Goal: Transaction & Acquisition: Purchase product/service

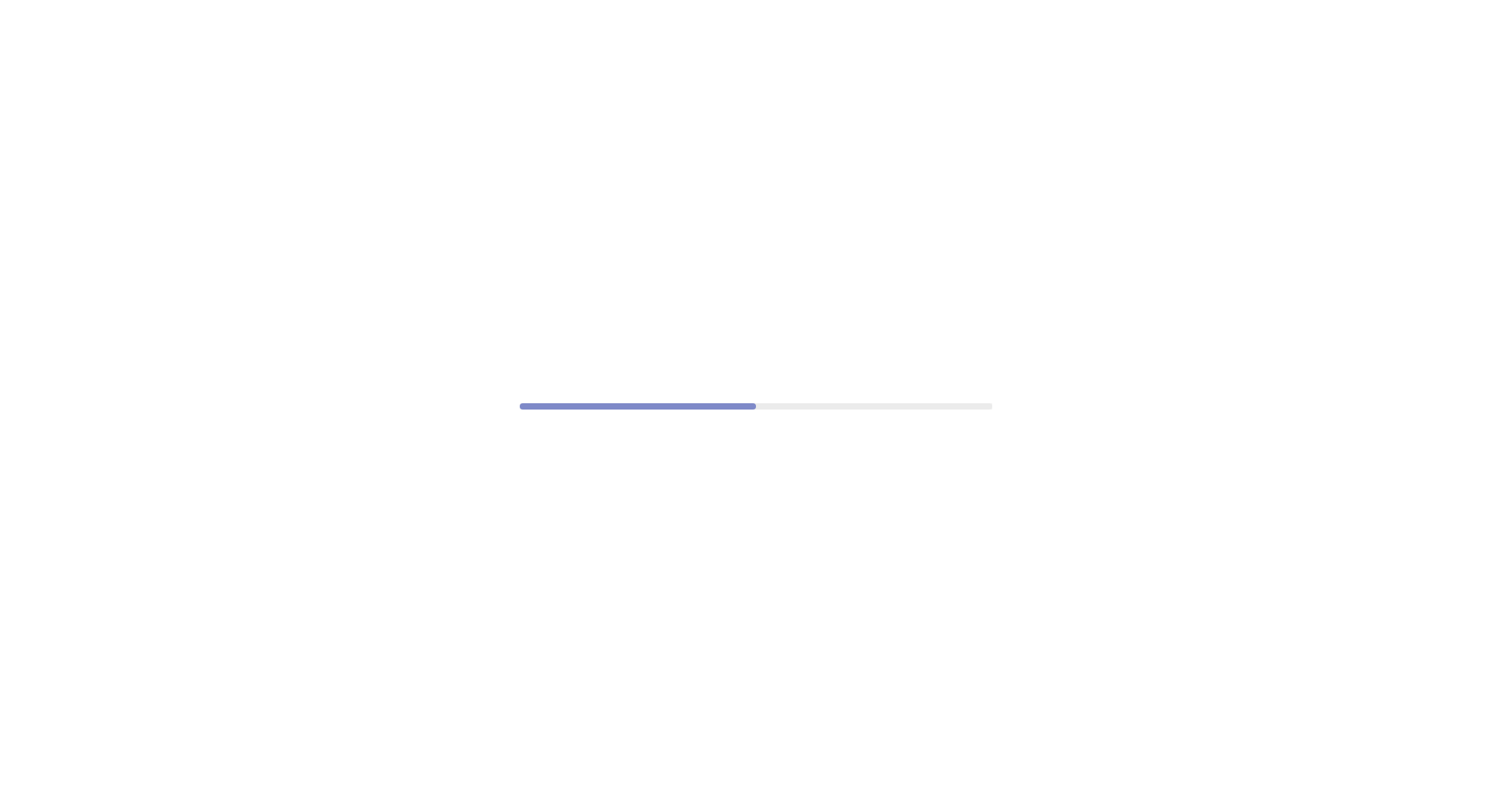
click at [754, 562] on div at bounding box center [756, 406] width 1512 height 812
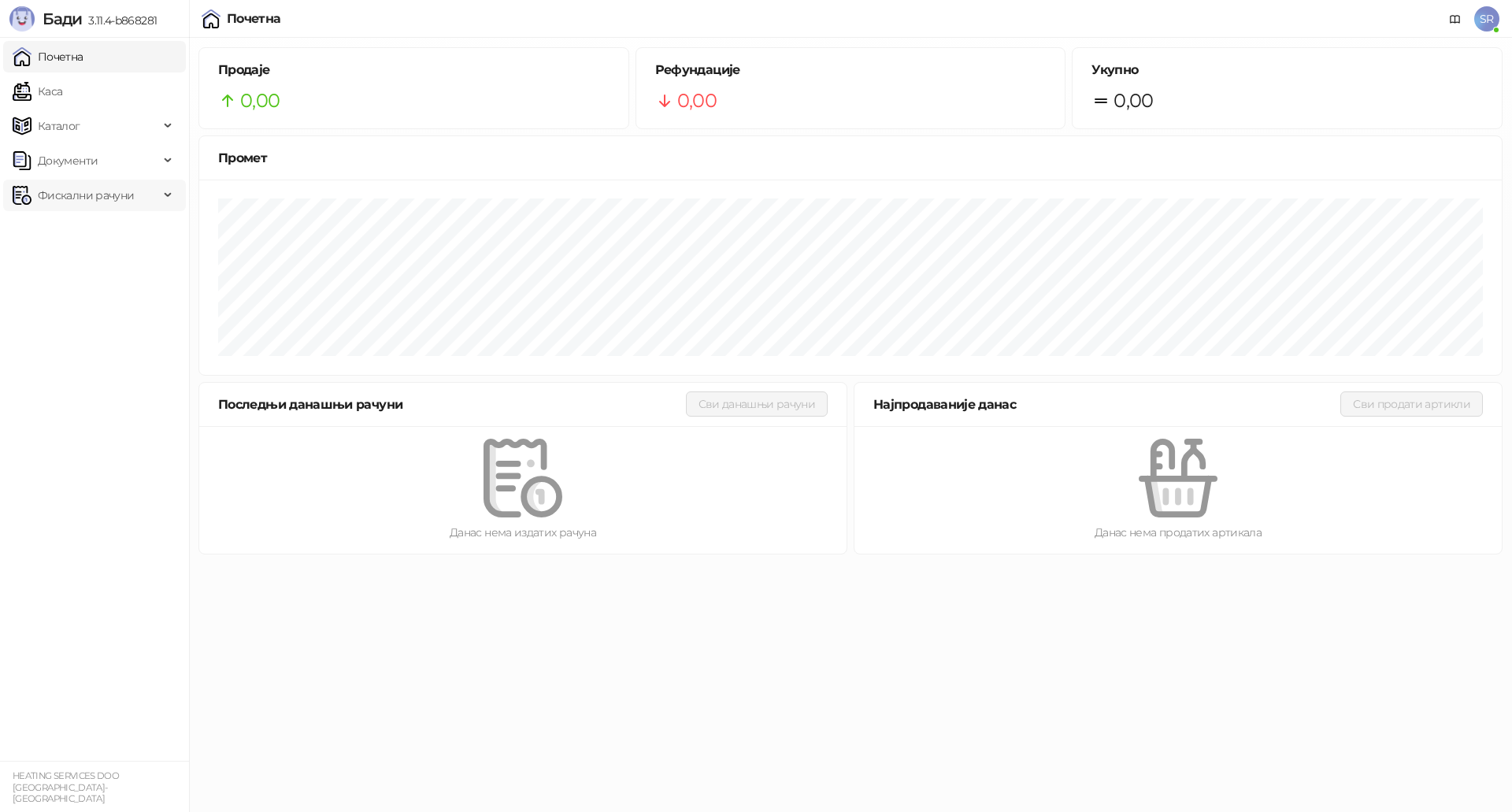
click at [83, 189] on span "Фискални рачуни" at bounding box center [85, 195] width 96 height 32
click at [93, 233] on link "Издати рачуни" at bounding box center [72, 229] width 106 height 32
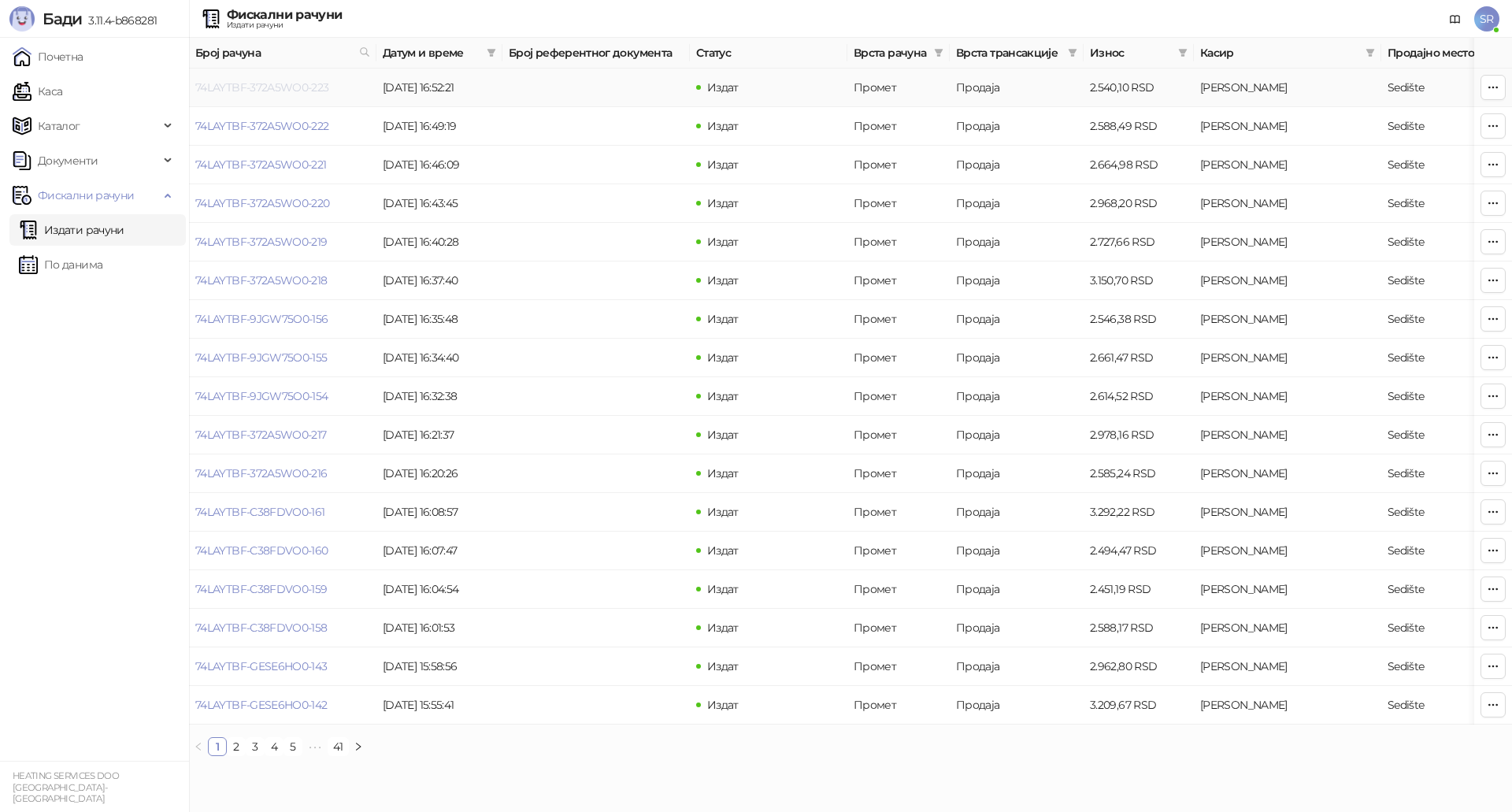
click at [273, 86] on link "74LAYTBF-372A5WO0-223" at bounding box center [262, 87] width 134 height 14
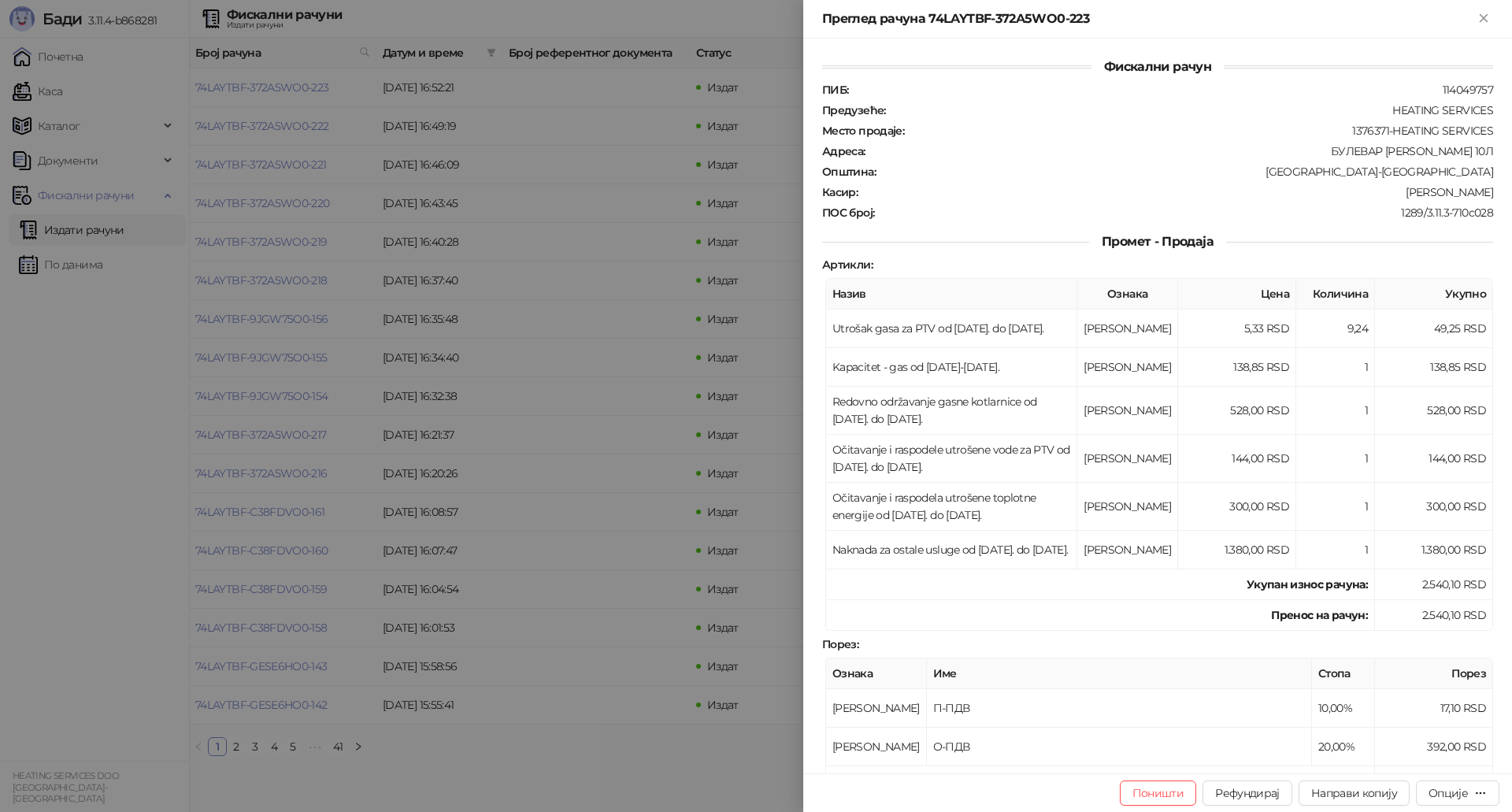
click at [419, 358] on div at bounding box center [756, 406] width 1512 height 812
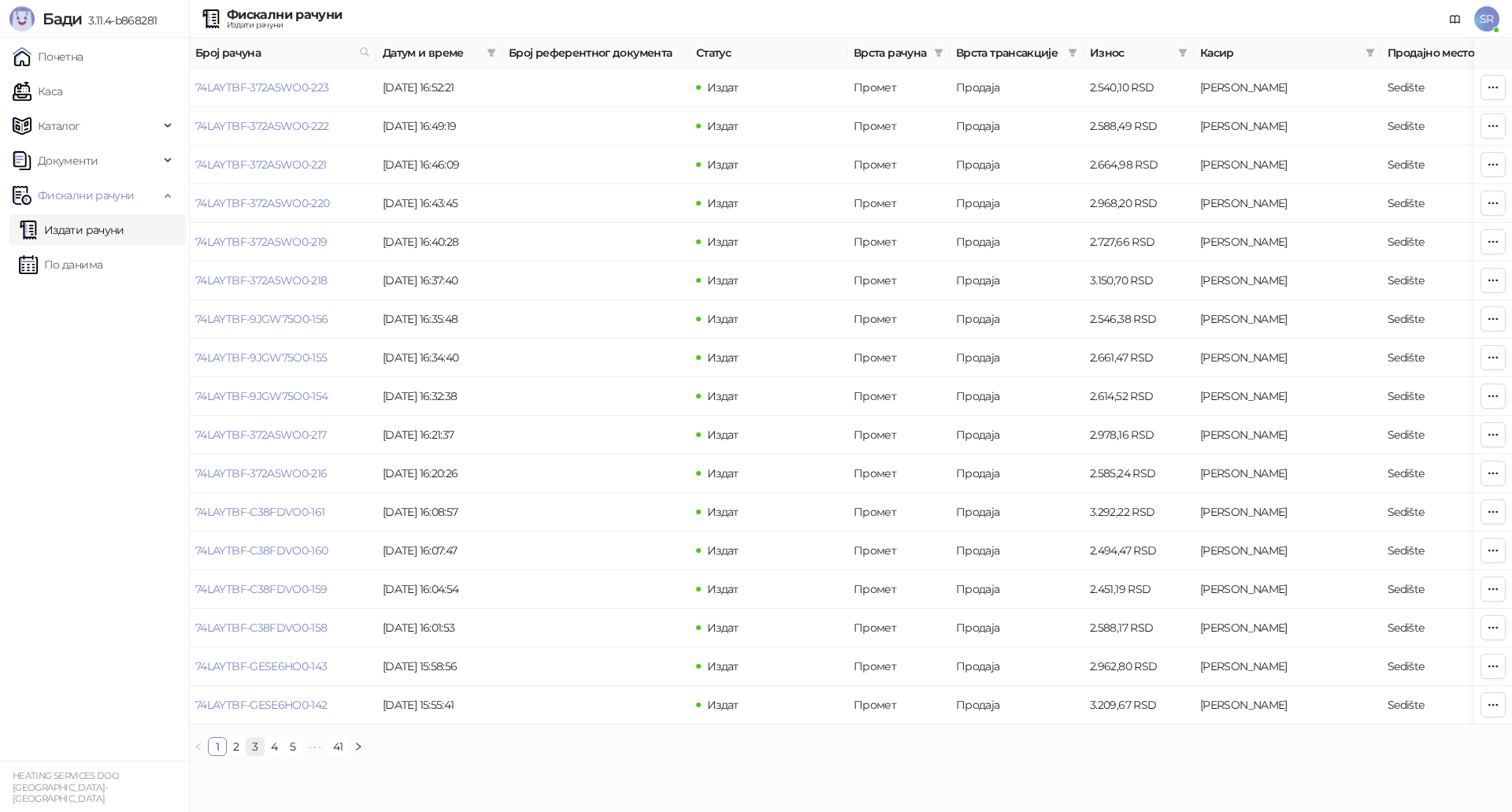
click at [260, 755] on link "3" at bounding box center [254, 746] width 17 height 17
click at [273, 755] on link "4" at bounding box center [273, 746] width 17 height 17
click at [299, 588] on link "74LAYTBF-9JGW75O0-134" at bounding box center [262, 588] width 133 height 14
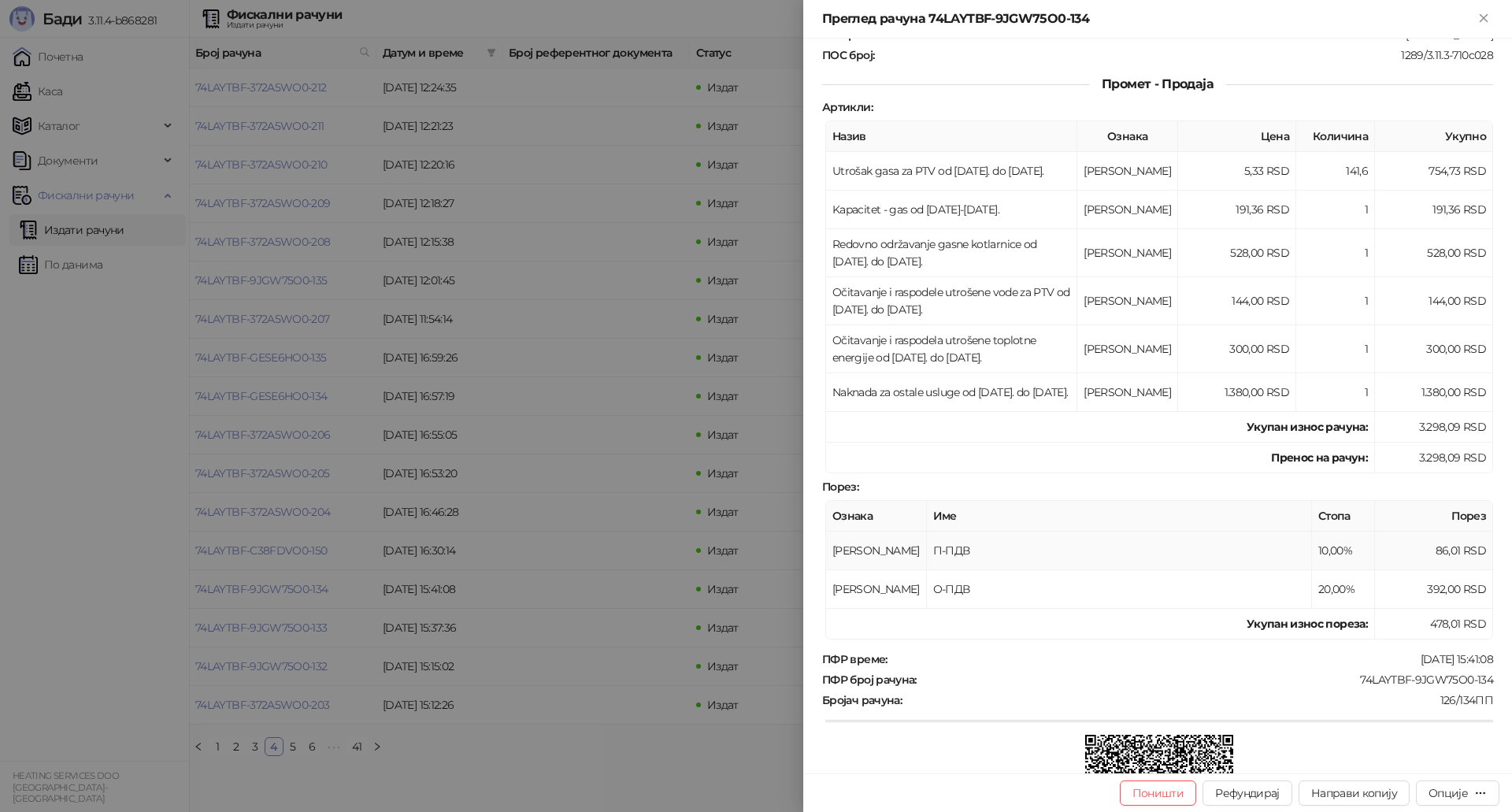
scroll to position [413, 0]
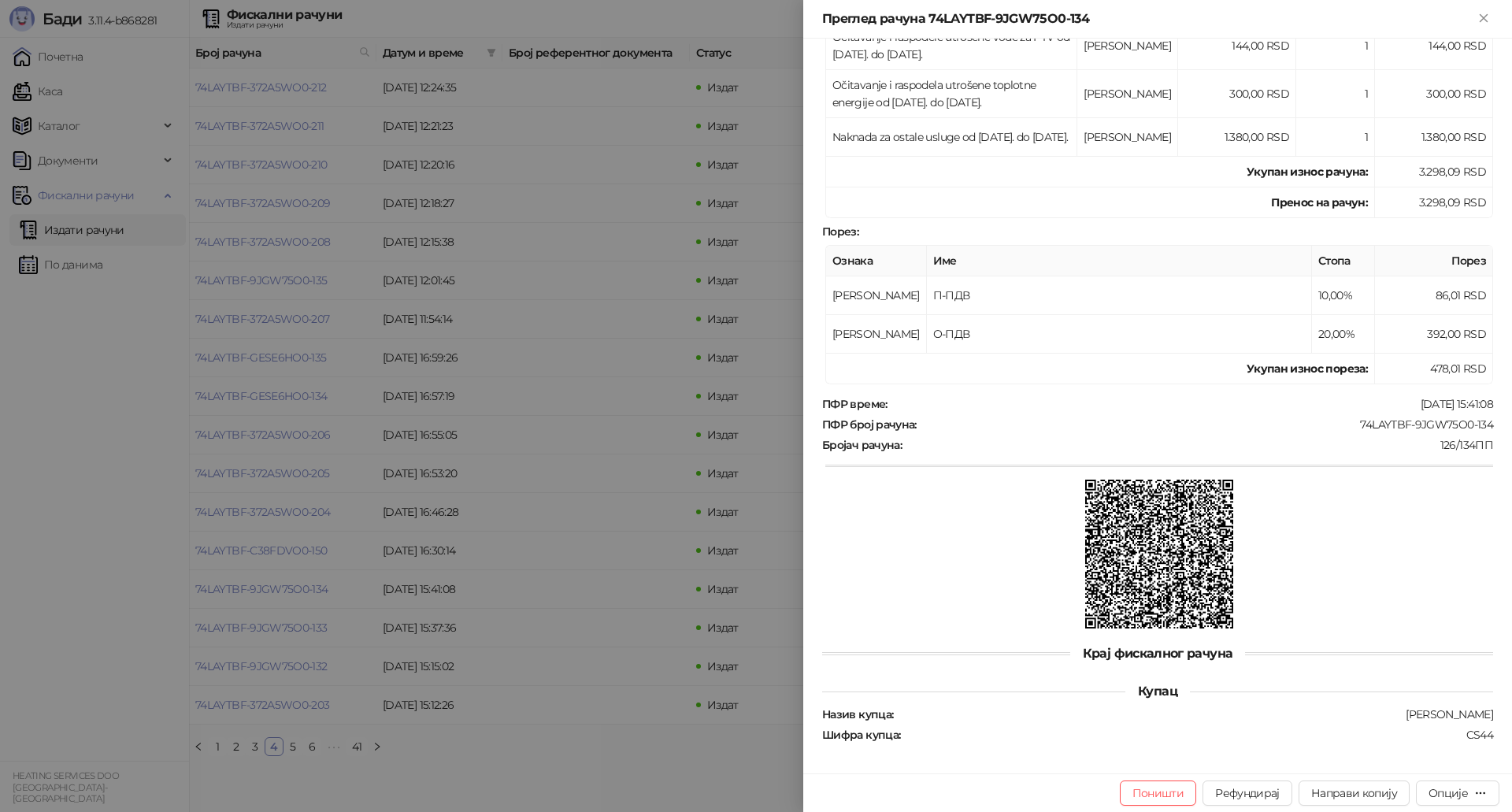
click at [645, 523] on div at bounding box center [756, 406] width 1512 height 812
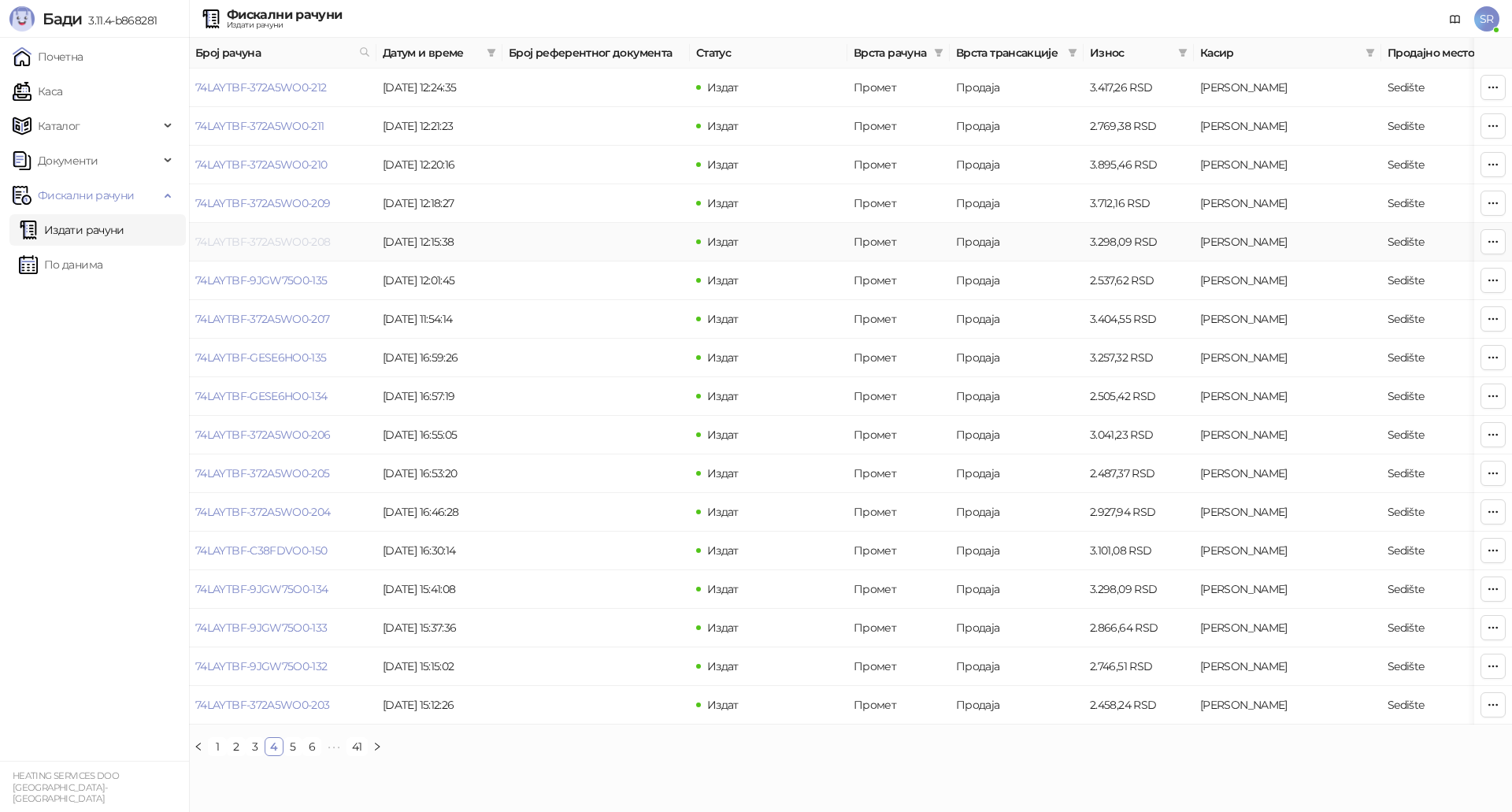
click at [299, 237] on link "74LAYTBF-372A5WO0-208" at bounding box center [263, 241] width 136 height 14
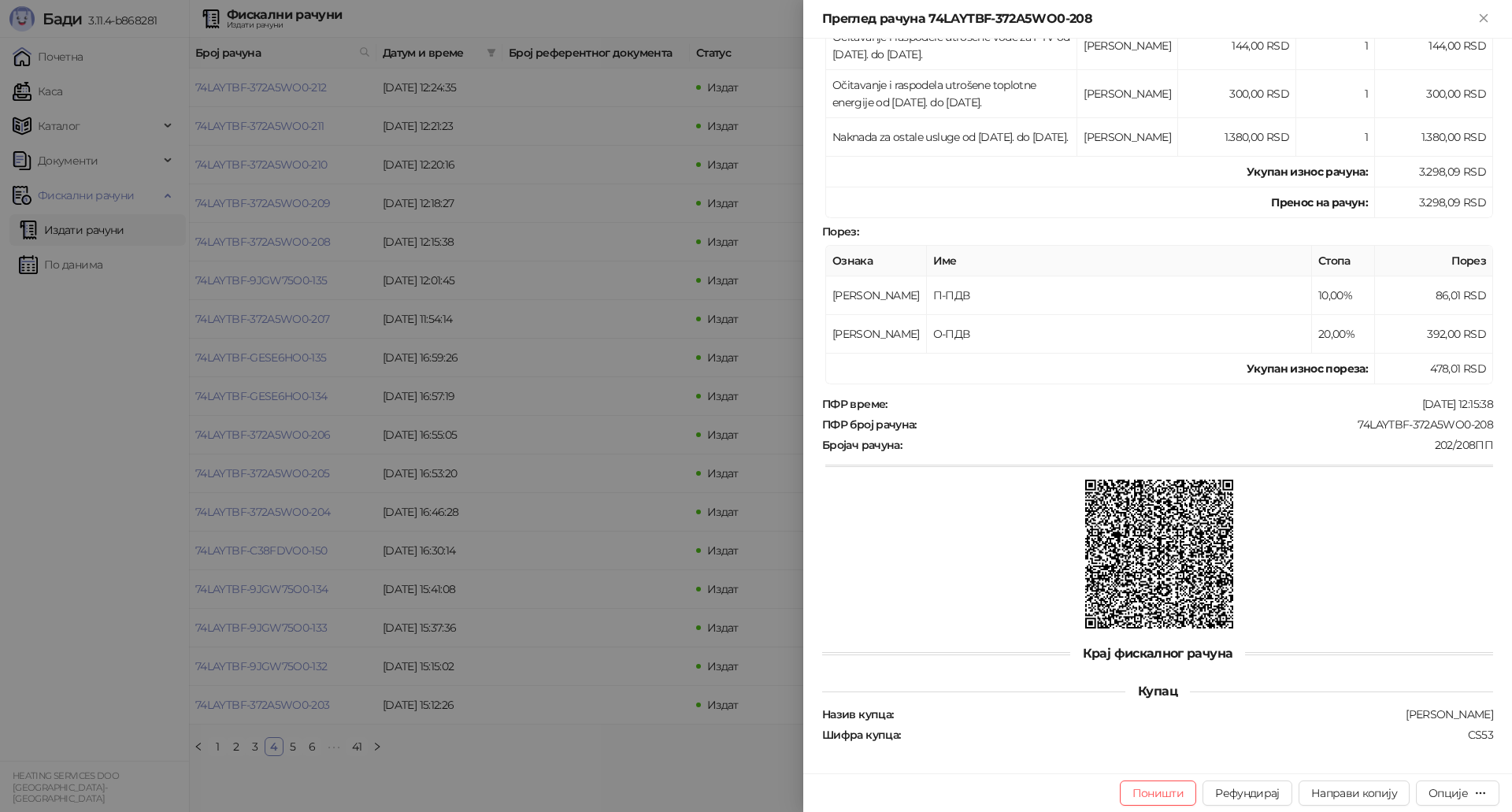
scroll to position [334, 0]
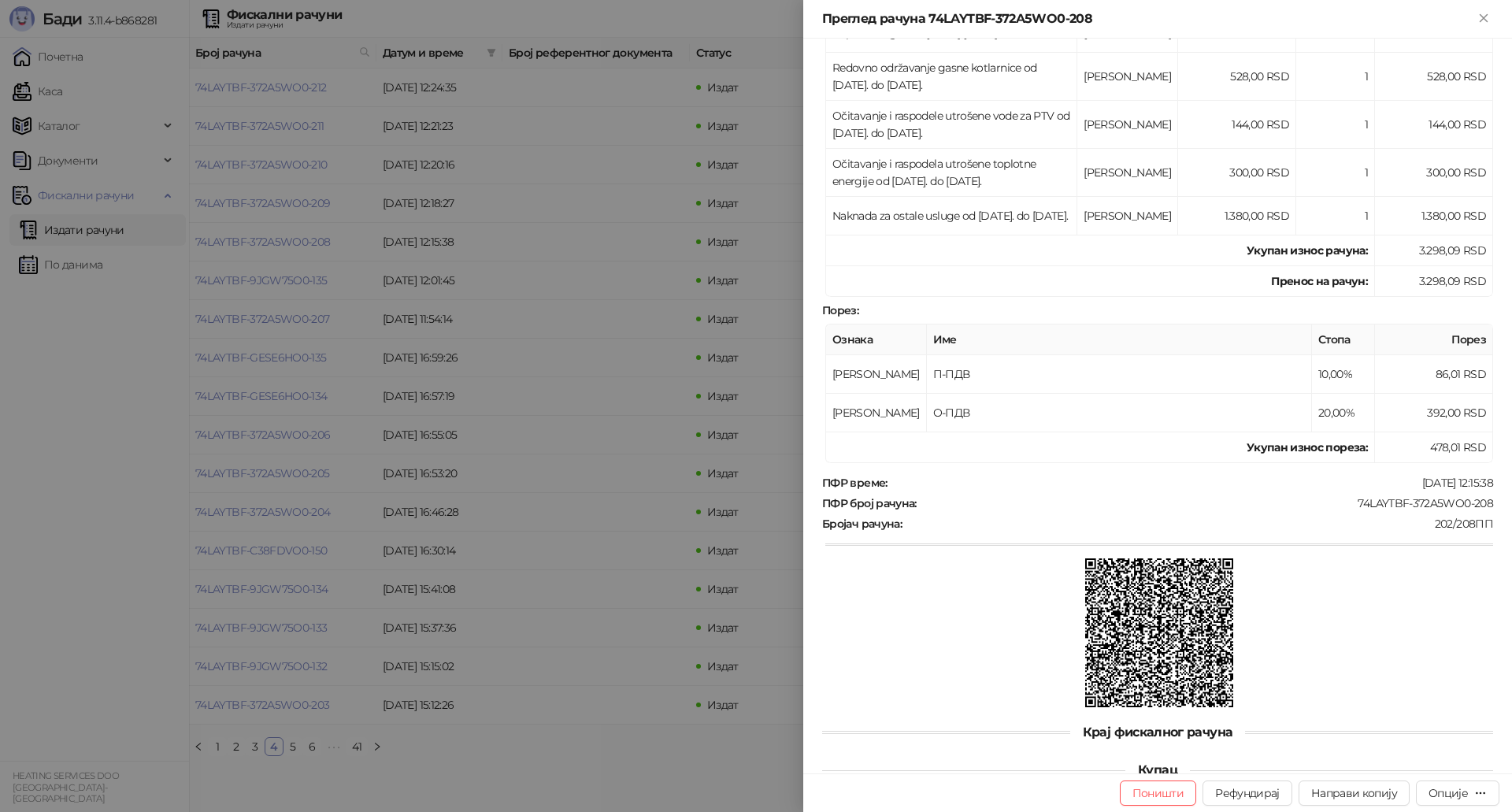
click at [586, 423] on div at bounding box center [756, 406] width 1512 height 812
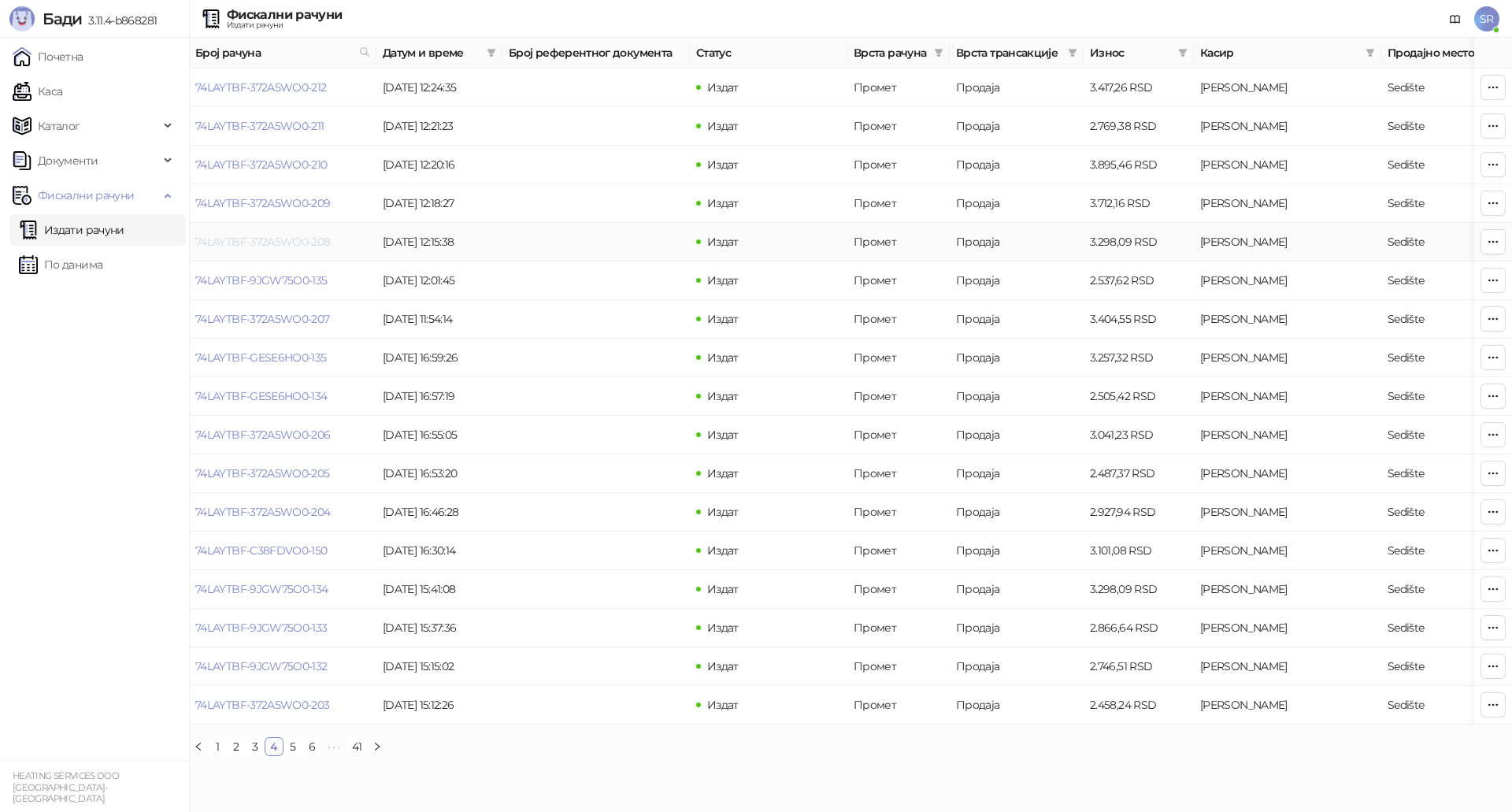
click at [264, 245] on link "74LAYTBF-372A5WO0-208" at bounding box center [263, 241] width 136 height 14
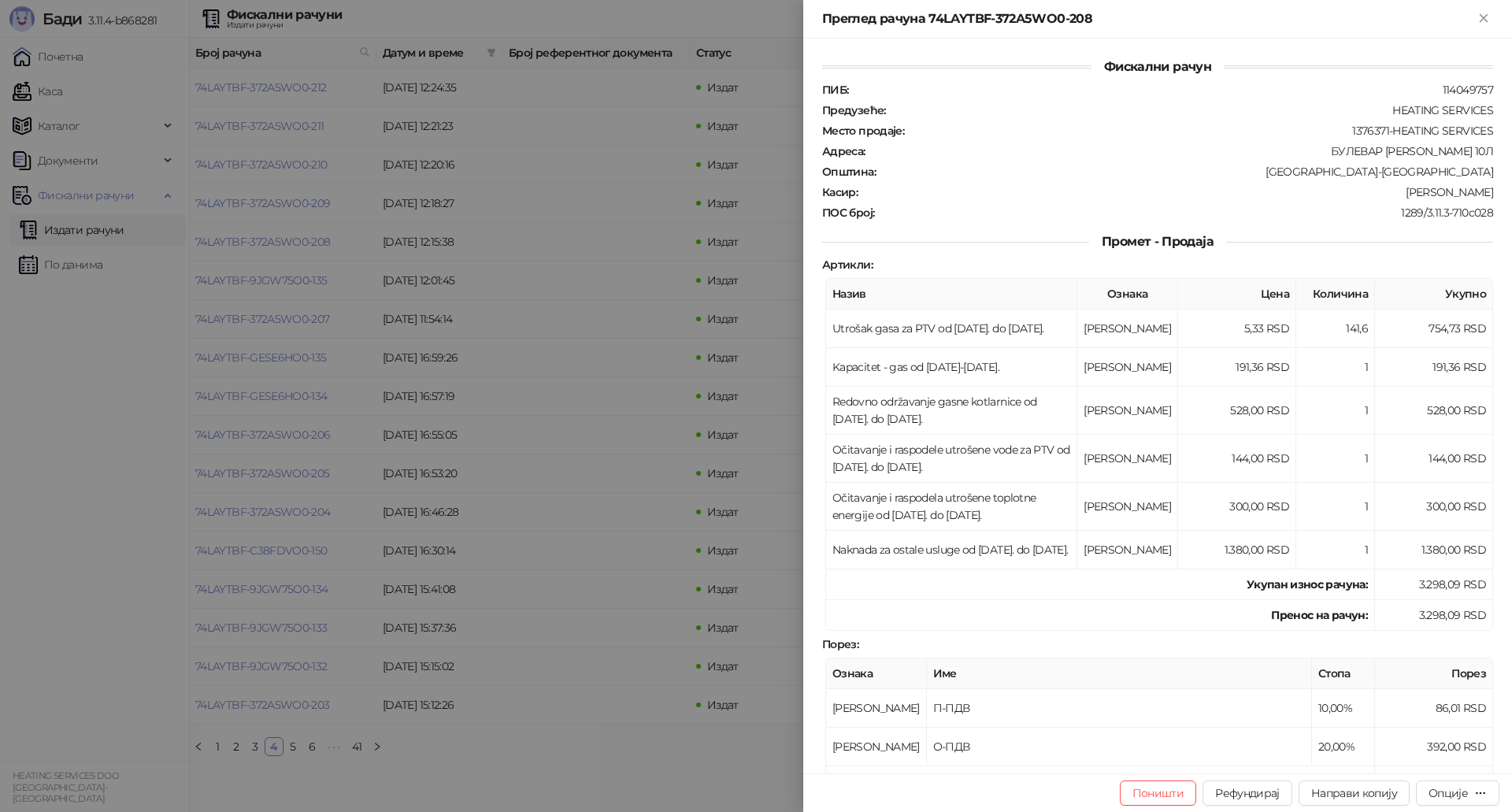
click at [1098, 24] on div "Преглед рачуна 74LAYTBF-372A5WO0-208" at bounding box center [1148, 19] width 652 height 19
click at [1087, 15] on div "Преглед рачуна 74LAYTBF-372A5WO0-208" at bounding box center [1148, 19] width 652 height 19
drag, startPoint x: 1090, startPoint y: 16, endPoint x: 928, endPoint y: 22, distance: 162.1
click at [928, 22] on div "Преглед рачуна 74LAYTBF-372A5WO0-208" at bounding box center [1148, 19] width 652 height 19
copy div "74LAYTBF-372A5WO0-208"
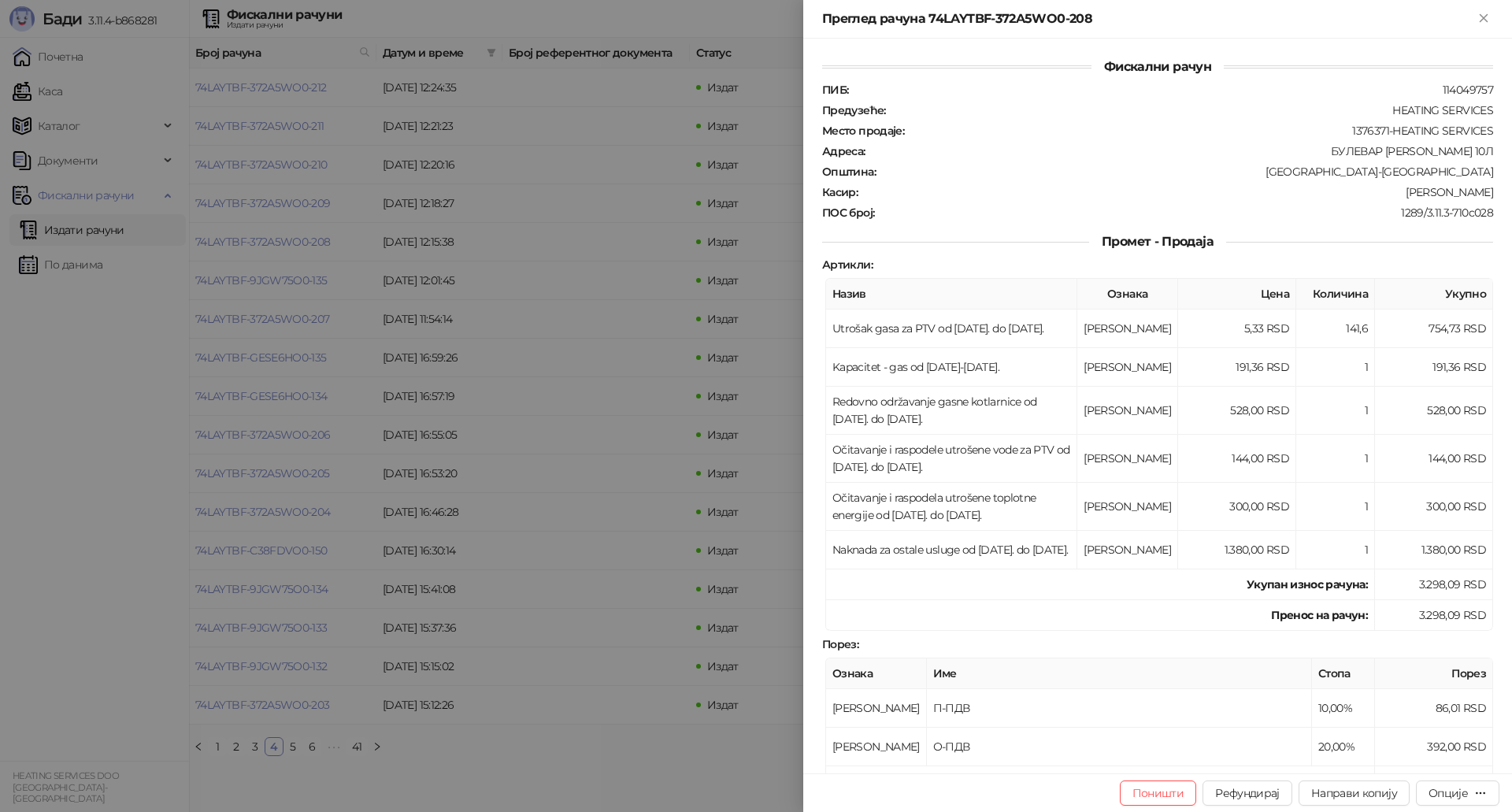
click at [578, 675] on div at bounding box center [756, 406] width 1512 height 812
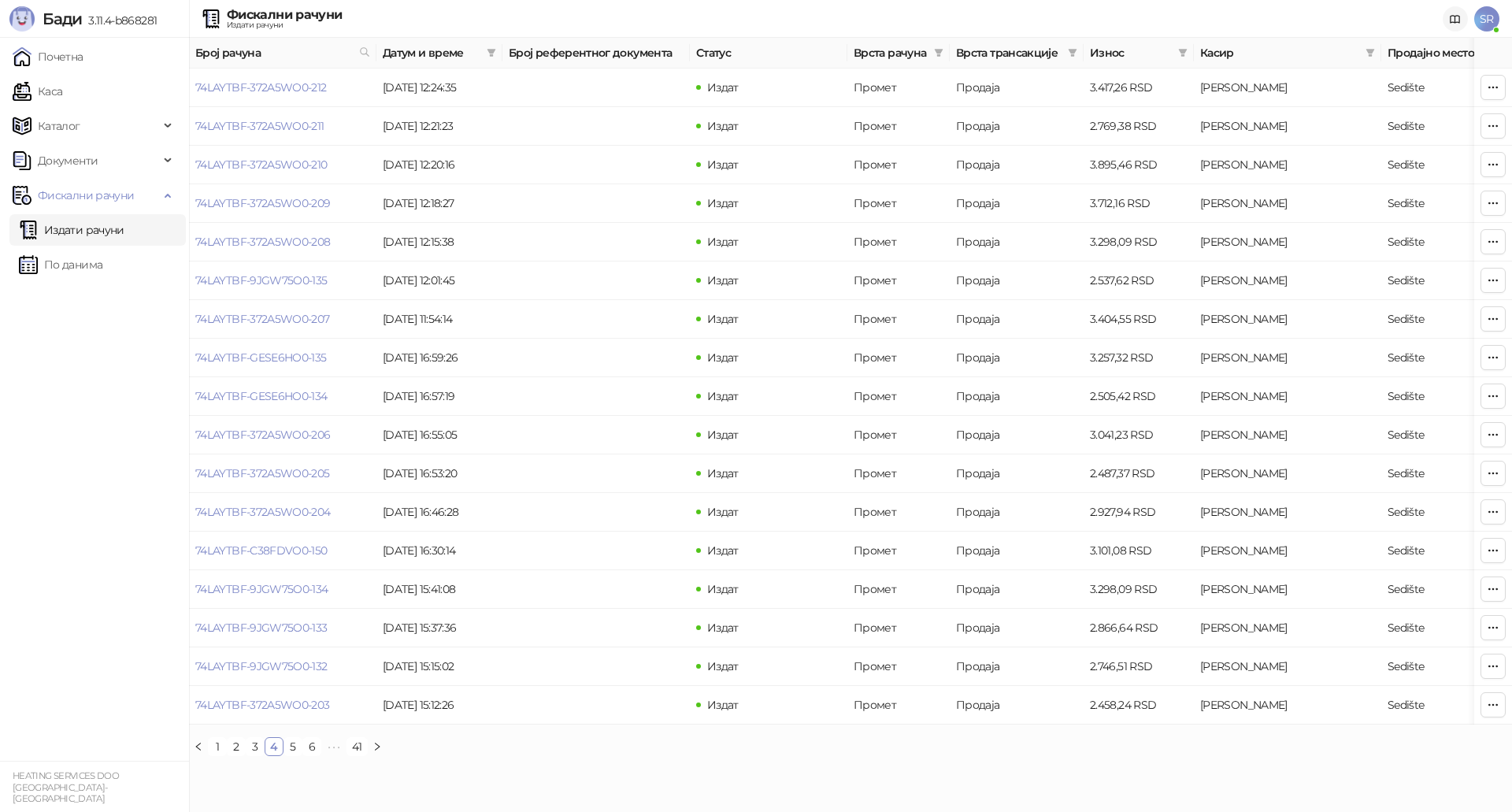
click at [1458, 21] on icon at bounding box center [1454, 19] width 12 height 12
click at [1487, 24] on span "SR" at bounding box center [1486, 19] width 25 height 25
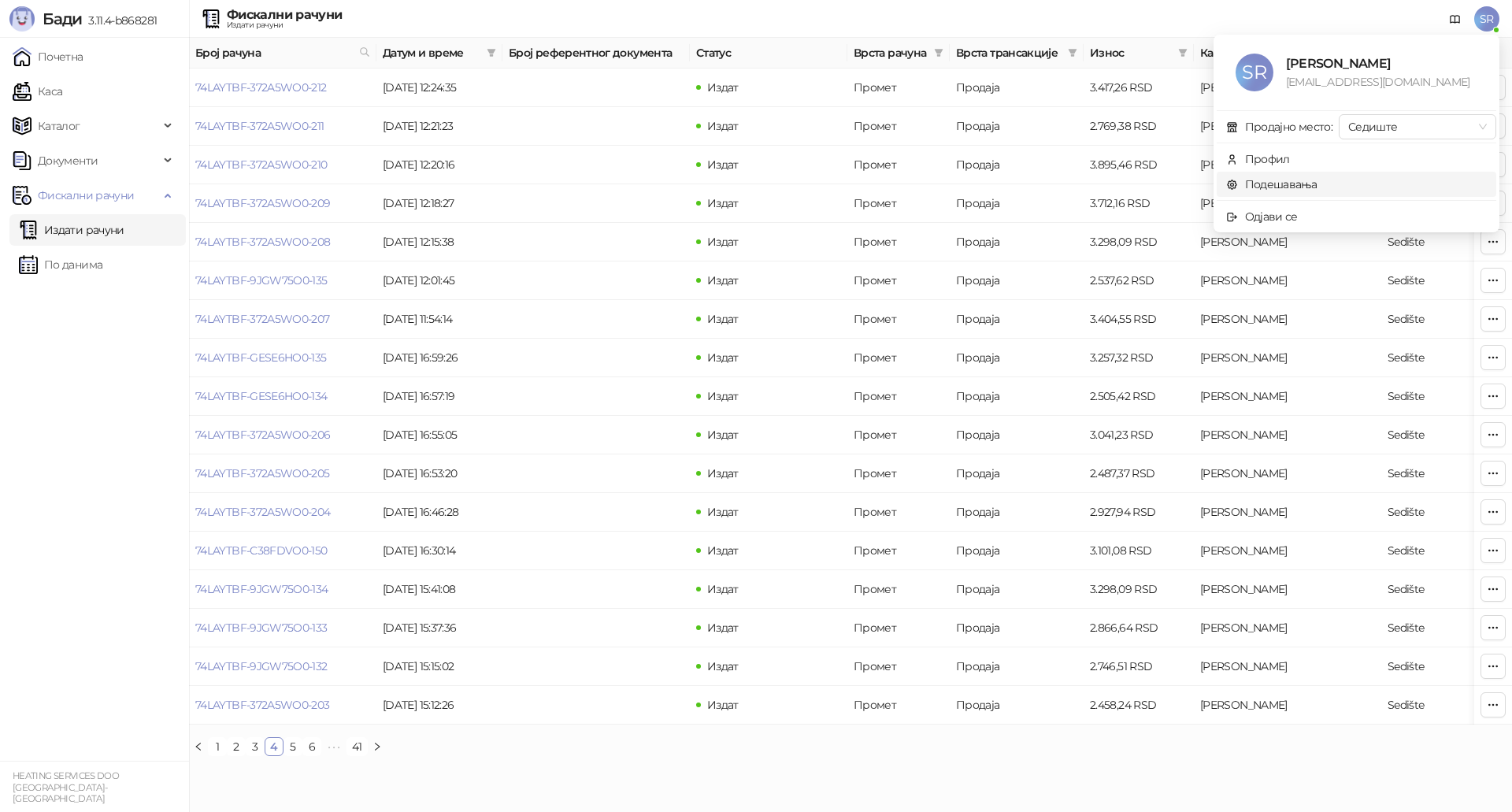
click at [1300, 184] on link "Подешавања" at bounding box center [1271, 184] width 91 height 14
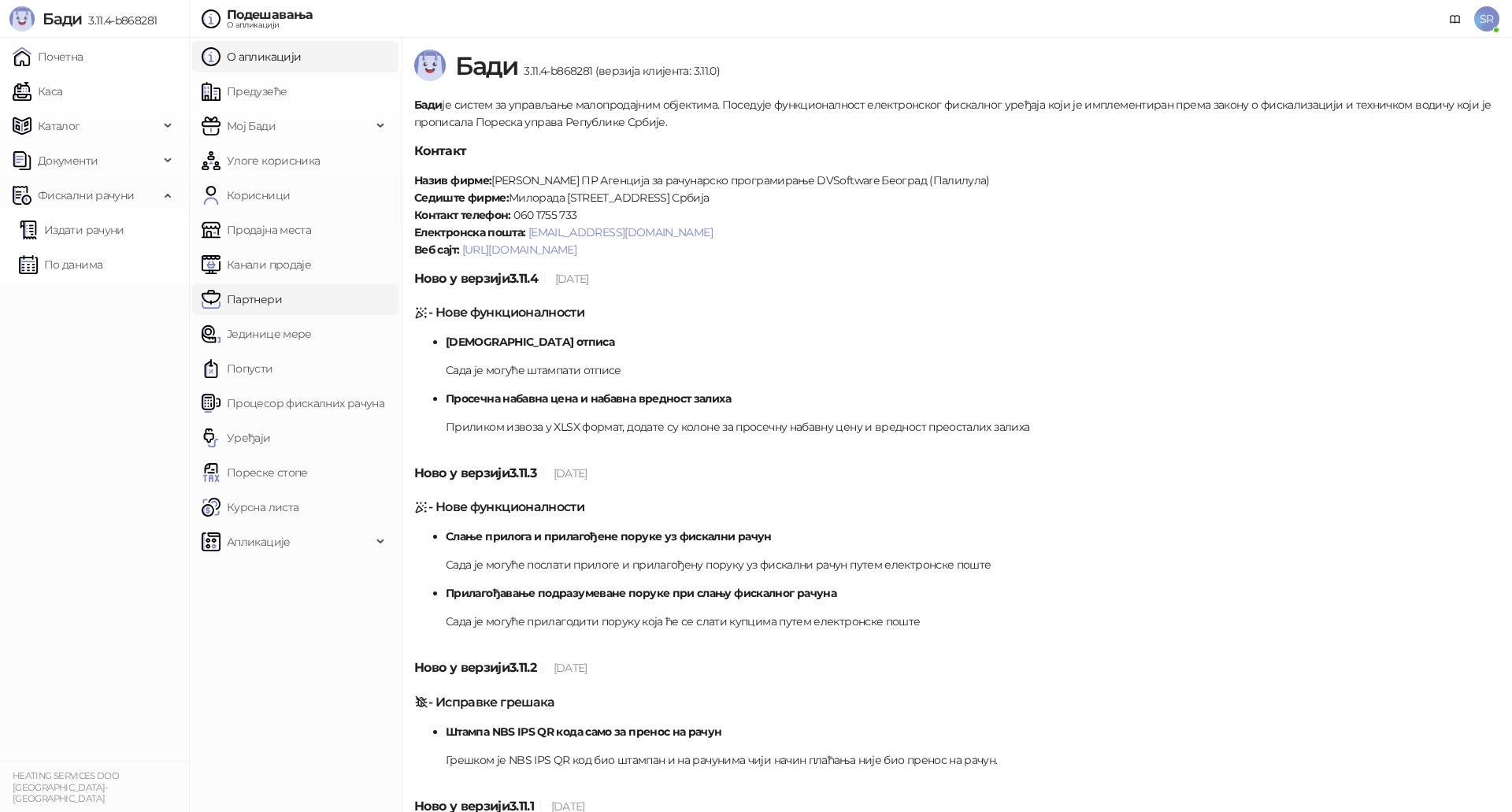
click at [282, 301] on link "Партнери" at bounding box center [241, 299] width 80 height 32
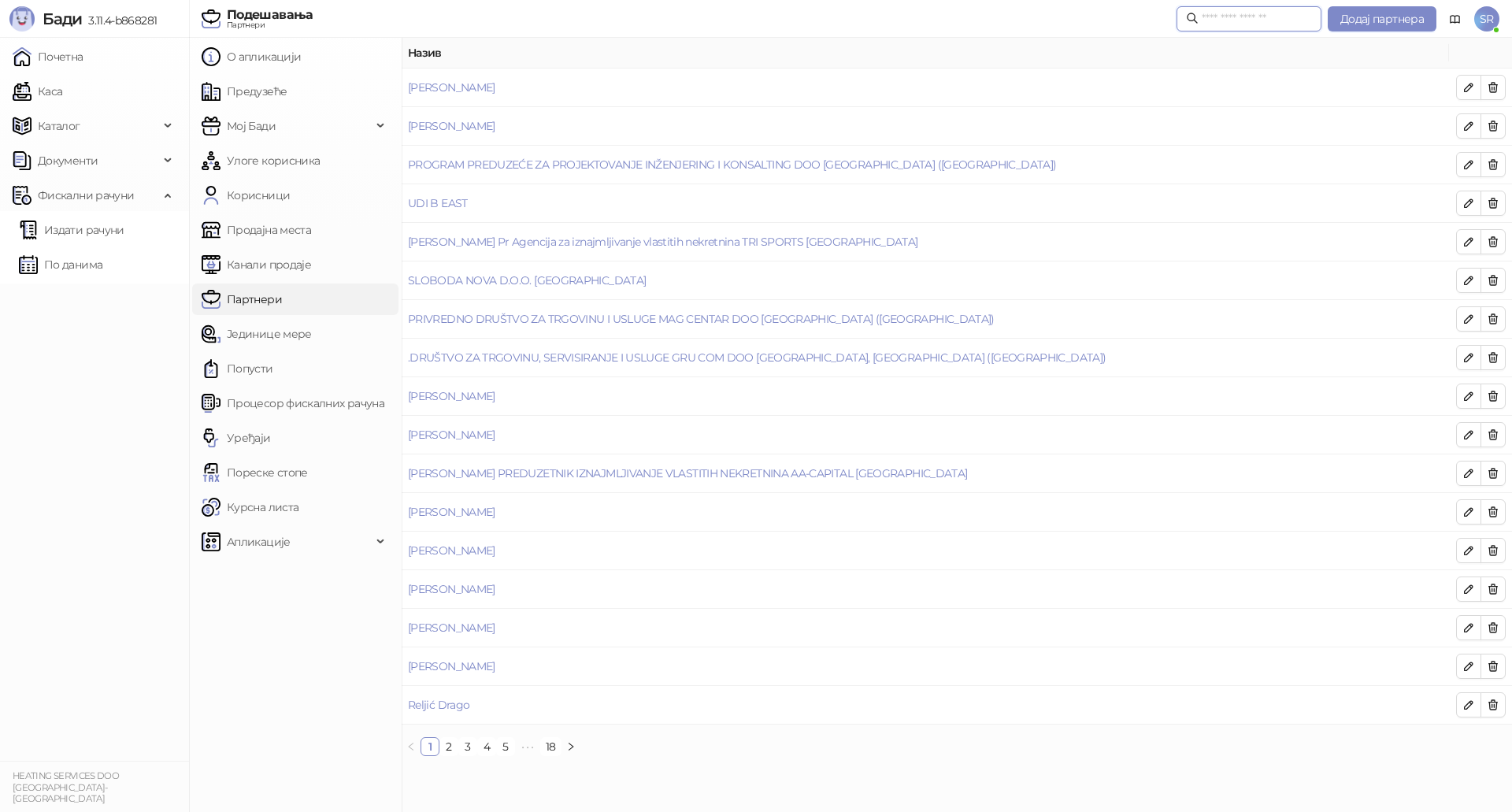
click at [1265, 15] on input "text" at bounding box center [1257, 19] width 111 height 17
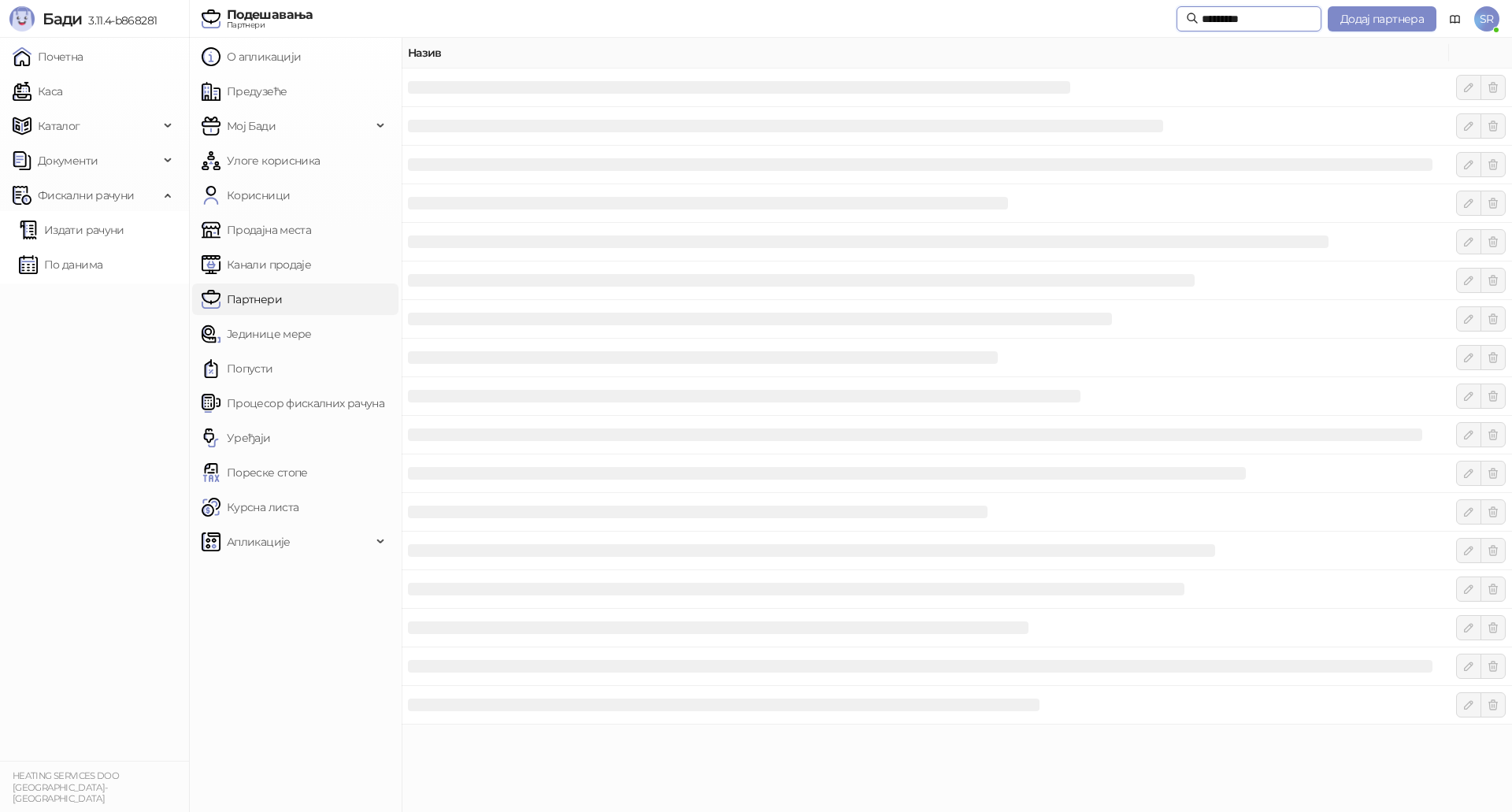
type input "*********"
click at [469, 84] on link "[PERSON_NAME]" at bounding box center [452, 87] width 88 height 14
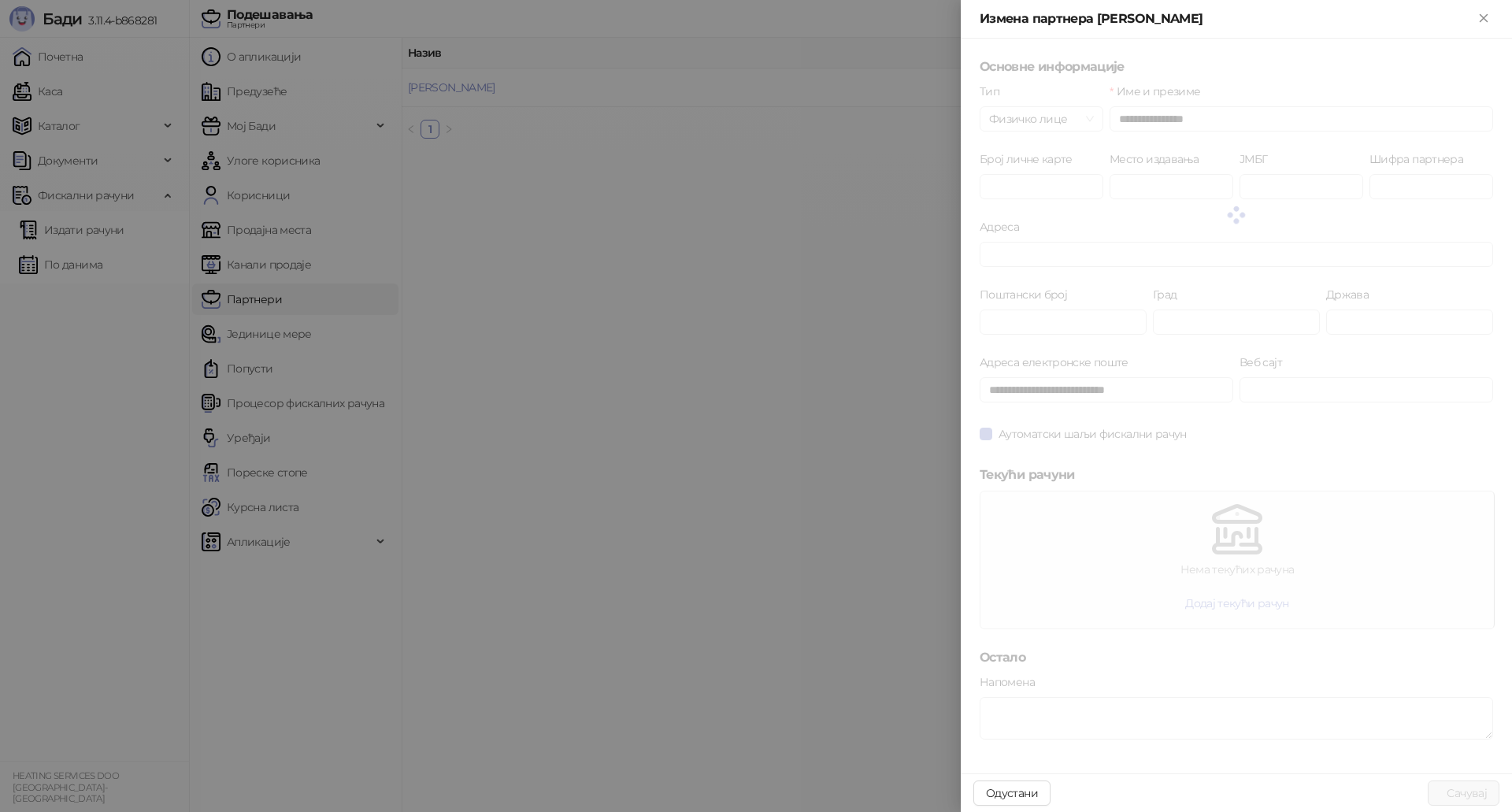
type input "*****"
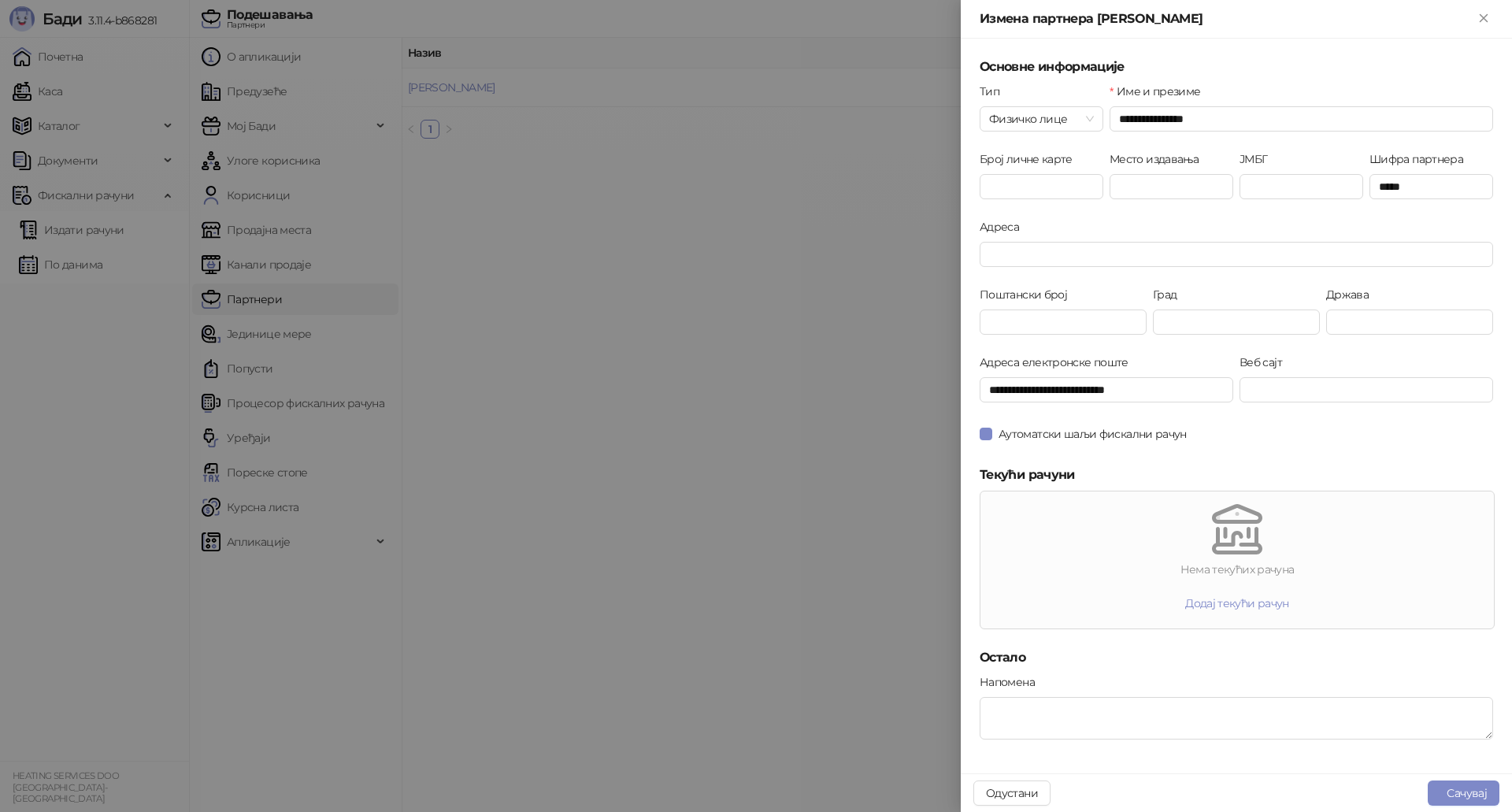
click at [696, 482] on div at bounding box center [756, 406] width 1512 height 812
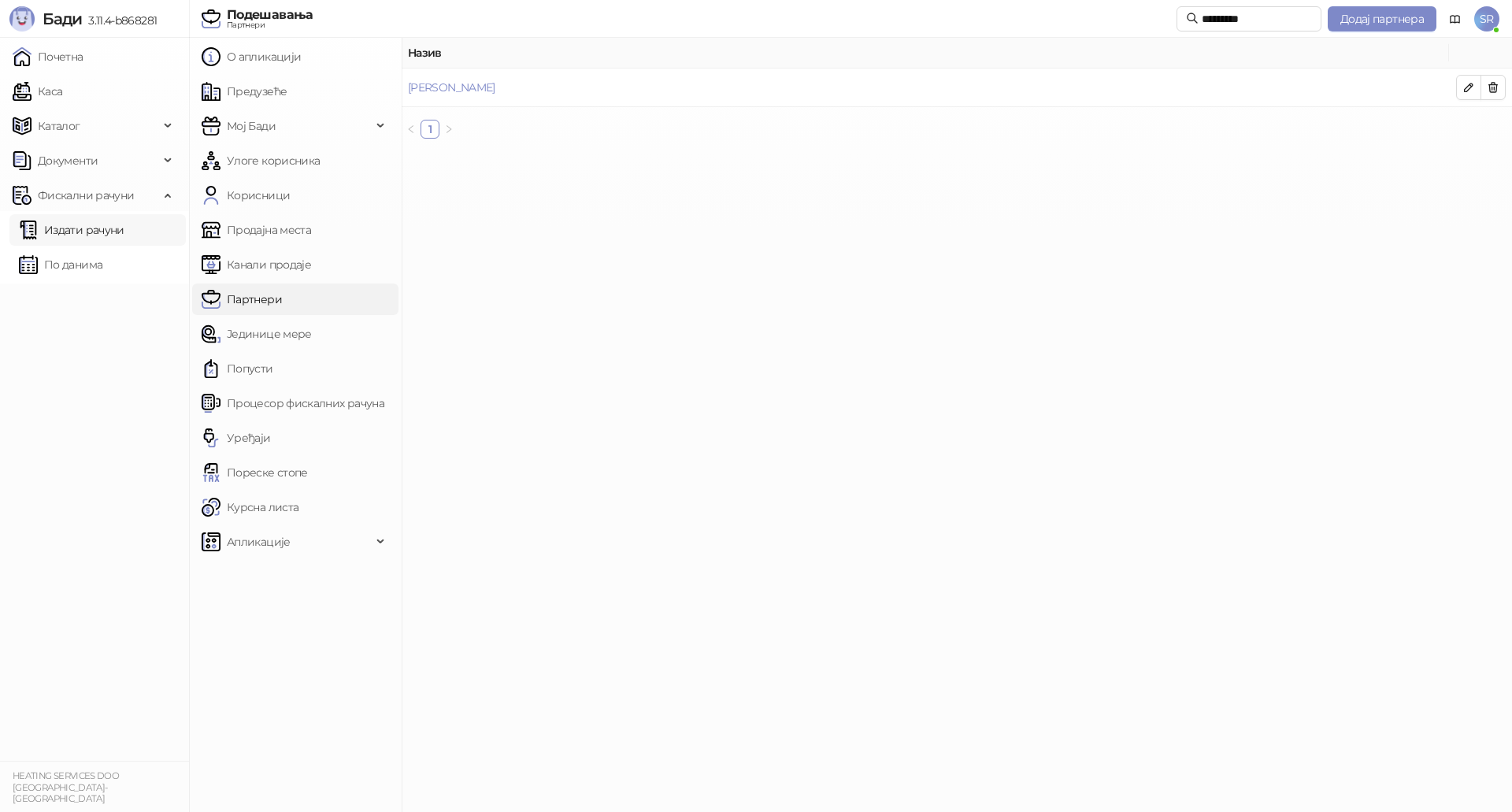
click at [80, 233] on link "Издати рачуни" at bounding box center [72, 229] width 106 height 32
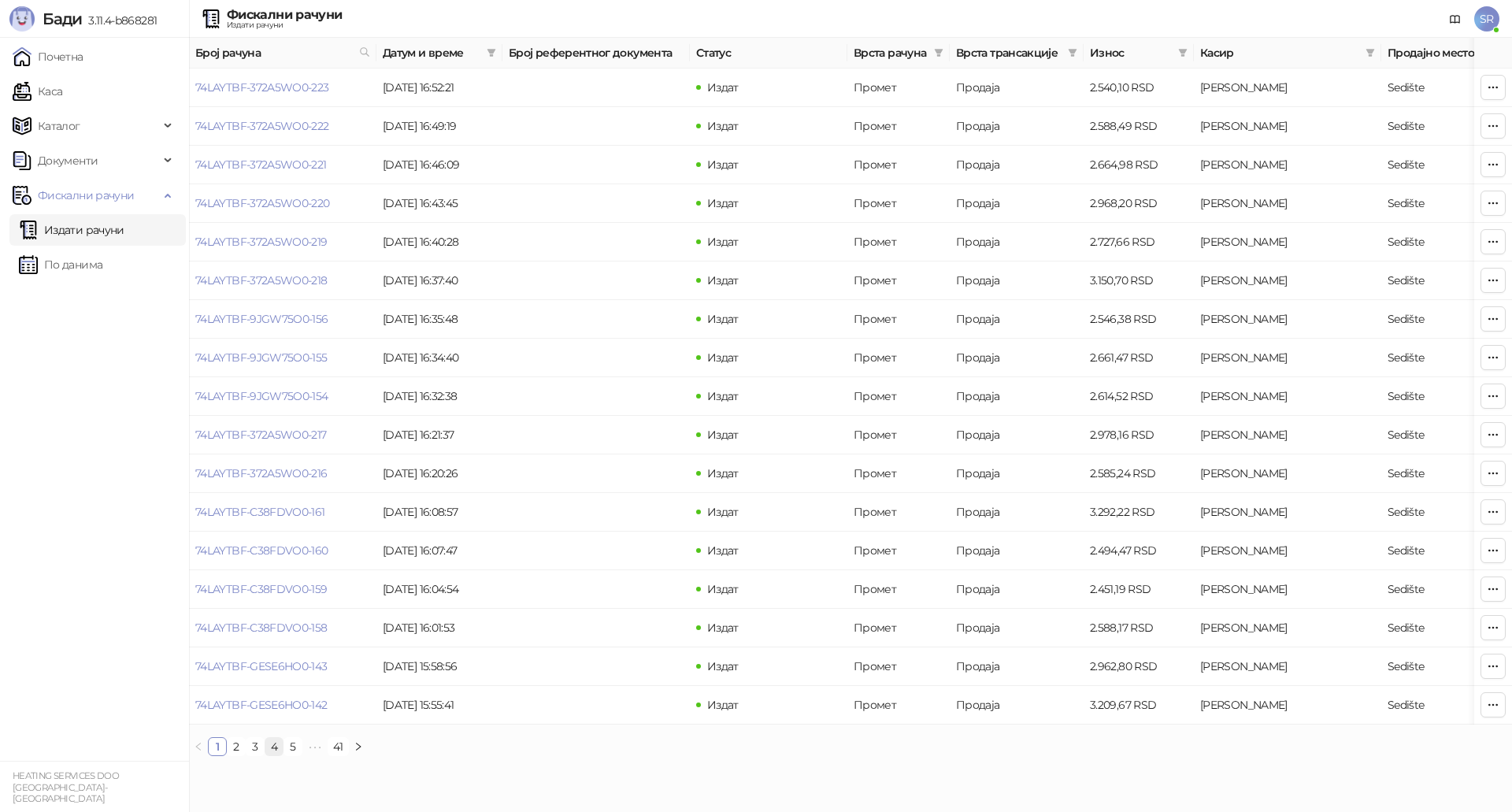
click at [278, 755] on link "4" at bounding box center [273, 746] width 17 height 17
click at [383, 51] on span "Датум и време" at bounding box center [432, 52] width 98 height 17
click at [102, 267] on link "По данима" at bounding box center [60, 264] width 84 height 32
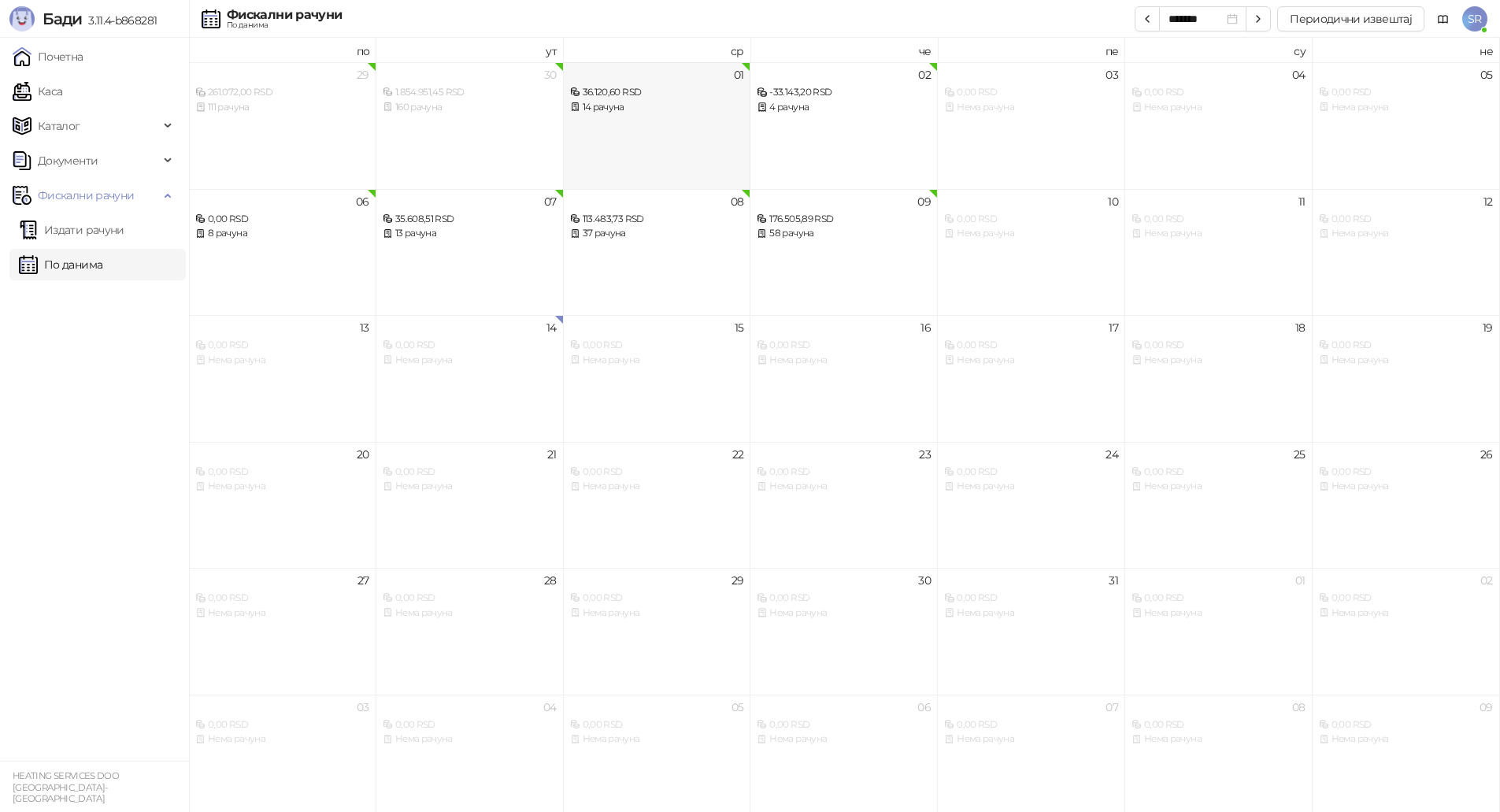
click at [642, 121] on div "01 36.120,60 RSD 14 рачуна" at bounding box center [658, 126] width 188 height 127
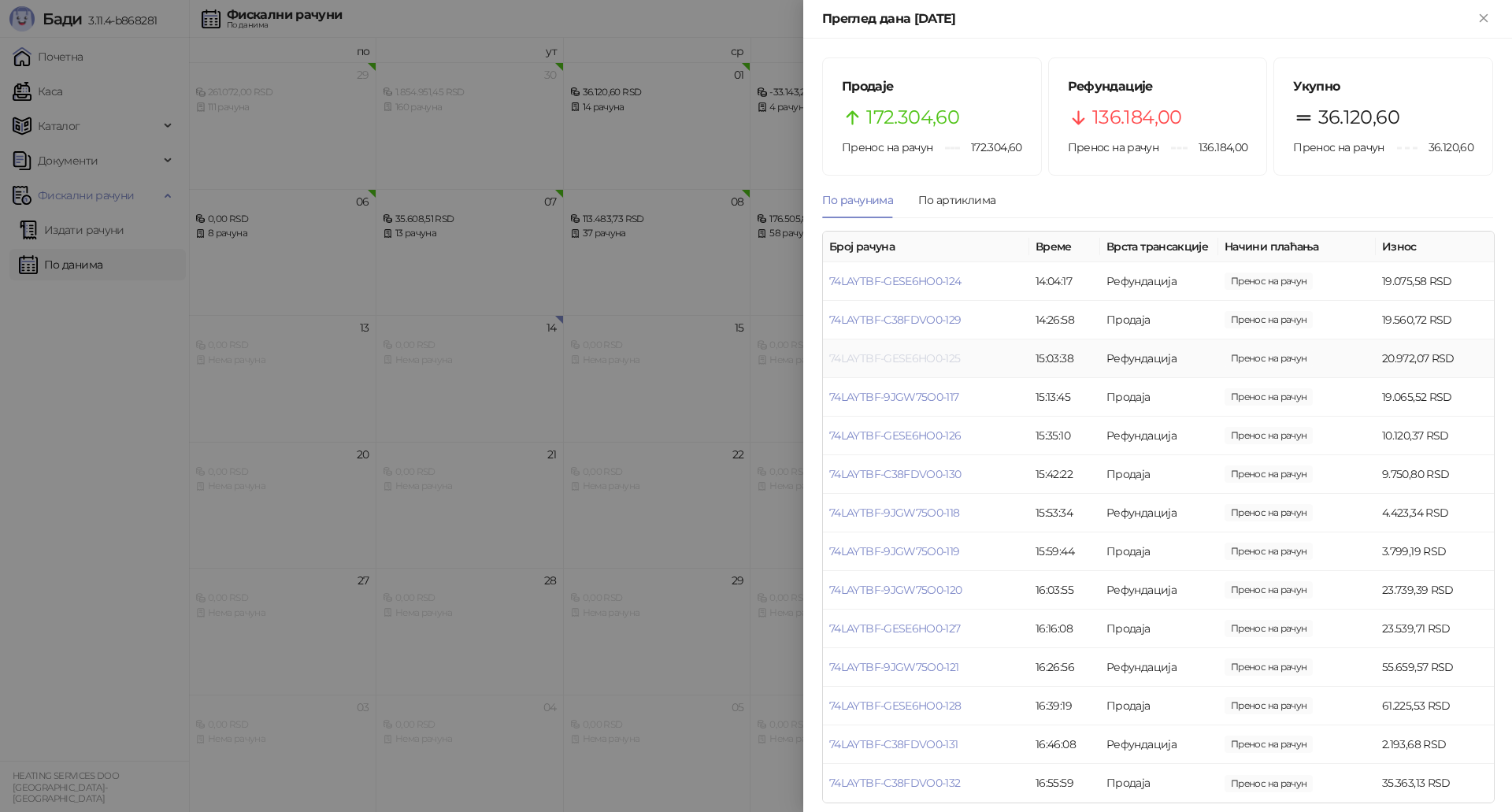
click at [901, 365] on link "74LAYTBF-GESE6HO0-125" at bounding box center [895, 358] width 132 height 14
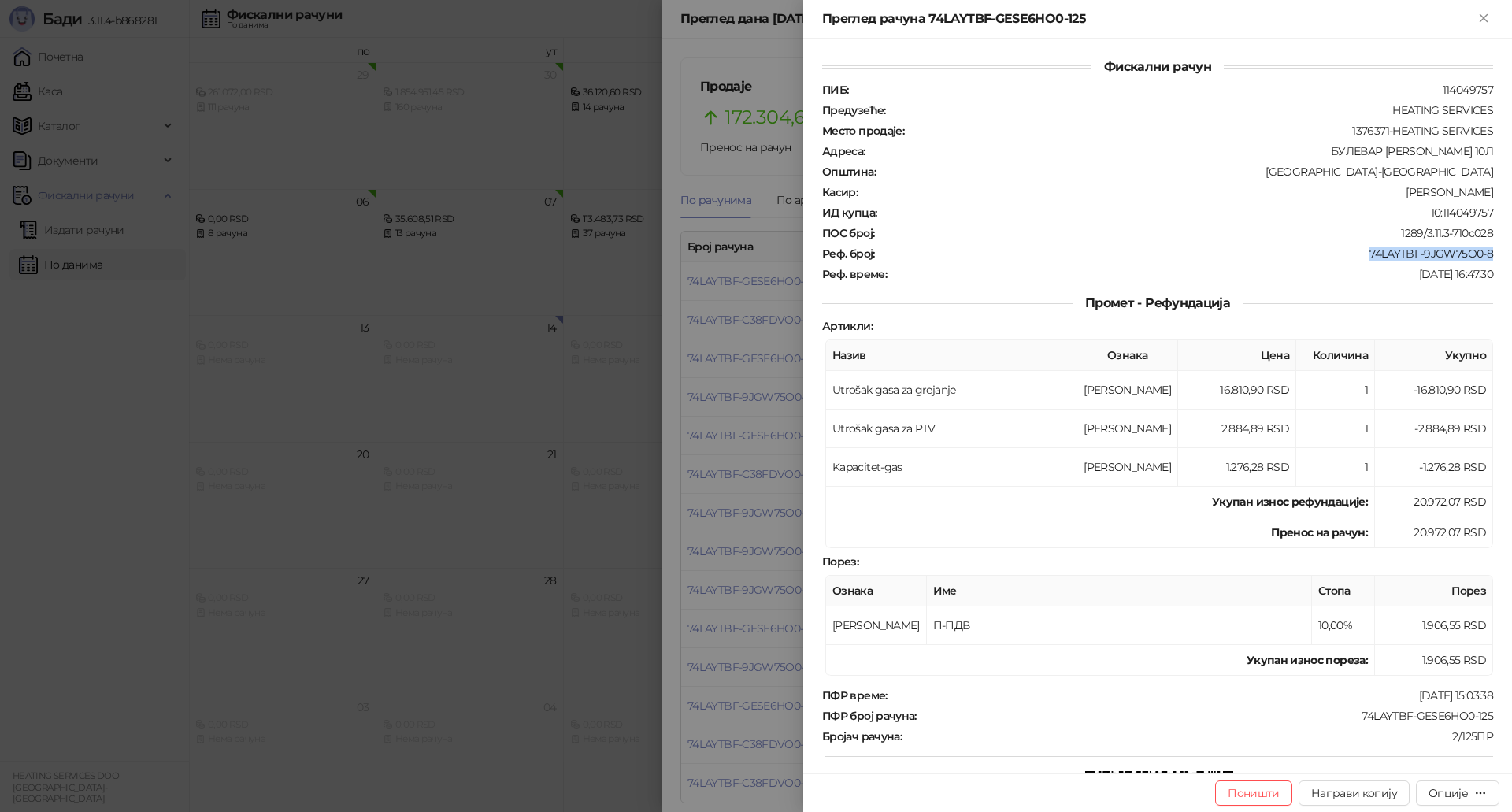
drag, startPoint x: 1358, startPoint y: 254, endPoint x: 1495, endPoint y: 257, distance: 137.0
click at [1495, 257] on div "Фискални рачун ПИБ : 114049757 Предузеће : HEATING SERVICES Место продаје : 137…" at bounding box center [1158, 406] width 709 height 735
copy div "74LAYTBF-9JGW75O0-8"
click at [1019, 713] on div "74LAYTBF-GESE6HO0-125" at bounding box center [1206, 715] width 576 height 14
click at [632, 502] on div at bounding box center [756, 406] width 1512 height 812
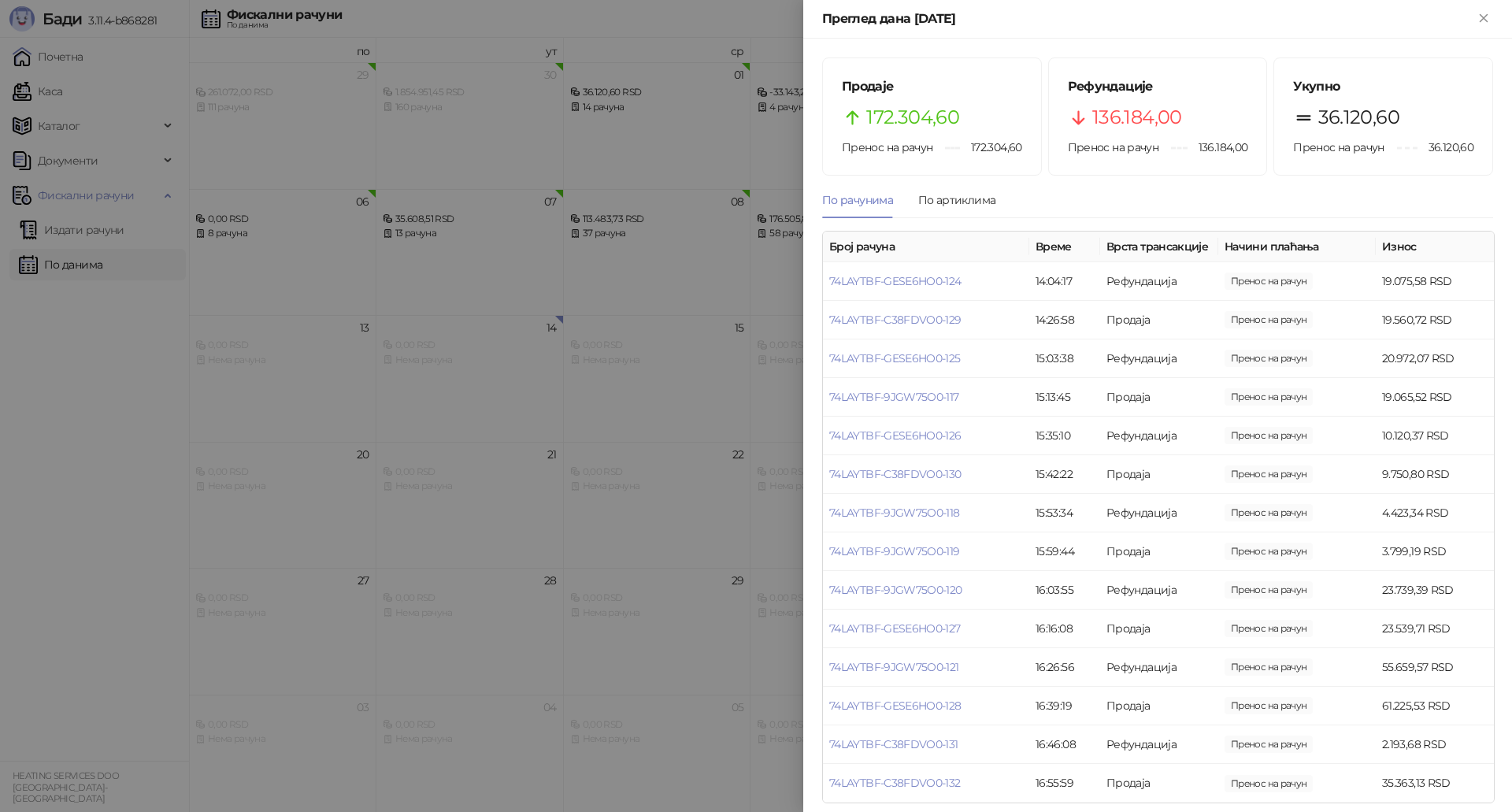
click at [603, 240] on div at bounding box center [756, 406] width 1512 height 812
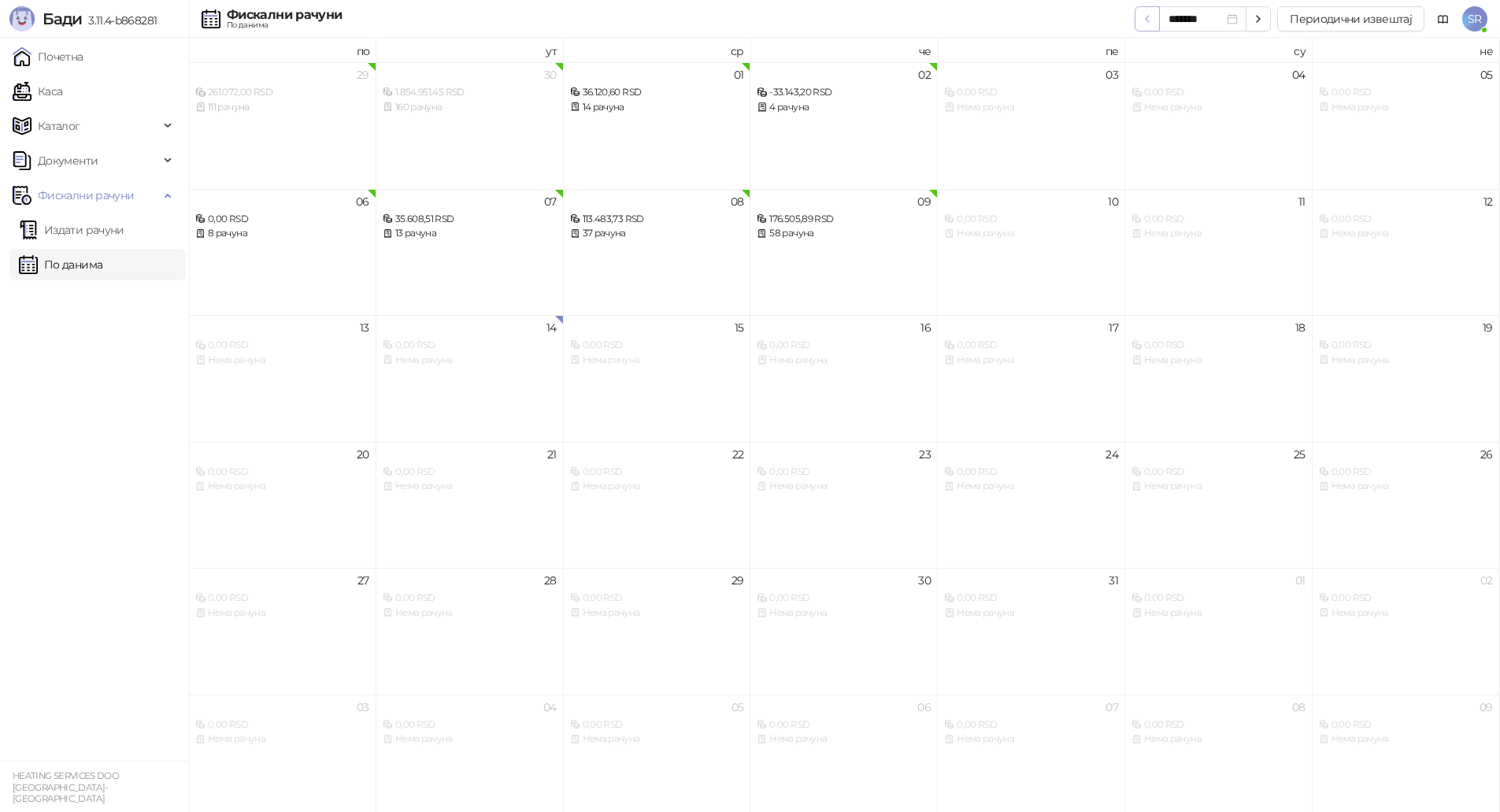
click at [1149, 21] on icon "button" at bounding box center [1147, 18] width 12 height 12
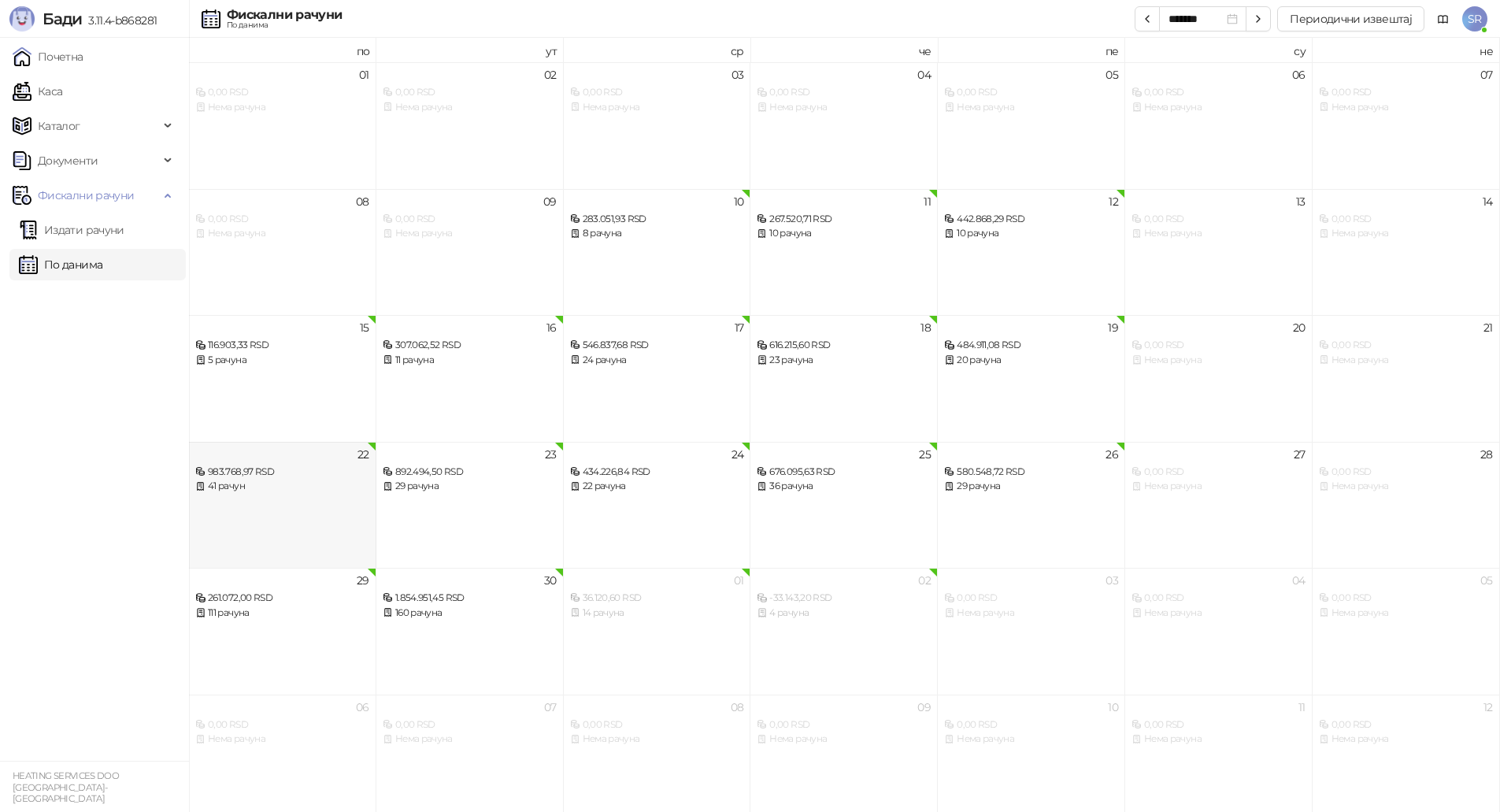
click at [359, 502] on div "22 983.768,97 RSD 41 рачун" at bounding box center [282, 505] width 188 height 127
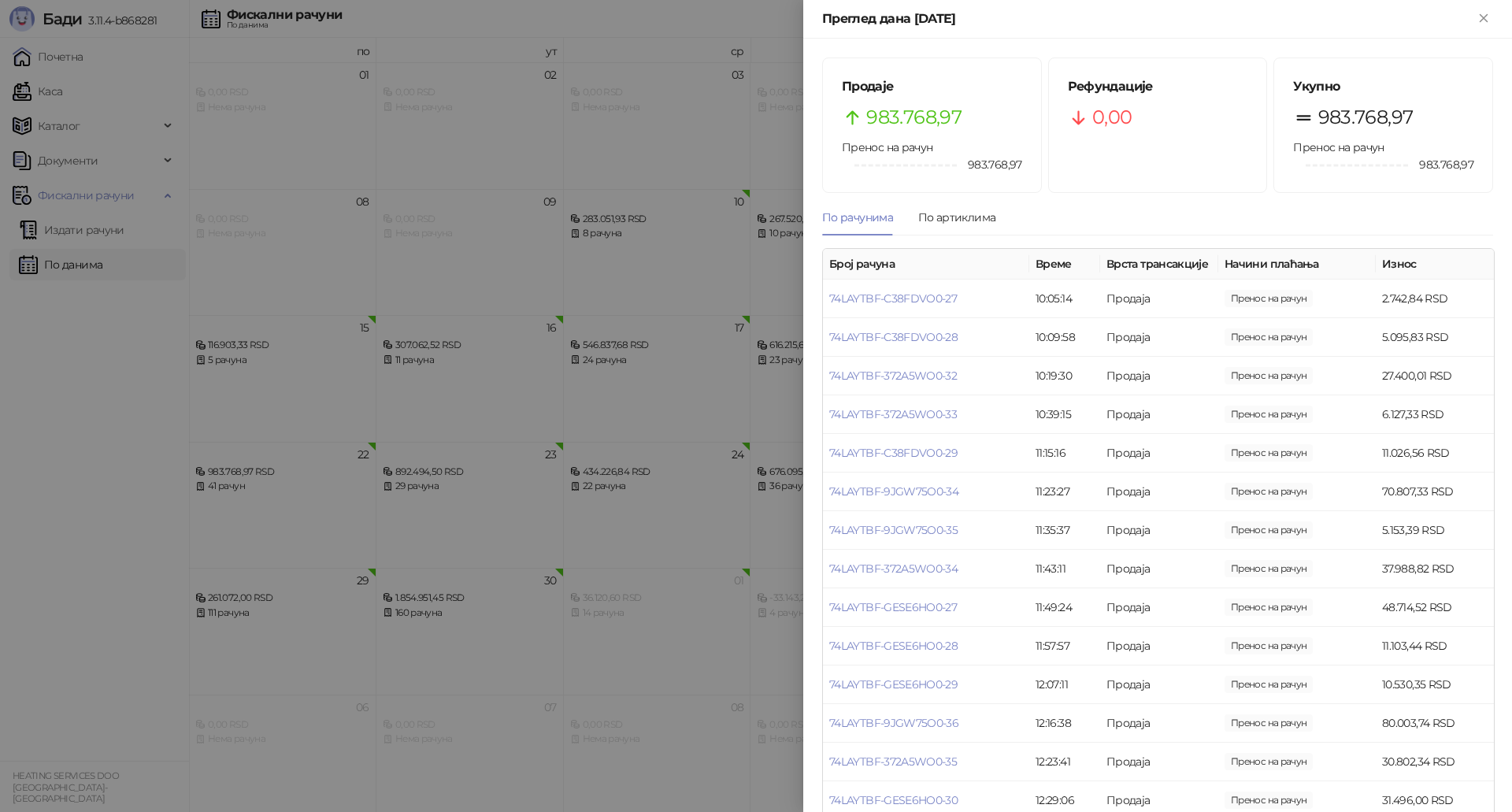
click at [576, 247] on div at bounding box center [756, 406] width 1512 height 812
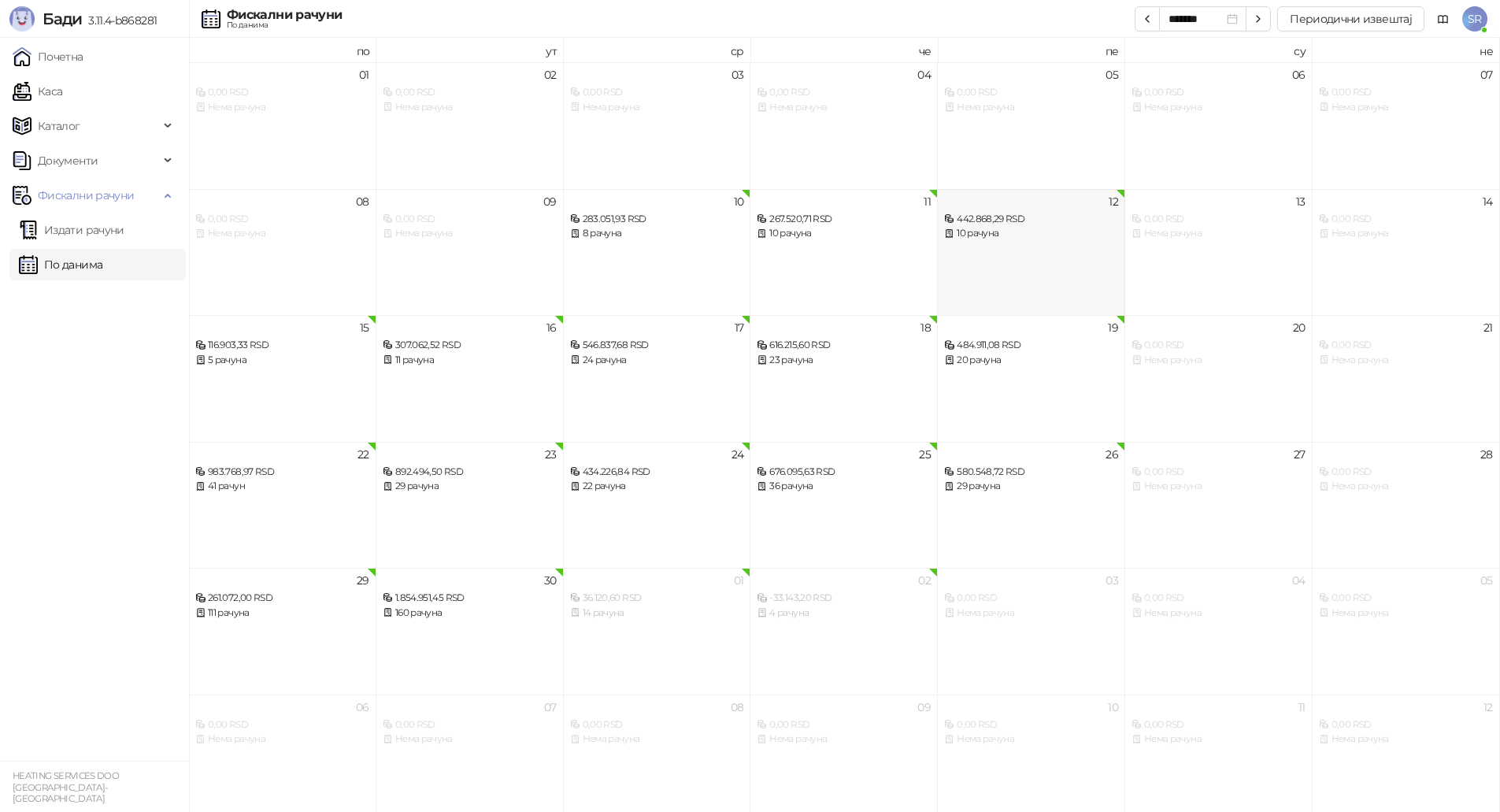
click at [1027, 246] on div "12 442.868,29 RSD 10 рачуна" at bounding box center [1032, 252] width 188 height 127
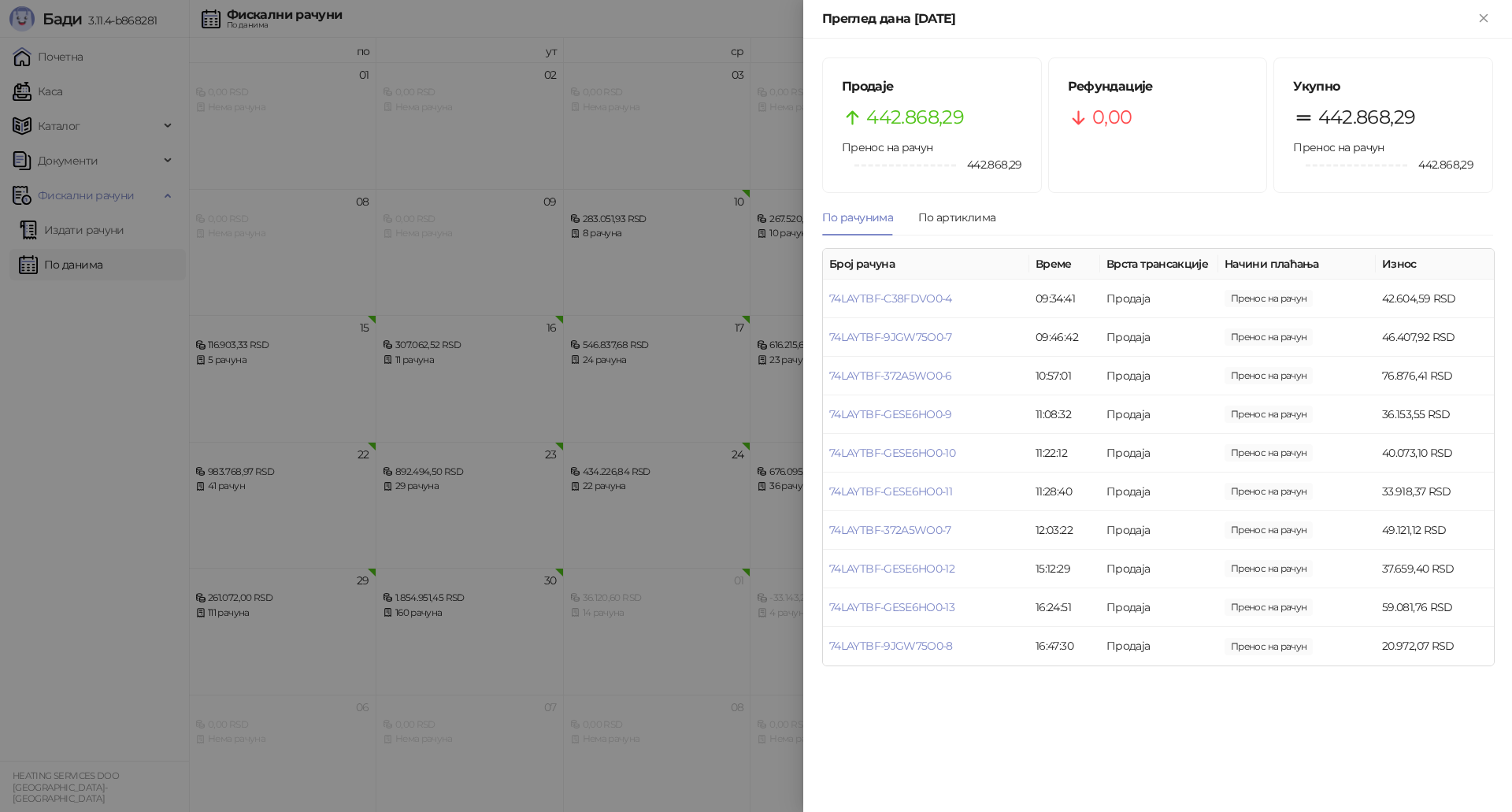
click at [637, 303] on div at bounding box center [756, 406] width 1512 height 812
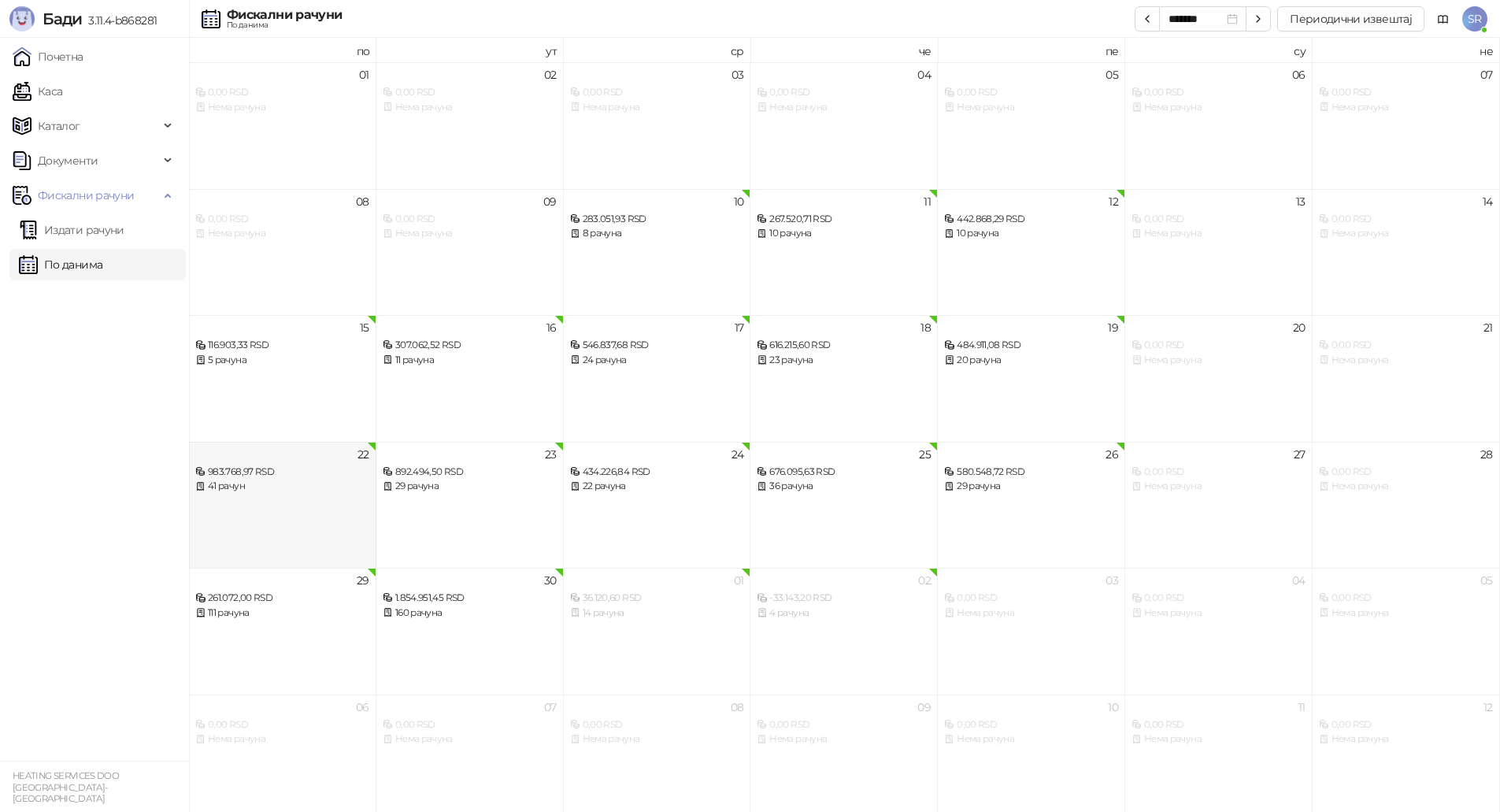
click at [344, 503] on div "22 983.768,97 RSD 41 рачун" at bounding box center [282, 505] width 188 height 127
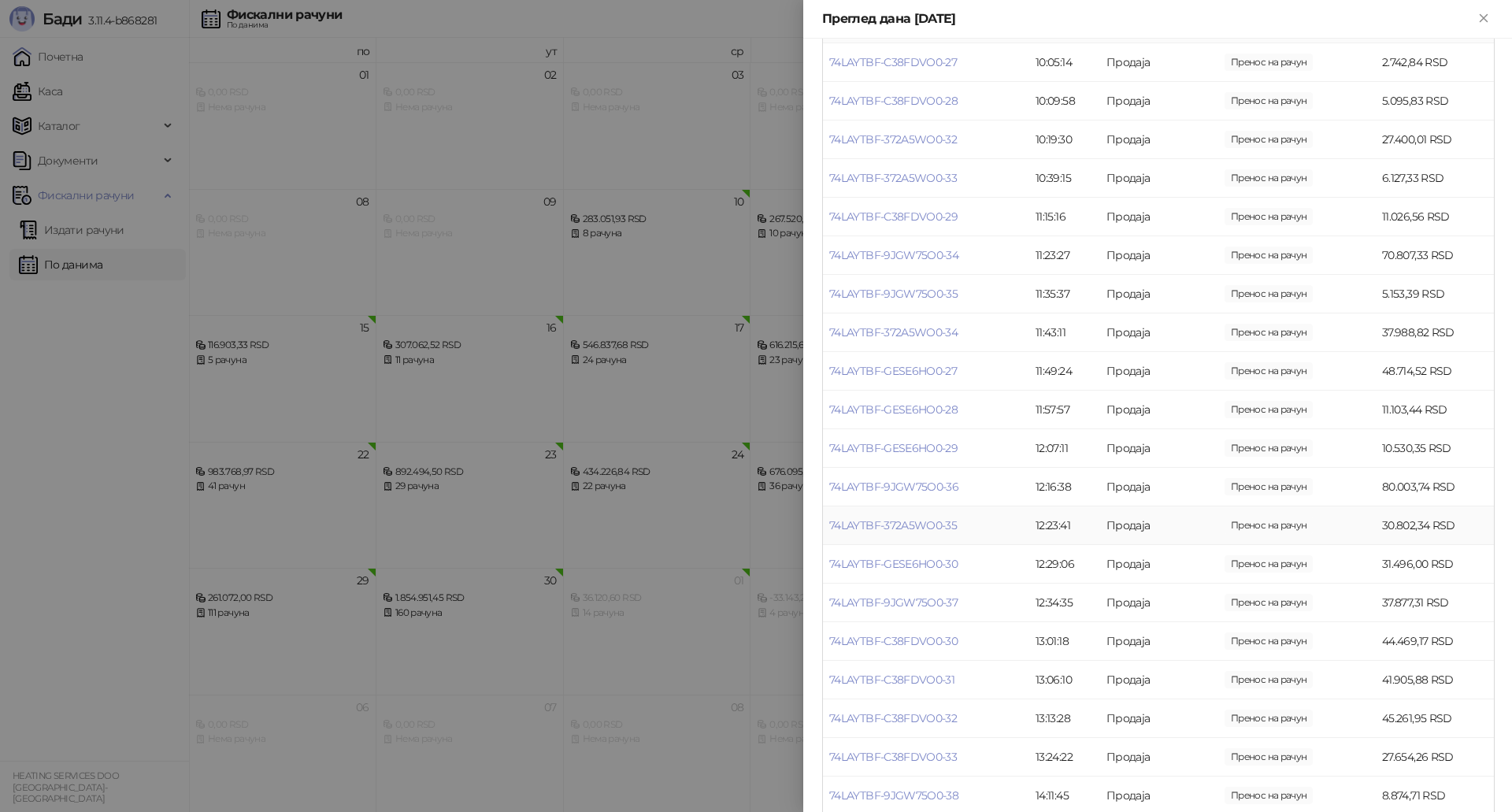
scroll to position [315, 0]
click at [945, 519] on link "74LAYTBF-9JGW75O0-37" at bounding box center [893, 523] width 128 height 14
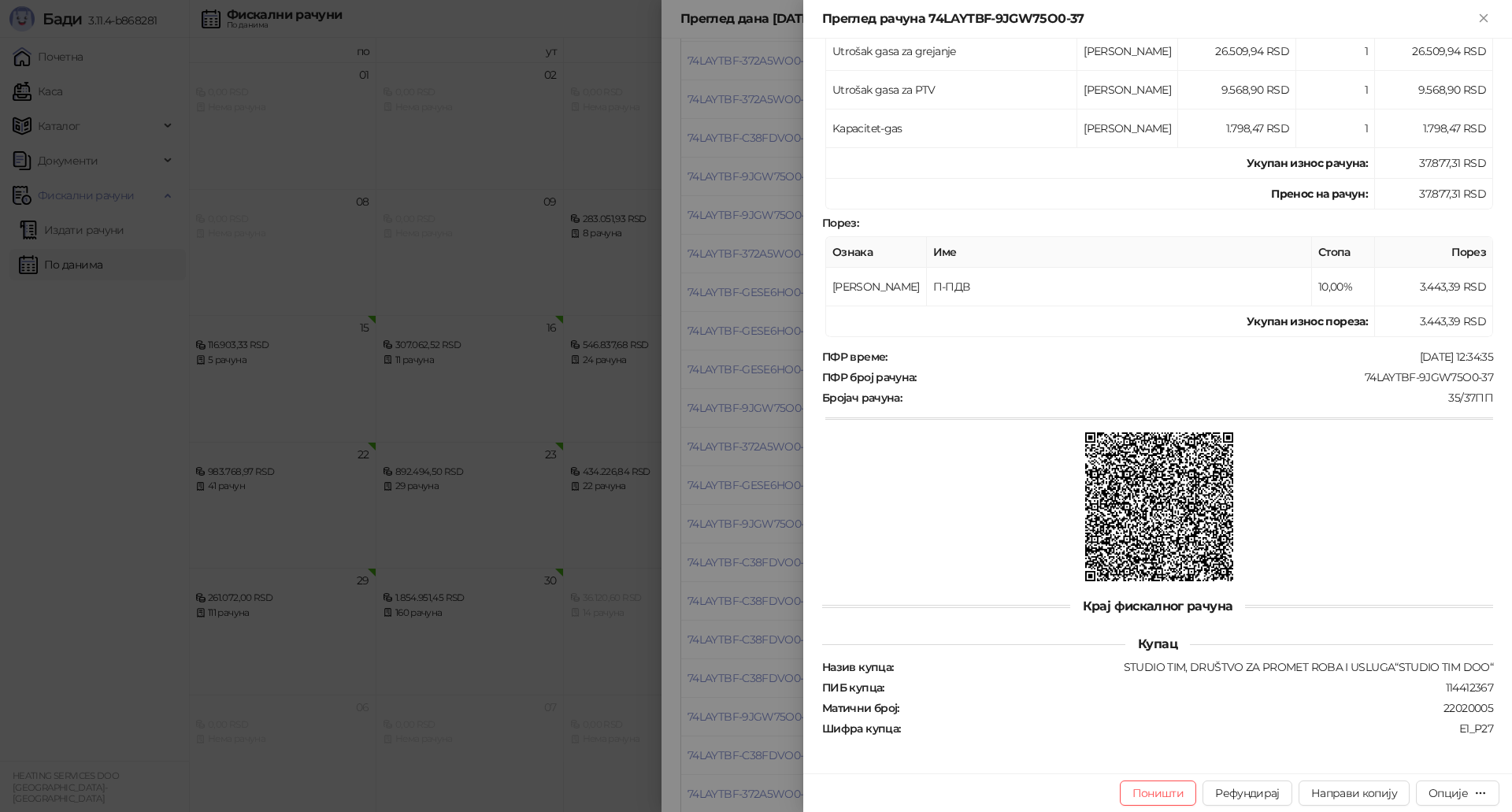
scroll to position [306, 0]
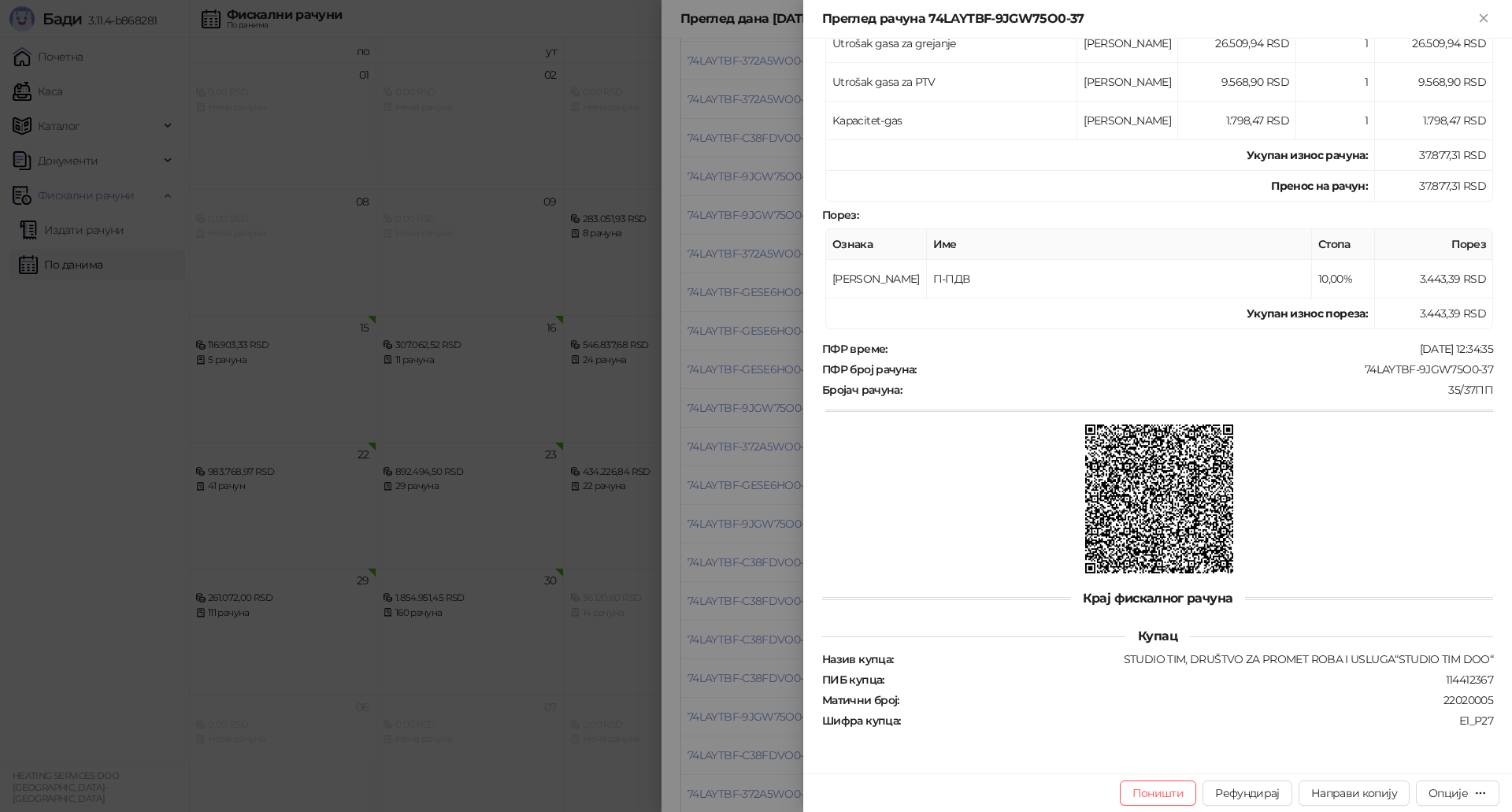
click at [745, 510] on div at bounding box center [756, 406] width 1512 height 812
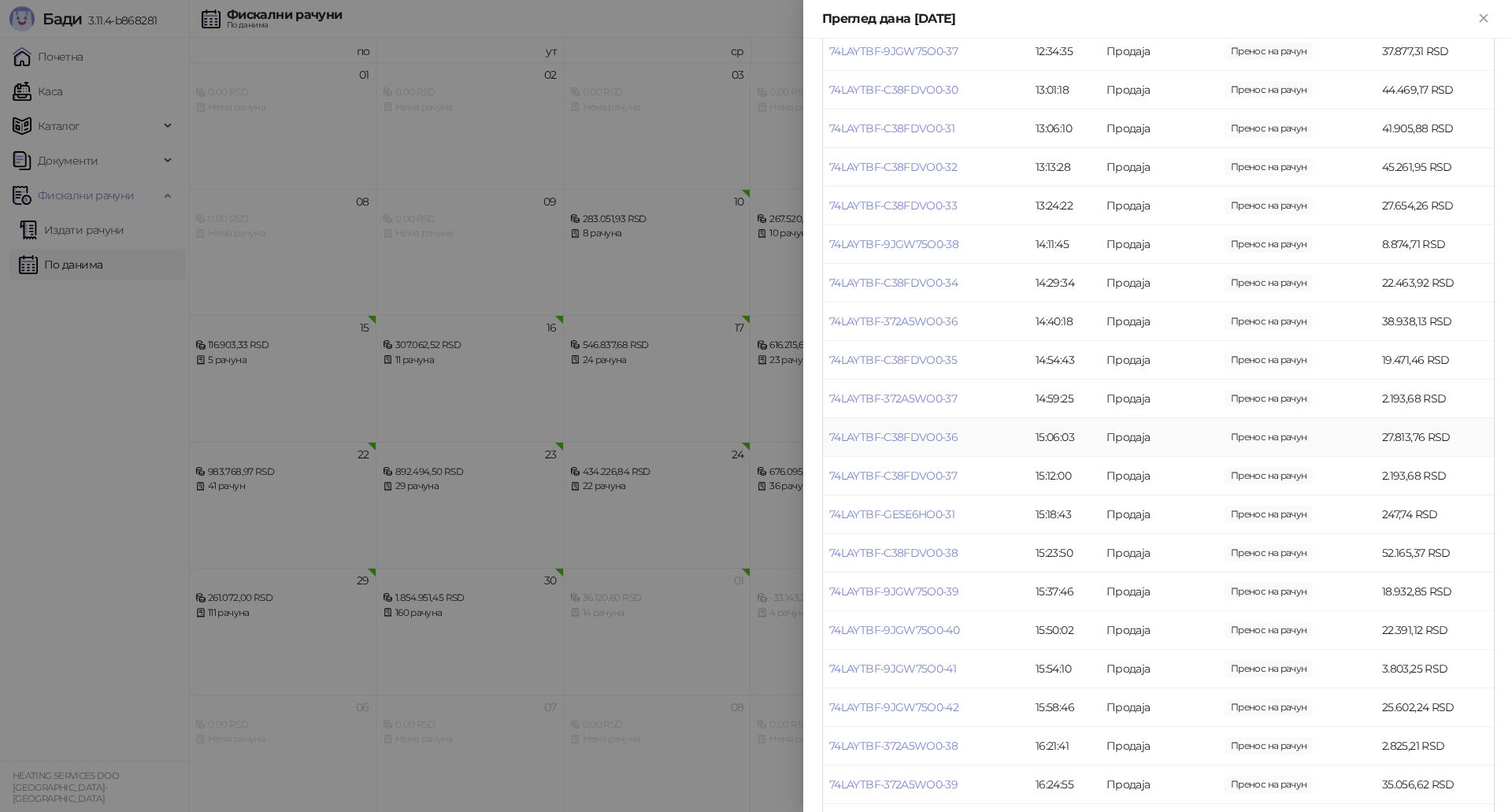
scroll to position [1069, 0]
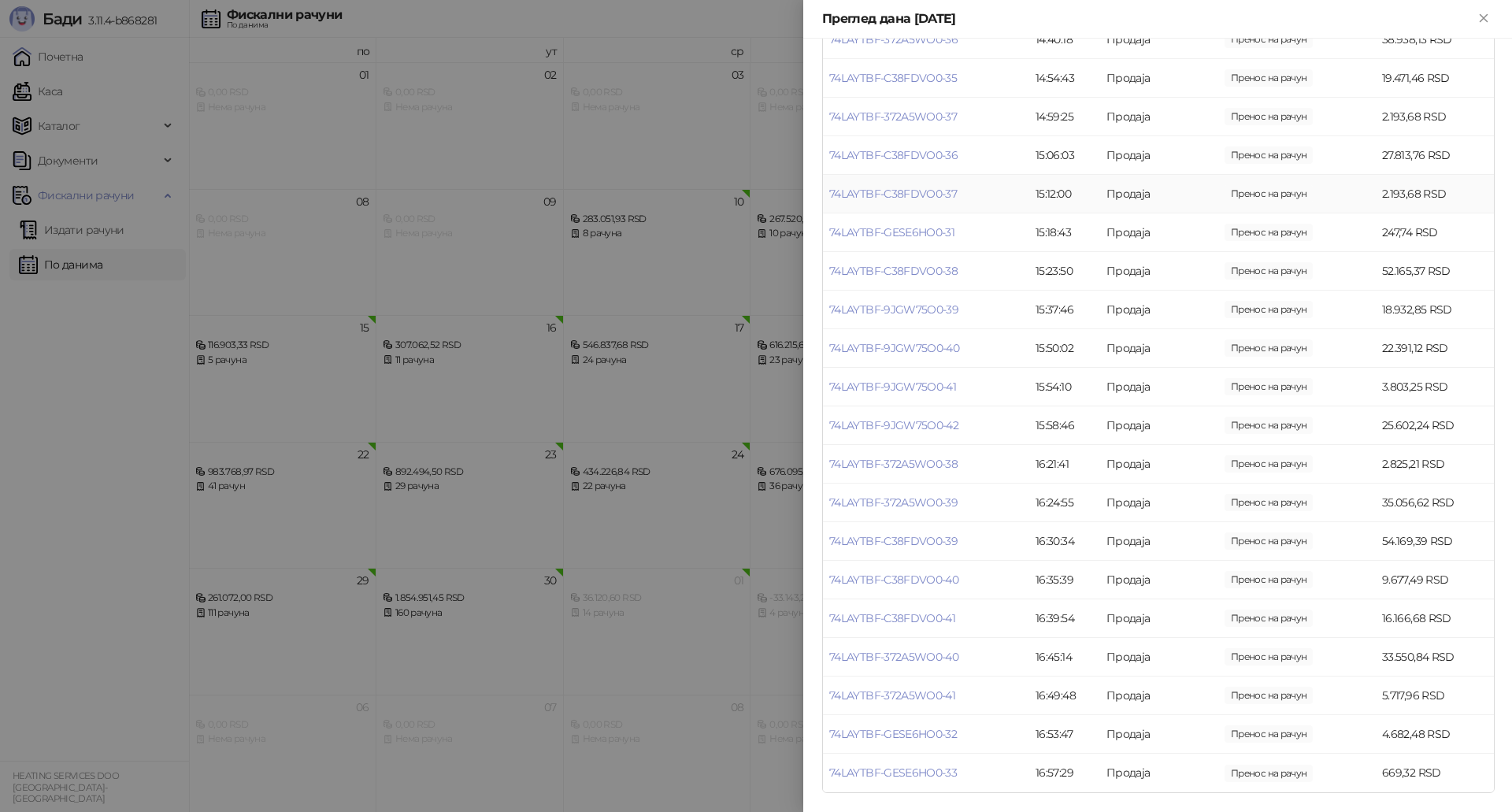
click at [1375, 198] on td "2.193,68 RSD" at bounding box center [1434, 193] width 118 height 38
click at [940, 189] on link "74LAYTBF-C38FDVO0-37" at bounding box center [893, 193] width 128 height 14
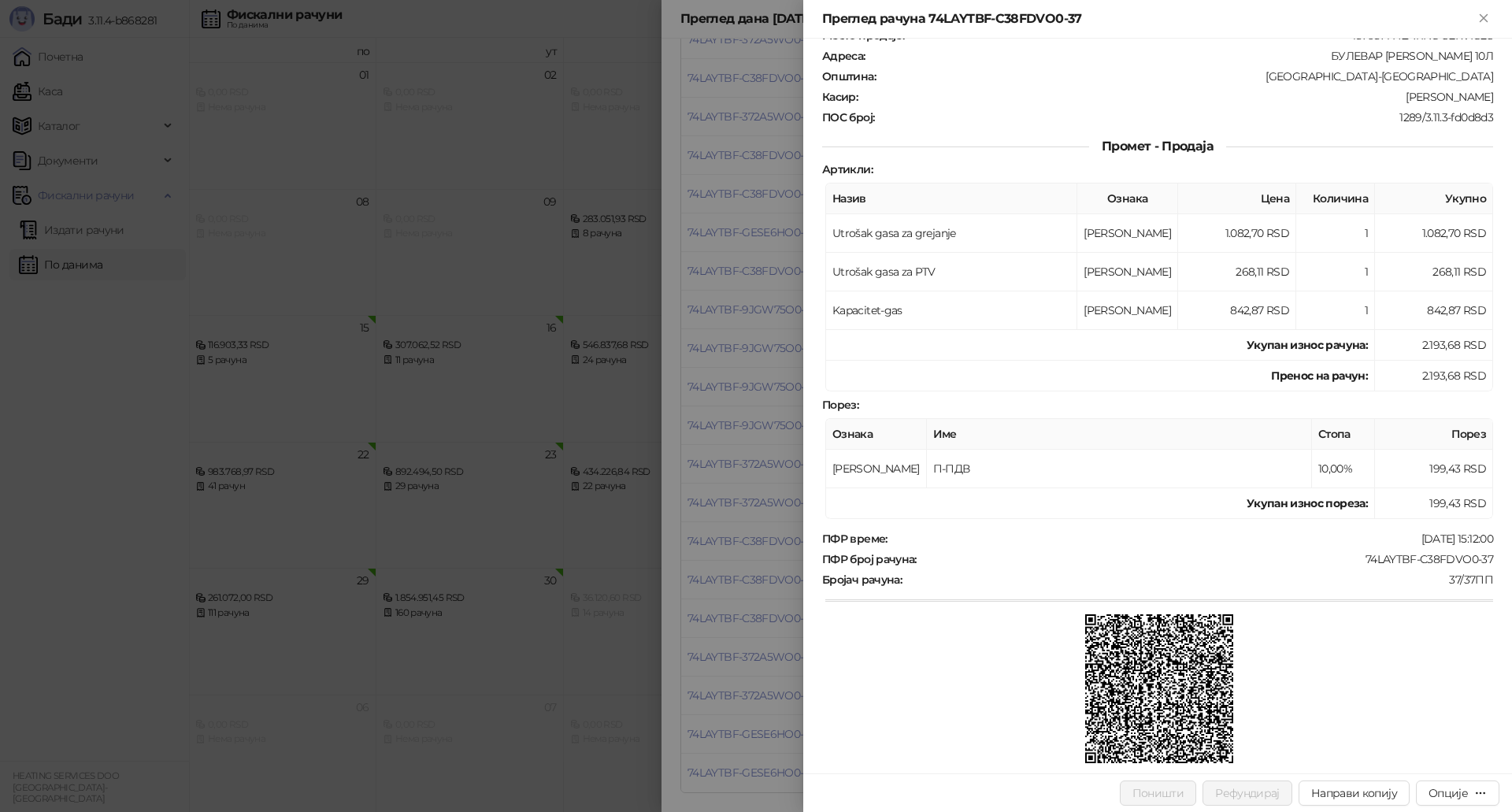
scroll to position [230, 0]
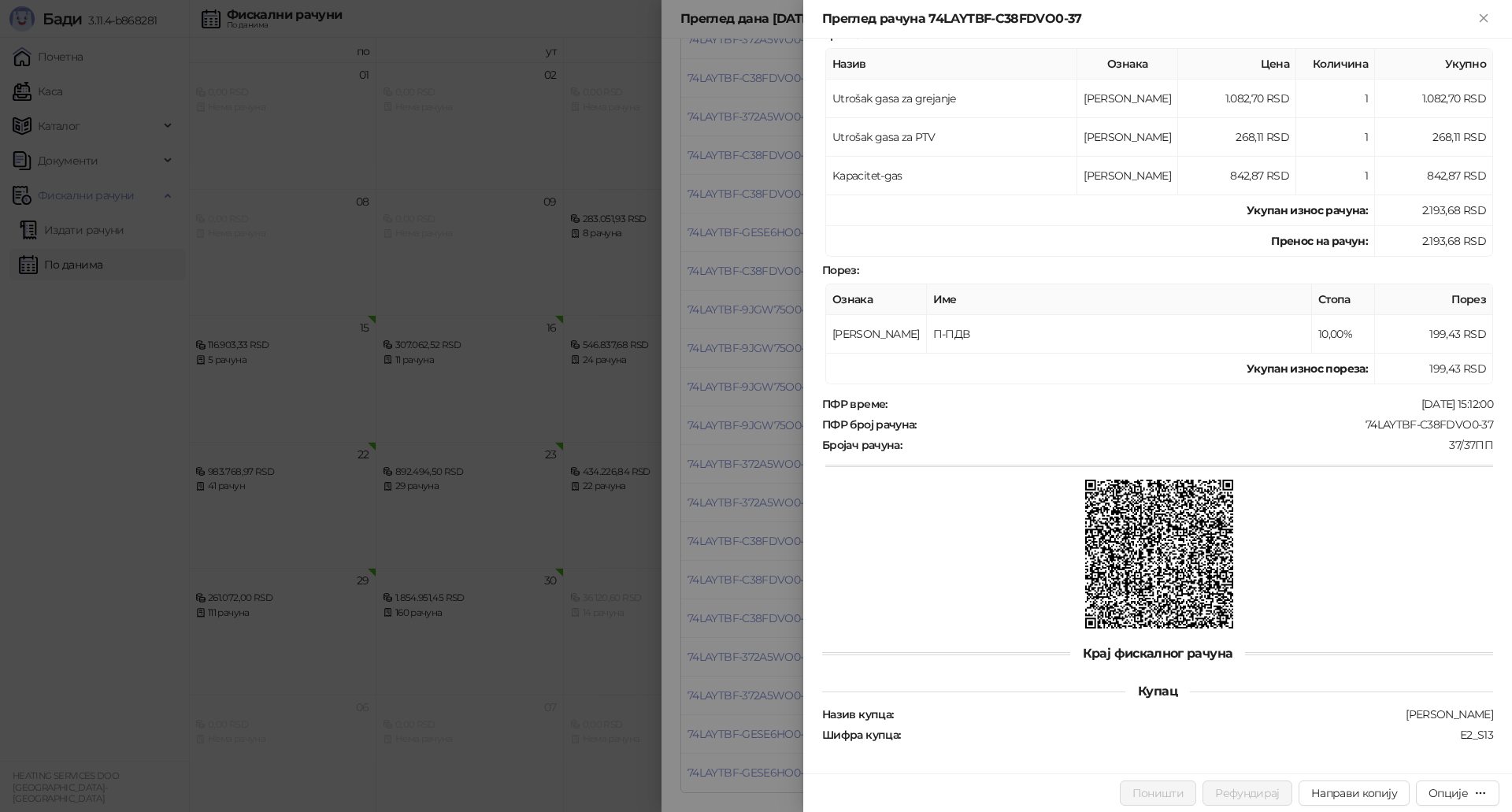
click at [585, 662] on div at bounding box center [756, 406] width 1512 height 812
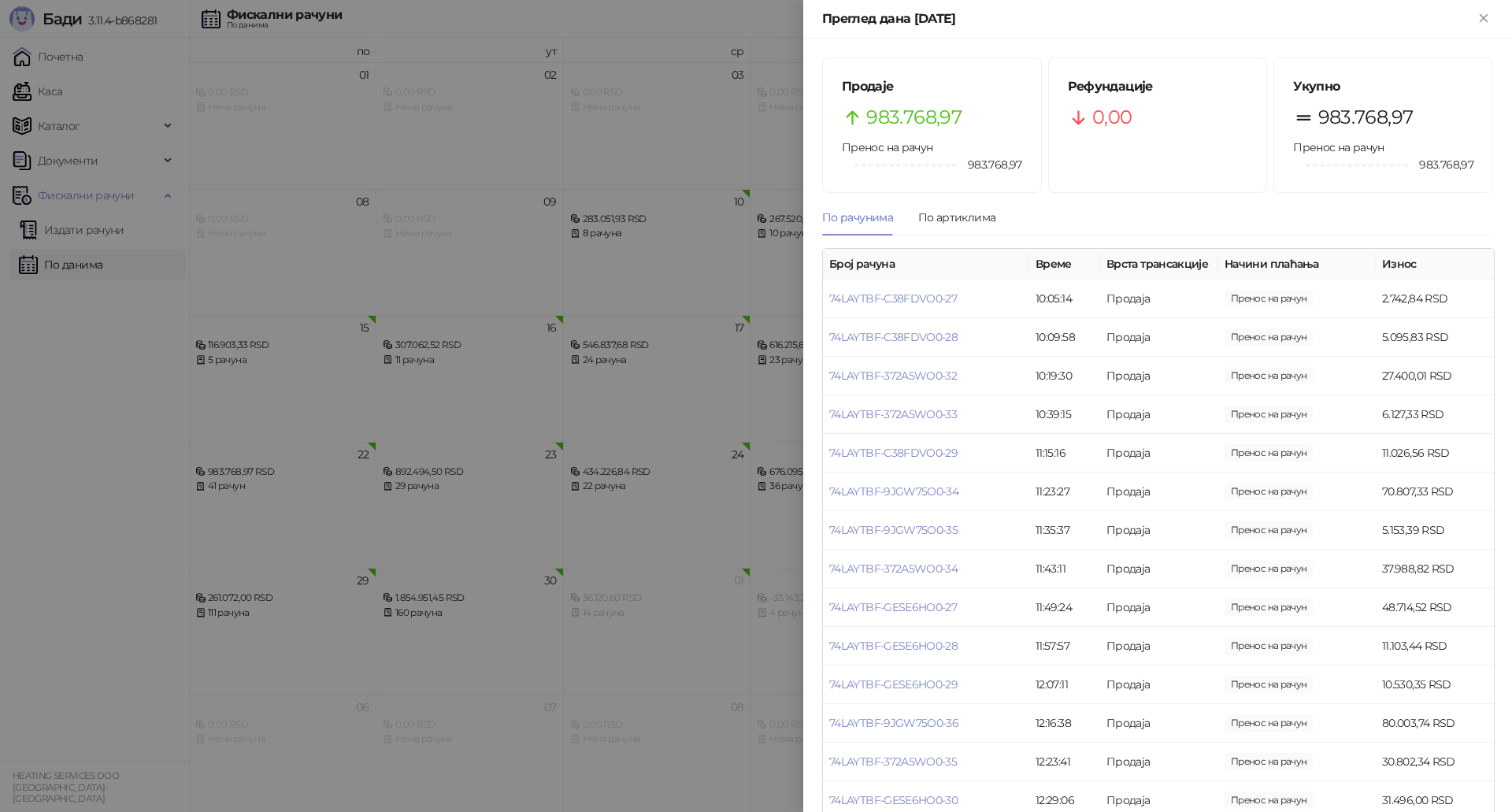
click at [683, 396] on div at bounding box center [756, 406] width 1512 height 812
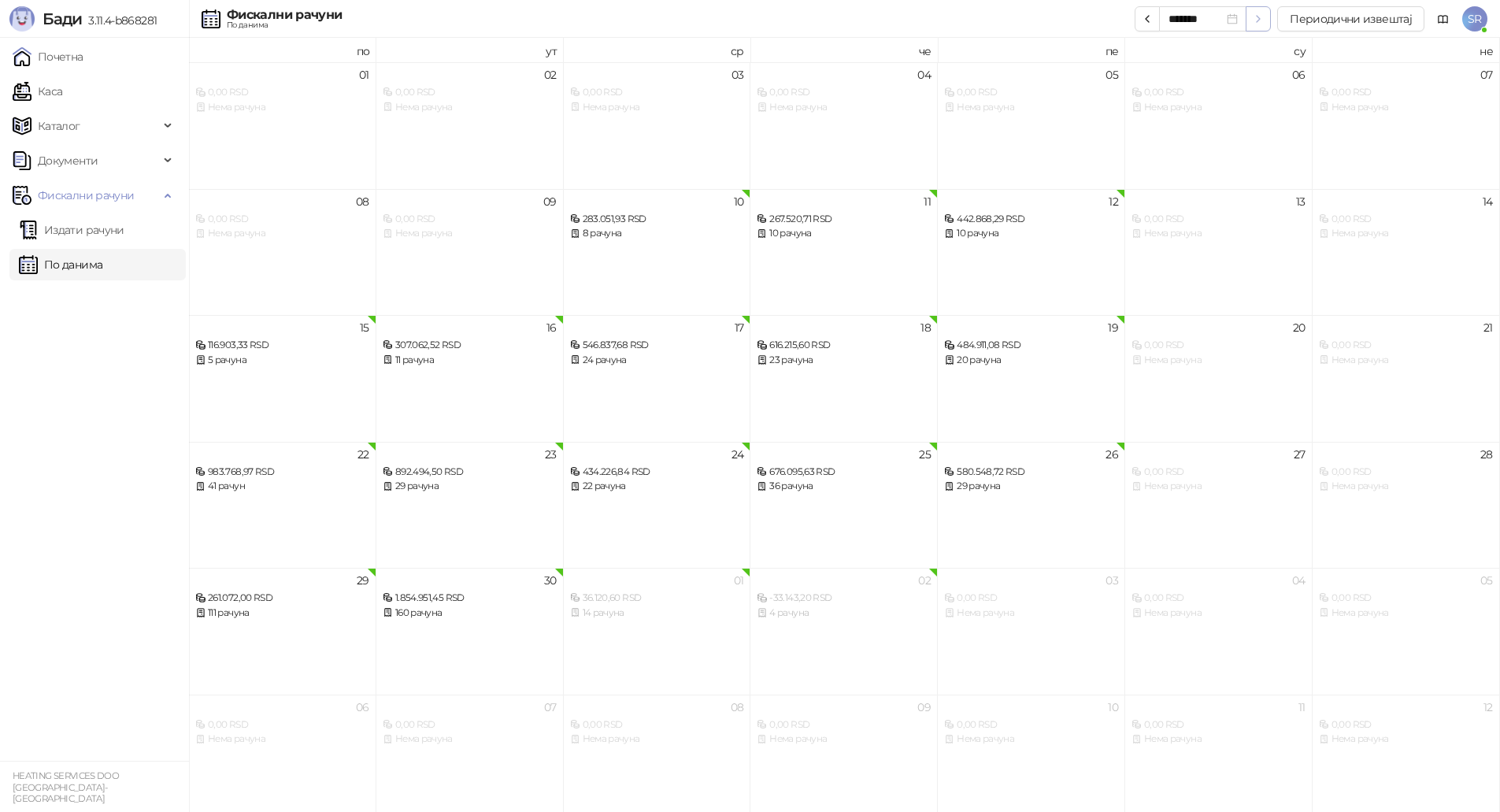
click at [1263, 19] on icon "button" at bounding box center [1258, 18] width 12 height 12
type input "*******"
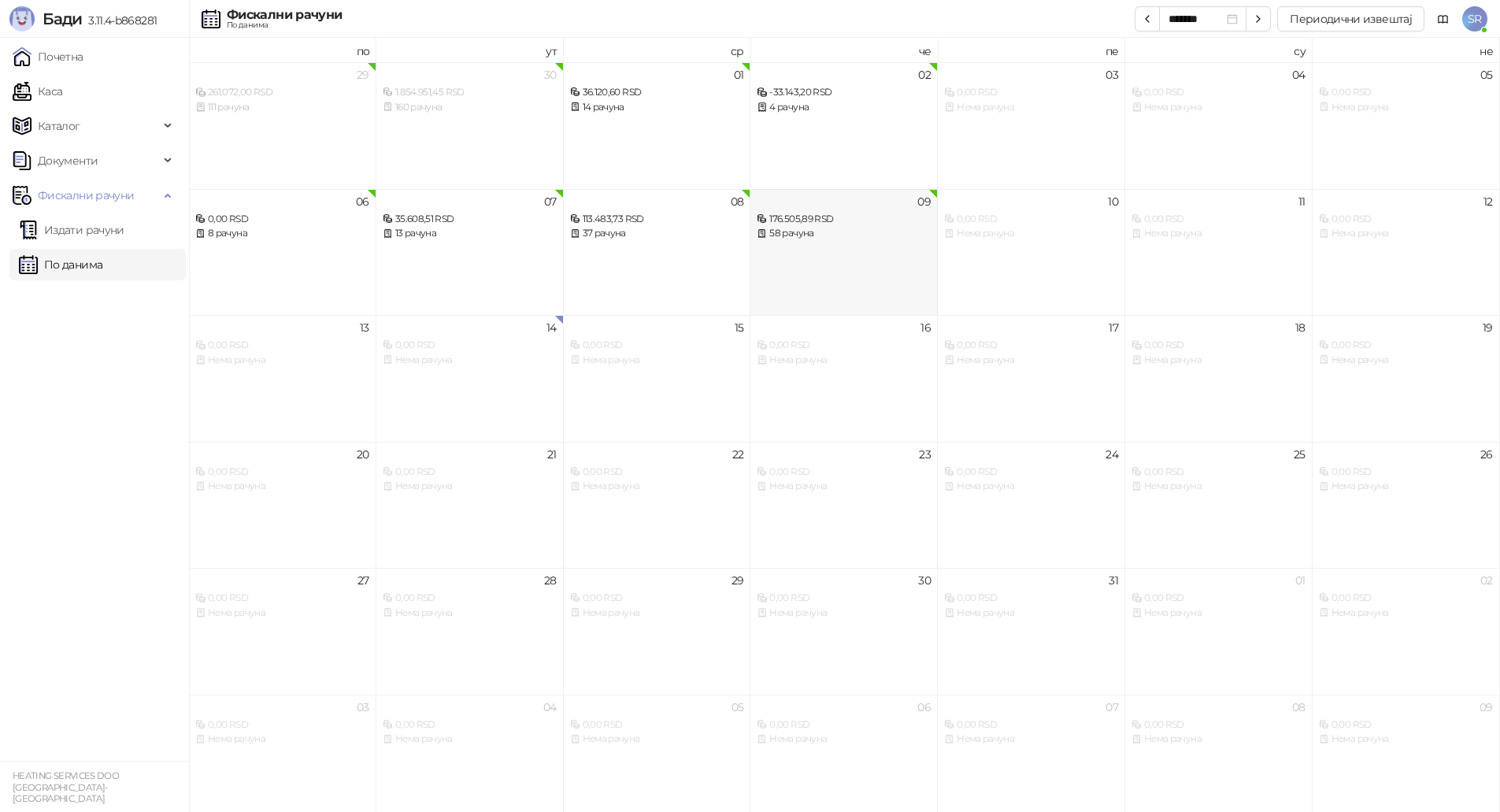
click at [865, 264] on div "09 176.505,89 RSD 58 рачуна" at bounding box center [844, 252] width 188 height 127
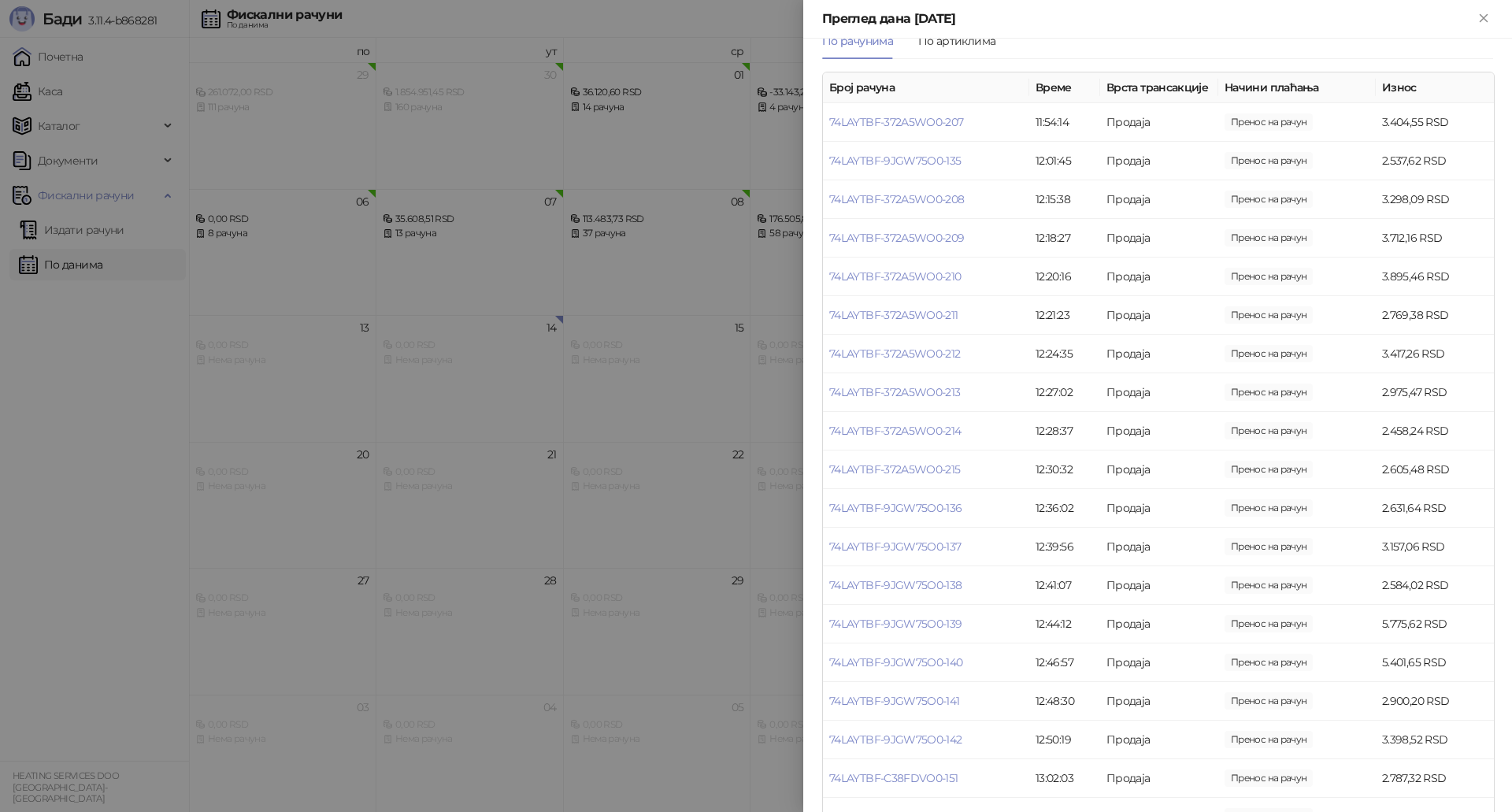
scroll to position [72, 0]
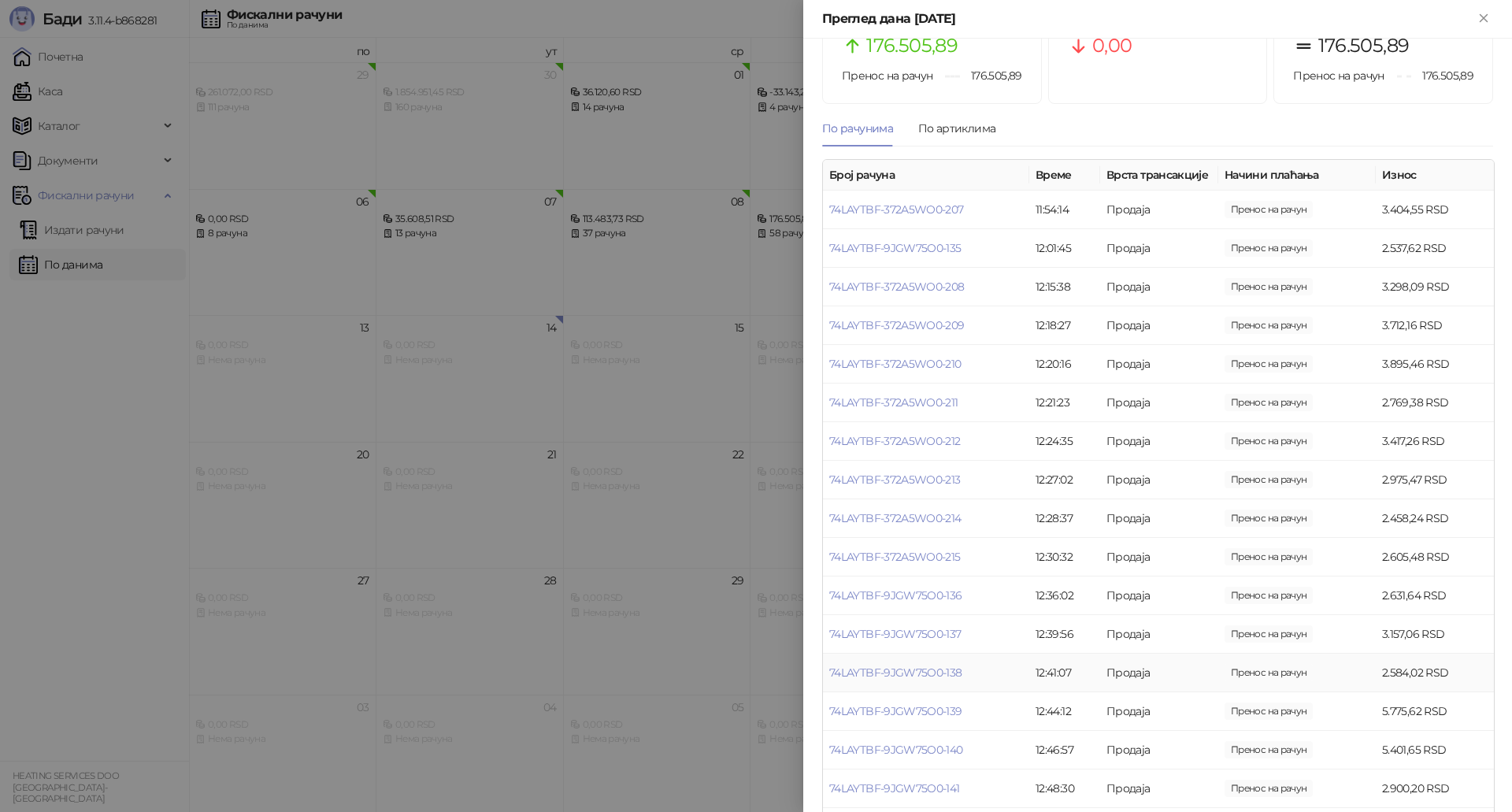
click at [1171, 692] on td "Продаја" at bounding box center [1158, 672] width 118 height 38
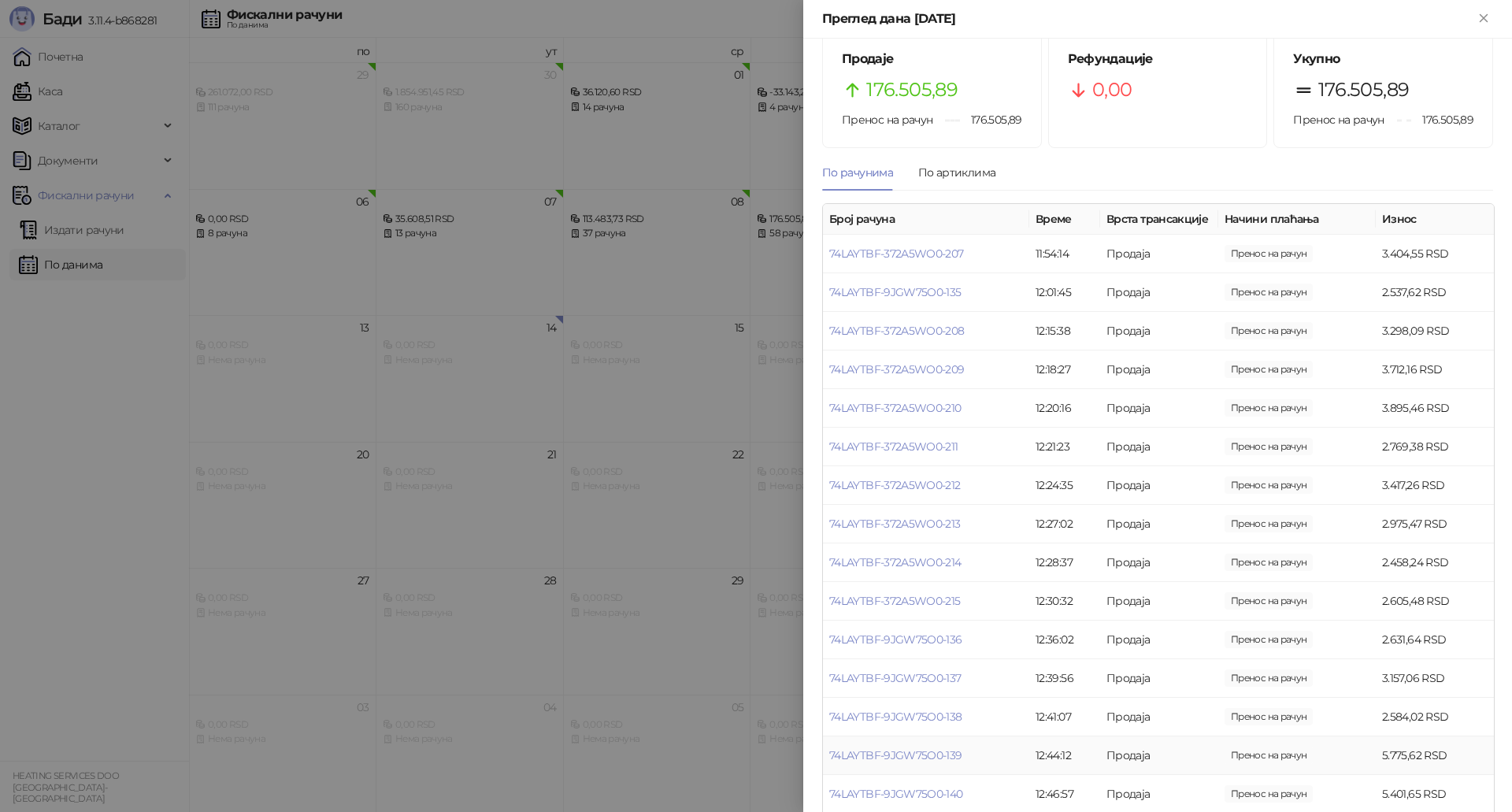
scroll to position [0, 0]
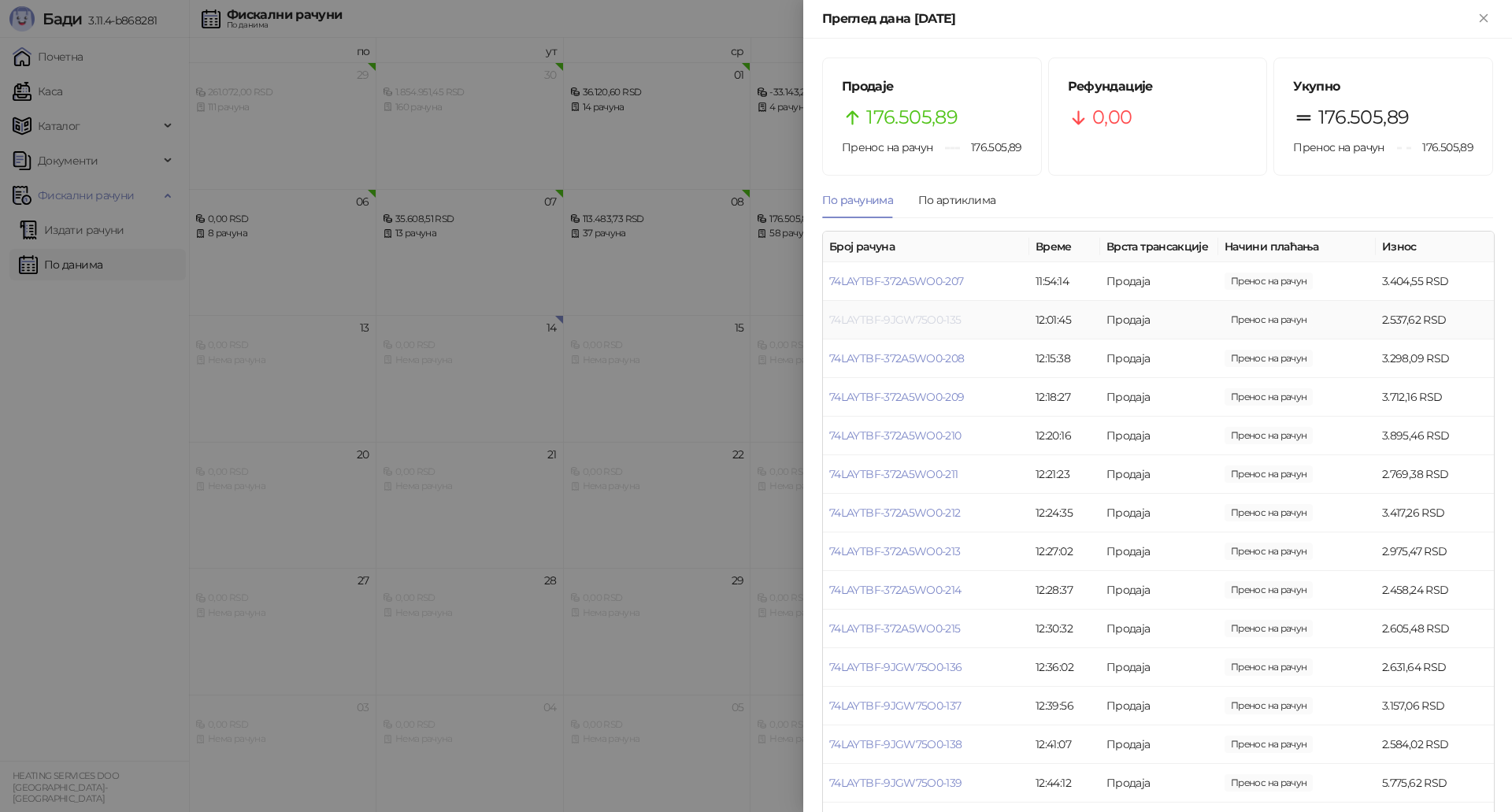
click at [927, 327] on link "74LAYTBF-9JGW75O0-135" at bounding box center [895, 319] width 133 height 14
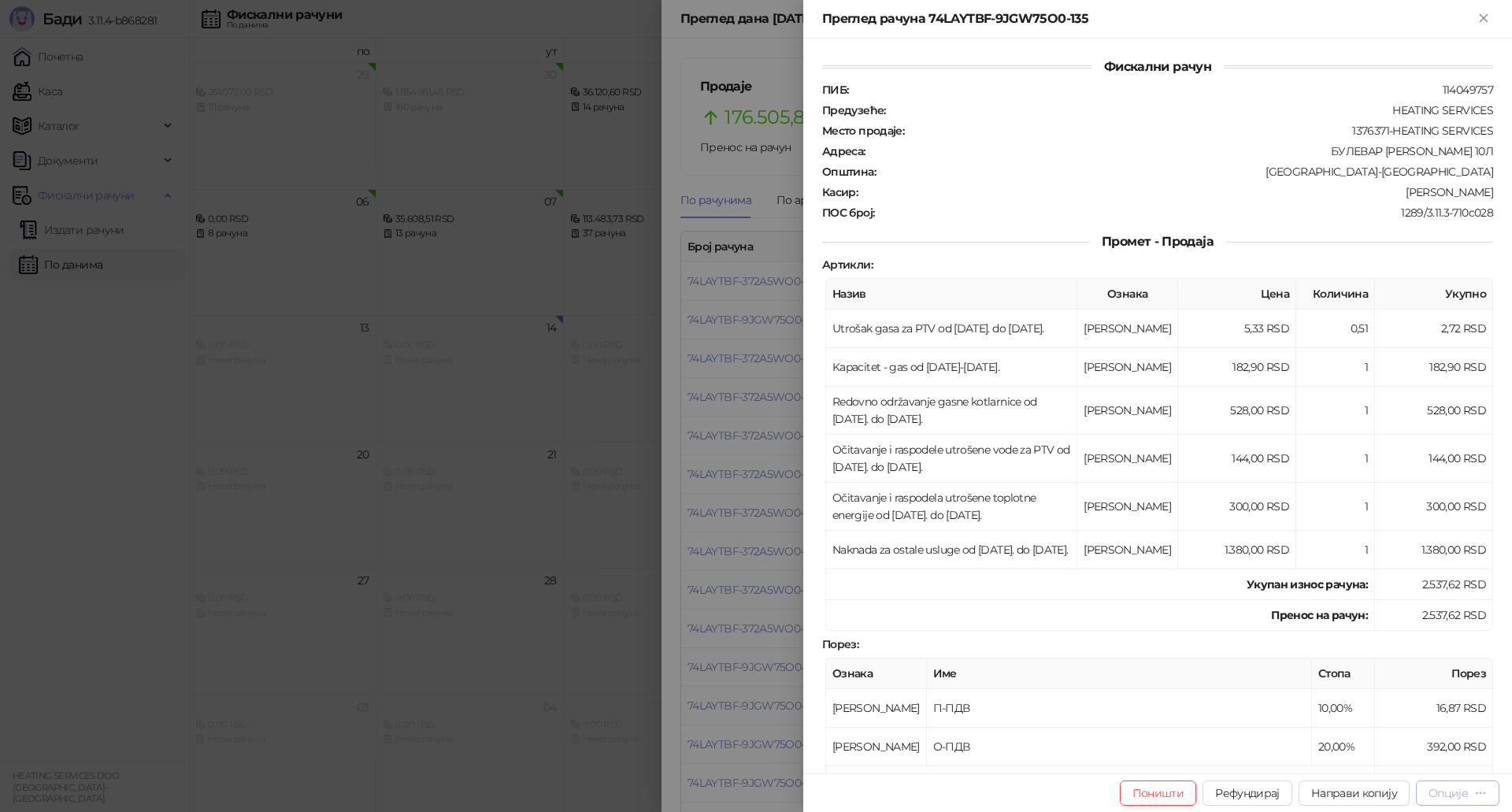
click at [1457, 789] on div "Опције" at bounding box center [1448, 792] width 39 height 14
click at [1362, 763] on span "Преузми у ПДФ формату" at bounding box center [1390, 761] width 192 height 17
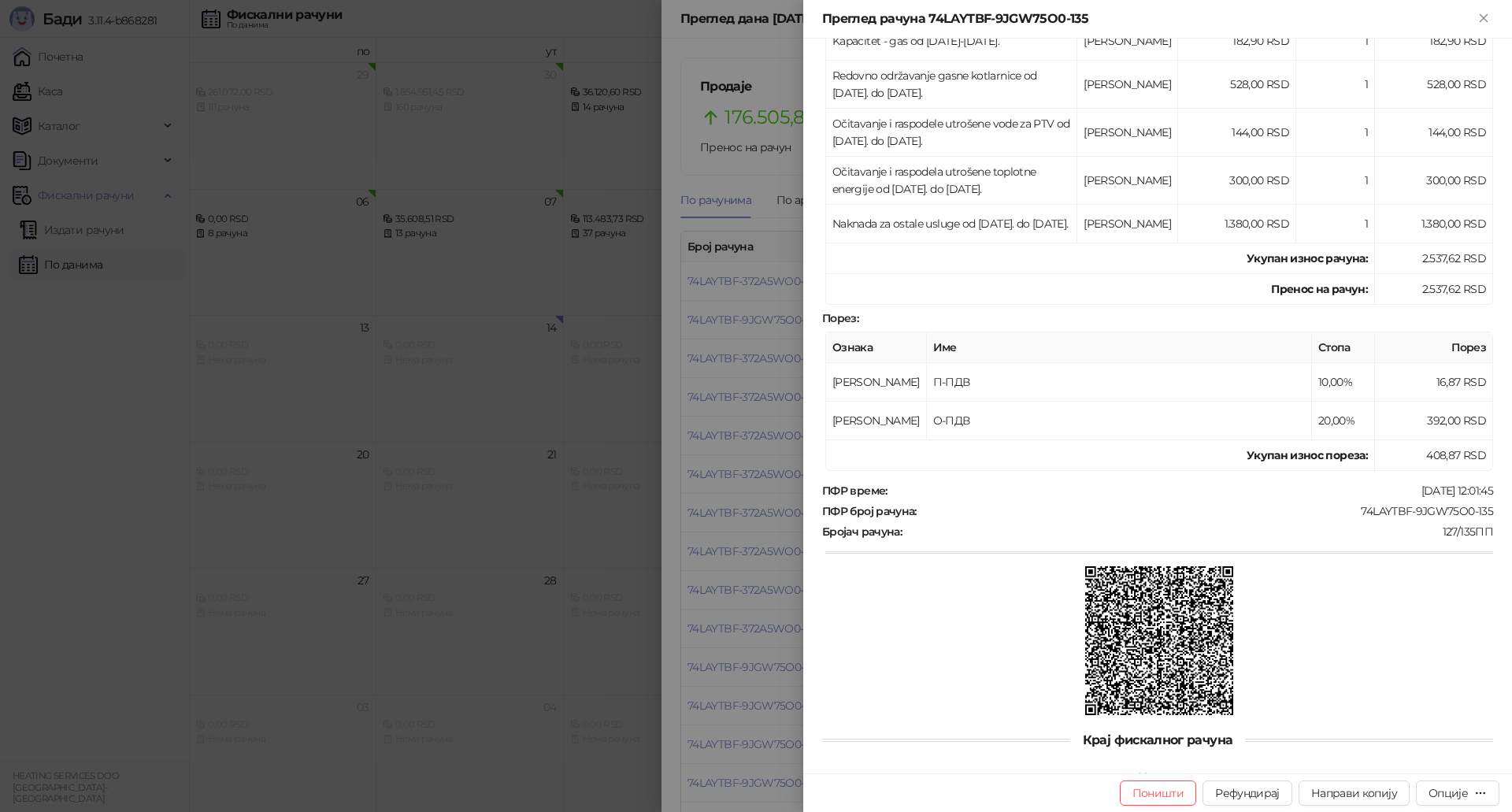
scroll to position [413, 0]
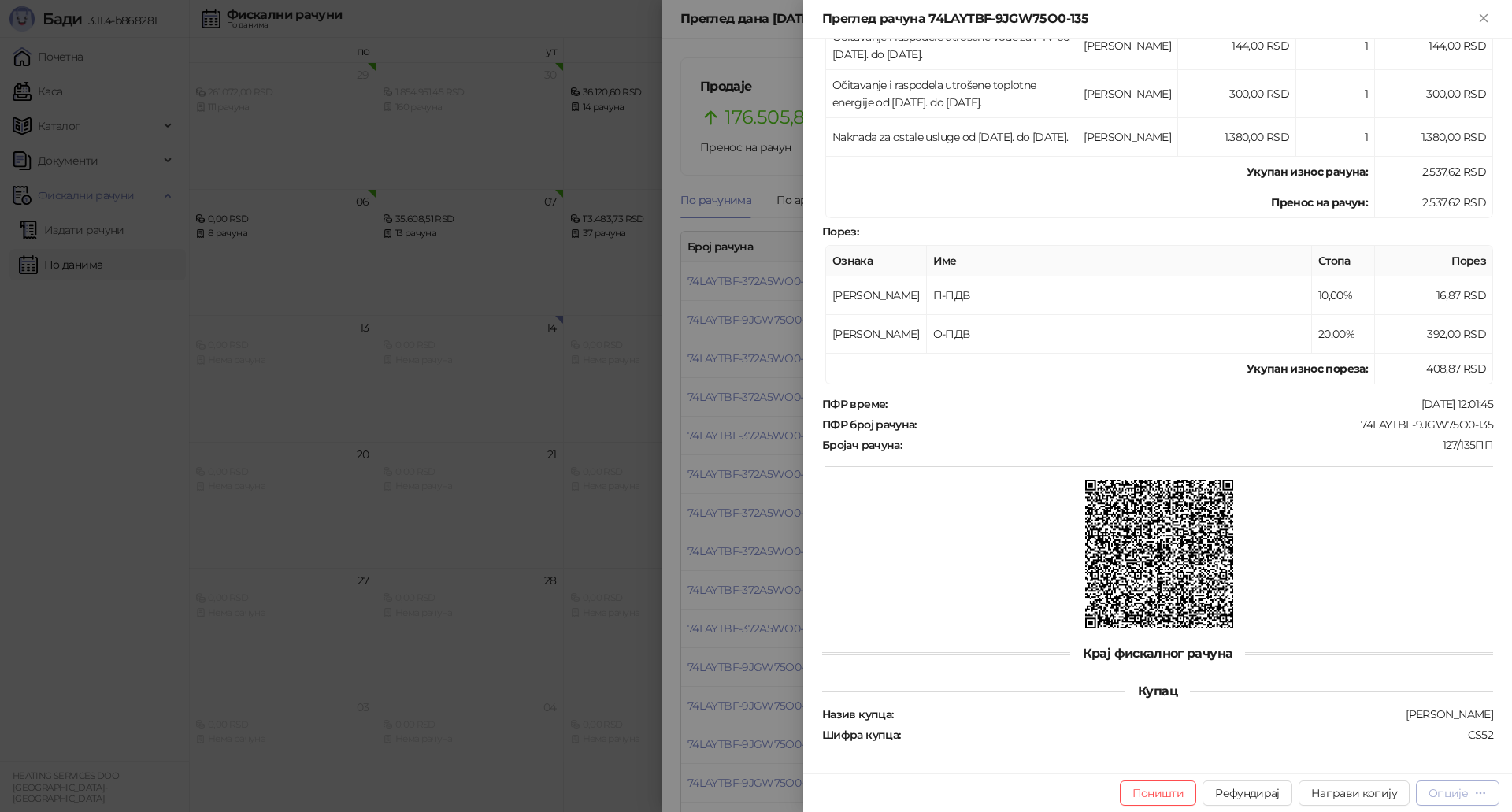
click at [1445, 789] on div "Опције" at bounding box center [1448, 792] width 39 height 14
click at [1338, 710] on span "Штампај на А4 штампачу" at bounding box center [1390, 710] width 192 height 17
click at [1463, 729] on icon "close" at bounding box center [1466, 729] width 11 height 11
click at [1458, 792] on div "Опције" at bounding box center [1448, 792] width 39 height 14
click at [1362, 774] on ul "Штампај на А4 штампачу Пошаљи путем електронске поште Преузми у ПДФ формату" at bounding box center [1382, 736] width 235 height 82
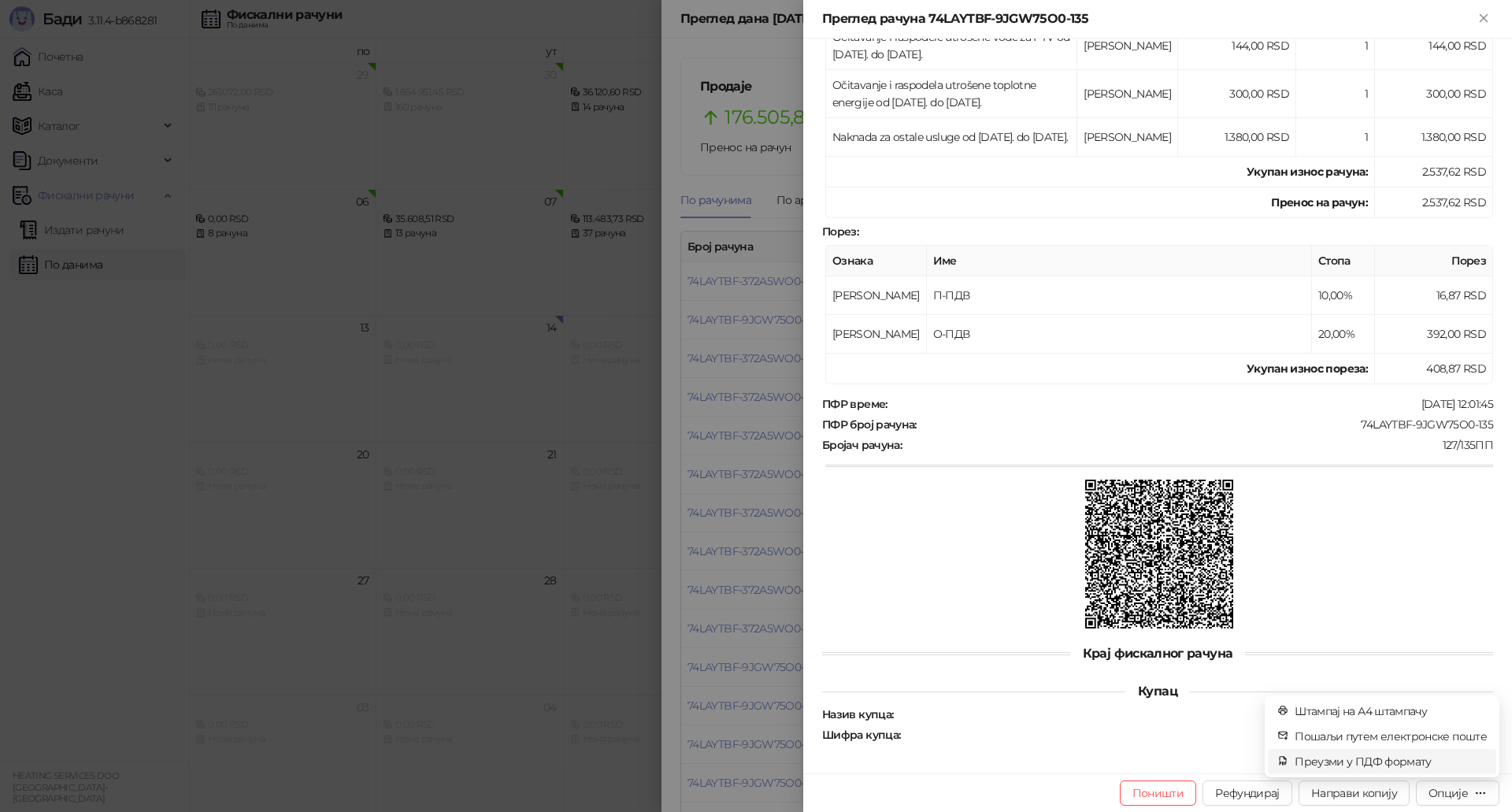
click at [1362, 763] on span "Преузми у ПДФ формату" at bounding box center [1390, 761] width 192 height 17
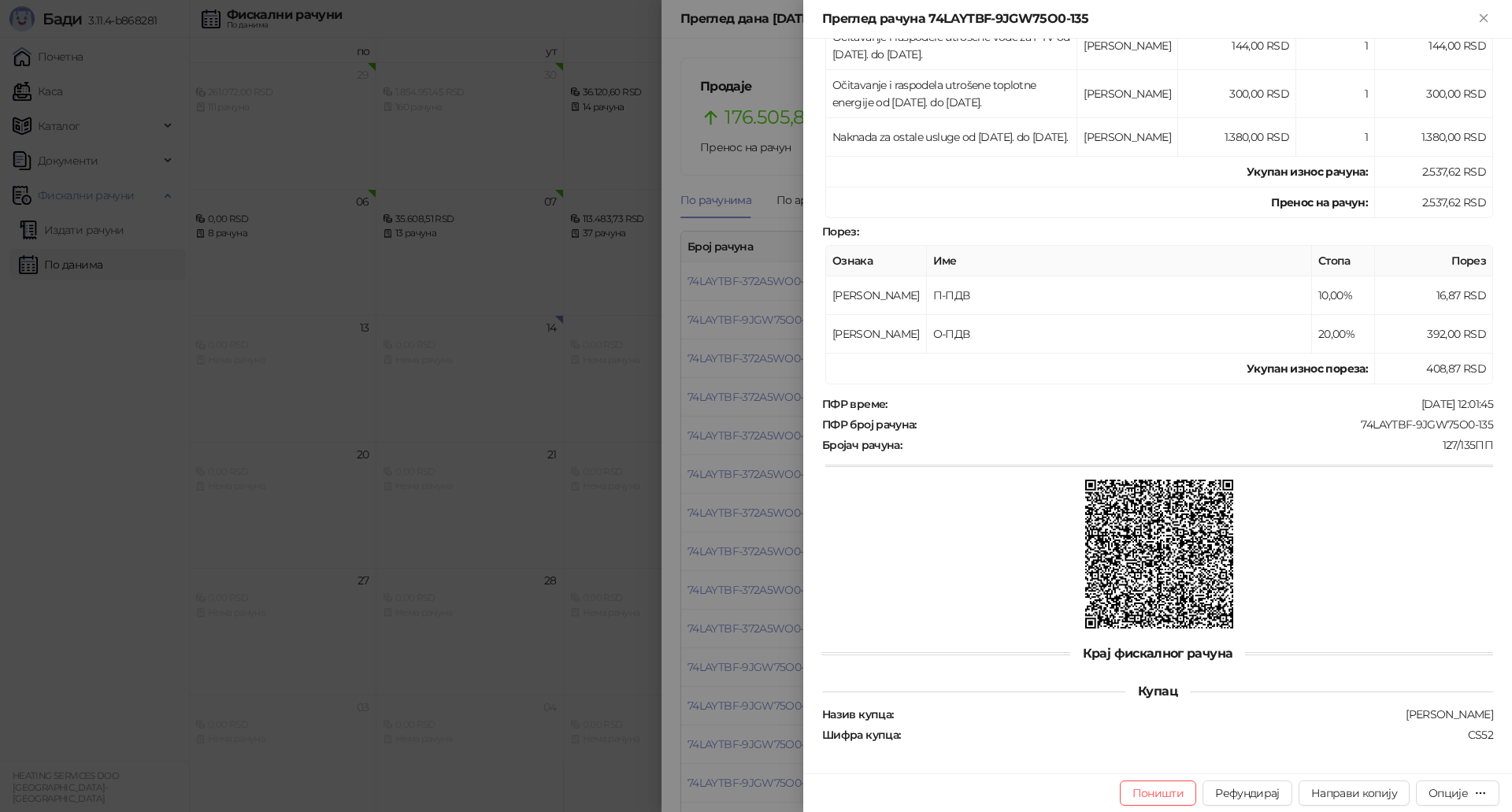
click at [749, 401] on div at bounding box center [756, 406] width 1512 height 812
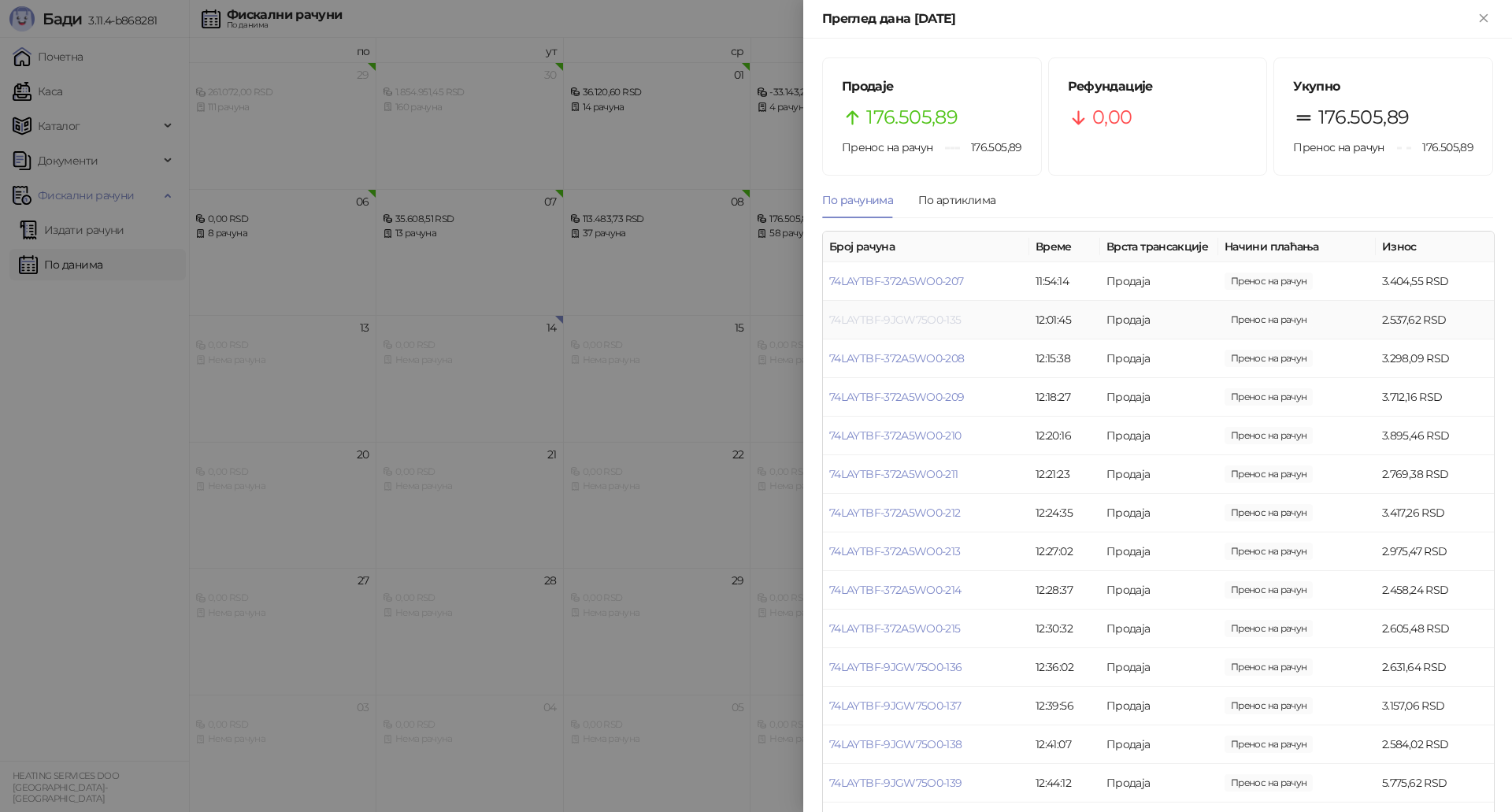
click at [944, 327] on link "74LAYTBF-9JGW75O0-135" at bounding box center [895, 319] width 133 height 14
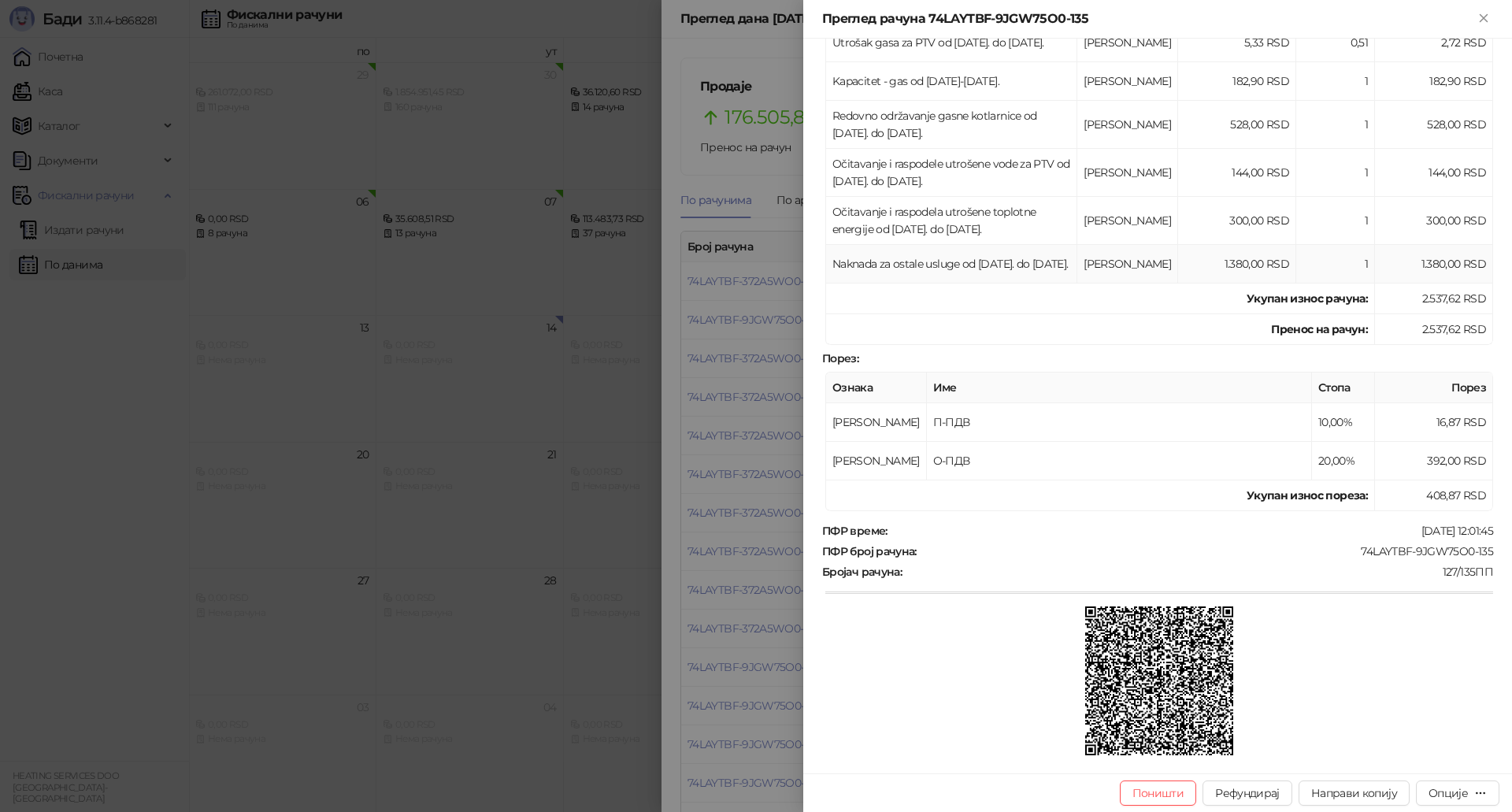
scroll to position [413, 0]
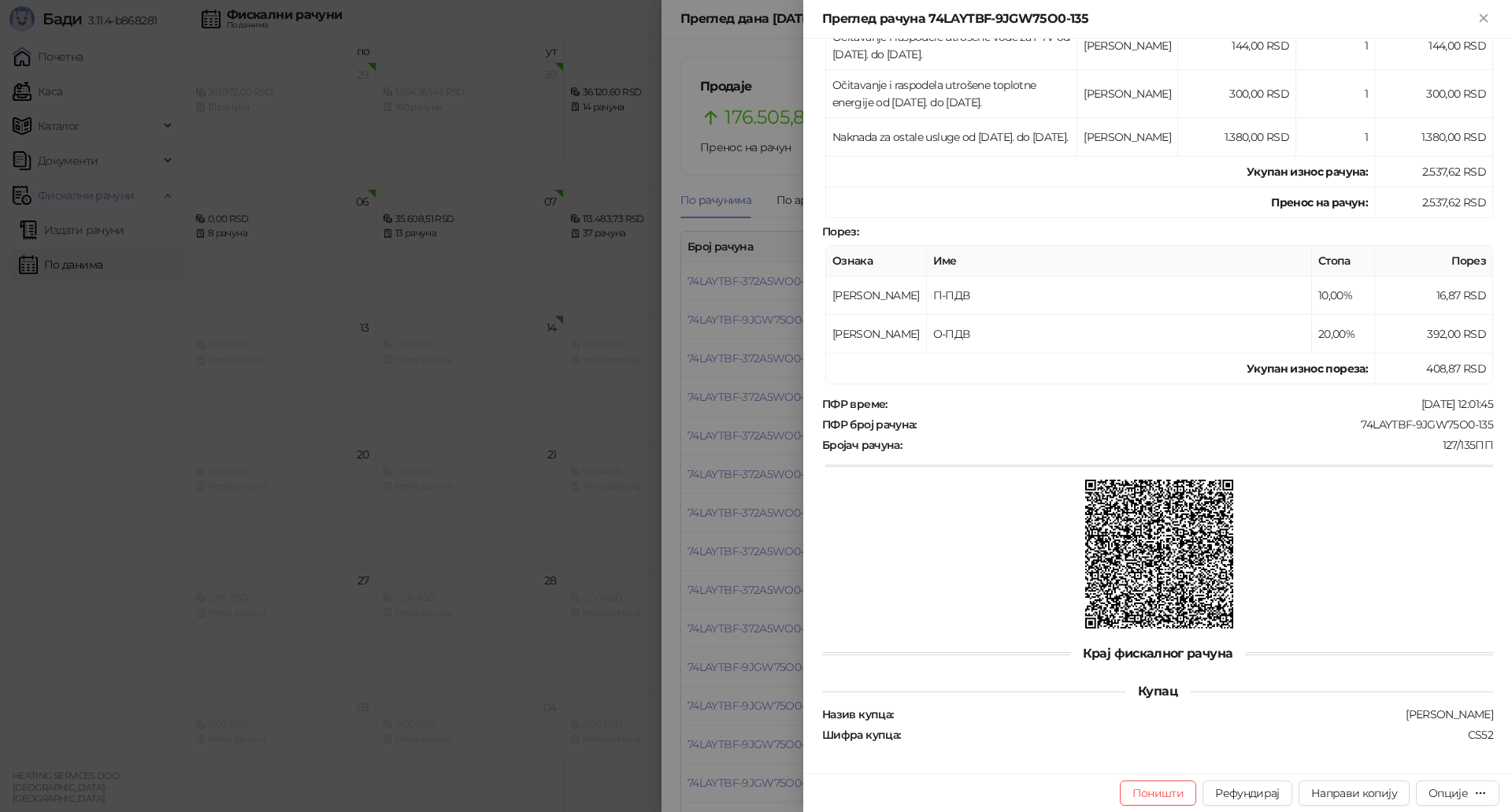
click at [766, 382] on div at bounding box center [756, 406] width 1512 height 812
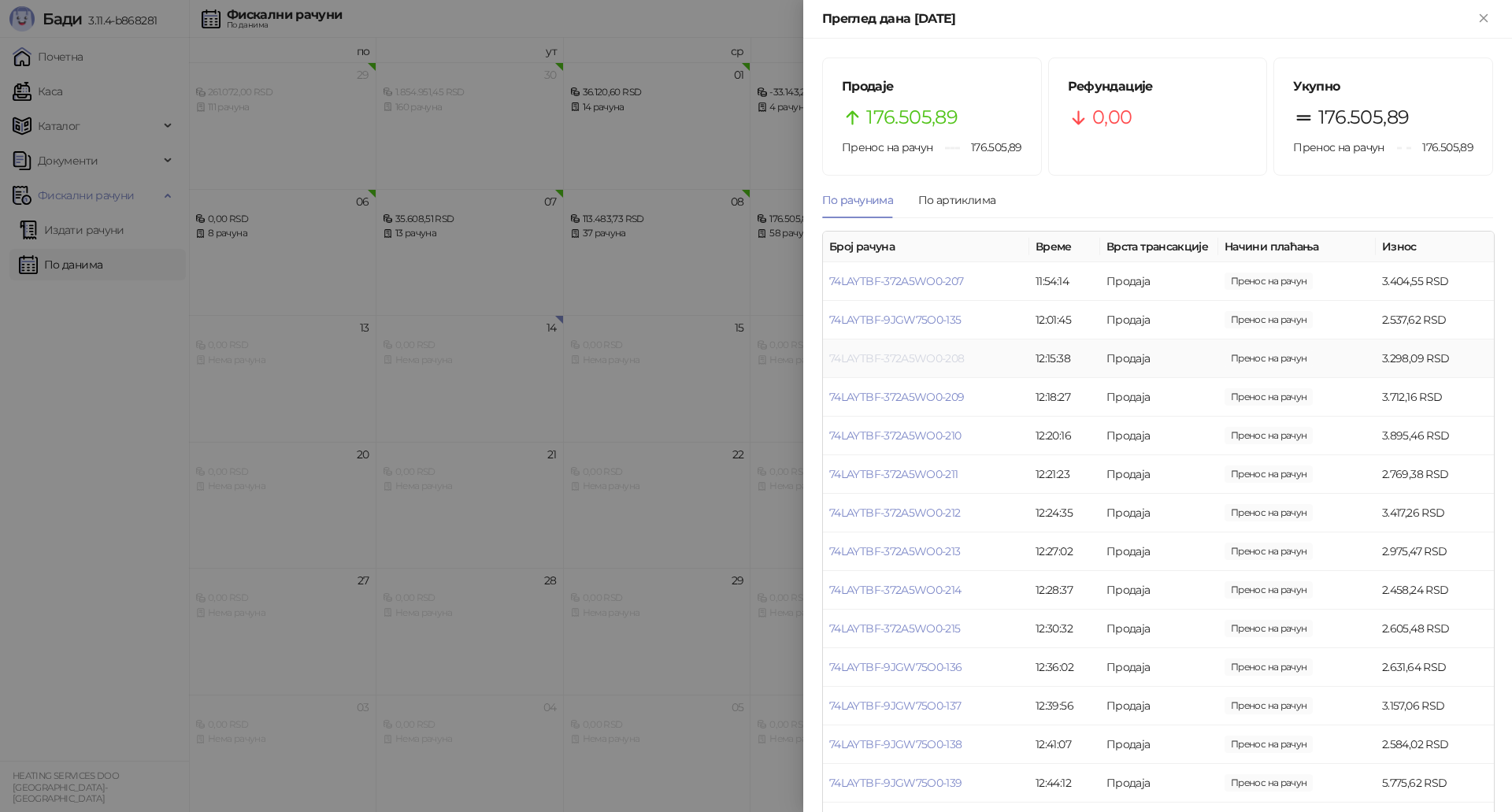
click at [929, 365] on link "74LAYTBF-372A5WO0-208" at bounding box center [897, 358] width 136 height 14
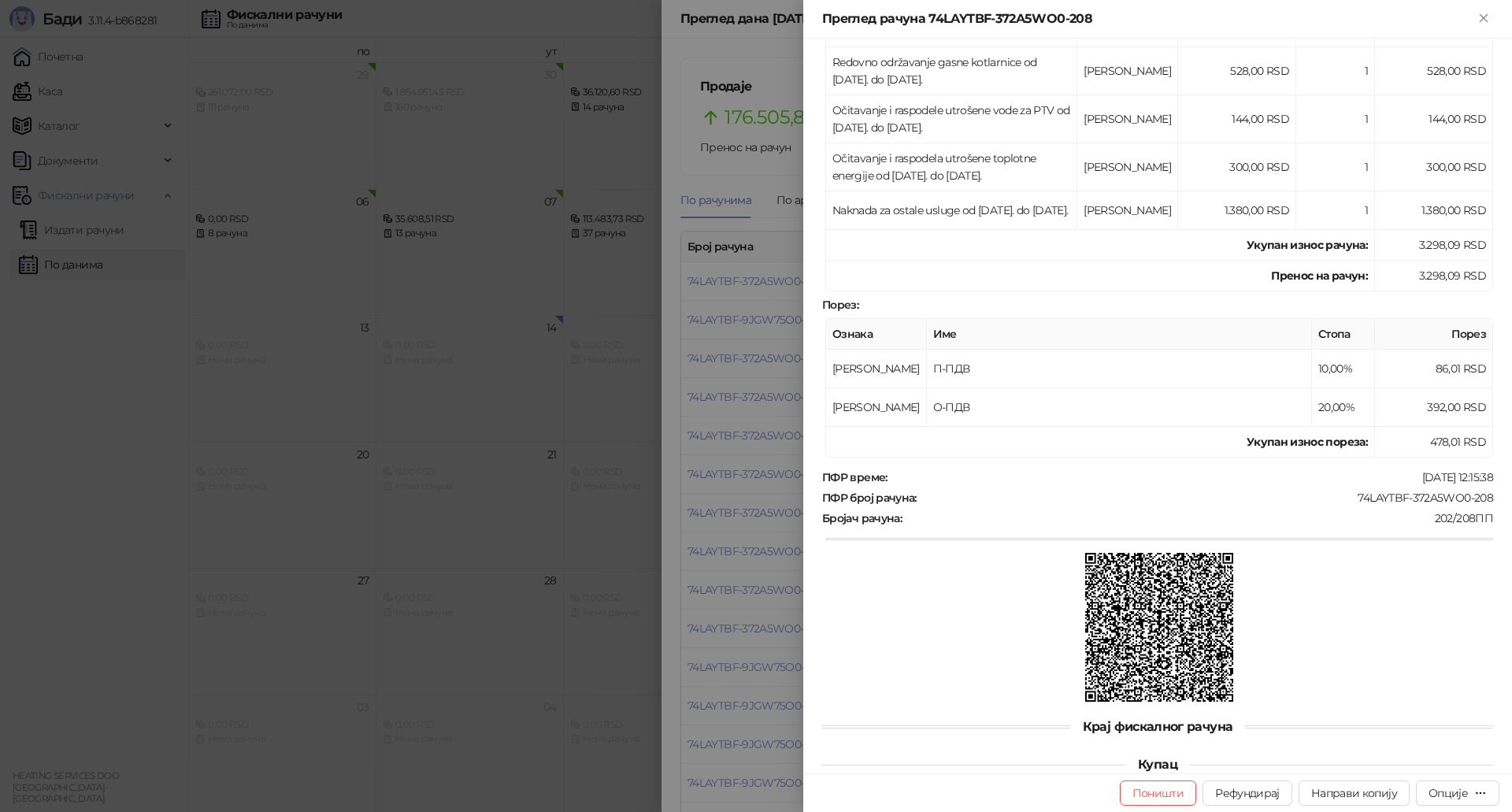
scroll to position [413, 0]
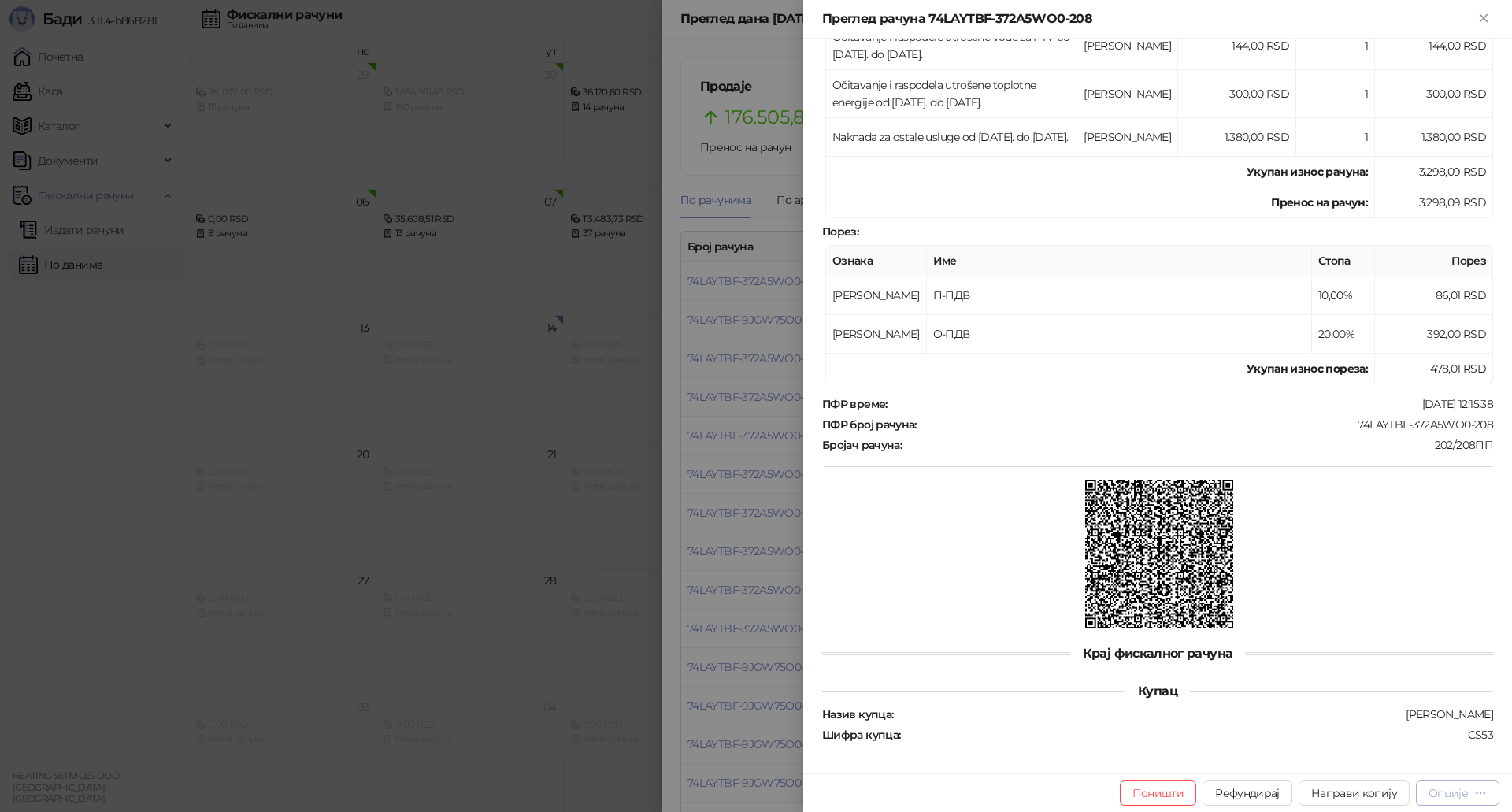
click at [1456, 797] on div "Опције" at bounding box center [1448, 792] width 39 height 14
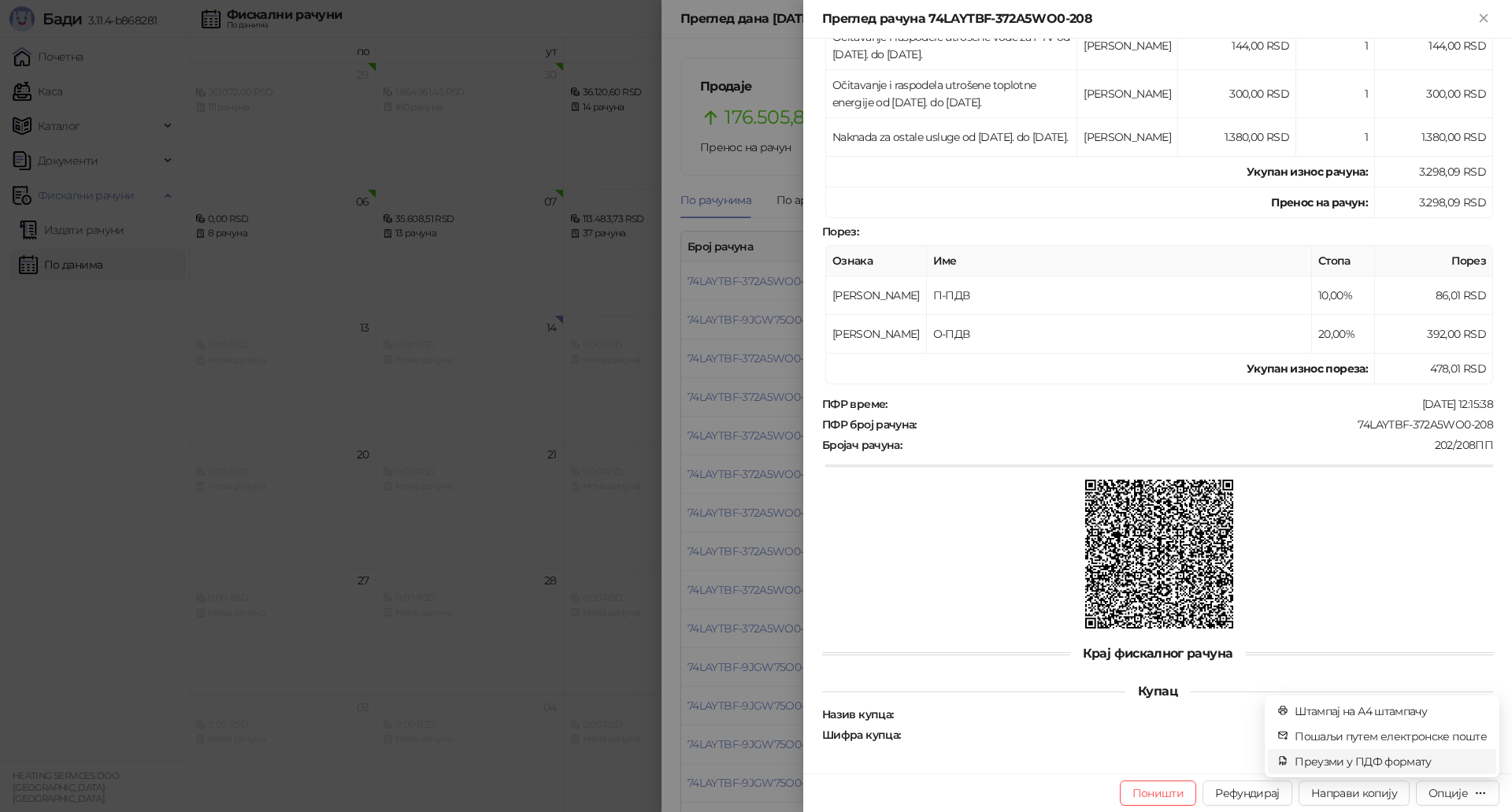
click at [1393, 761] on span "Преузми у ПДФ формату" at bounding box center [1390, 761] width 192 height 17
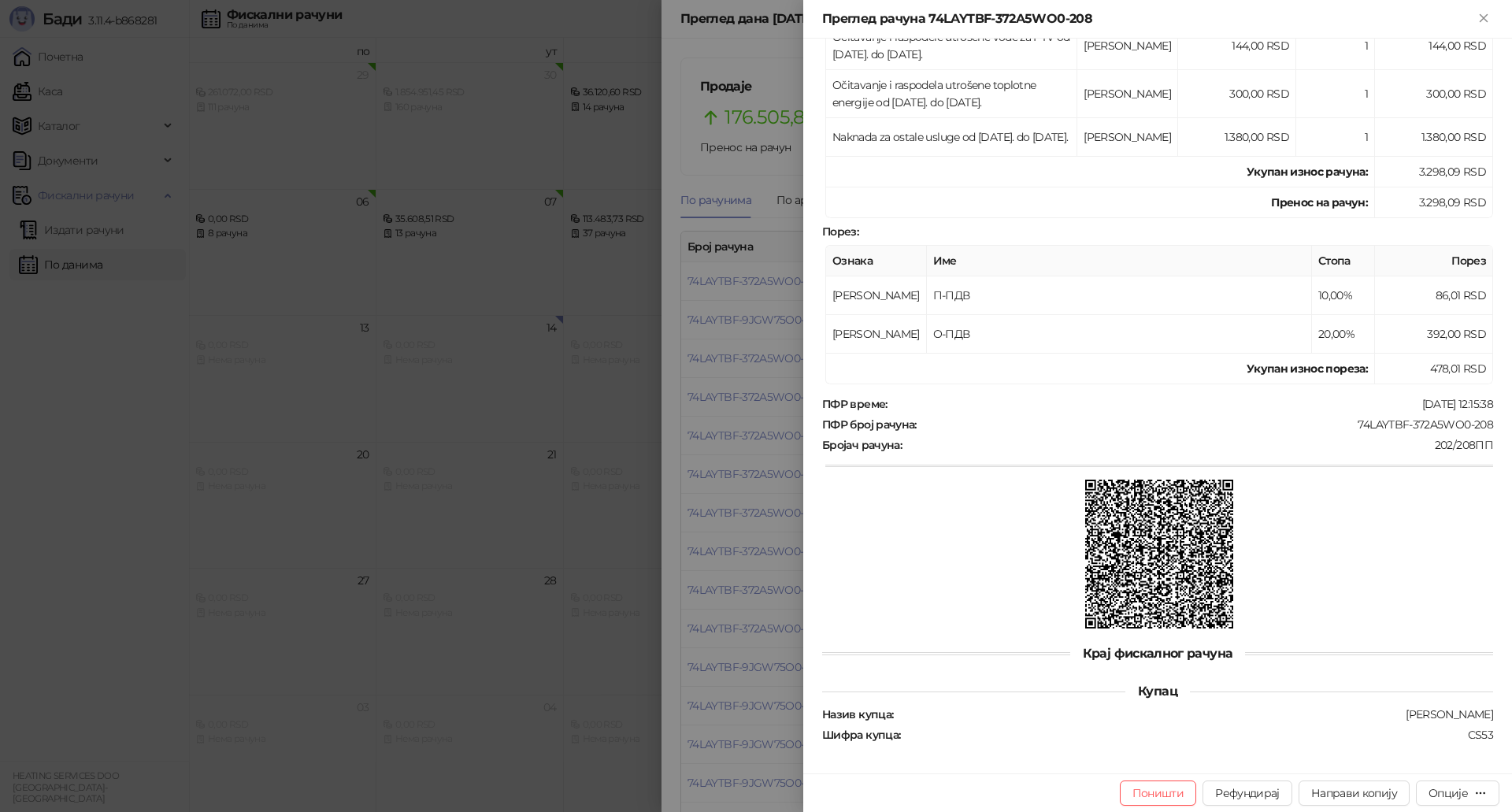
click at [789, 447] on div at bounding box center [756, 406] width 1512 height 812
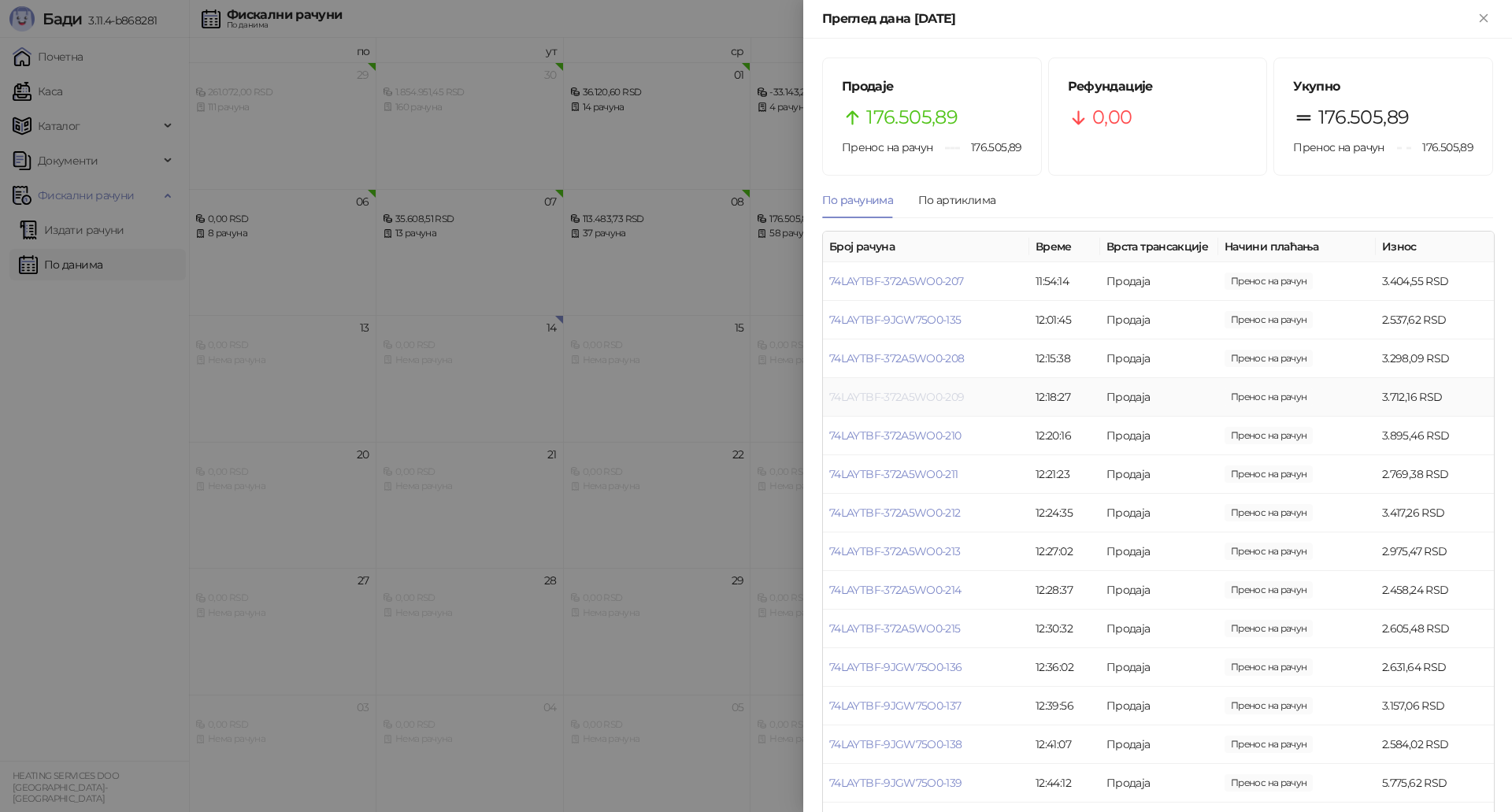
click at [928, 404] on link "74LAYTBF-372A5WO0-209" at bounding box center [897, 396] width 136 height 14
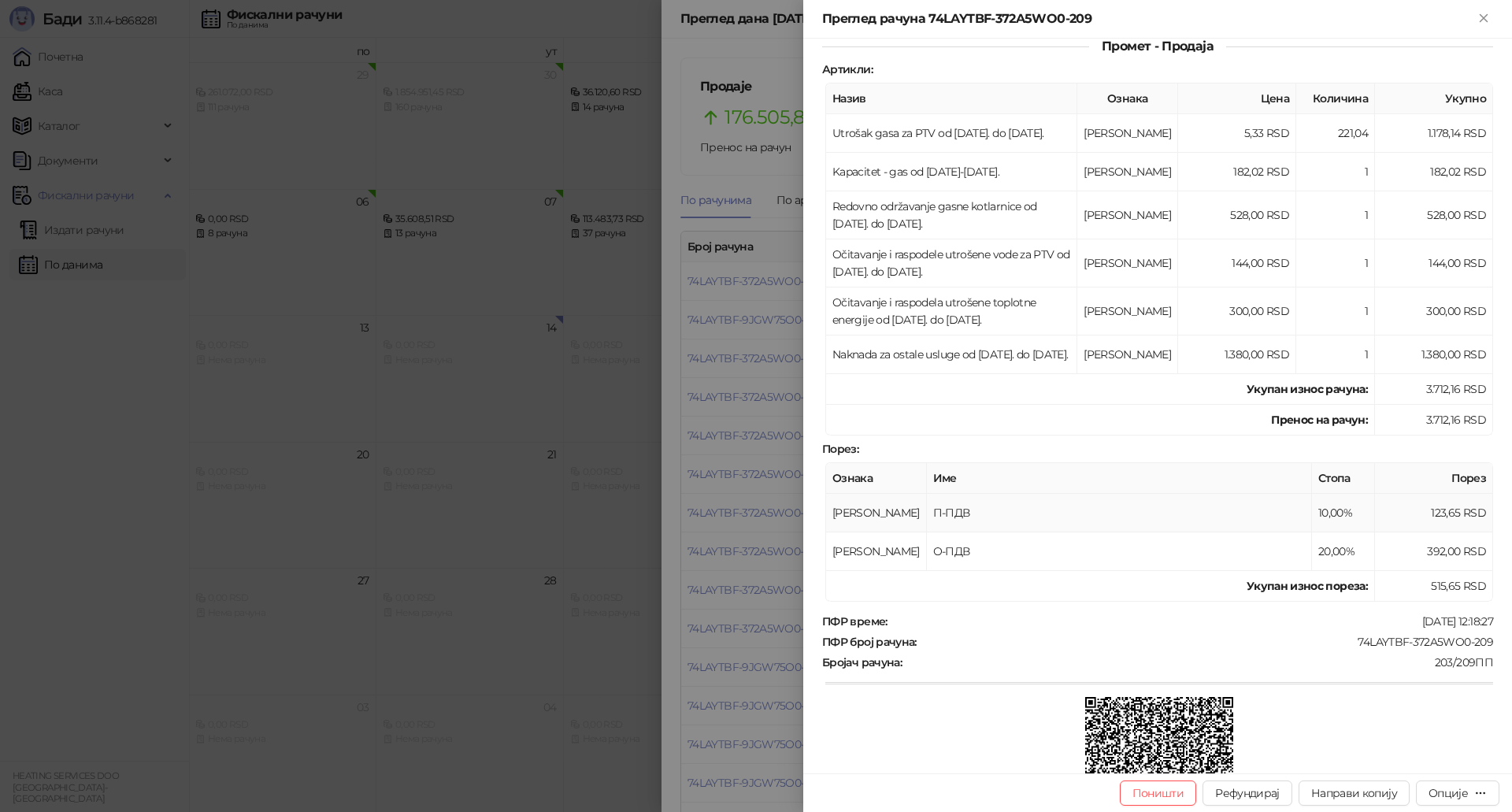
scroll to position [494, 0]
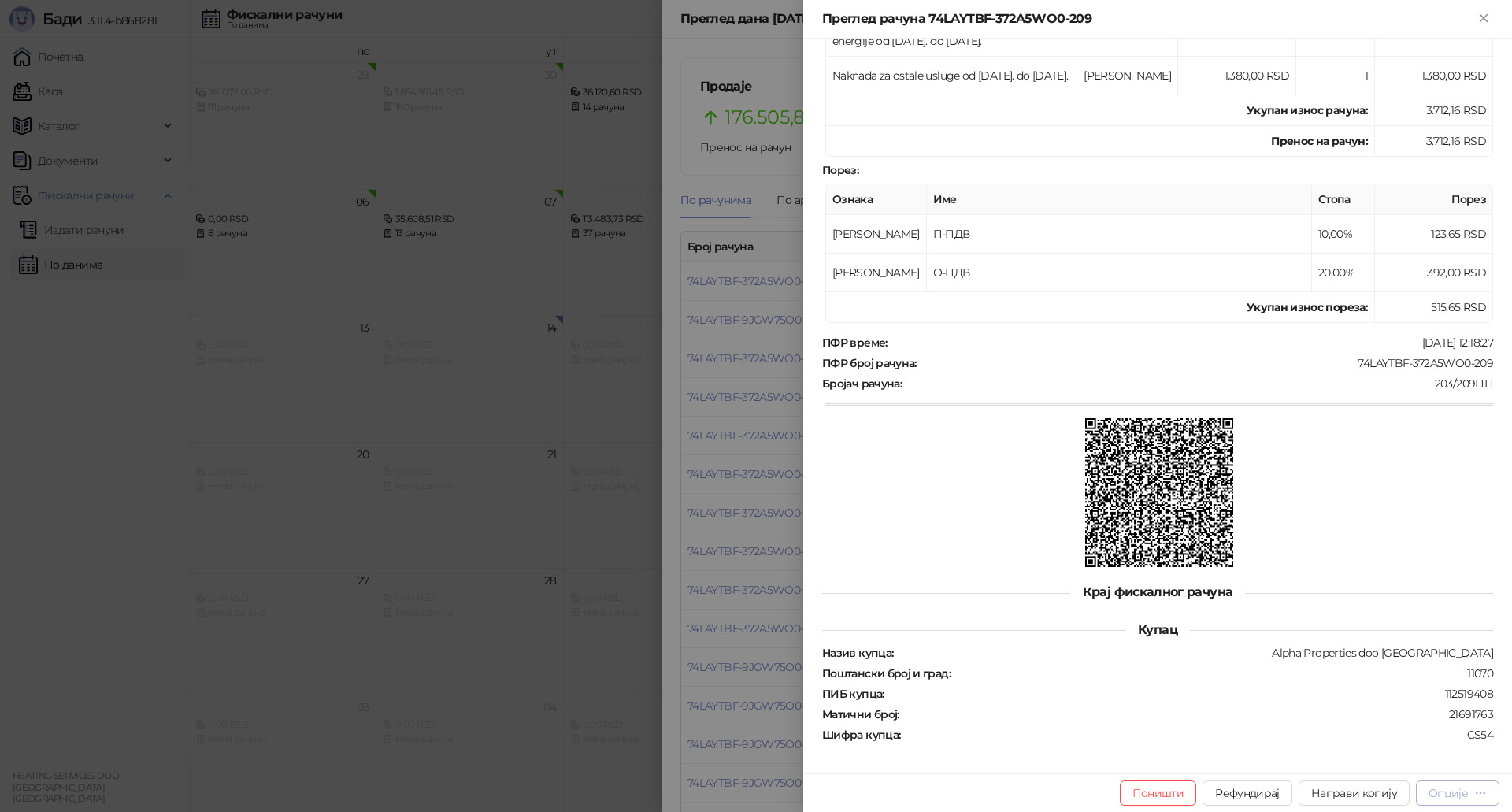
click at [1463, 793] on div "Опције" at bounding box center [1448, 792] width 39 height 14
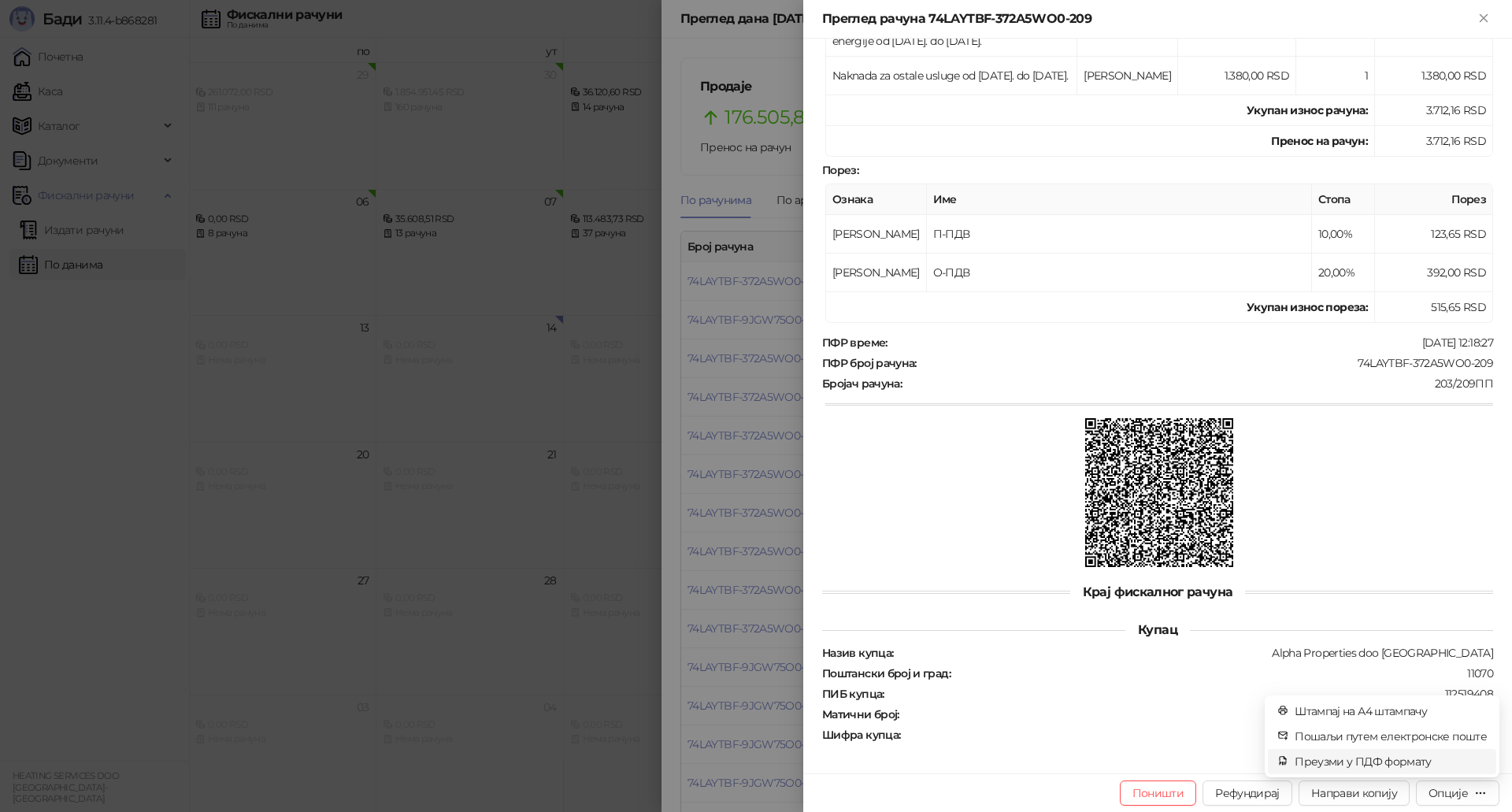
click at [1333, 761] on span "Преузми у ПДФ формату" at bounding box center [1390, 761] width 192 height 17
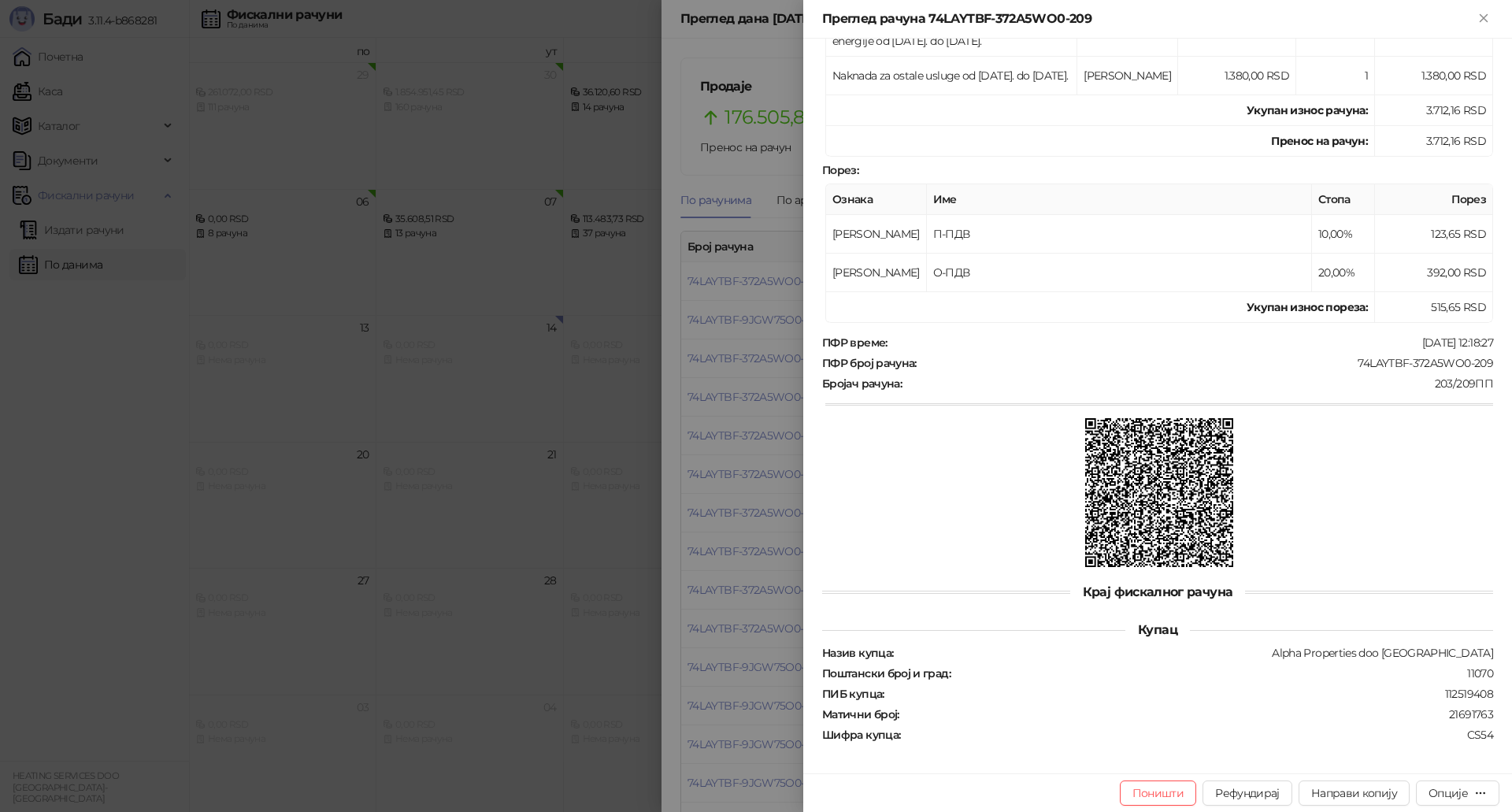
click at [757, 487] on div at bounding box center [756, 406] width 1512 height 812
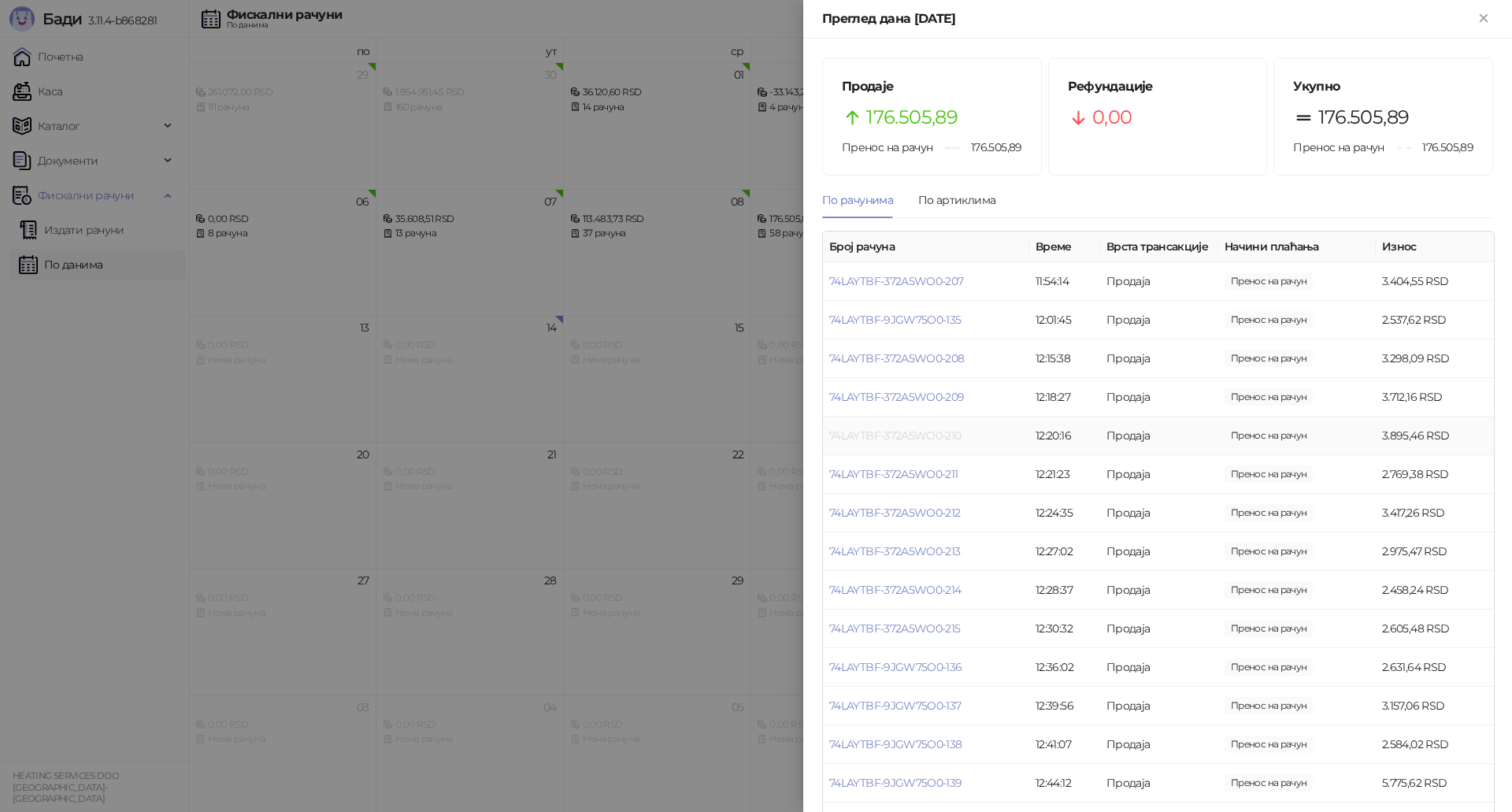
click at [954, 442] on link "74LAYTBF-372A5WO0-210" at bounding box center [895, 435] width 133 height 14
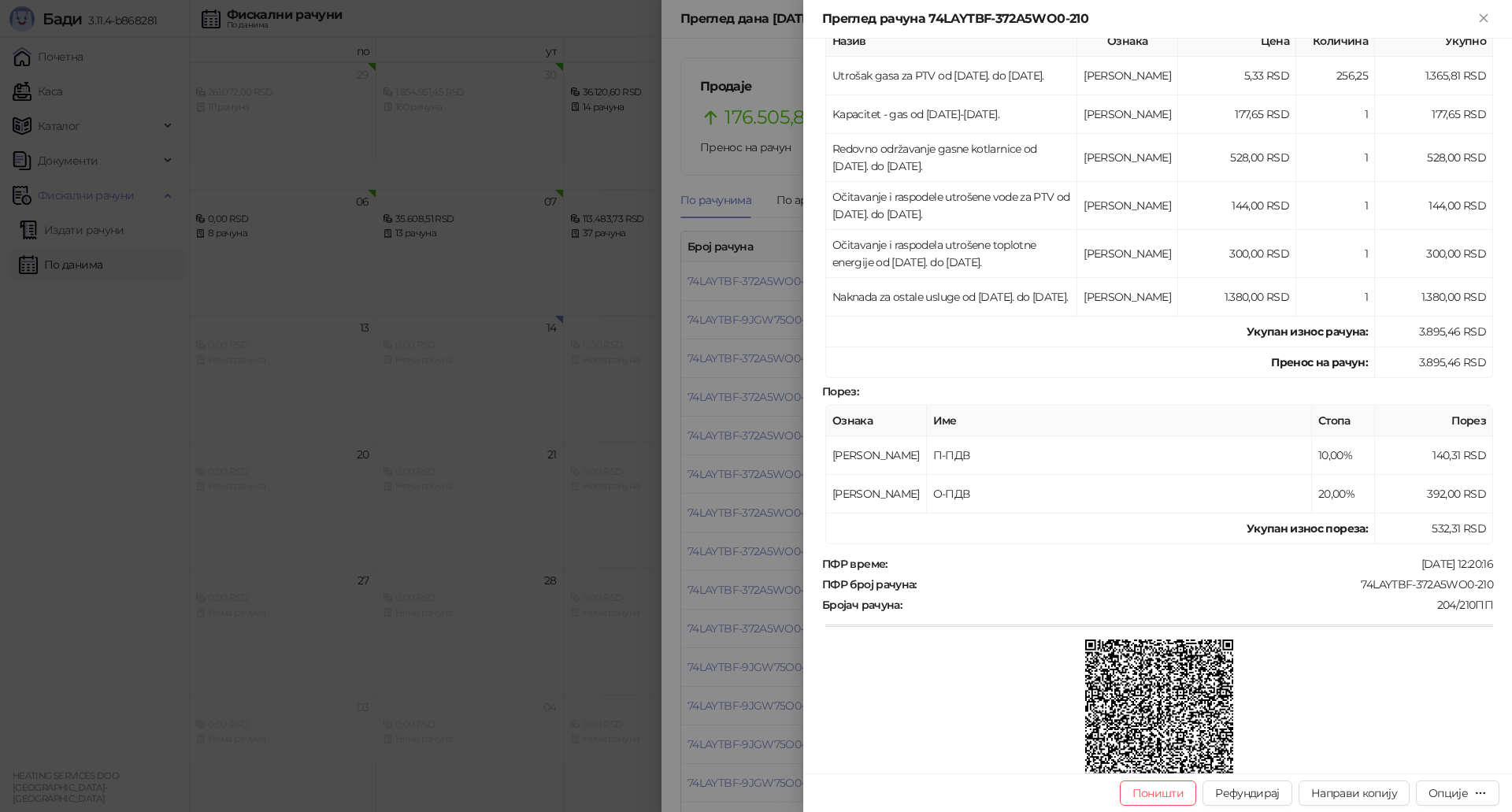
scroll to position [413, 0]
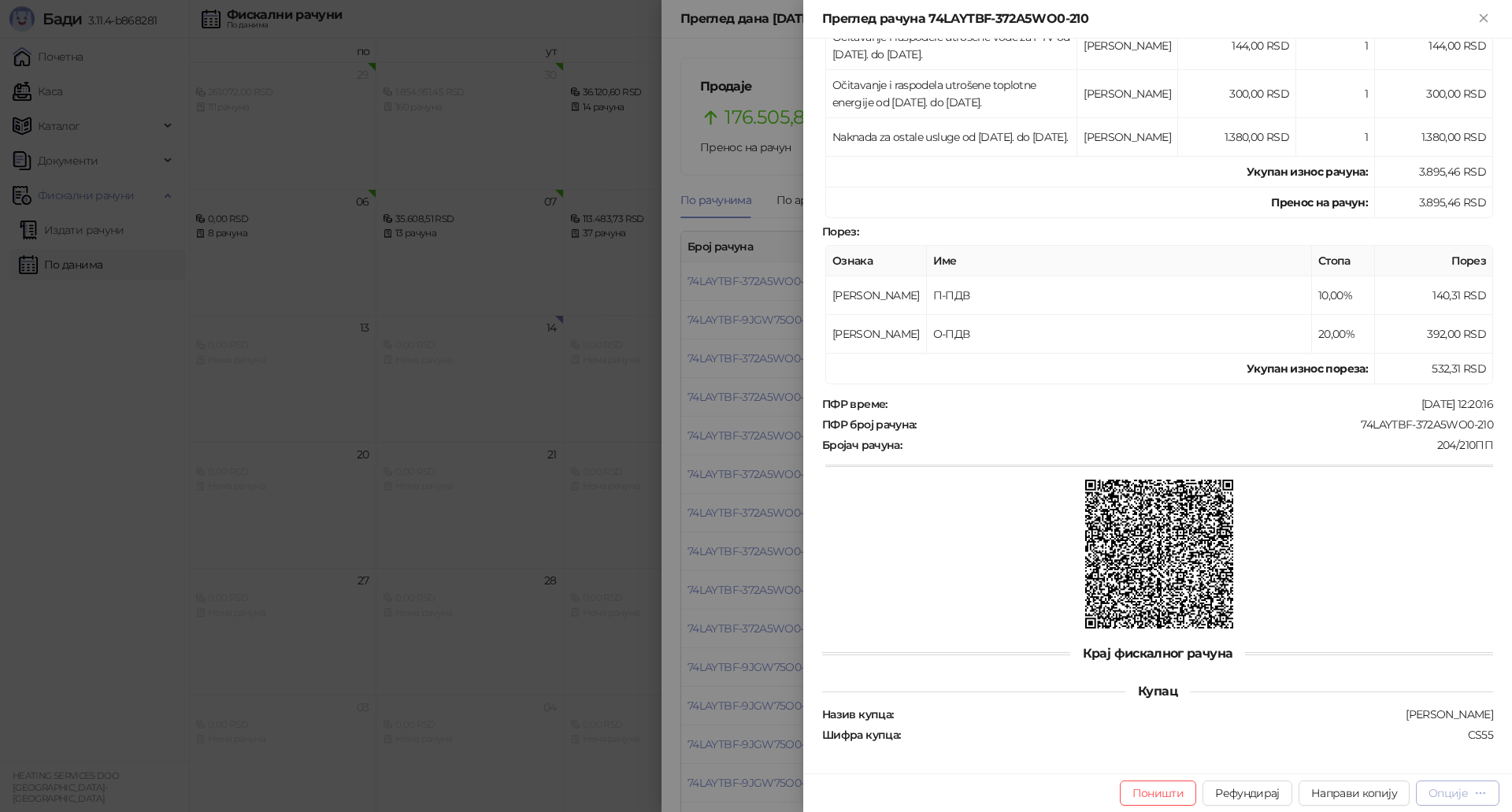
click at [1481, 790] on icon "button" at bounding box center [1479, 792] width 12 height 12
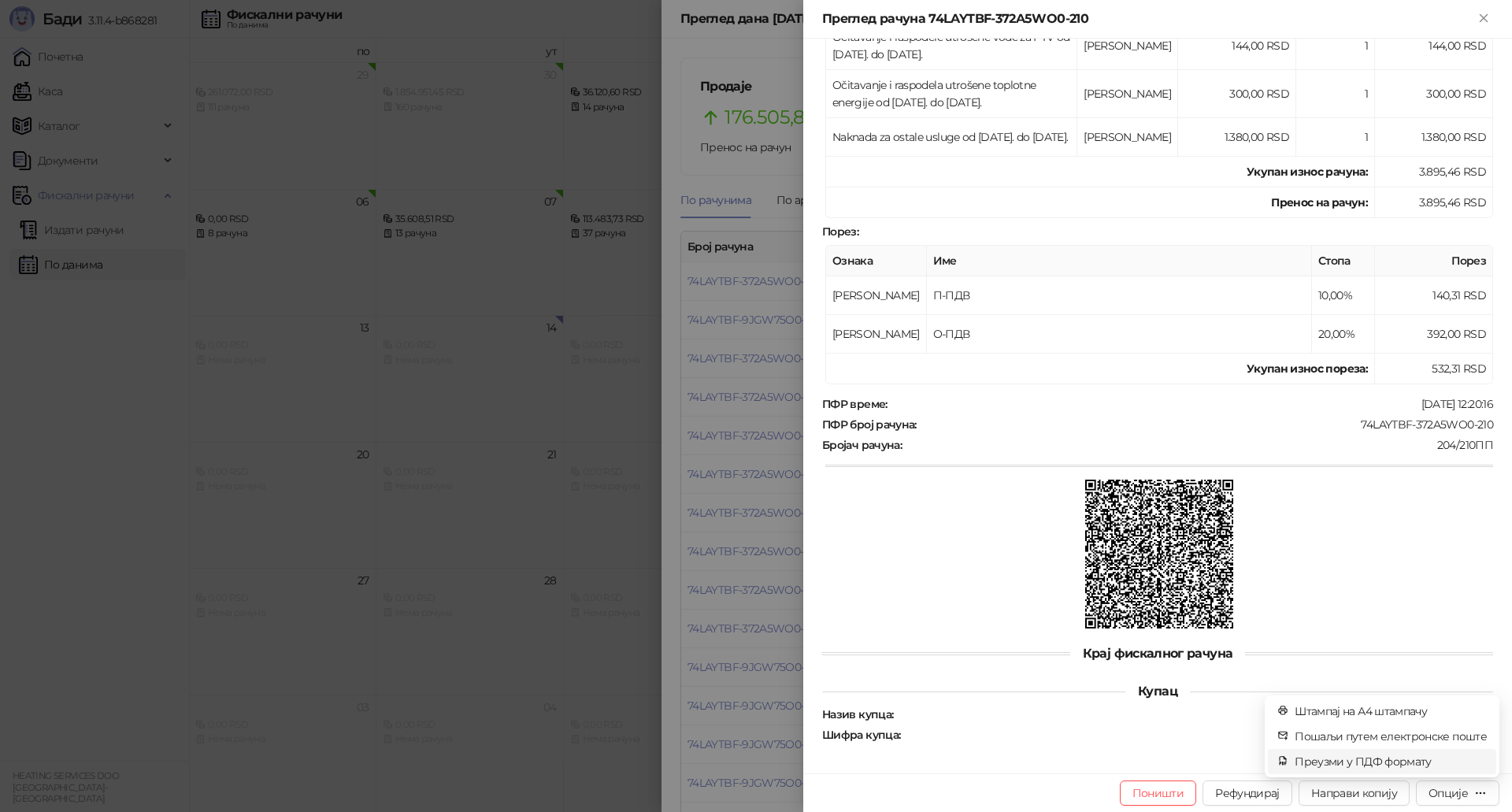
click at [1333, 761] on span "Преузми у ПДФ формату" at bounding box center [1390, 761] width 192 height 17
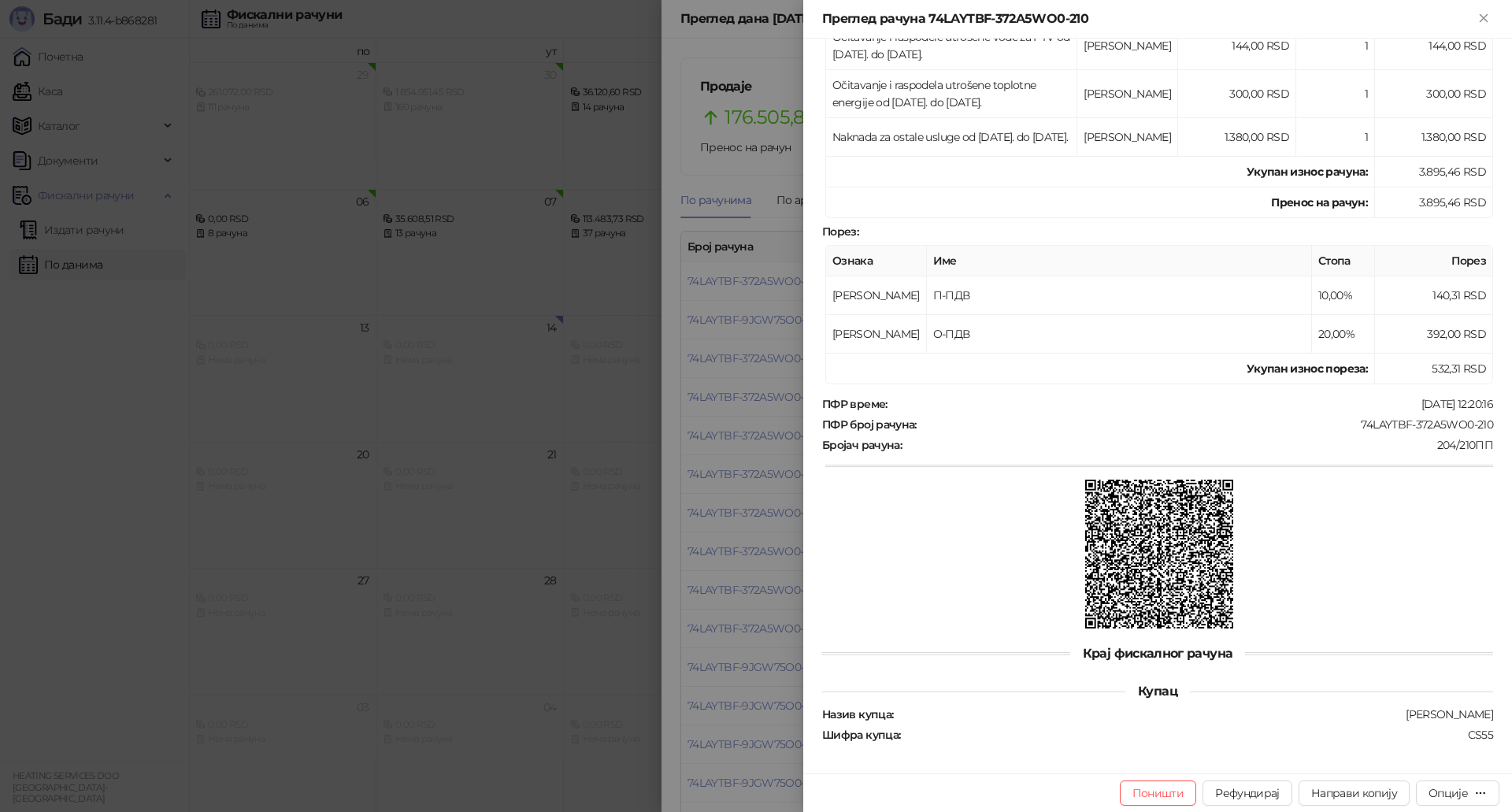
click at [743, 563] on div at bounding box center [756, 406] width 1512 height 812
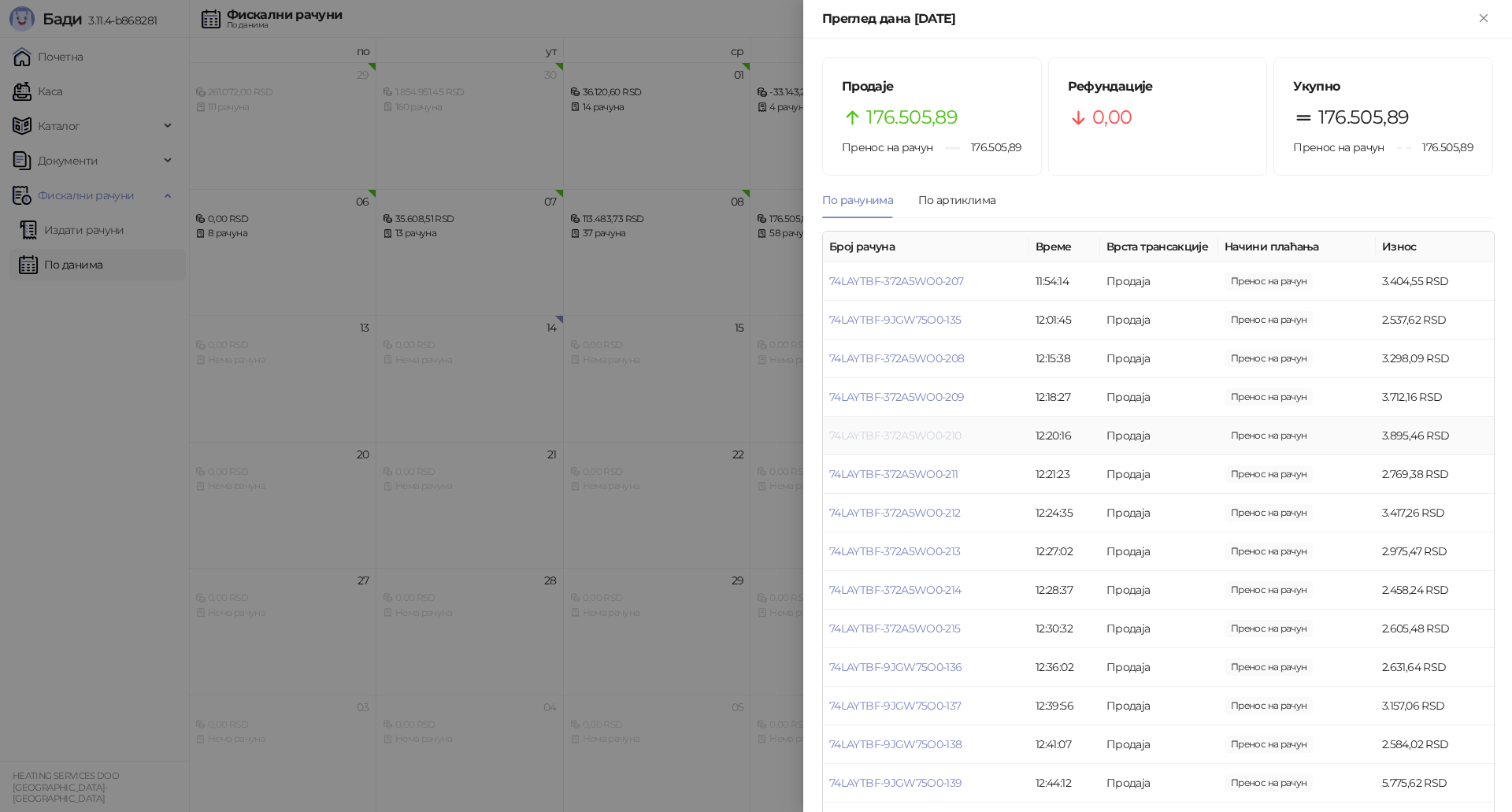
click at [941, 442] on link "74LAYTBF-372A5WO0-210" at bounding box center [895, 435] width 133 height 14
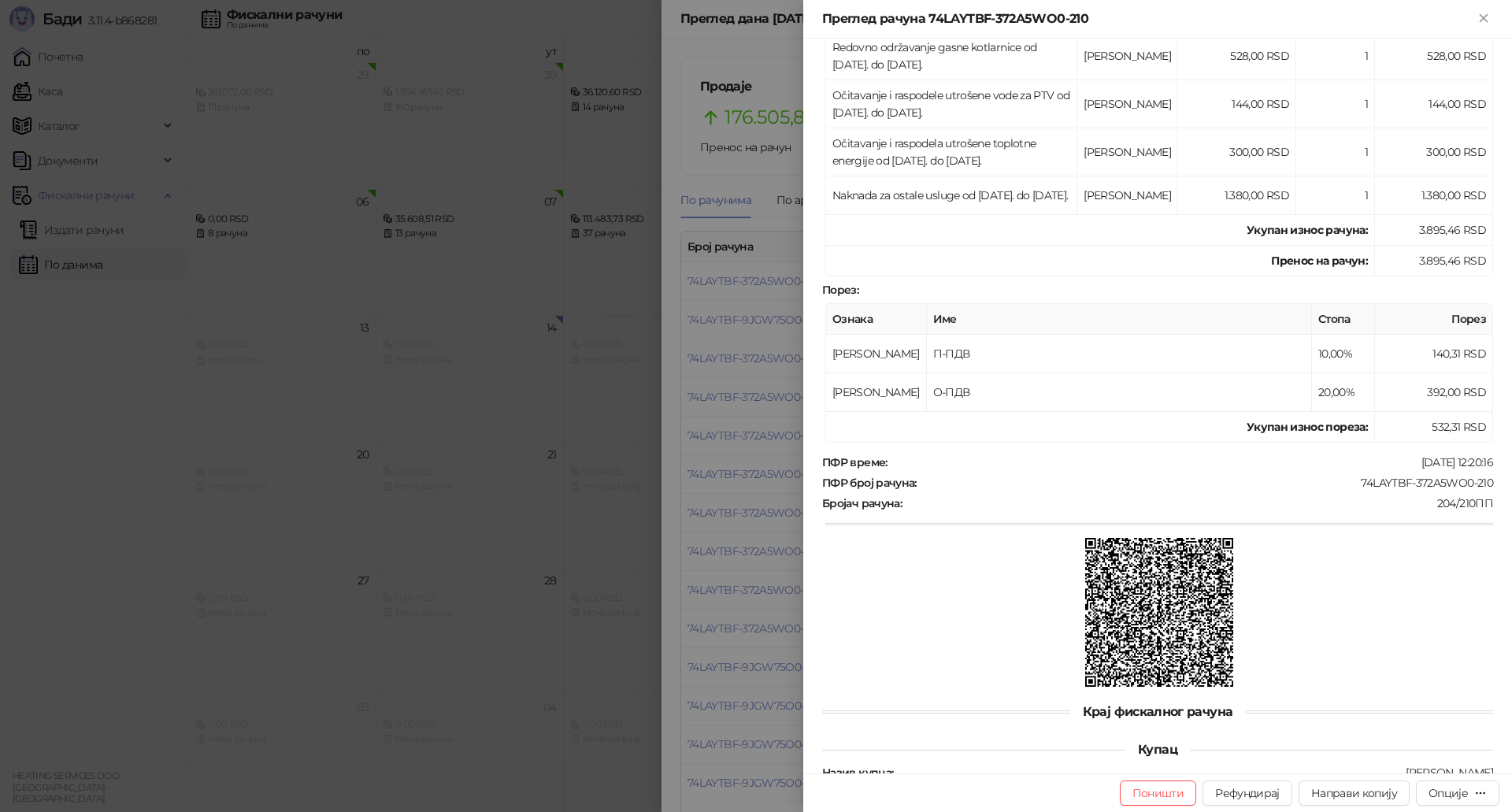
scroll to position [413, 0]
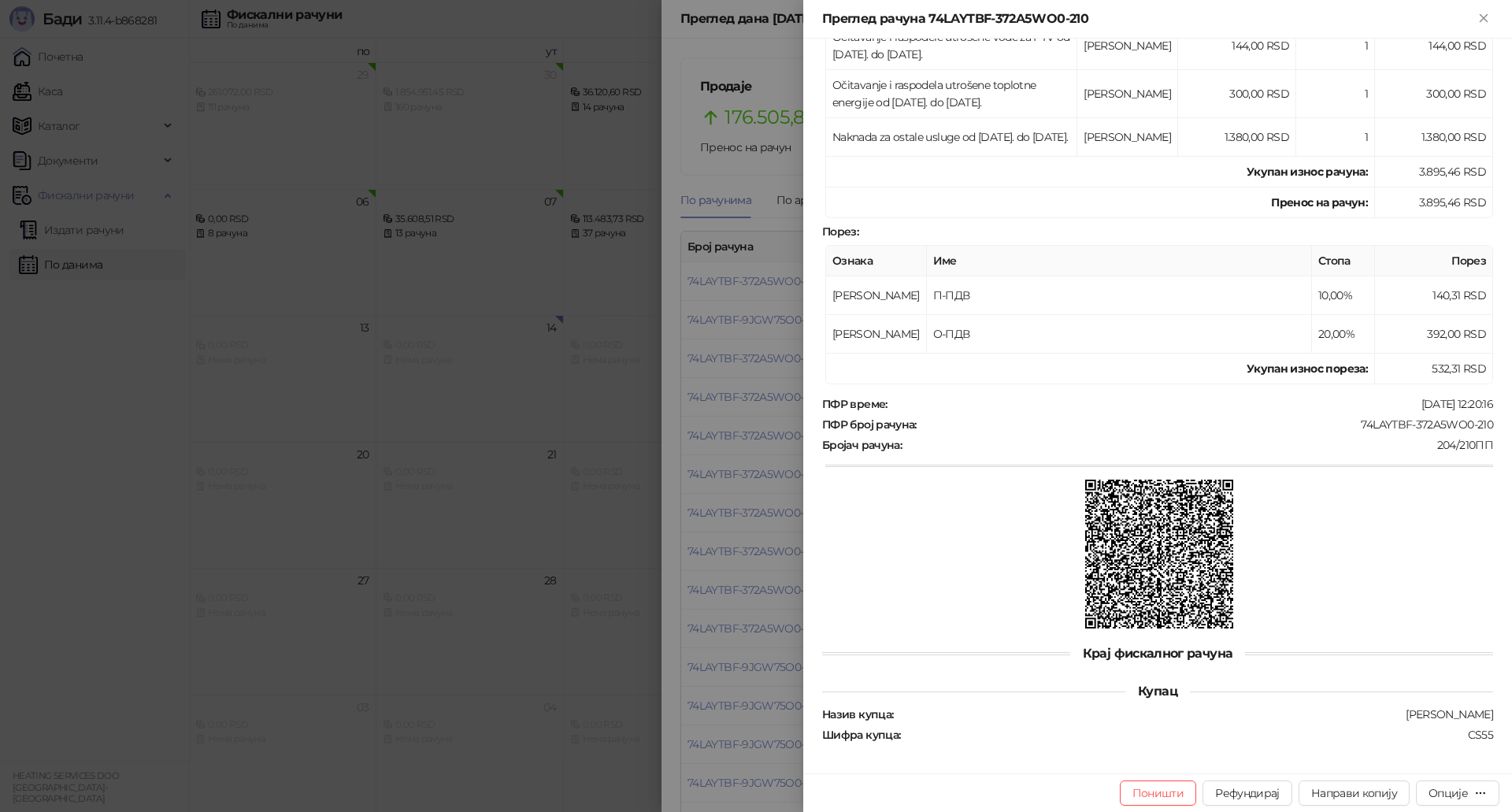
click at [740, 484] on div at bounding box center [756, 406] width 1512 height 812
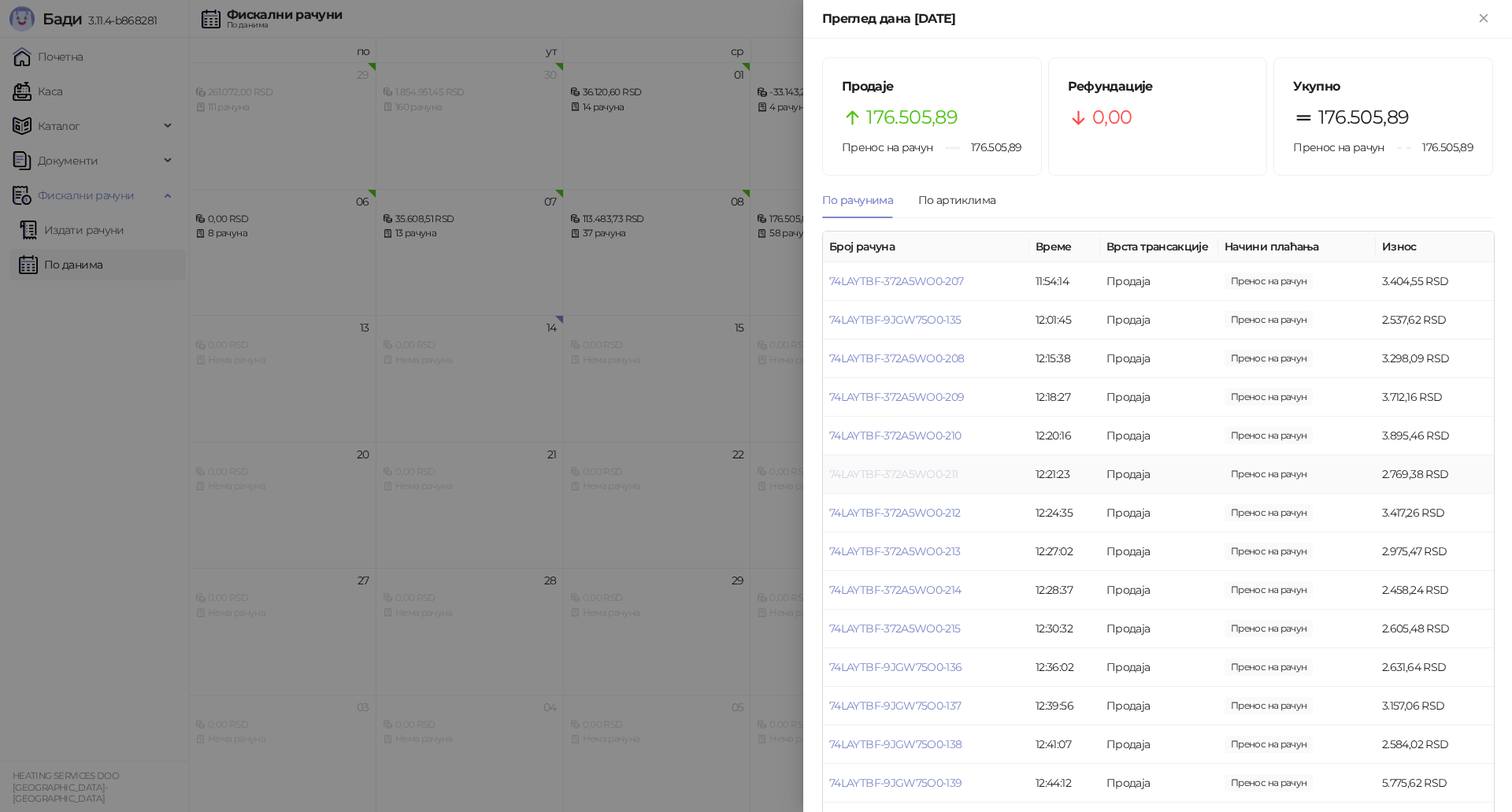
click at [931, 481] on link "74LAYTBF-372A5WO0-211" at bounding box center [893, 473] width 129 height 14
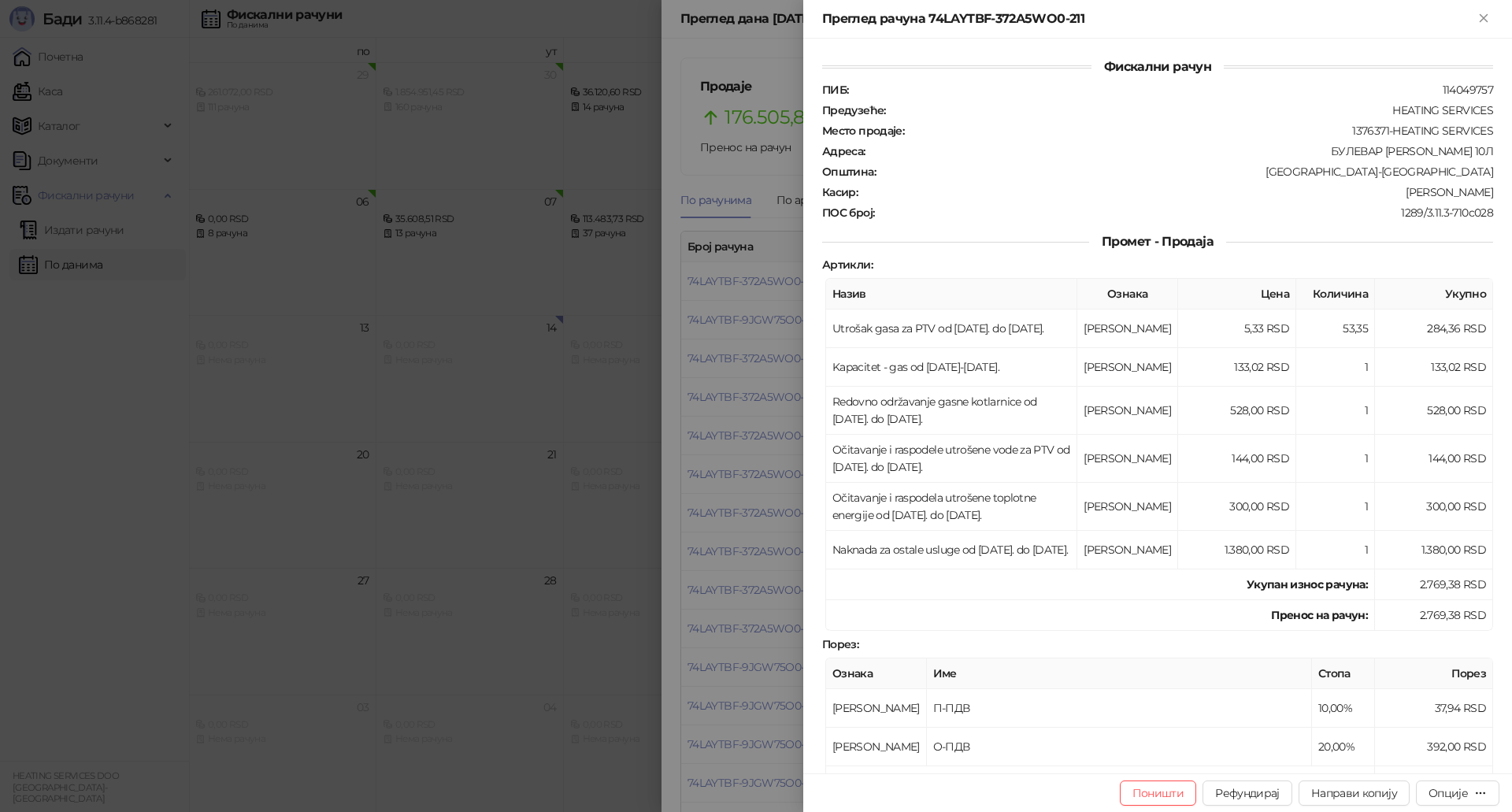
scroll to position [413, 0]
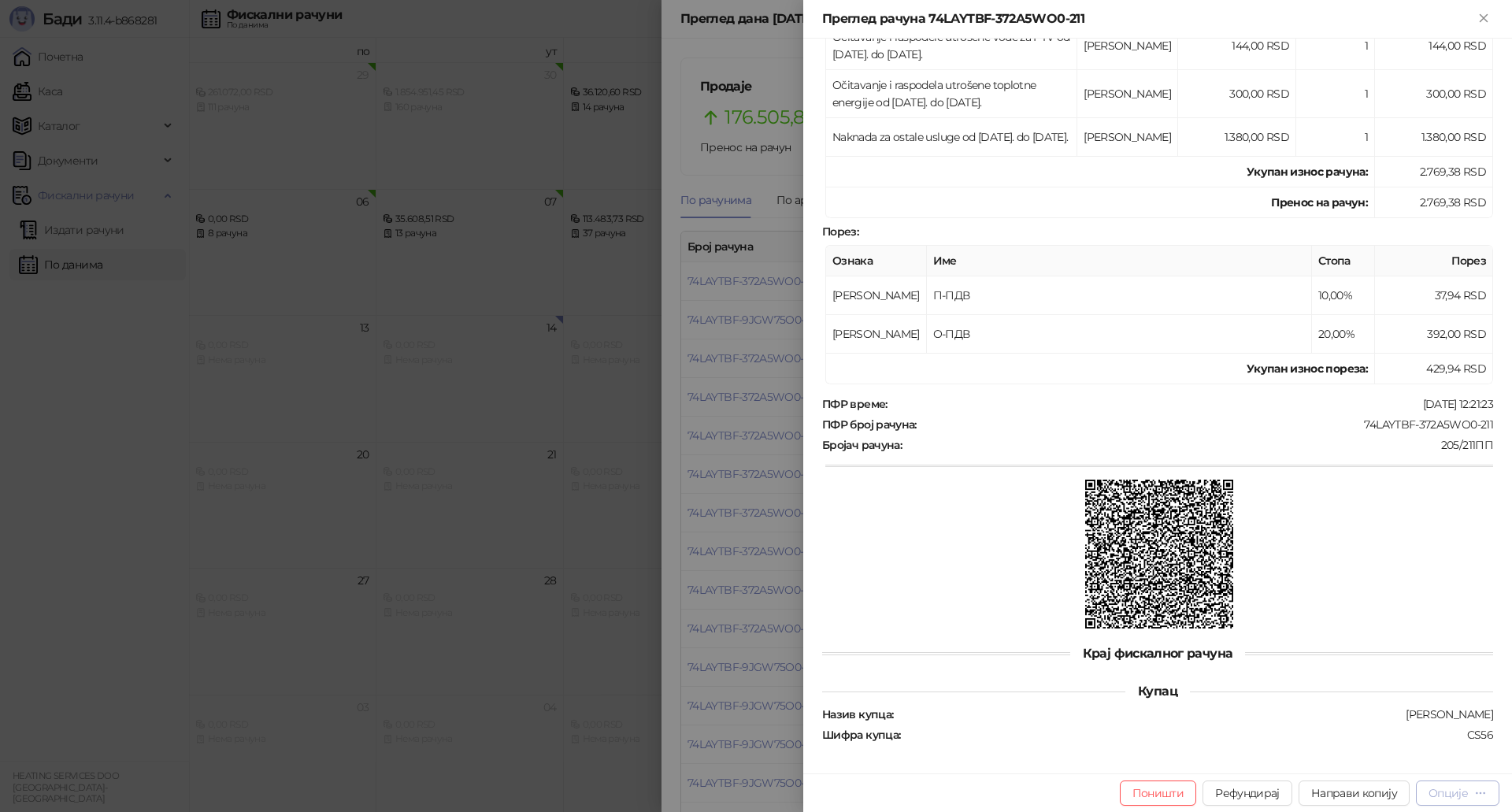
click at [1460, 793] on div "Опције" at bounding box center [1448, 792] width 39 height 14
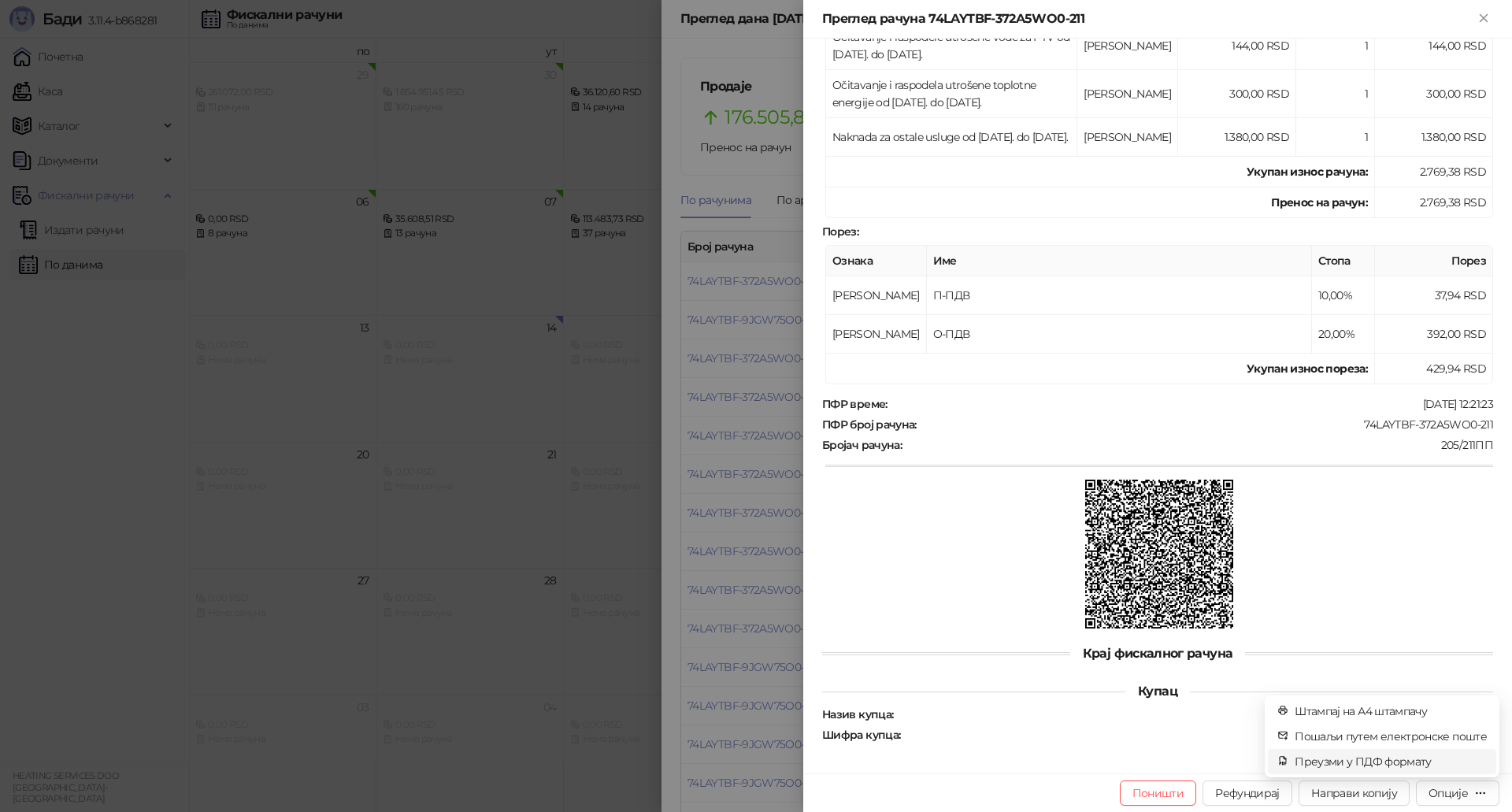
click at [1378, 762] on span "Преузми у ПДФ формату" at bounding box center [1390, 761] width 192 height 17
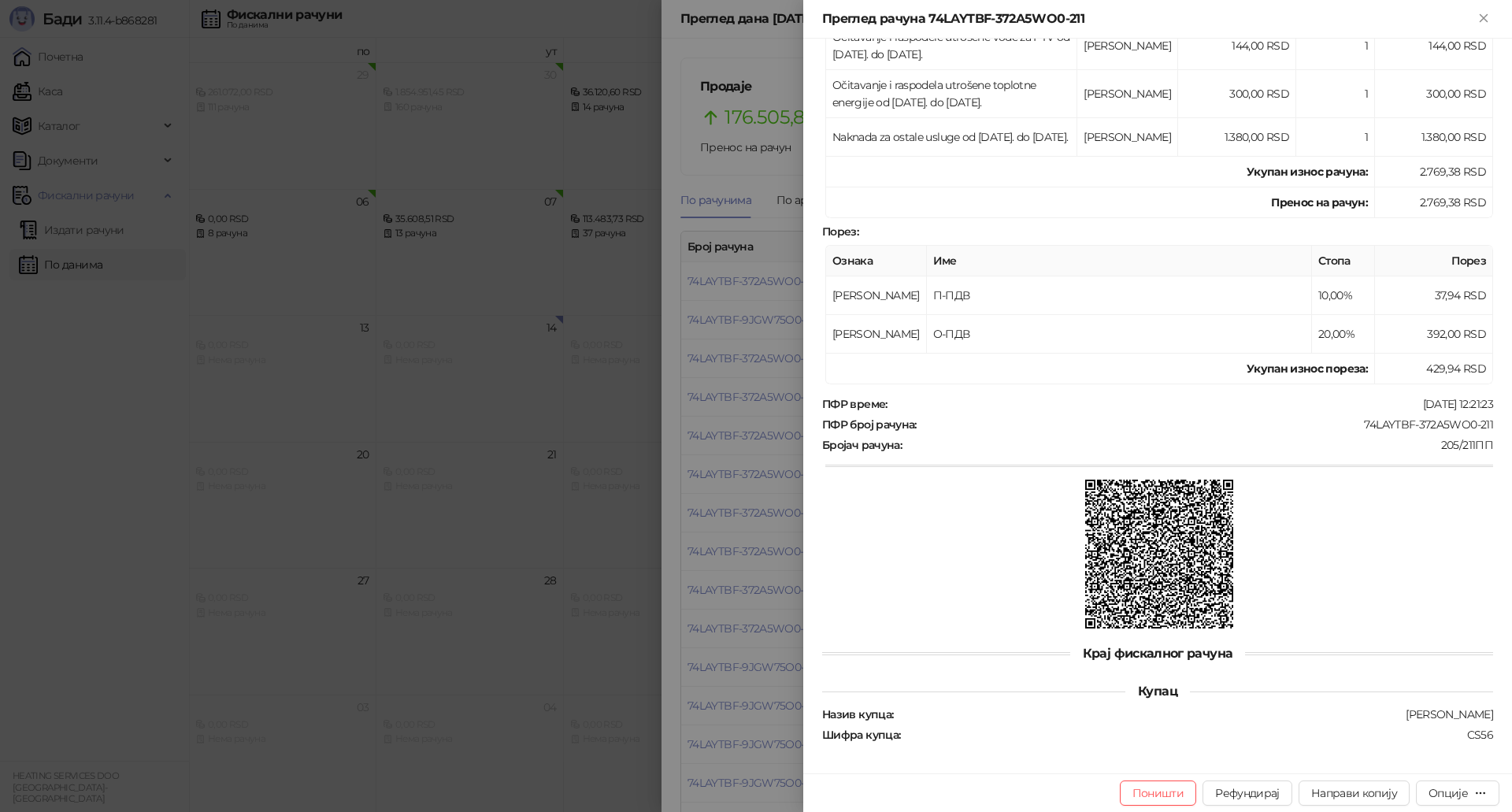
click at [738, 531] on div at bounding box center [756, 406] width 1512 height 812
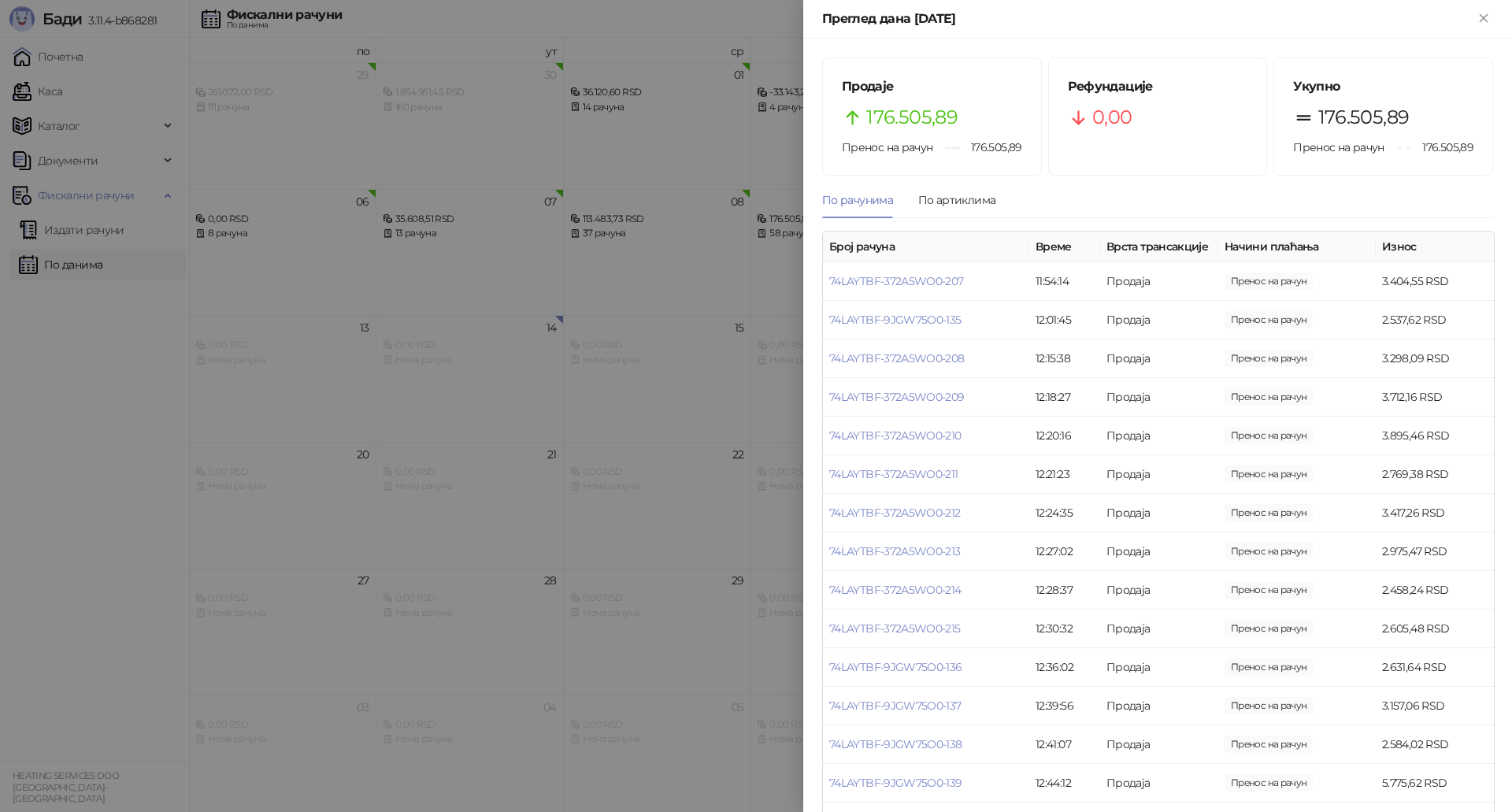
click at [729, 415] on div at bounding box center [756, 406] width 1512 height 812
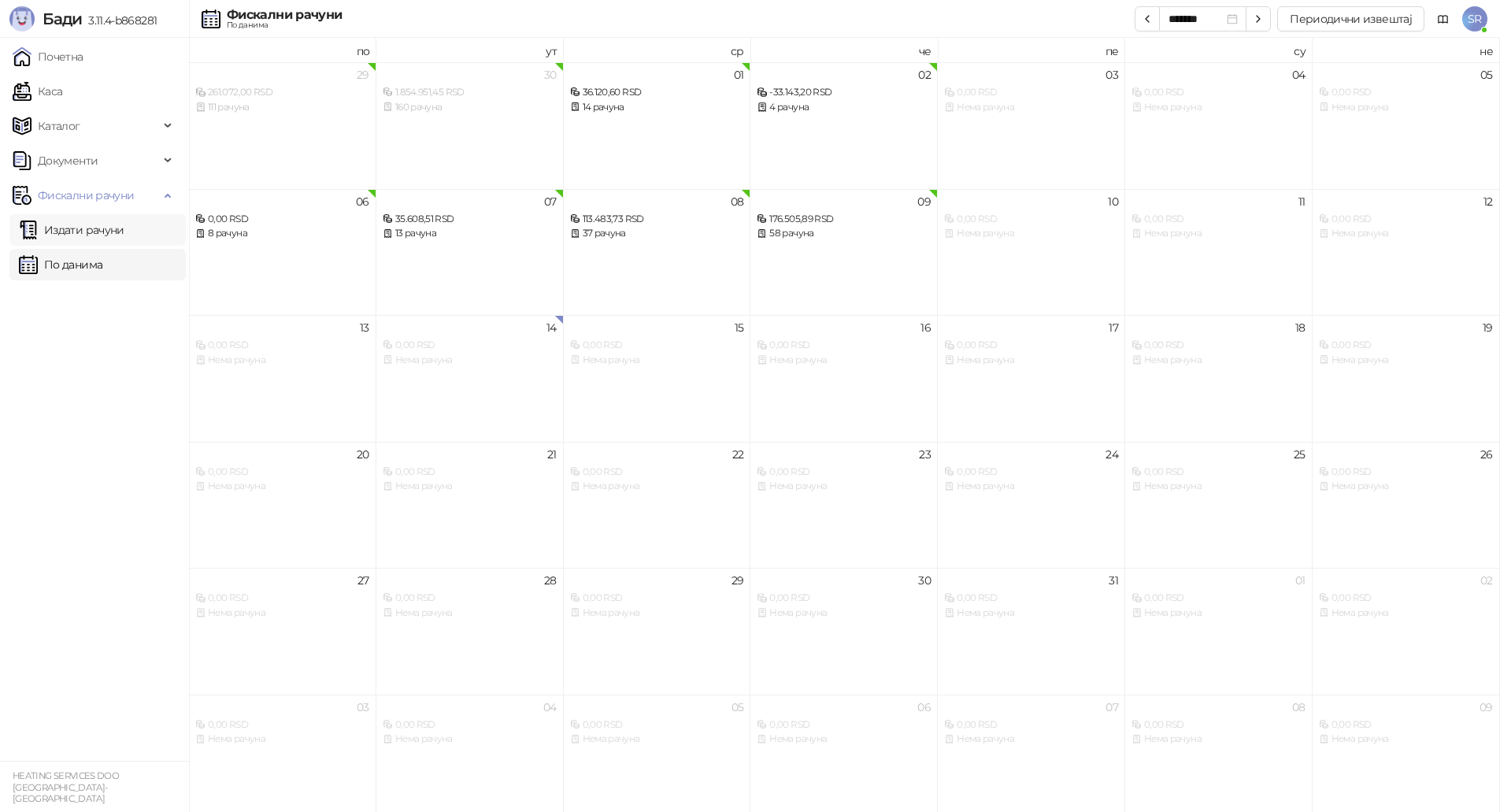
click at [88, 228] on link "Издати рачуни" at bounding box center [72, 229] width 106 height 32
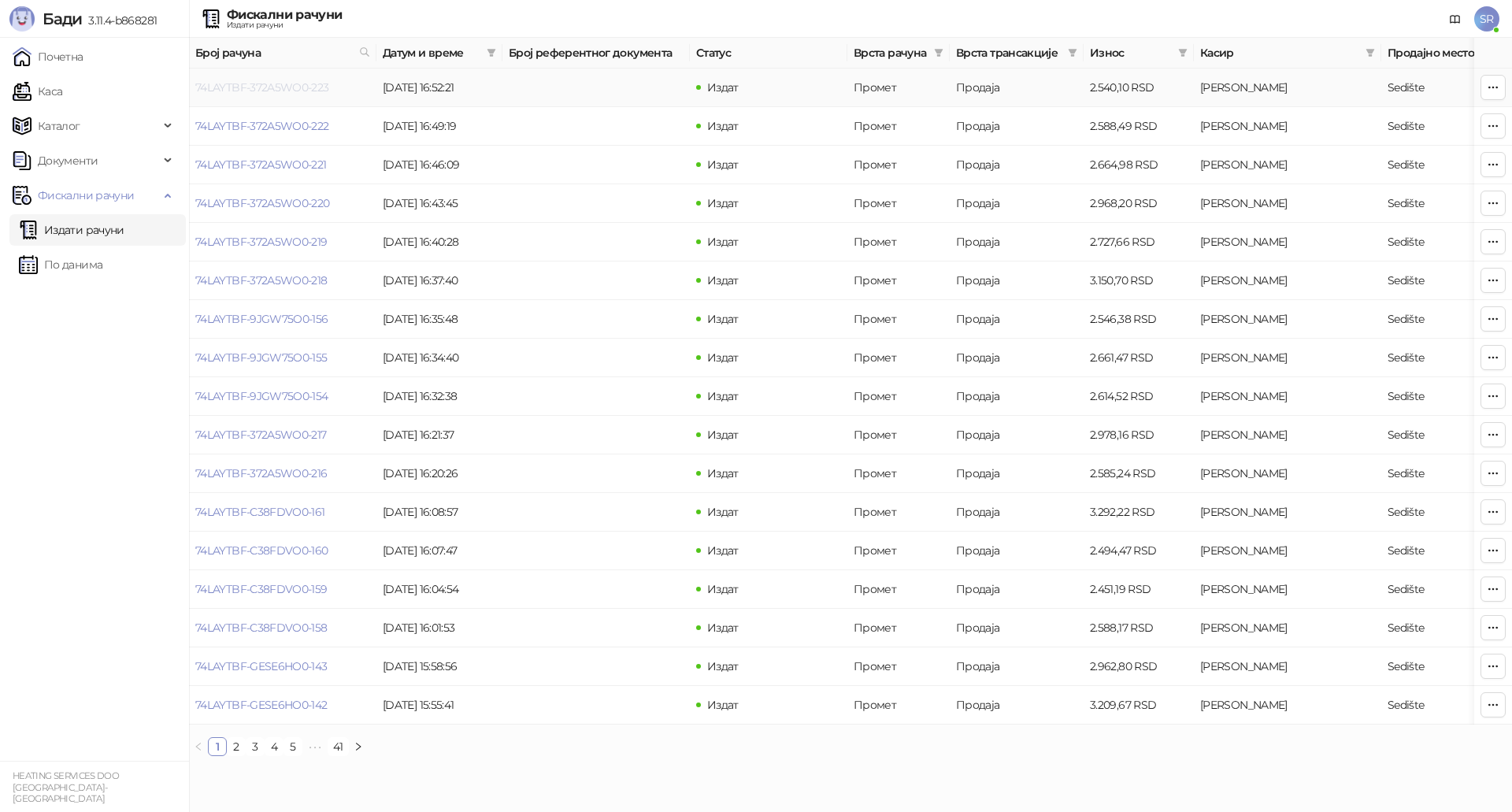
click at [314, 88] on link "74LAYTBF-372A5WO0-223" at bounding box center [262, 87] width 134 height 14
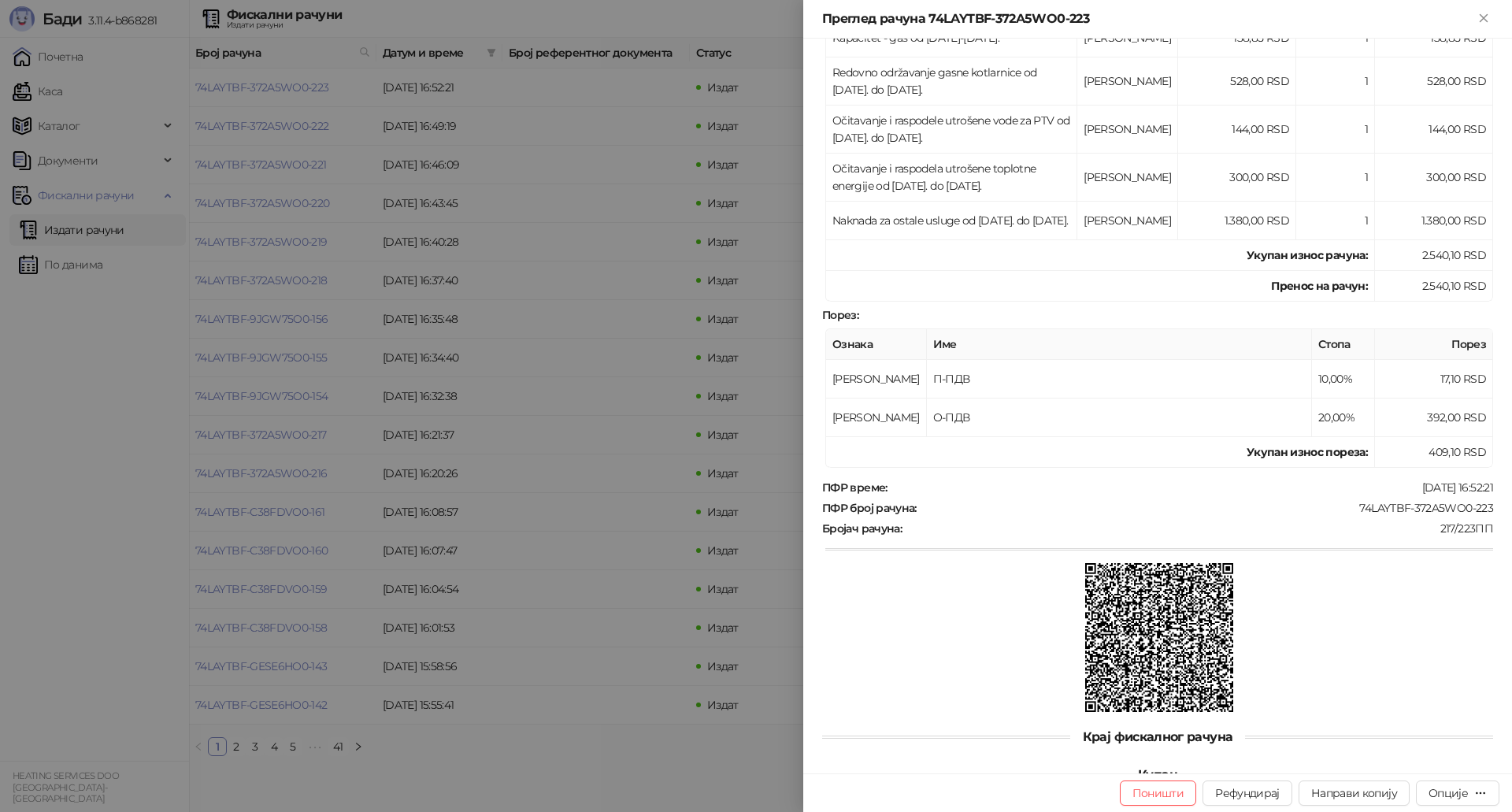
scroll to position [413, 0]
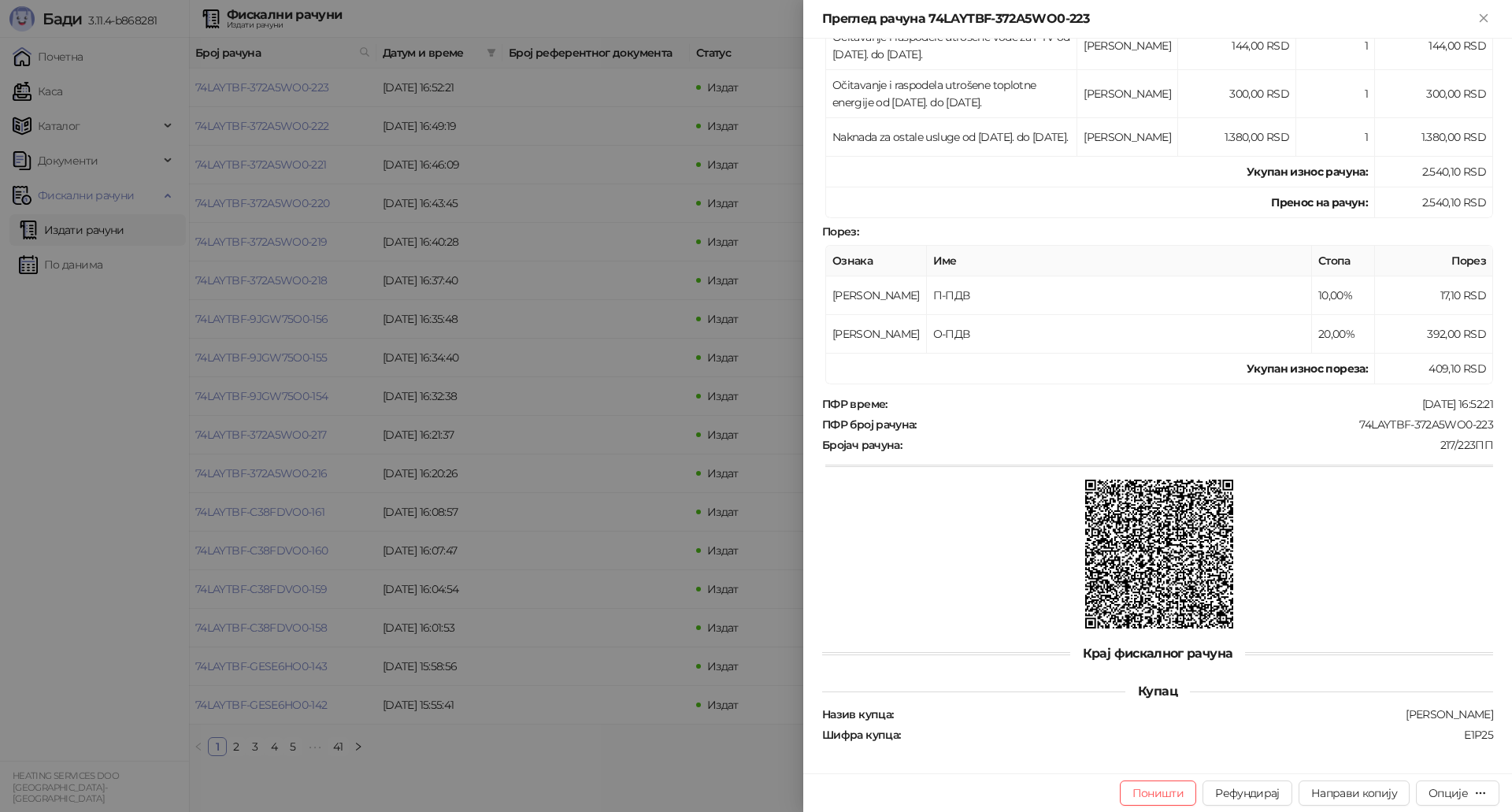
click at [432, 401] on div at bounding box center [756, 406] width 1512 height 812
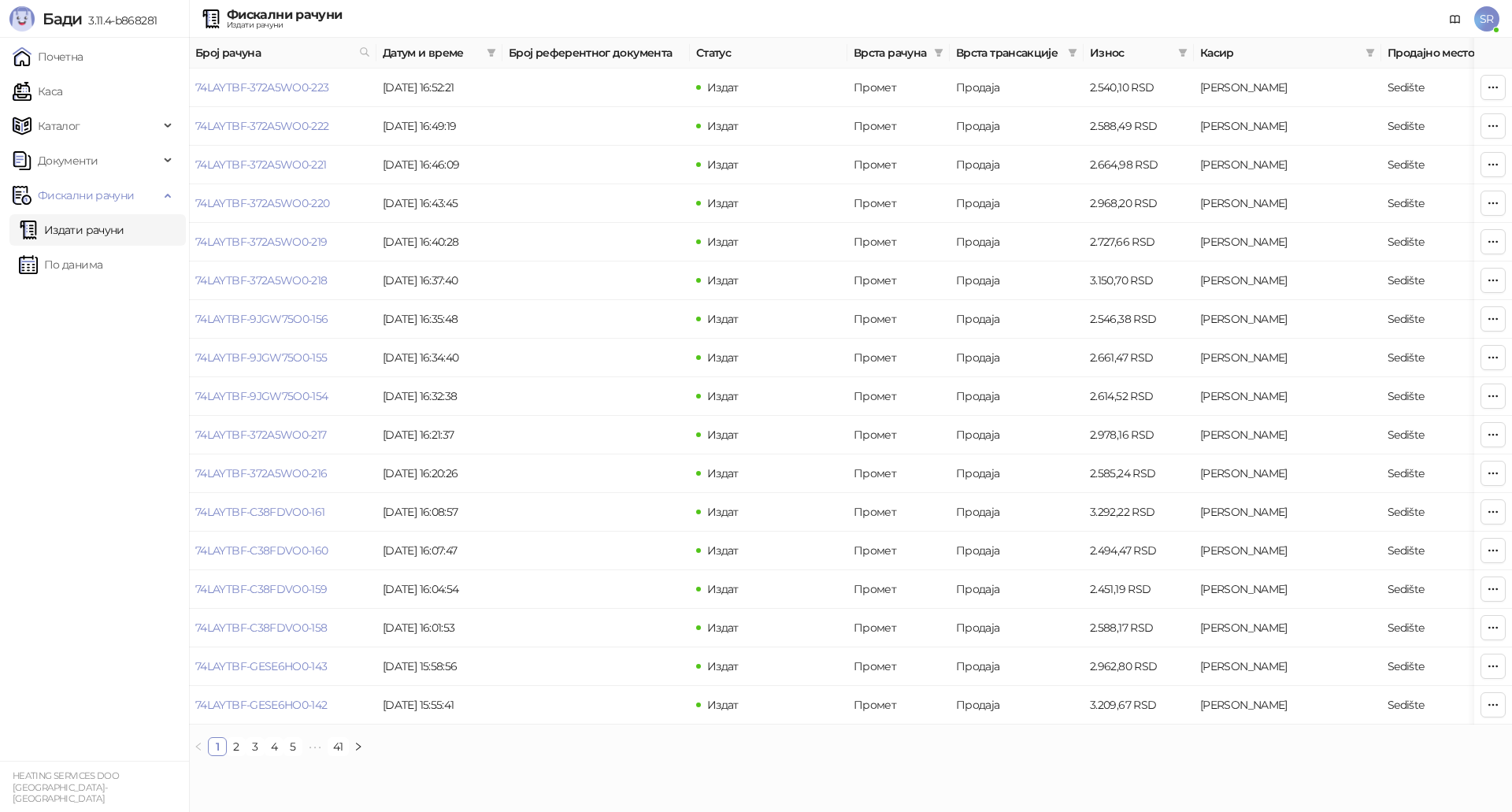
click at [817, 768] on div "Број рачуна Датум и време Број референтног документа Статус Врста рачуна Врста …" at bounding box center [849, 402] width 1323 height 731
click at [259, 85] on link "74LAYTBF-372A5WO0-223" at bounding box center [262, 87] width 134 height 14
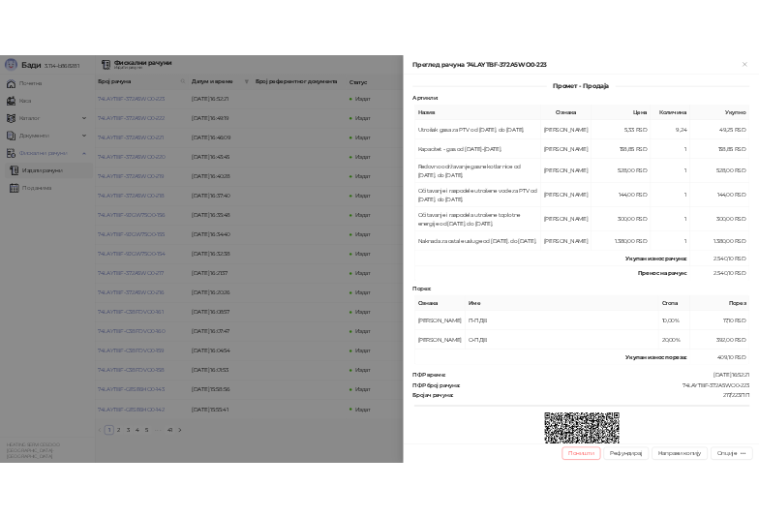
scroll to position [217, 0]
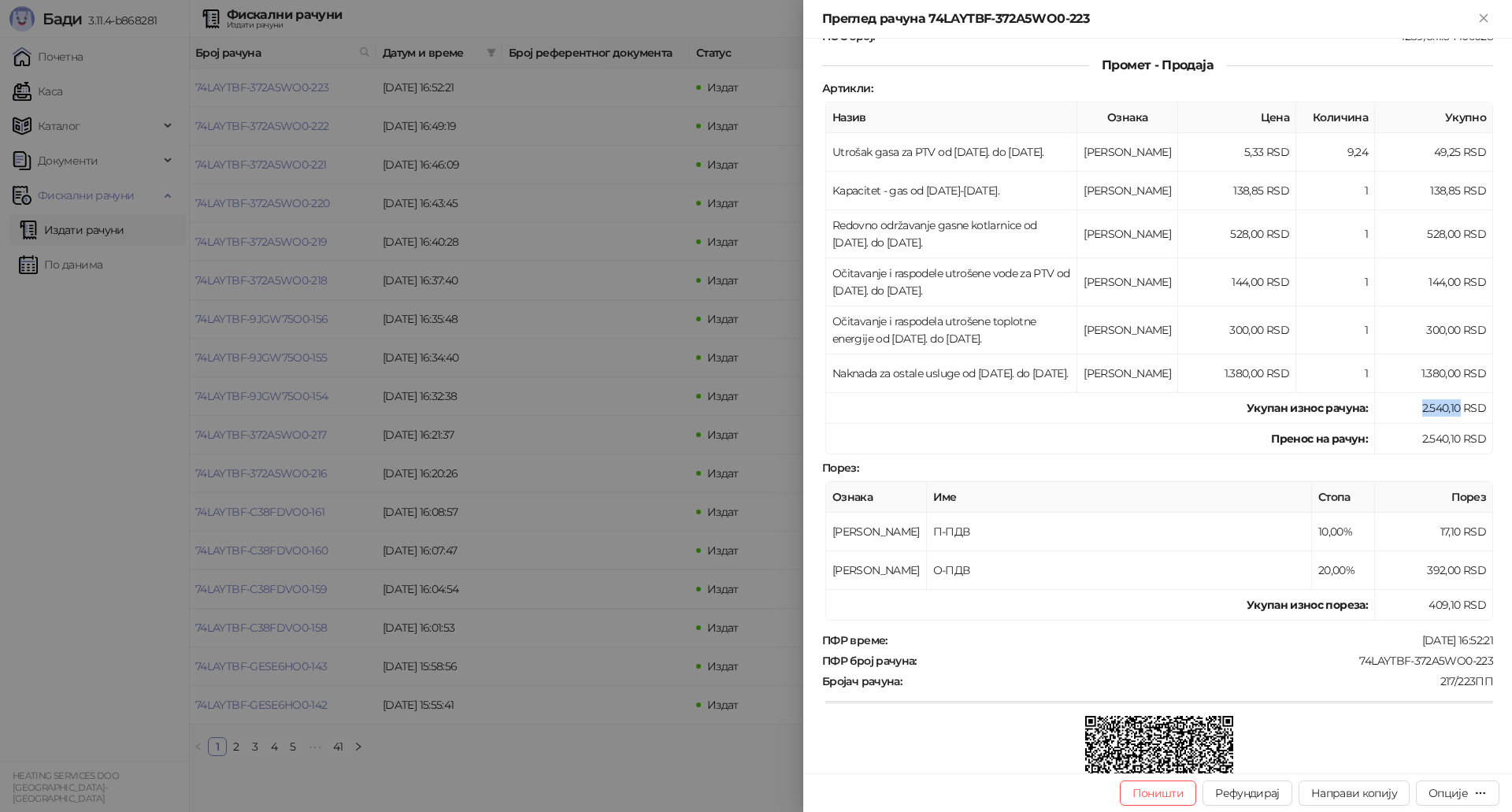
drag, startPoint x: 1411, startPoint y: 408, endPoint x: 1449, endPoint y: 408, distance: 38.0
click at [1449, 408] on td "2.540,10 RSD" at bounding box center [1433, 408] width 118 height 31
copy td "2.540,10"
drag, startPoint x: 1043, startPoint y: 660, endPoint x: 1045, endPoint y: 645, distance: 15.1
click at [1045, 658] on div "74LAYTBF-372A5WO0-223" at bounding box center [1206, 660] width 576 height 14
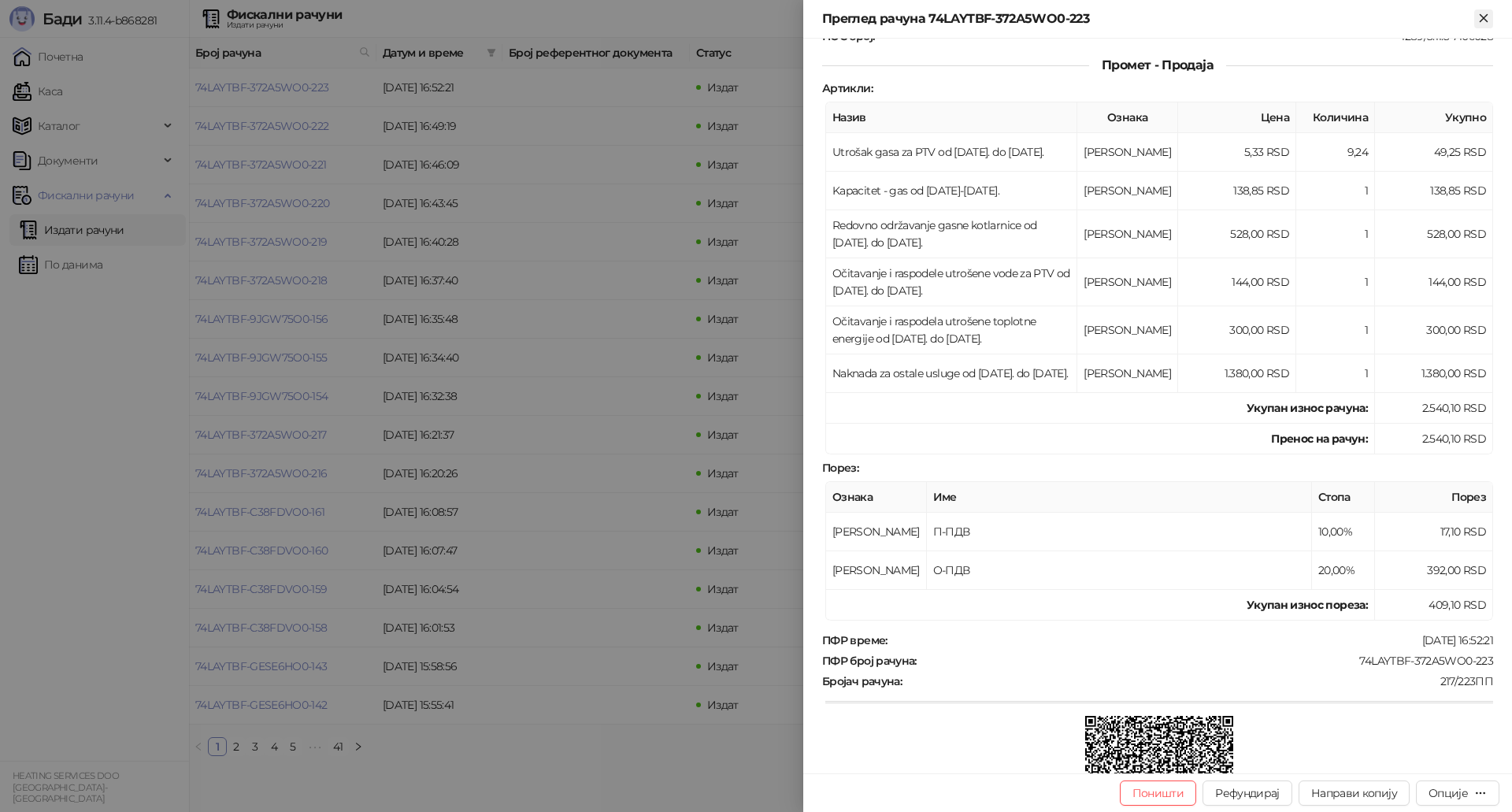
click at [1492, 21] on div "Преглед рачуна 74LAYTBF-372A5WO0-223" at bounding box center [1158, 19] width 709 height 38
click at [1488, 19] on icon "Close" at bounding box center [1483, 18] width 14 height 14
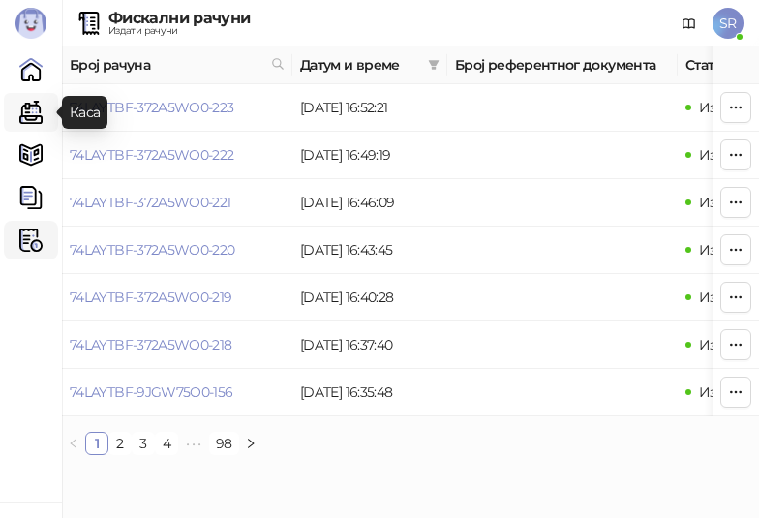
click at [33, 116] on link "Каса" at bounding box center [31, 112] width 39 height 39
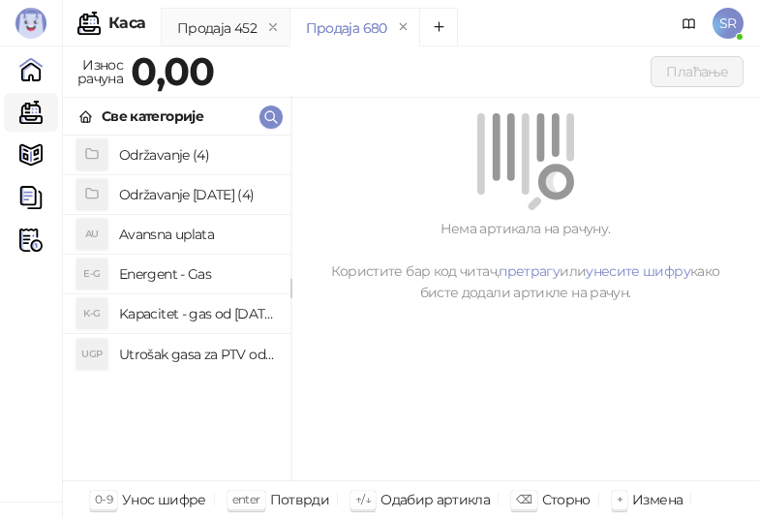
click at [161, 355] on h4 "Utrošak gasa za PTV od [DATE]. do [DATE]." at bounding box center [197, 354] width 156 height 31
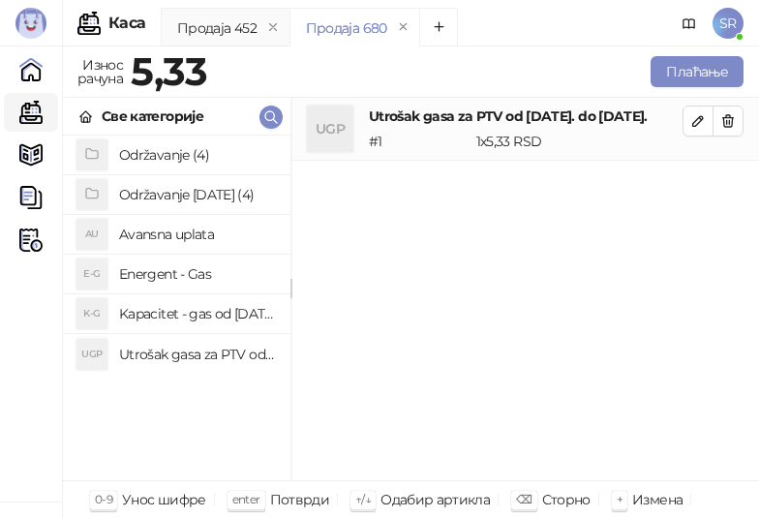
click at [177, 314] on h4 "Kapacitet - gas od [DATE]-[DATE]." at bounding box center [197, 313] width 156 height 31
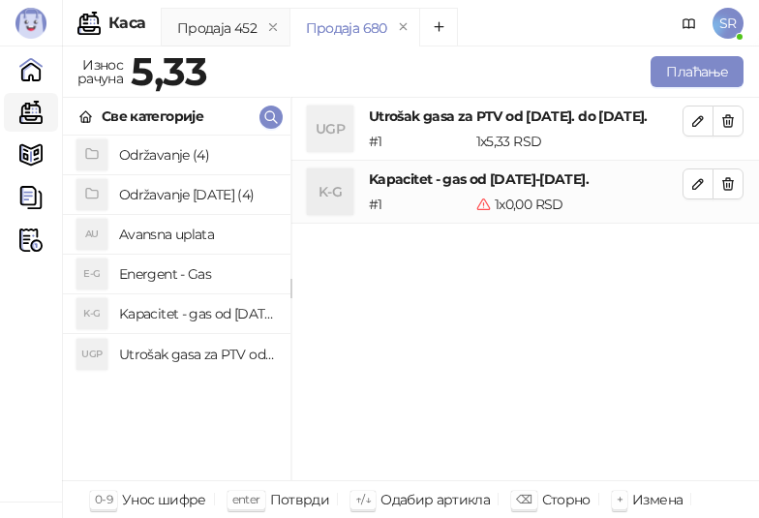
click at [663, 354] on div "UGP Utrošak gasa za PTV od [DATE]. do [DATE]. # 1 1 x 5,33 RSD 5,33 RSD K-G Kap…" at bounding box center [526, 290] width 468 height 384
click at [475, 407] on div "UGP Utrošak gasa za PTV od [DATE]. do [DATE]. # 1 1 x 5,33 RSD 5,33 RSD K-G Kap…" at bounding box center [526, 290] width 468 height 384
click at [697, 127] on icon "button" at bounding box center [698, 120] width 15 height 15
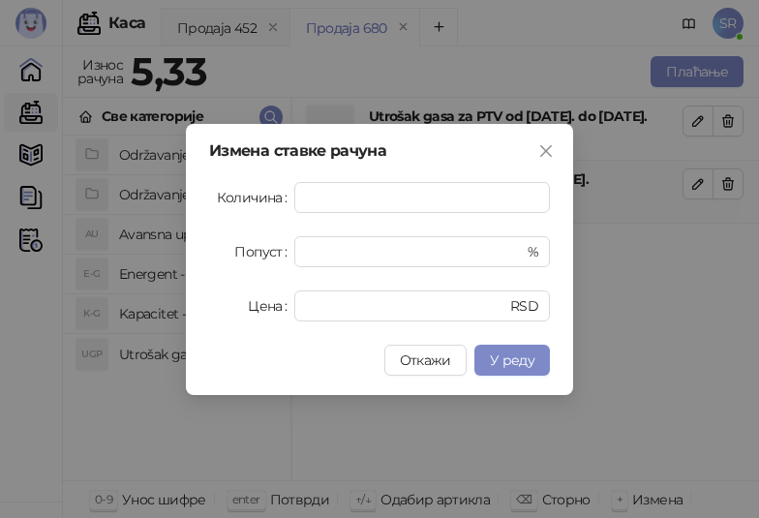
click at [631, 404] on div "Измена ставке рачуна Количина * Попуст * % Цена **** RSD Откажи У реду" at bounding box center [379, 259] width 759 height 518
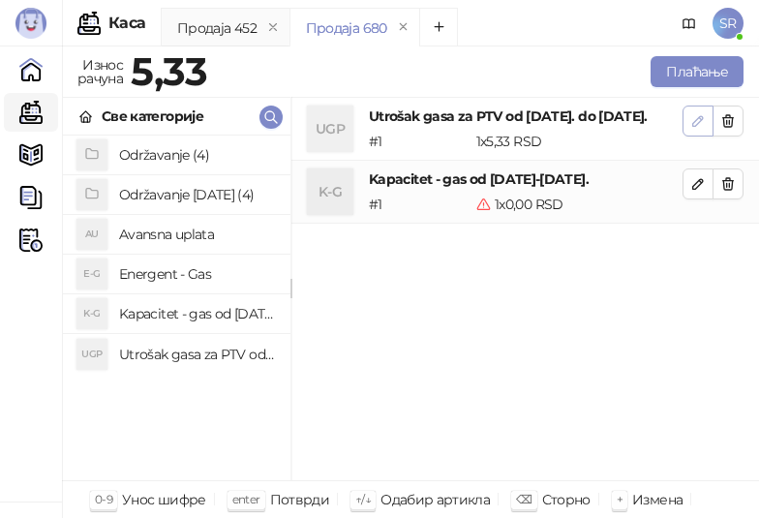
click at [698, 117] on icon "button" at bounding box center [698, 120] width 15 height 15
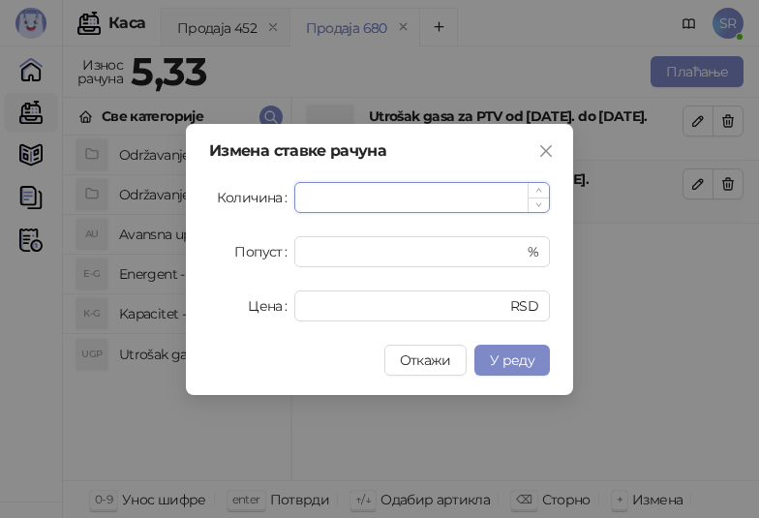
paste input "*****"
click at [531, 365] on span "У реду" at bounding box center [512, 360] width 45 height 17
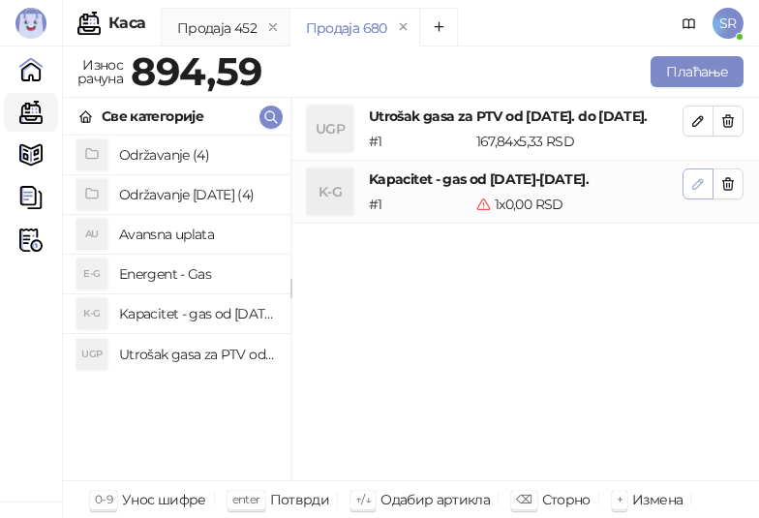
click at [697, 192] on icon "button" at bounding box center [698, 183] width 15 height 15
type input "*"
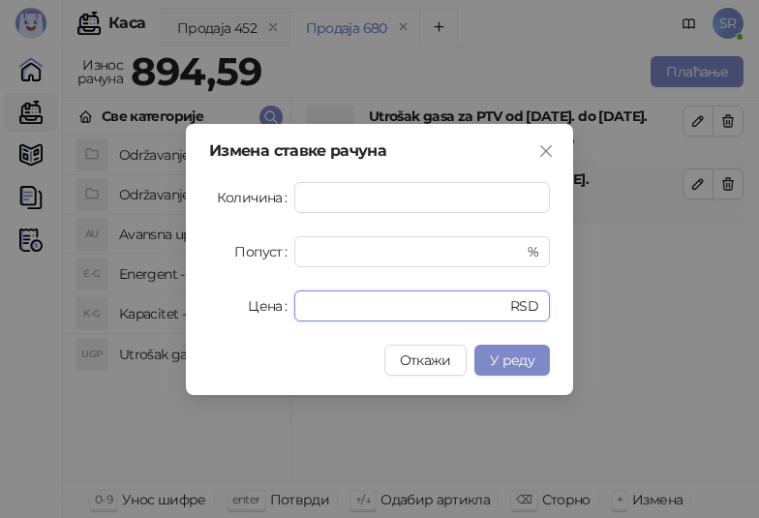
drag, startPoint x: 398, startPoint y: 304, endPoint x: 275, endPoint y: 304, distance: 123.0
click at [275, 304] on div "Цена * RSD" at bounding box center [379, 306] width 341 height 31
paste input "****"
type input "*****"
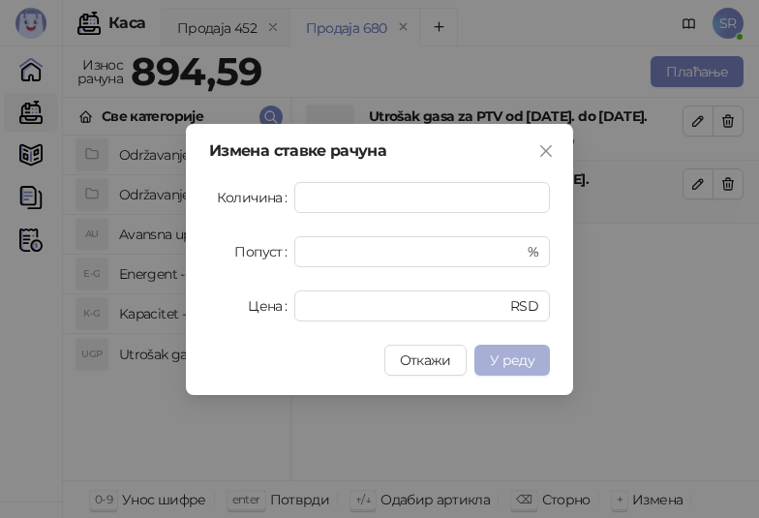
click at [509, 354] on span "У реду" at bounding box center [512, 360] width 45 height 17
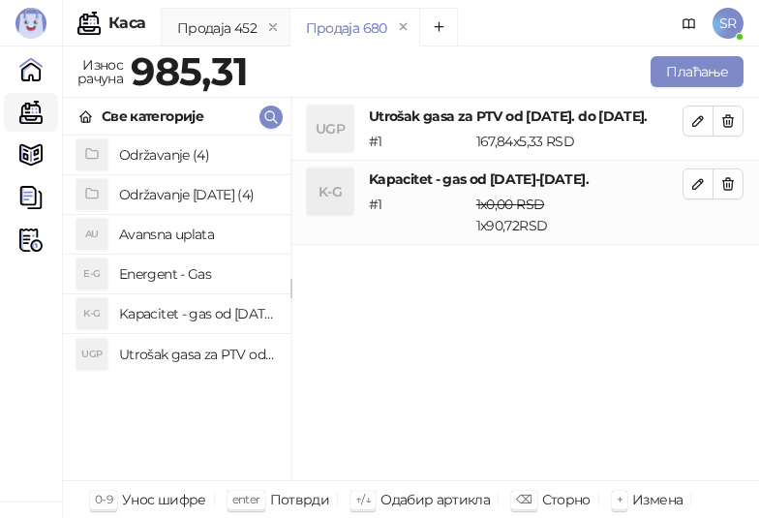
click at [192, 195] on h4 "Održavanje [DATE] (4)" at bounding box center [197, 194] width 156 height 31
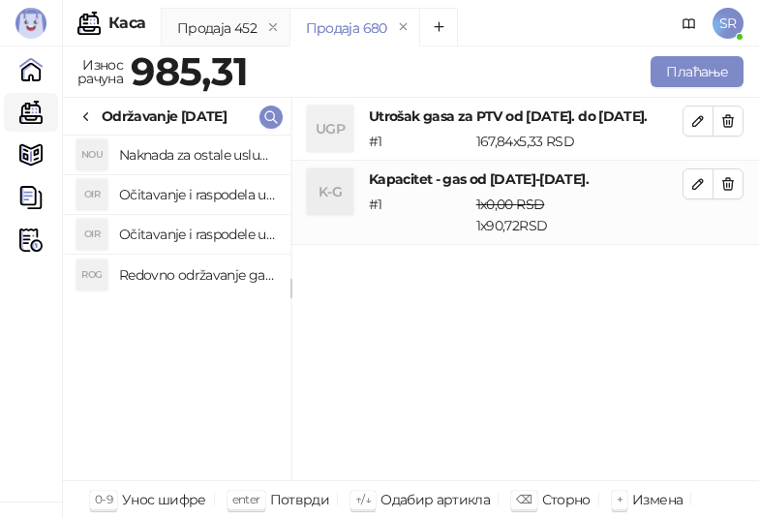
click at [212, 277] on h4 "Redovno održavanje gasne kotlarnice od [DATE]. do [DATE]." at bounding box center [197, 275] width 156 height 31
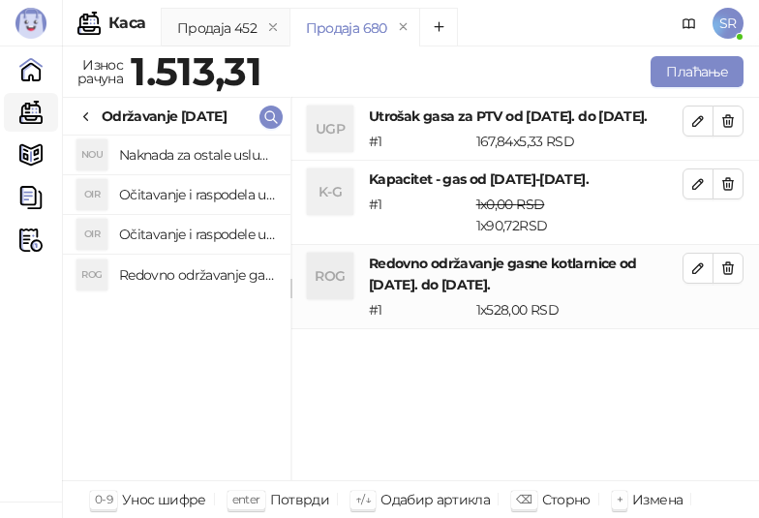
click at [215, 232] on h4 "Očitavanje i raspodele utrošene vode za PTV od [DATE]. do [DATE]." at bounding box center [197, 234] width 156 height 31
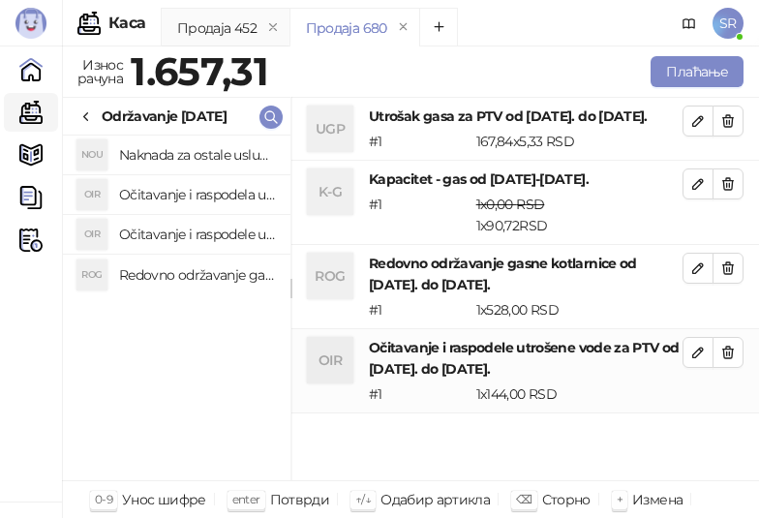
click at [215, 191] on h4 "Očitavanje i raspodela utrošene toplotne energije od [DATE]. do [DATE]." at bounding box center [197, 194] width 156 height 31
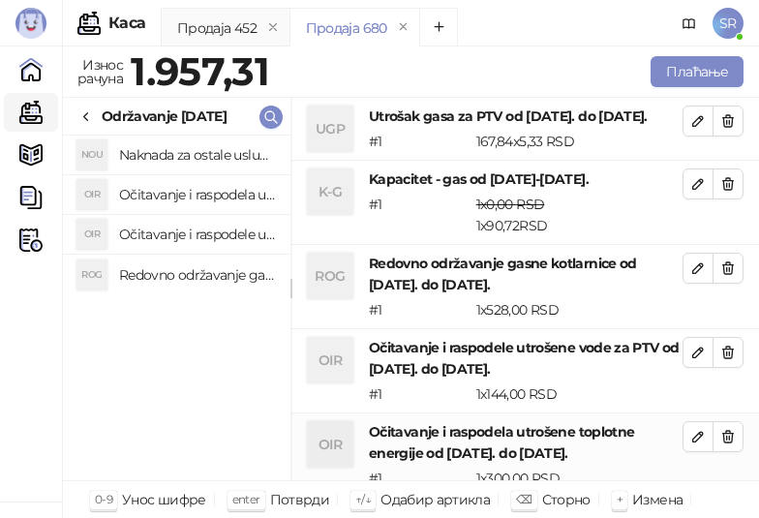
scroll to position [1, 0]
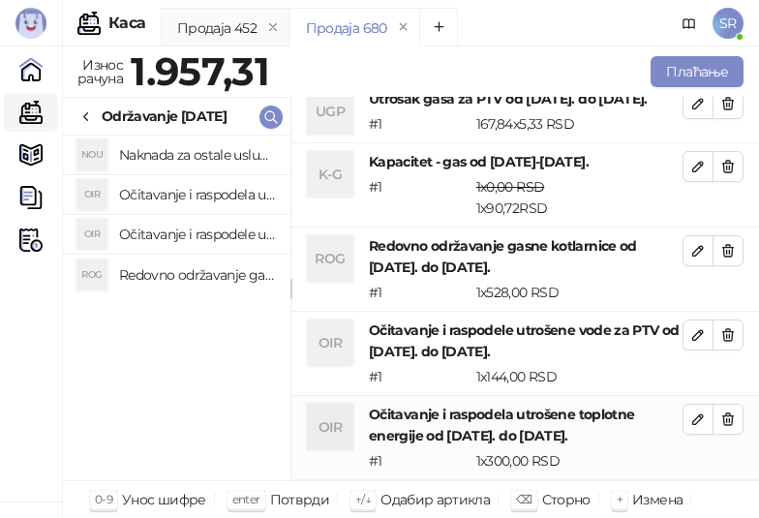
click at [213, 155] on h4 "Naknada za ostale usluge od [DATE]. do [DATE]." at bounding box center [197, 154] width 156 height 31
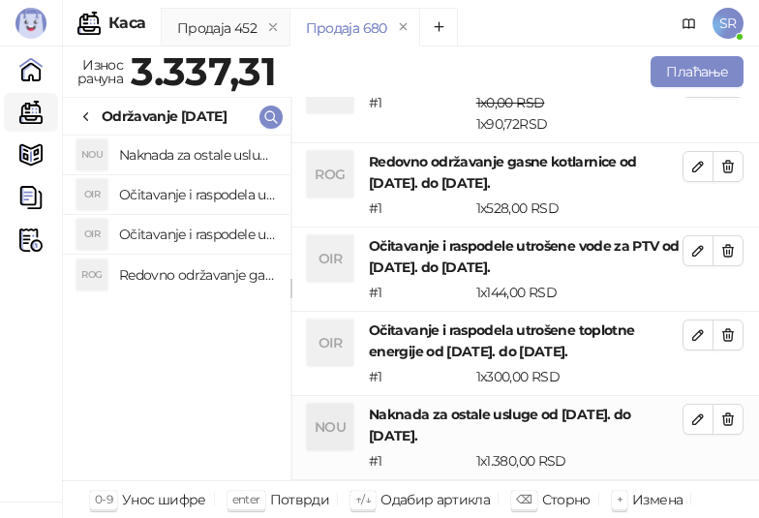
scroll to position [122, 0]
click at [676, 70] on button "Плаћање" at bounding box center [697, 71] width 93 height 31
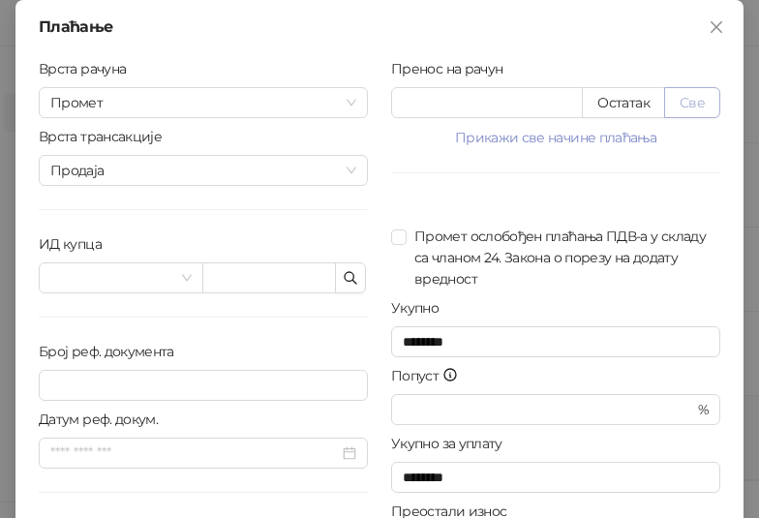
click at [698, 97] on button "Све" at bounding box center [693, 102] width 56 height 31
type input "*******"
type input "****"
drag, startPoint x: 487, startPoint y: 107, endPoint x: 380, endPoint y: 108, distance: 107.5
click at [380, 108] on div "Пренос на рачун ******* Остатак Све Прикажи све начине плаћања Платна картица *…" at bounding box center [556, 347] width 353 height 578
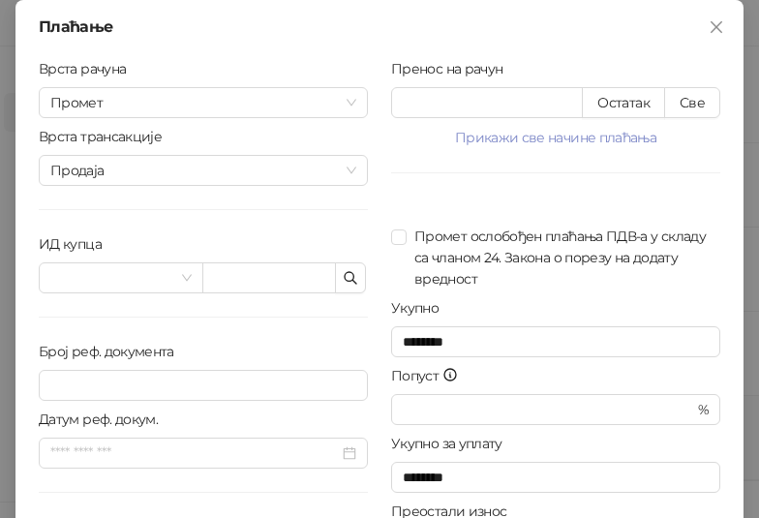
click at [472, 12] on div "Плаћање Врста рачуна Промет Врста трансакције Продаја ИД купца Број реф. докуме…" at bounding box center [379, 349] width 728 height 698
click at [658, 294] on div "Пренос на рачун ******* Остатак Све Прикажи све начине плаћања Платна картица *…" at bounding box center [556, 347] width 353 height 578
click at [350, 276] on icon "button" at bounding box center [350, 277] width 15 height 15
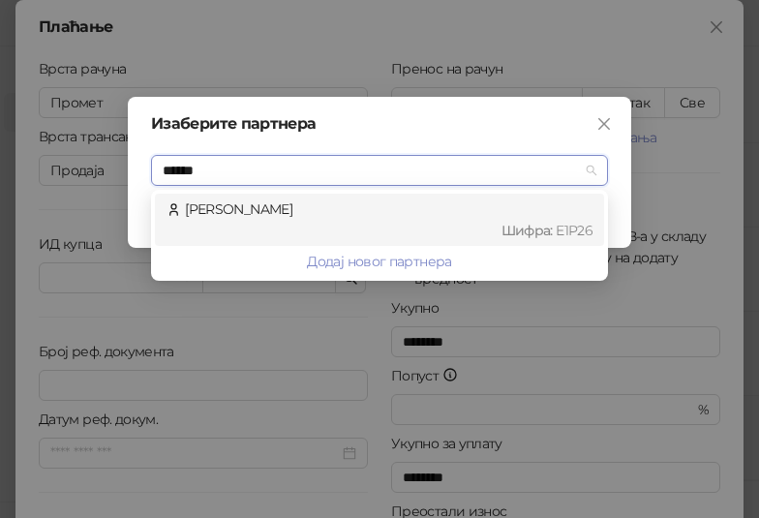
type input "*******"
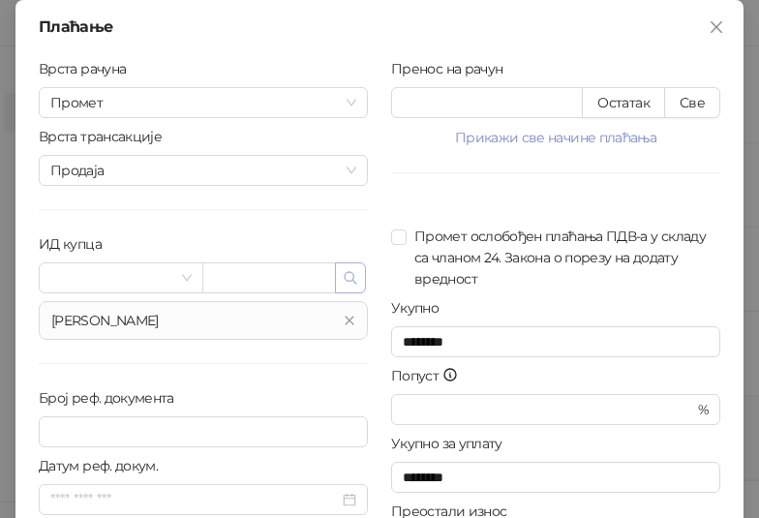
click at [343, 277] on icon "button" at bounding box center [350, 277] width 15 height 15
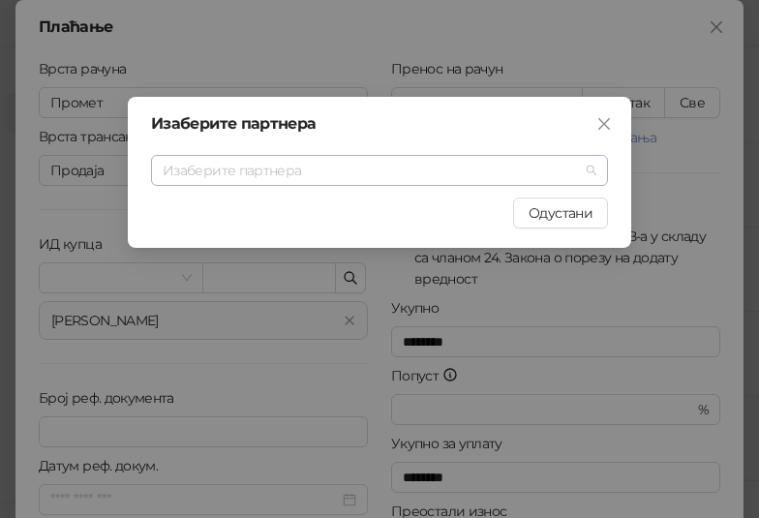
click at [332, 173] on input "search" at bounding box center [371, 170] width 417 height 29
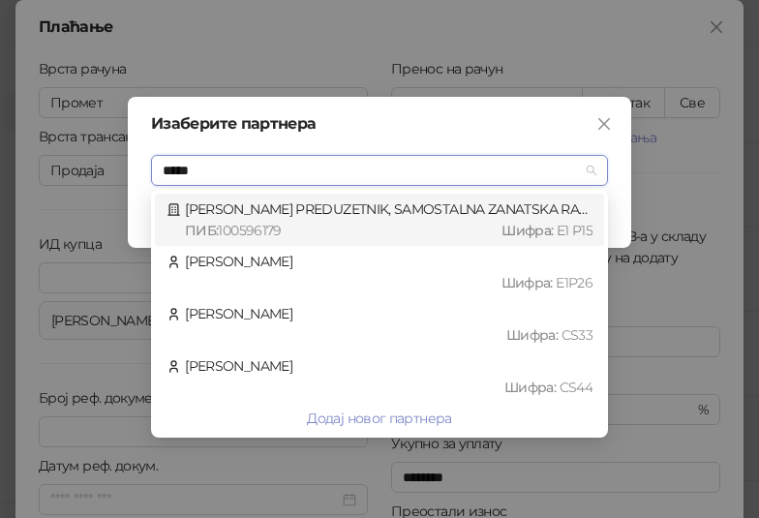
type input "*****"
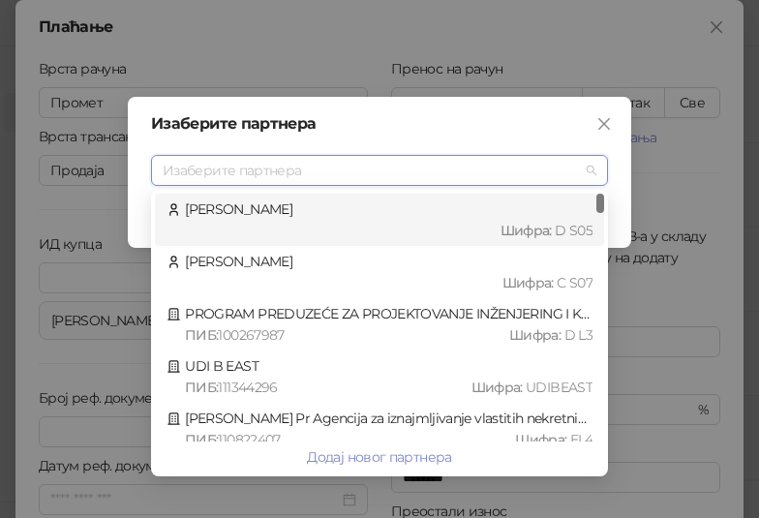
click at [263, 174] on input "search" at bounding box center [371, 170] width 417 height 29
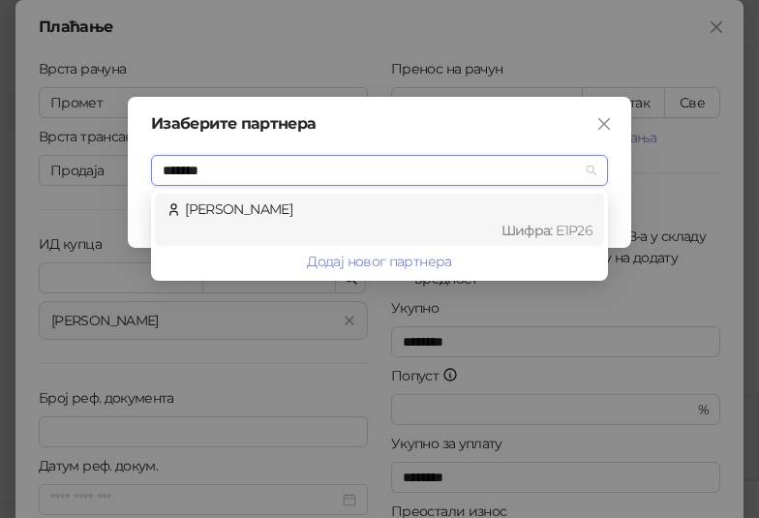
type input "********"
click at [496, 228] on div "Шифра : E1P26" at bounding box center [389, 230] width 408 height 21
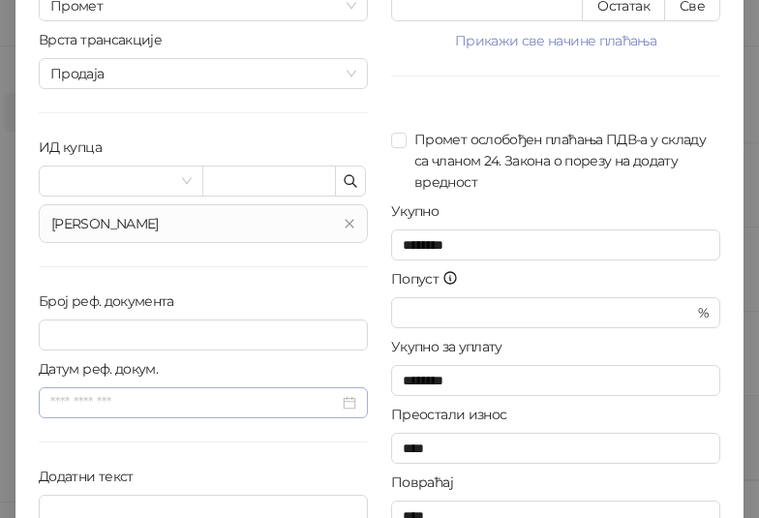
scroll to position [196, 0]
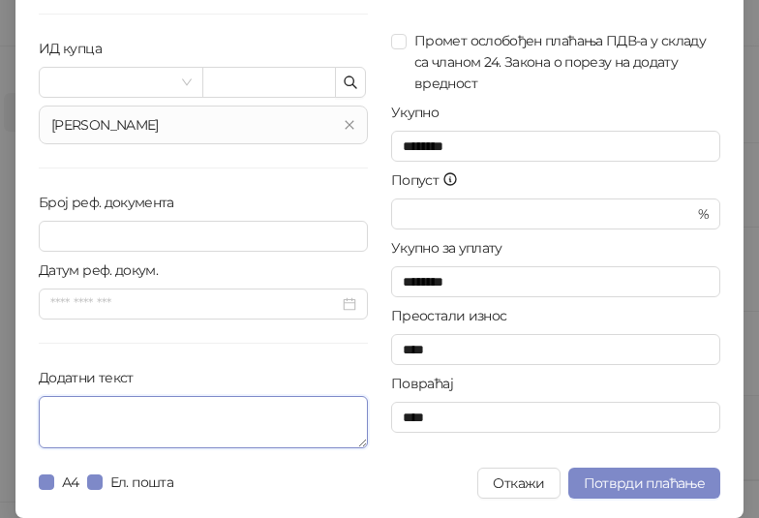
click at [218, 406] on textarea "Додатни текст" at bounding box center [203, 422] width 329 height 52
paste textarea "**********"
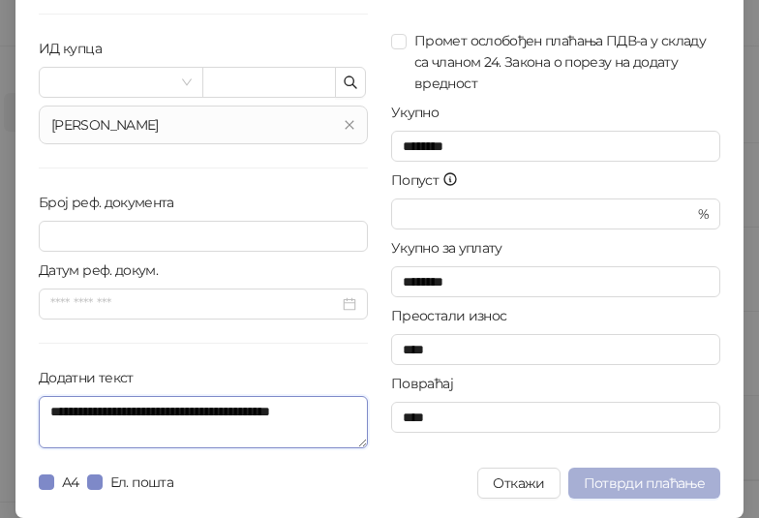
type textarea "**********"
click at [627, 482] on span "Потврди плаћање" at bounding box center [644, 483] width 121 height 17
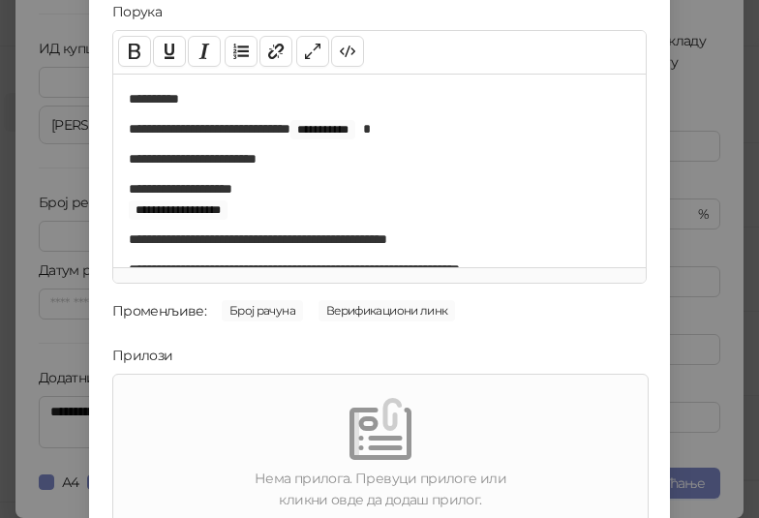
scroll to position [277, 0]
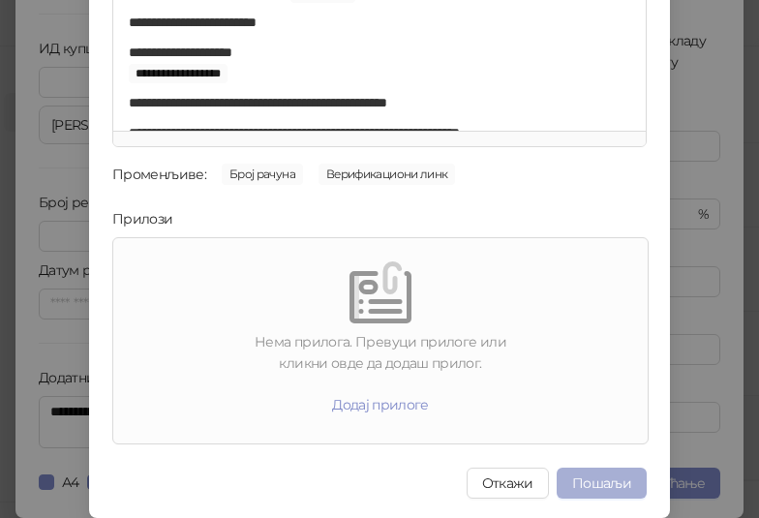
click at [608, 481] on button "Пошаљи" at bounding box center [602, 483] width 90 height 31
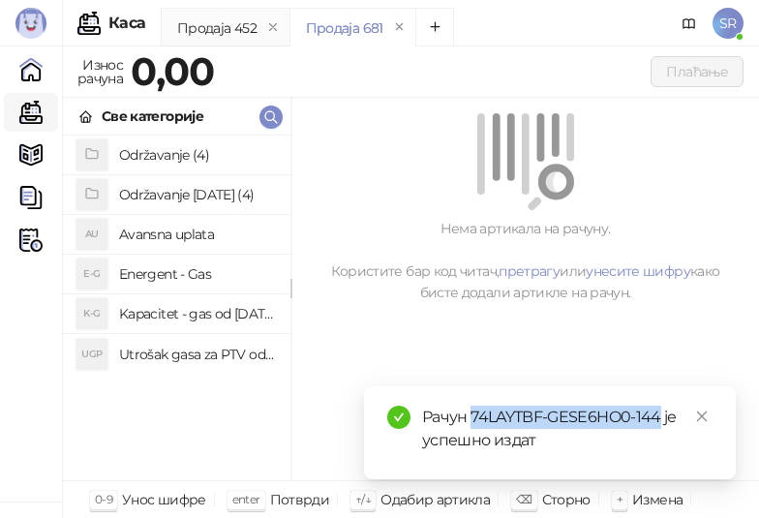
drag, startPoint x: 472, startPoint y: 417, endPoint x: 663, endPoint y: 417, distance: 190.8
click at [663, 417] on div "Рачун 74LAYTBF-GESE6HO0-144 је успешно издат" at bounding box center [567, 429] width 291 height 46
copy div "74LAYTBF-GESE6HO0-144"
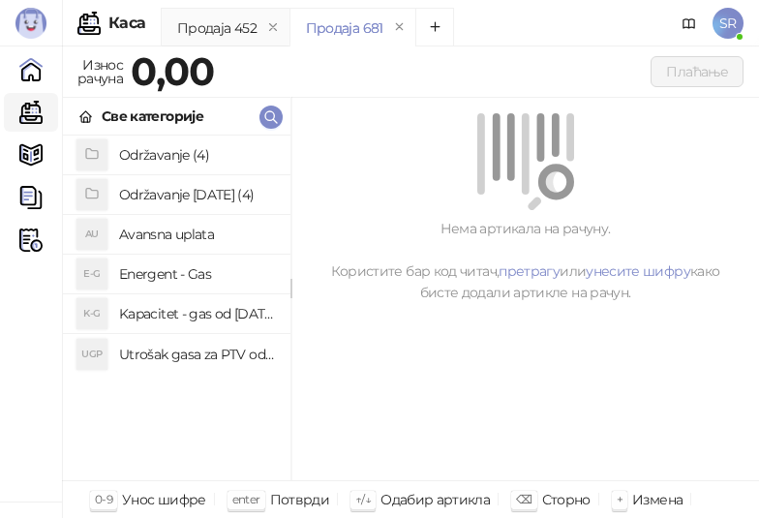
click at [218, 348] on h4 "Utrošak gasa za PTV od [DATE]. do [DATE]." at bounding box center [197, 354] width 156 height 31
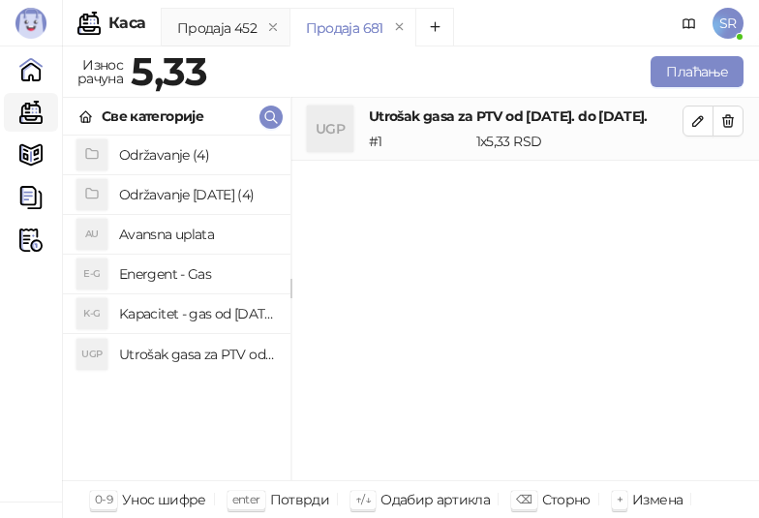
click at [214, 311] on h4 "Kapacitet - gas od [DATE]-[DATE]." at bounding box center [197, 313] width 156 height 31
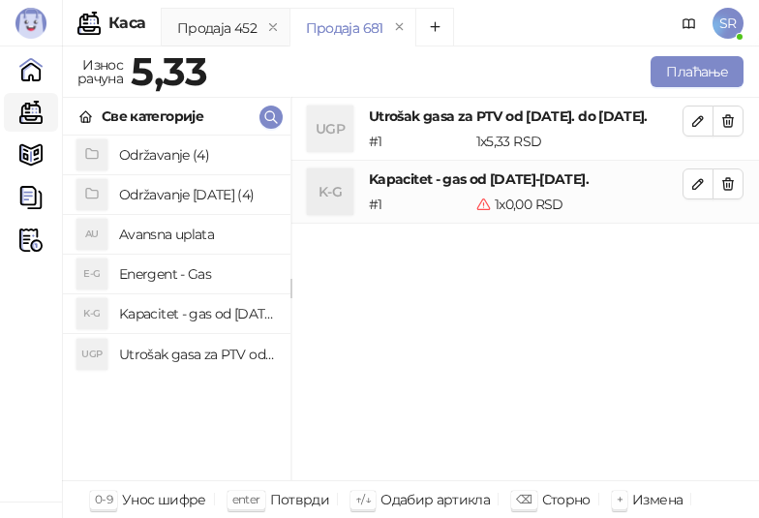
click at [661, 316] on div "UGP Utrošak gasa za PTV od [DATE]. do [DATE]. # 1 1 x 5,33 RSD 5,33 RSD K-G Kap…" at bounding box center [526, 290] width 468 height 384
click at [700, 129] on span "button" at bounding box center [698, 120] width 15 height 18
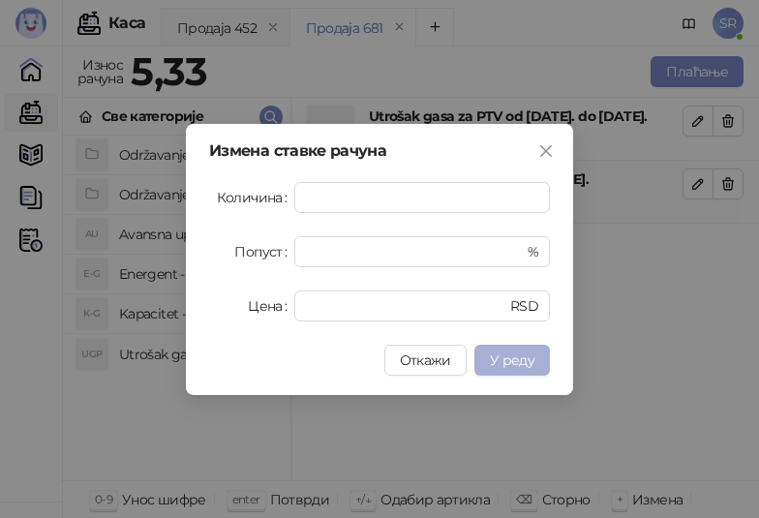
click at [513, 360] on span "У реду" at bounding box center [512, 360] width 45 height 17
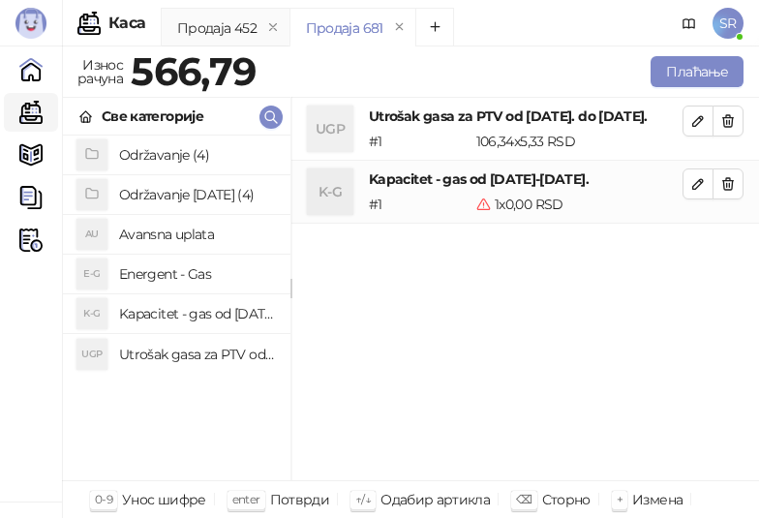
click at [724, 401] on div "UGP Utrošak gasa za PTV od [DATE]. do [DATE]. # 1 106,34 x 5,33 RSD 566,79 RSD …" at bounding box center [526, 290] width 468 height 384
click at [695, 192] on icon "button" at bounding box center [698, 183] width 15 height 15
type input "*"
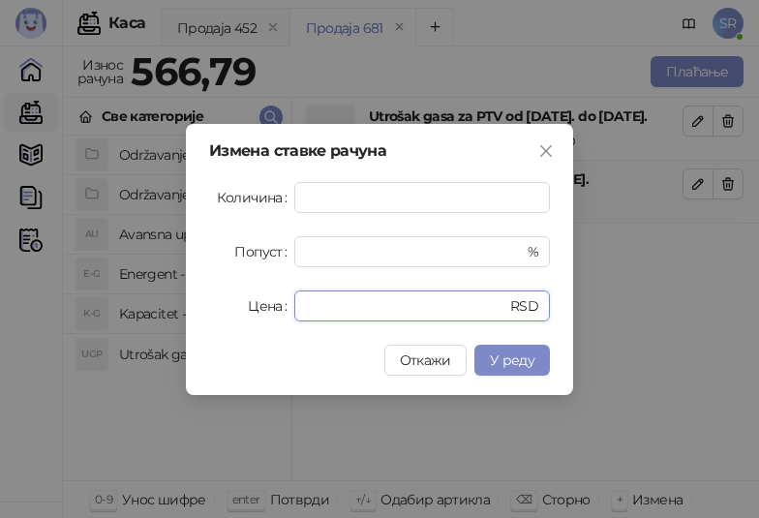
drag, startPoint x: 384, startPoint y: 314, endPoint x: 240, endPoint y: 307, distance: 143.5
click at [240, 307] on div "Цена * RSD" at bounding box center [379, 306] width 341 height 31
paste input "*****"
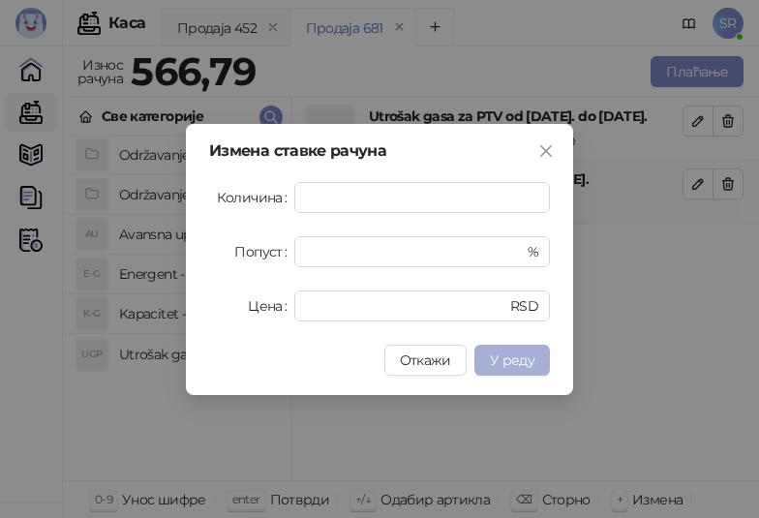
type input "*****"
click at [519, 369] on button "У реду" at bounding box center [513, 360] width 76 height 31
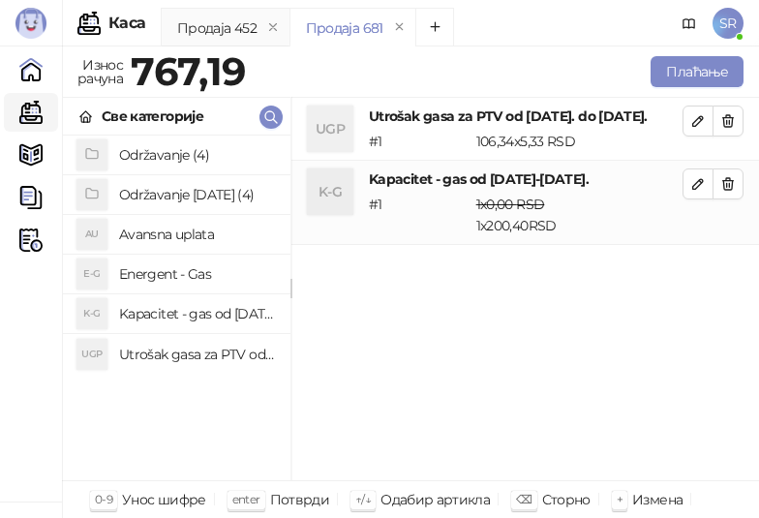
click at [173, 197] on h4 "Održavanje [DATE] (4)" at bounding box center [197, 194] width 156 height 31
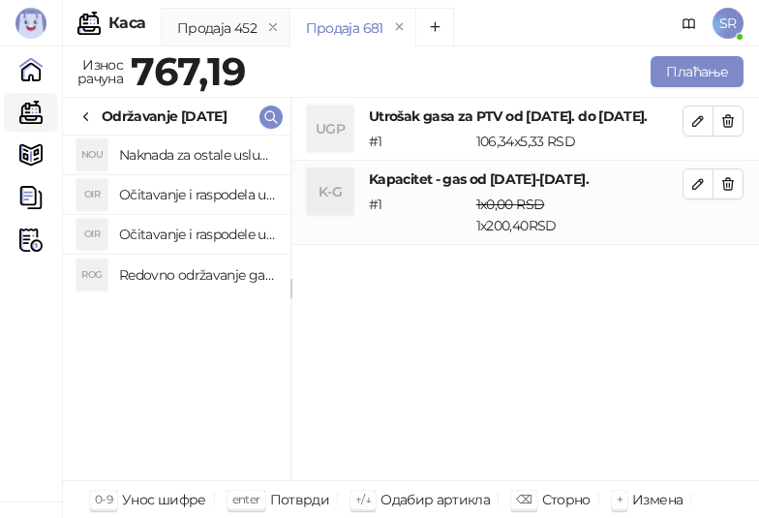
click at [223, 269] on h4 "Redovno održavanje gasne kotlarnice od [DATE]. do [DATE]." at bounding box center [197, 275] width 156 height 31
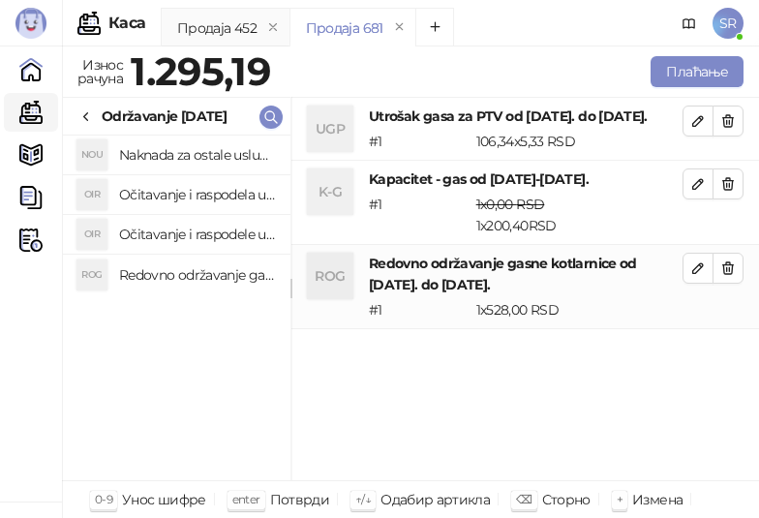
click at [224, 229] on h4 "Očitavanje i raspodele utrošene vode za PTV od [DATE]. do [DATE]." at bounding box center [197, 234] width 156 height 31
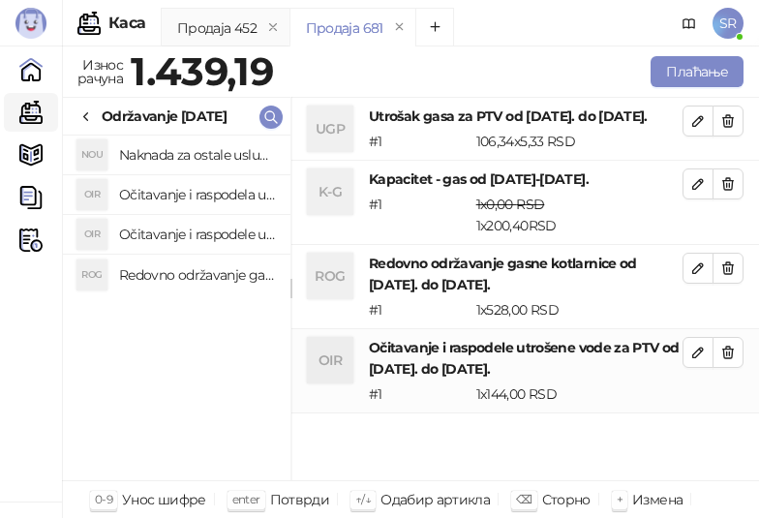
click at [224, 201] on h4 "Očitavanje i raspodela utrošene toplotne energije od [DATE]. do [DATE]." at bounding box center [197, 194] width 156 height 31
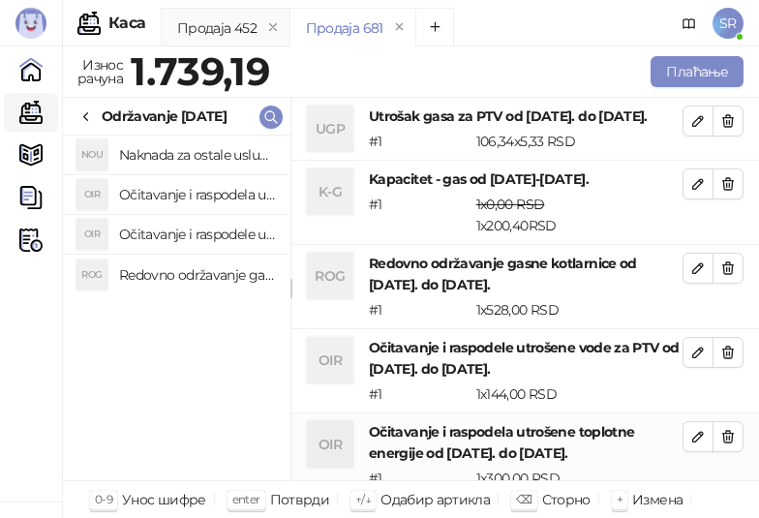
scroll to position [1, 0]
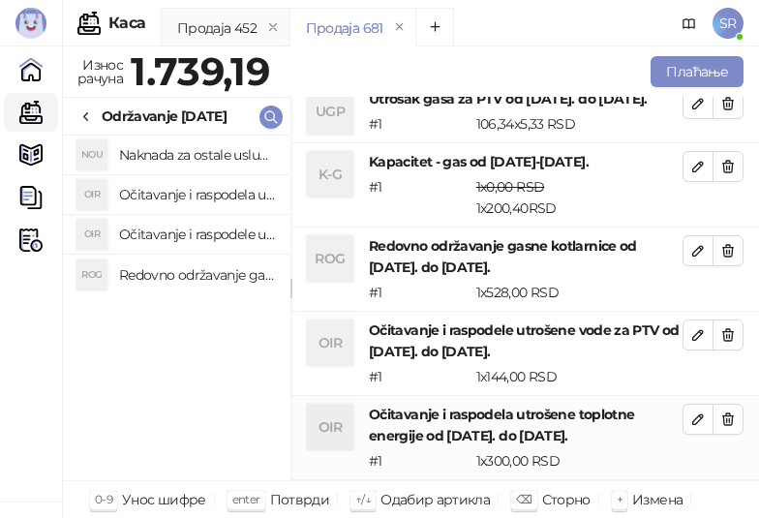
click at [224, 155] on h4 "Naknada za ostale usluge od [DATE]. do [DATE]." at bounding box center [197, 154] width 156 height 31
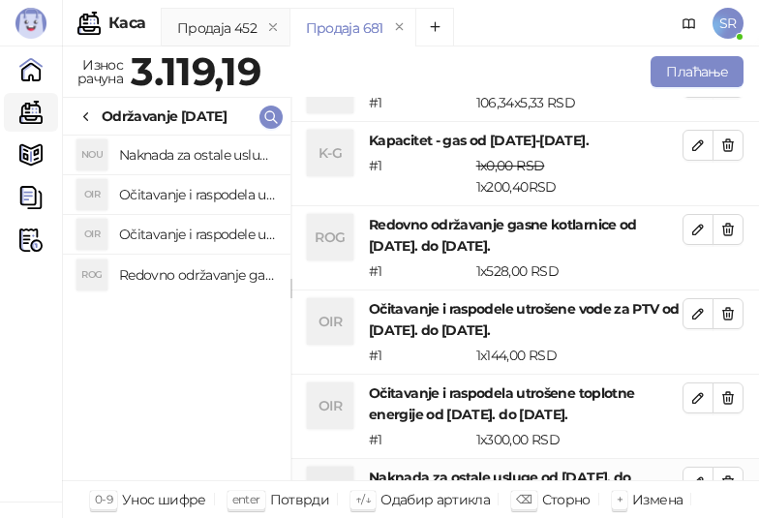
scroll to position [122, 0]
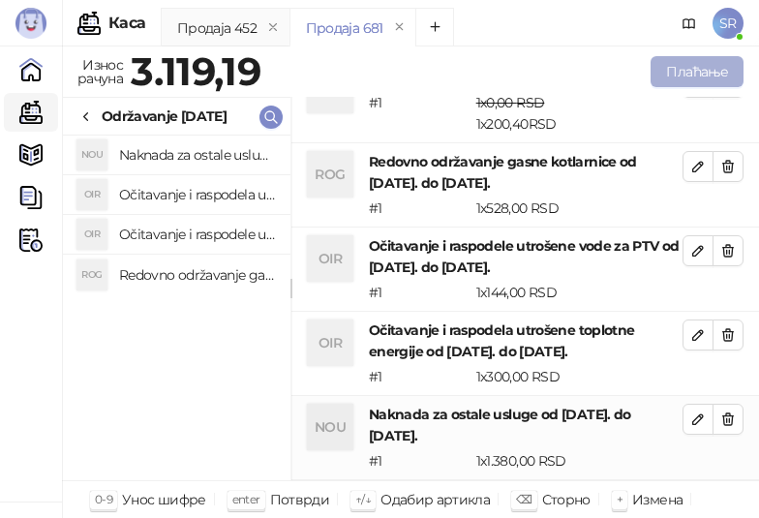
click at [685, 68] on button "Плаћање" at bounding box center [697, 71] width 93 height 31
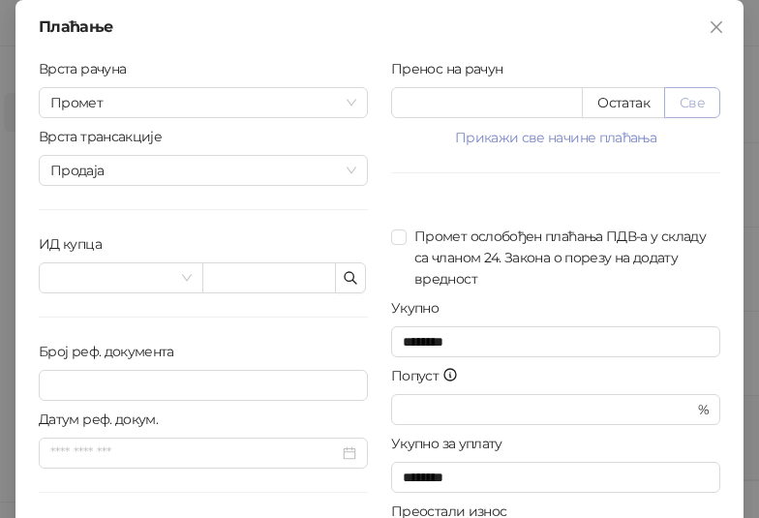
click at [689, 105] on button "Све" at bounding box center [693, 102] width 56 height 31
type input "*******"
type input "****"
click at [353, 111] on div "Врста рачуна Промет Врста трансакције Продаја ИД купца Број реф. документа Дату…" at bounding box center [379, 347] width 705 height 578
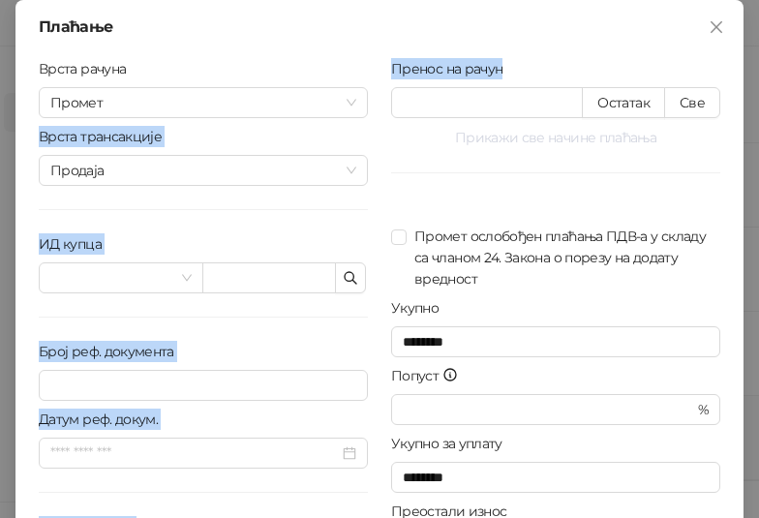
click at [392, 137] on button "Прикажи све начине плаћања" at bounding box center [555, 137] width 329 height 23
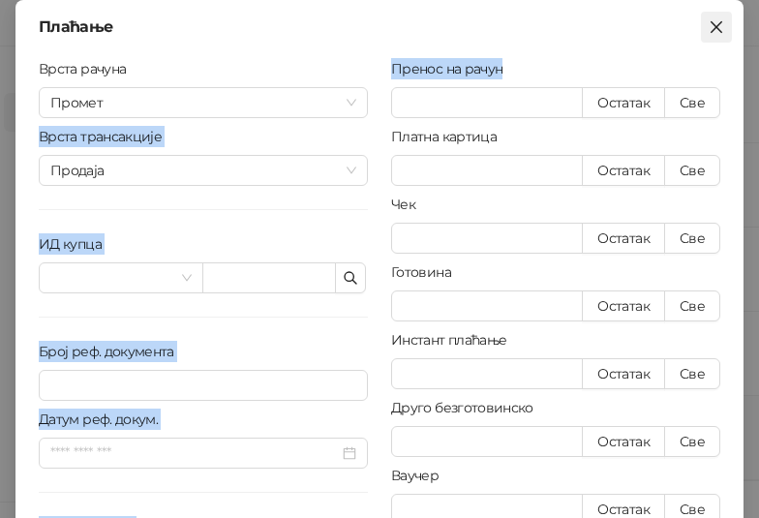
click at [709, 30] on icon "close" at bounding box center [716, 26] width 15 height 15
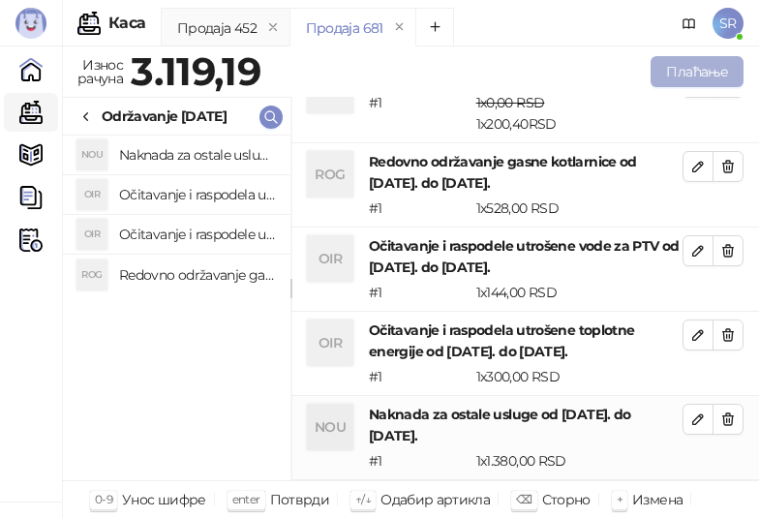
click at [693, 68] on button "Плаћање" at bounding box center [697, 71] width 93 height 31
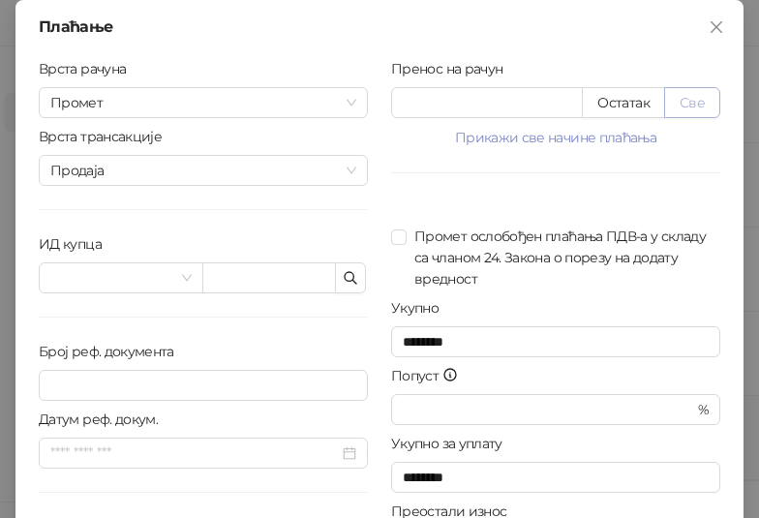
click at [690, 99] on button "Све" at bounding box center [693, 102] width 56 height 31
type input "*******"
type input "****"
drag, startPoint x: 486, startPoint y: 105, endPoint x: 380, endPoint y: 103, distance: 106.6
click at [380, 103] on div "Пренос на рачун ******* Остатак Све Прикажи све начине плаћања Платна картица *…" at bounding box center [556, 347] width 353 height 578
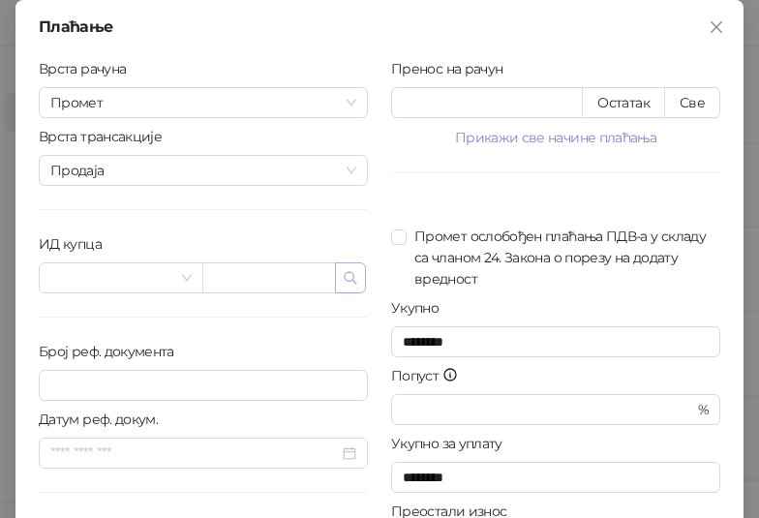
click at [352, 276] on button "button" at bounding box center [350, 278] width 31 height 31
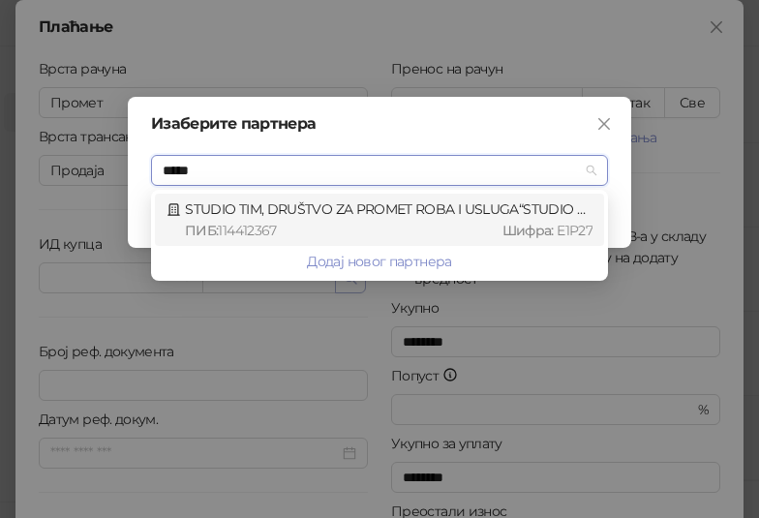
type input "******"
click at [359, 217] on div "STUDIO TIM, DRUŠTVO ZA PROMET ROBA I USLUGA“STUDIO TIM DOO“ ПИБ : 114412367 Шиф…" at bounding box center [380, 220] width 426 height 43
type input "*********"
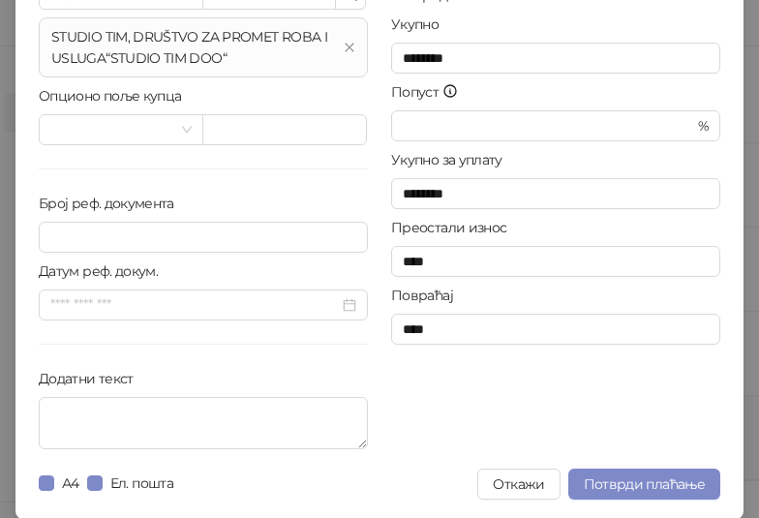
scroll to position [285, 0]
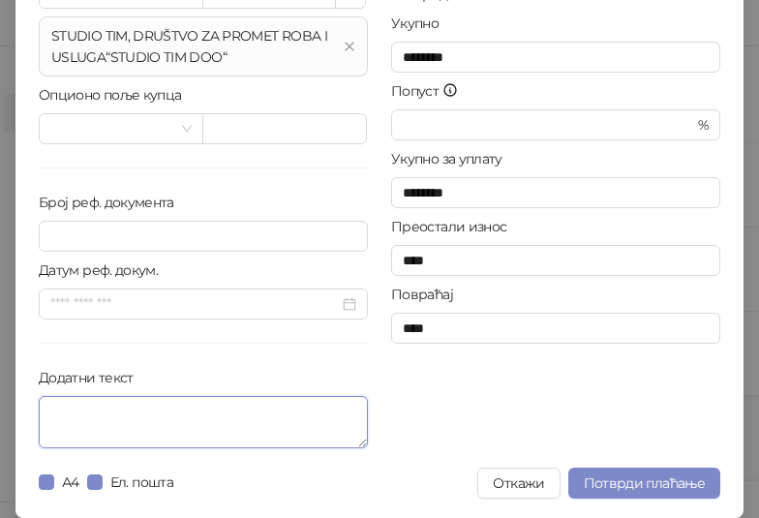
click at [226, 429] on textarea "Додатни текст" at bounding box center [203, 422] width 329 height 52
paste textarea "**********"
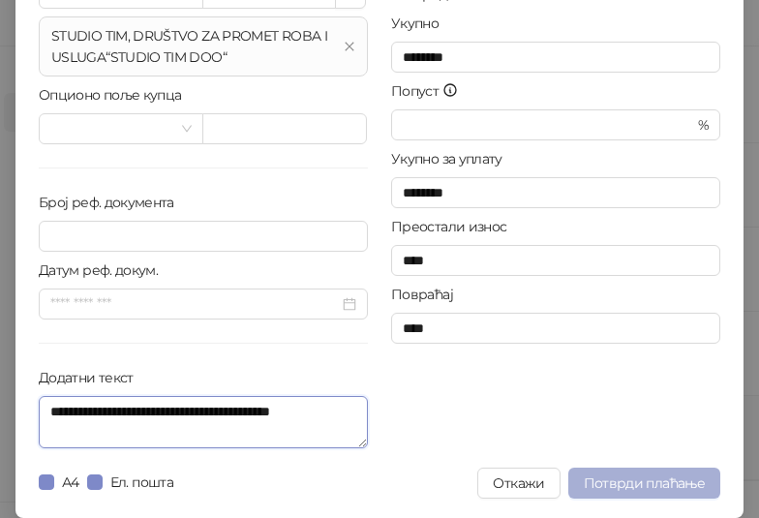
type textarea "**********"
click at [640, 477] on span "Потврди плаћање" at bounding box center [644, 483] width 121 height 17
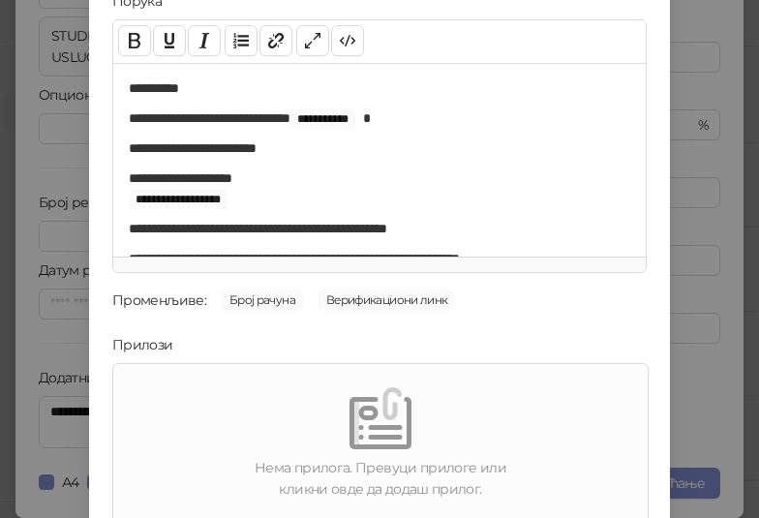
scroll to position [277, 0]
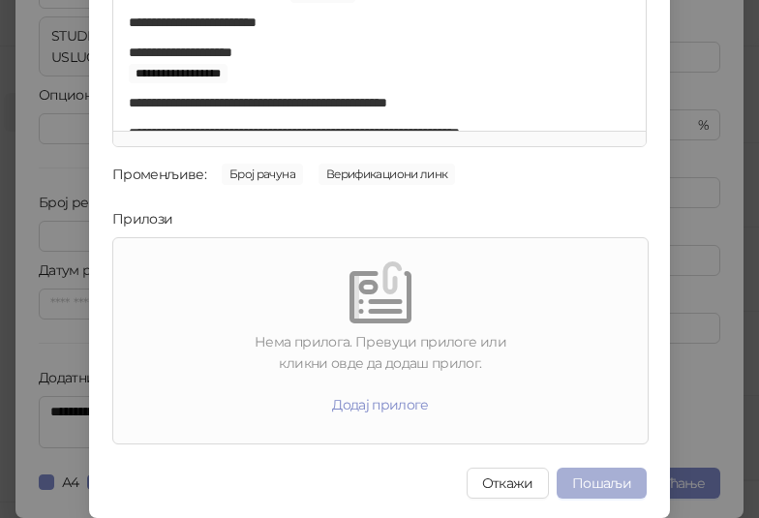
click at [603, 484] on button "Пошаљи" at bounding box center [602, 483] width 90 height 31
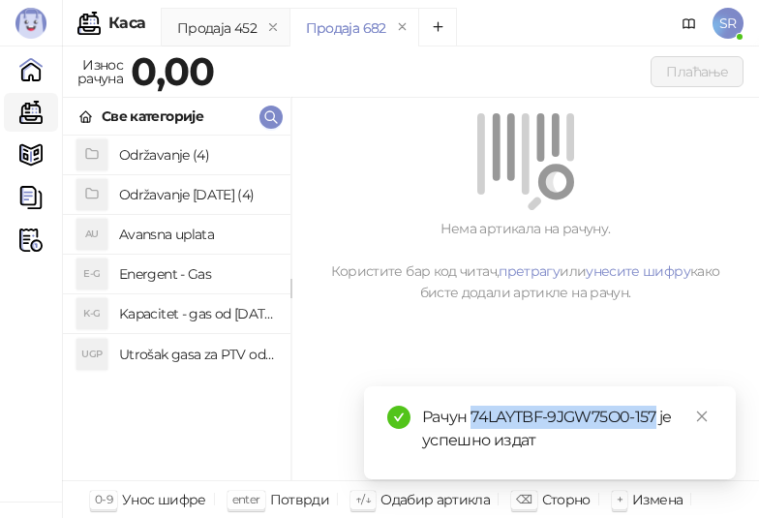
drag, startPoint x: 656, startPoint y: 417, endPoint x: 470, endPoint y: 424, distance: 186.1
click at [470, 424] on div "Рачун 74LAYTBF-9JGW75O0-157 је успешно издат" at bounding box center [567, 429] width 291 height 46
copy div "74LAYTBF-9JGW75O0-157"
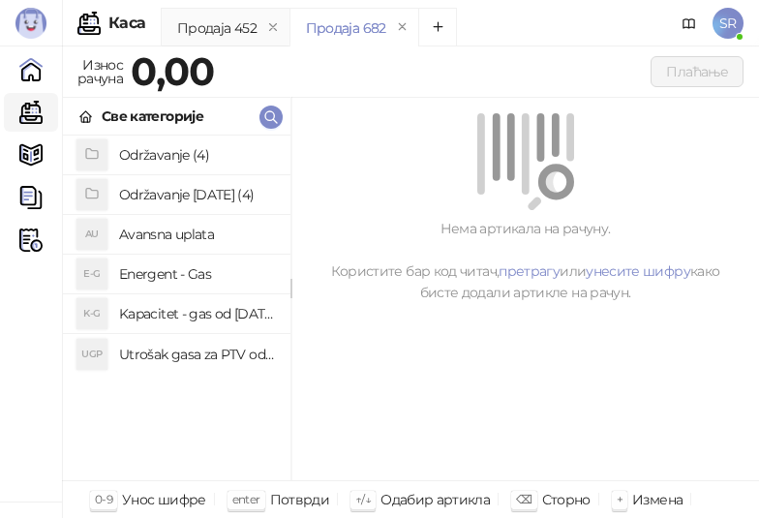
click at [577, 367] on div "Нема артикала на рачуну. Користите бар код читач, претрагу или унесите шифру ка…" at bounding box center [526, 290] width 468 height 384
click at [170, 359] on h4 "Utrošak gasa za PTV od [DATE]. do [DATE]." at bounding box center [197, 354] width 156 height 31
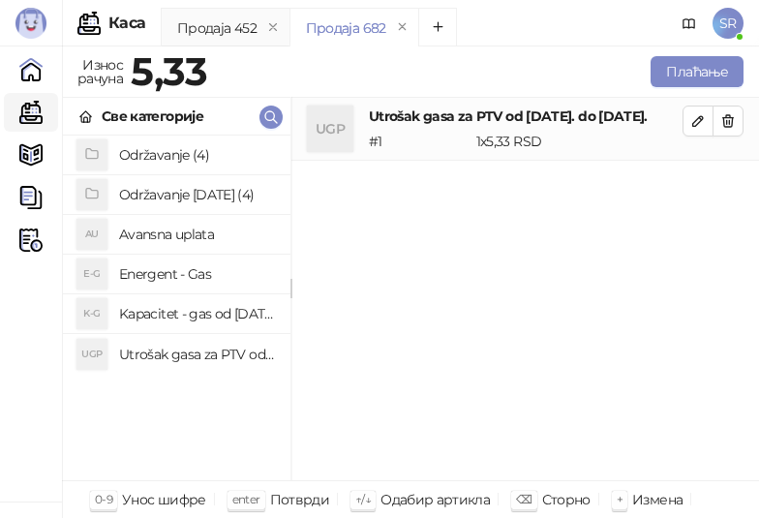
click at [180, 316] on h4 "Kapacitet - gas od [DATE]-[DATE]." at bounding box center [197, 313] width 156 height 31
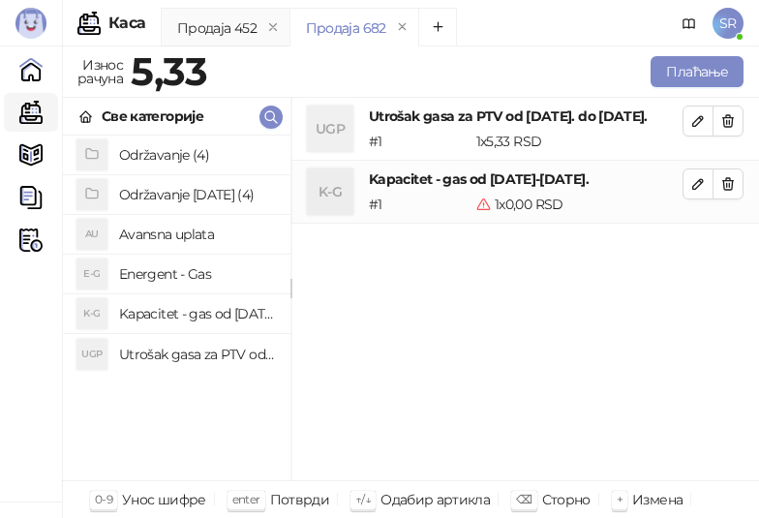
click at [646, 339] on div "UGP Utrošak gasa za PTV od [DATE]. do [DATE]. # 1 1 x 5,33 RSD 5,33 RSD K-G Kap…" at bounding box center [526, 290] width 468 height 384
click at [698, 193] on span "button" at bounding box center [698, 183] width 15 height 18
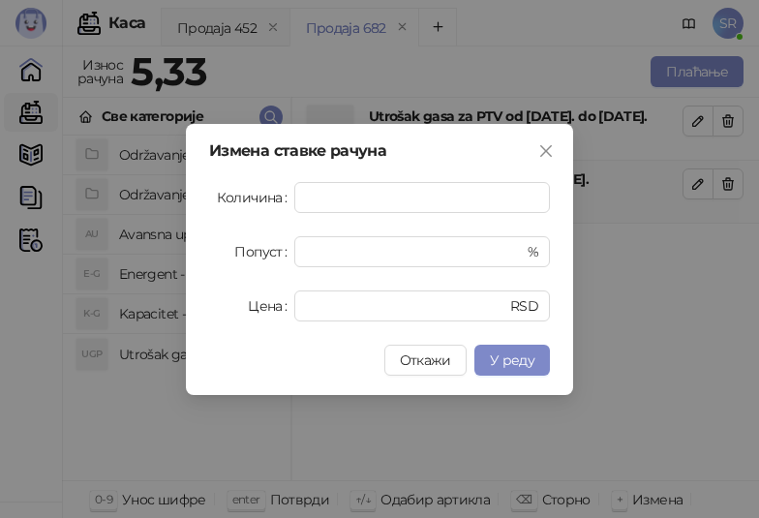
click at [697, 130] on div "Измена ставке рачуна Количина * Попуст * % Цена * RSD Откажи У реду" at bounding box center [379, 259] width 759 height 518
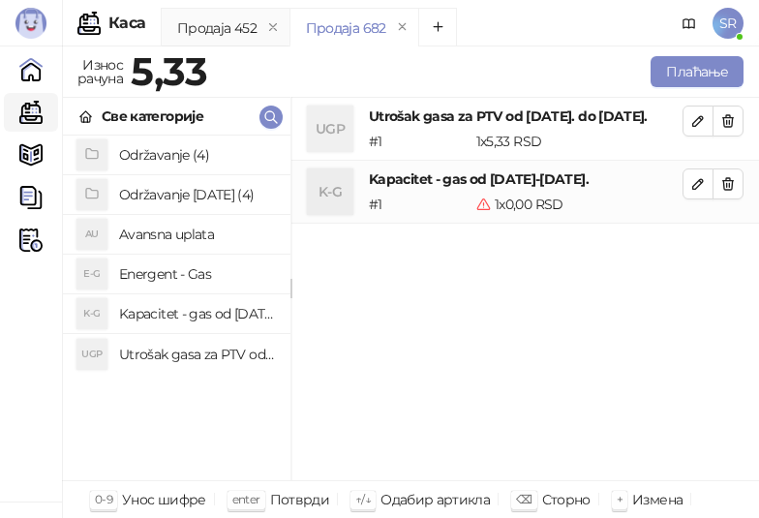
click at [696, 121] on icon "button" at bounding box center [699, 121] width 10 height 10
type input "****"
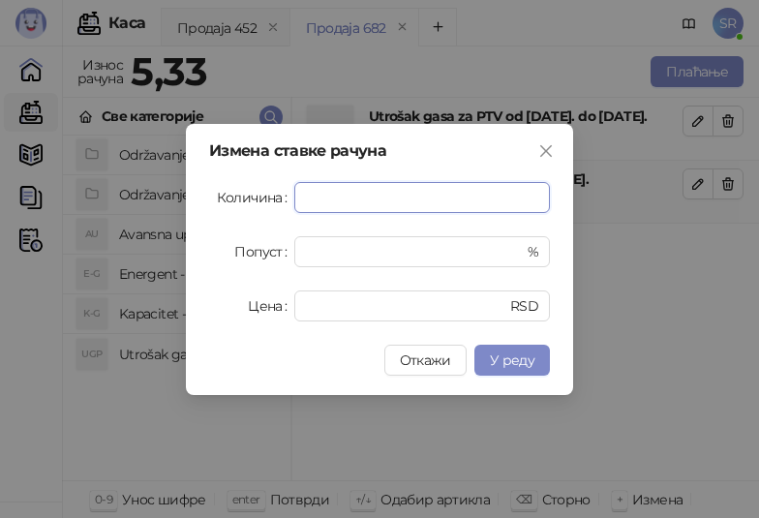
paste input "****"
click at [510, 348] on button "У реду" at bounding box center [513, 360] width 76 height 31
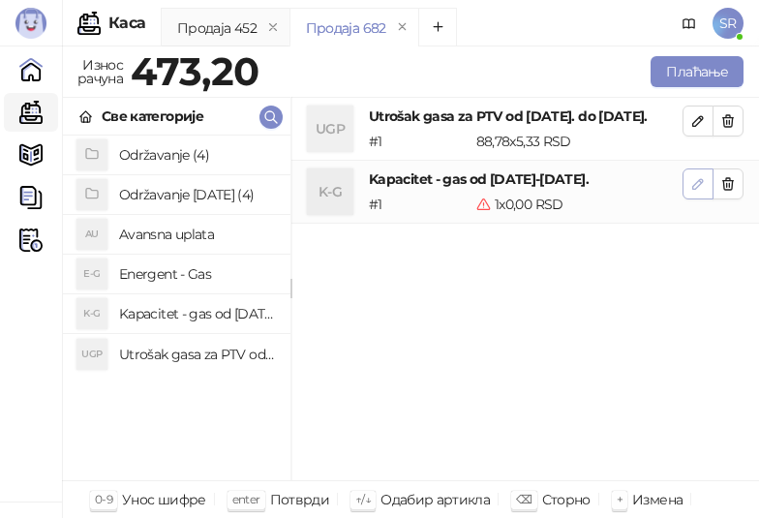
click at [698, 192] on icon "button" at bounding box center [698, 183] width 15 height 15
type input "*"
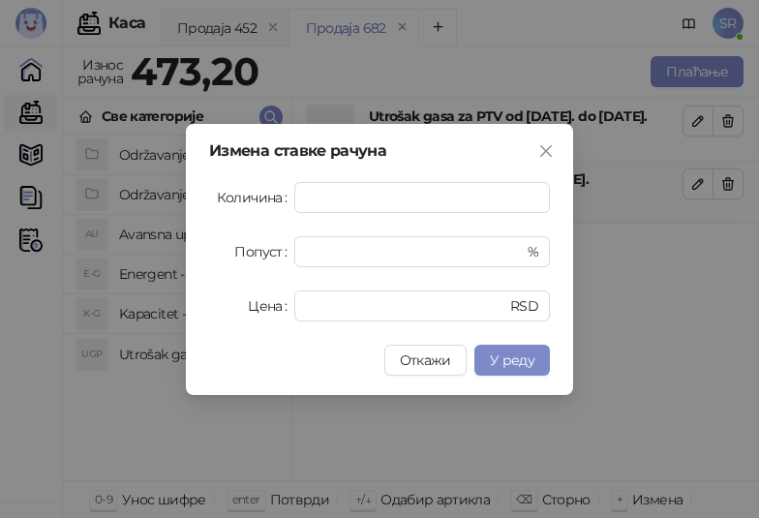
click at [683, 304] on div "Измена ставке рачуна Количина * Попуст * % Цена * RSD Откажи У реду" at bounding box center [379, 259] width 759 height 518
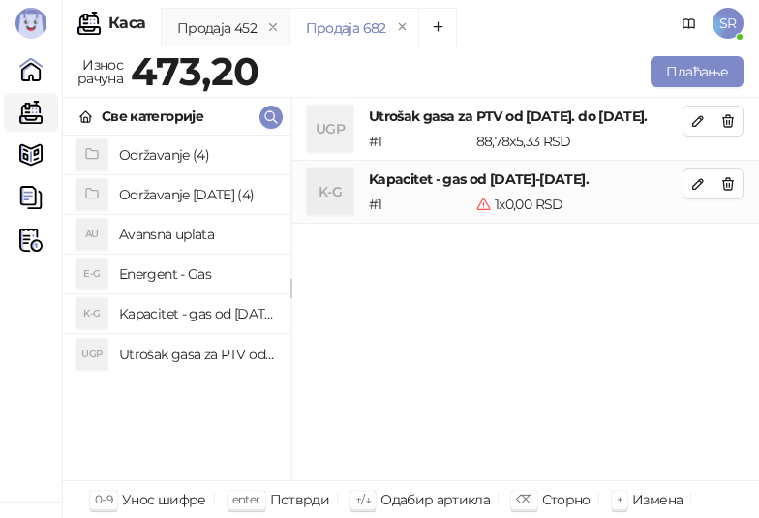
click at [669, 391] on div "UGP Utrošak gasa za PTV od [DATE]. do [DATE]. # 1 88,78 x 5,33 RSD 473,20 RSD K…" at bounding box center [526, 290] width 468 height 384
click at [696, 192] on icon "button" at bounding box center [698, 183] width 15 height 15
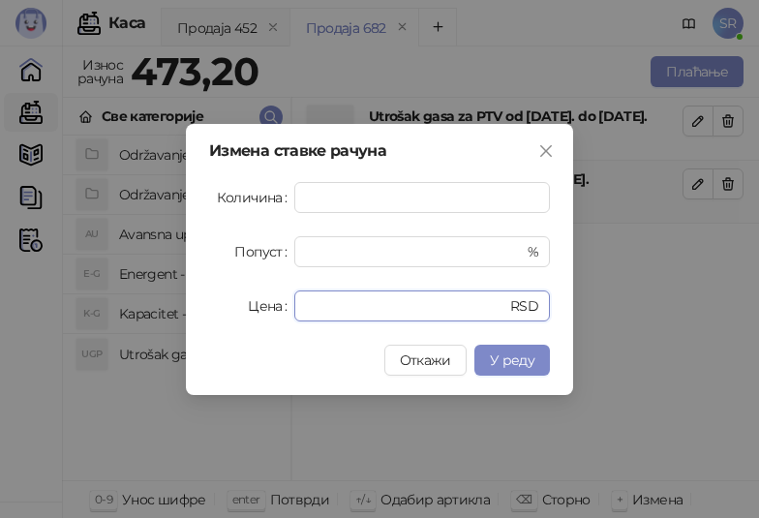
drag, startPoint x: 350, startPoint y: 302, endPoint x: 209, endPoint y: 307, distance: 140.5
click at [209, 307] on div "Цена * RSD" at bounding box center [379, 306] width 341 height 31
paste input "*****"
type input "******"
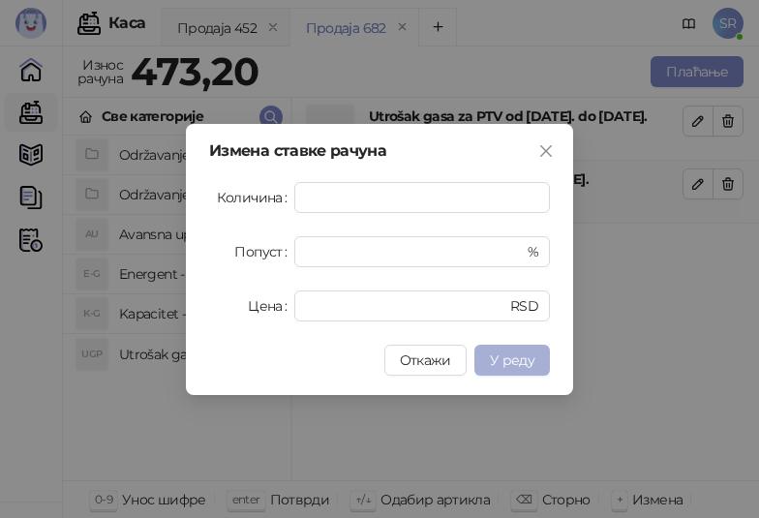
click at [513, 355] on span "У реду" at bounding box center [512, 360] width 45 height 17
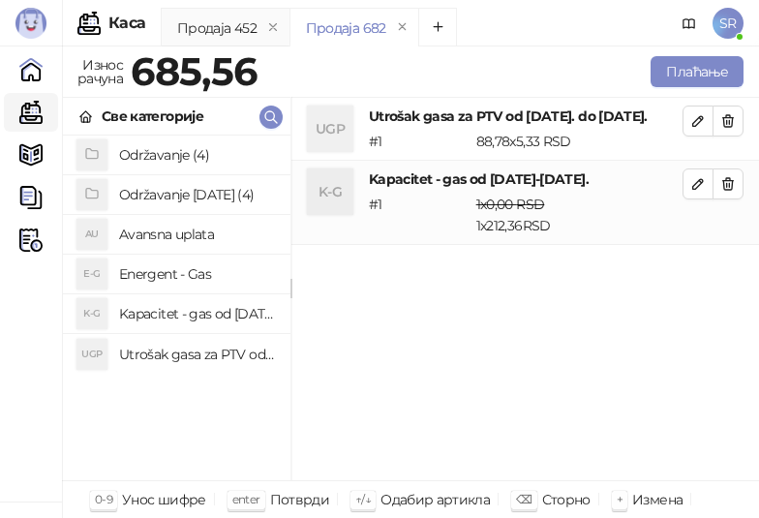
click at [185, 186] on h4 "Održavanje [DATE] (4)" at bounding box center [197, 194] width 156 height 31
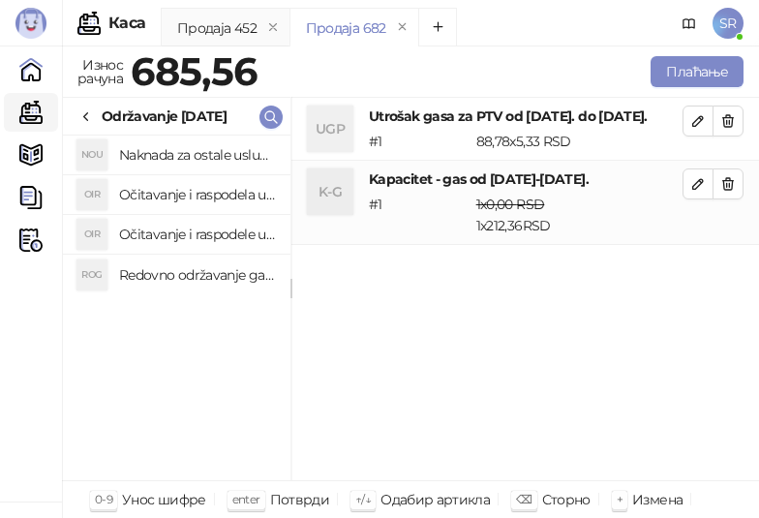
click at [215, 271] on h4 "Redovno održavanje gasne kotlarnice od [DATE]. do [DATE]." at bounding box center [197, 275] width 156 height 31
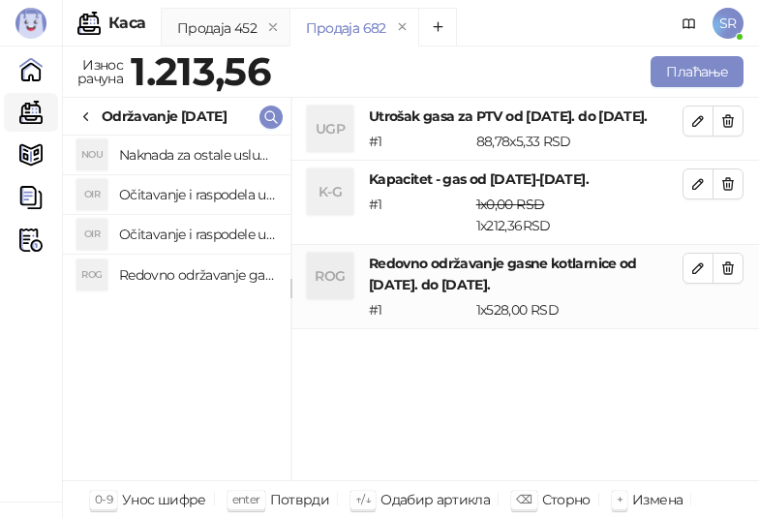
click at [219, 232] on h4 "Očitavanje i raspodele utrošene vode za PTV od [DATE]. do [DATE]." at bounding box center [197, 234] width 156 height 31
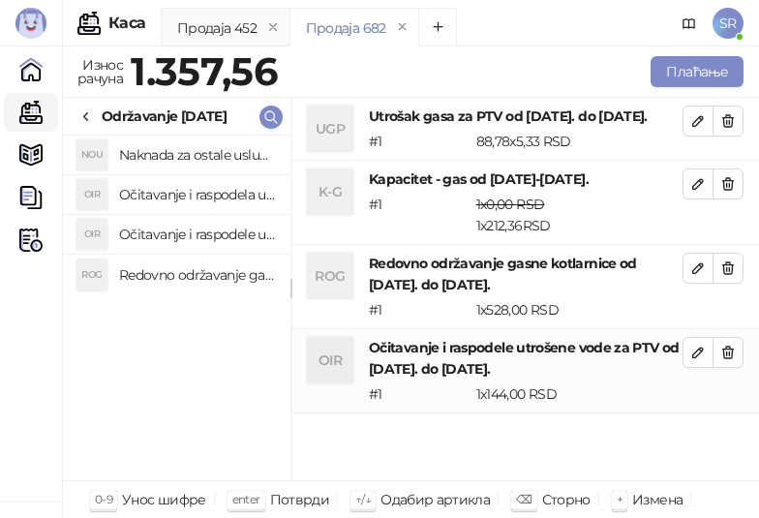
click at [220, 193] on h4 "Očitavanje i raspodela utrošene toplotne energije od [DATE]. do [DATE]." at bounding box center [197, 194] width 156 height 31
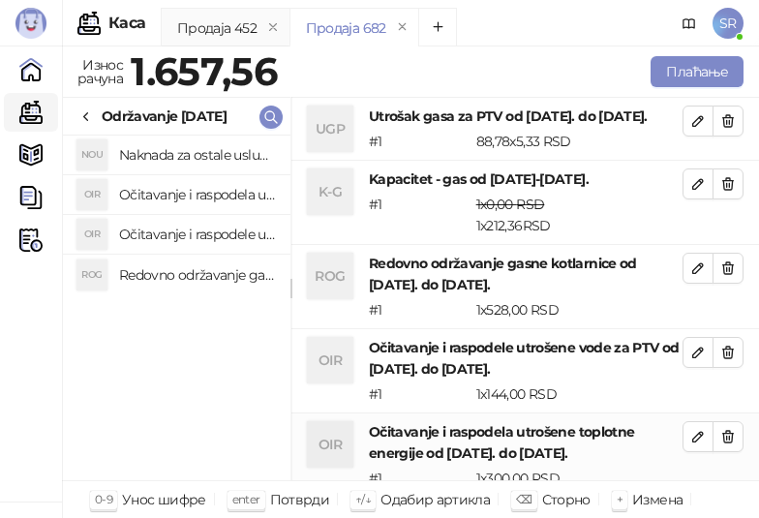
scroll to position [1, 0]
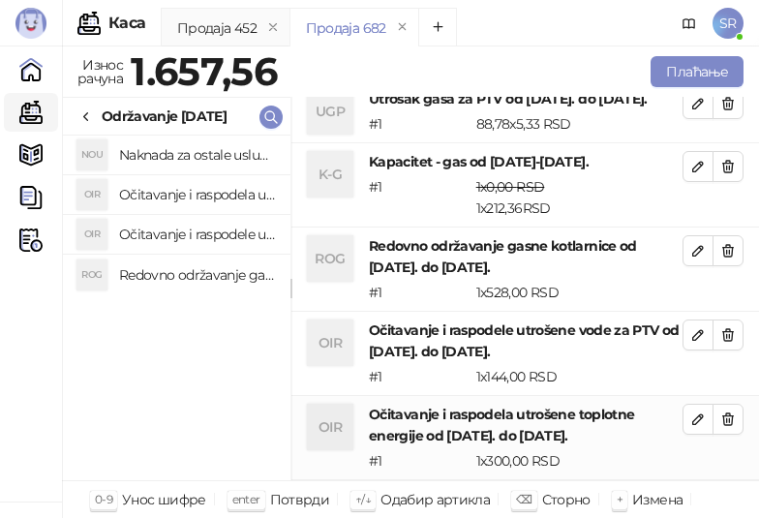
click at [211, 159] on h4 "Naknada za ostale usluge od [DATE]. do [DATE]." at bounding box center [197, 154] width 156 height 31
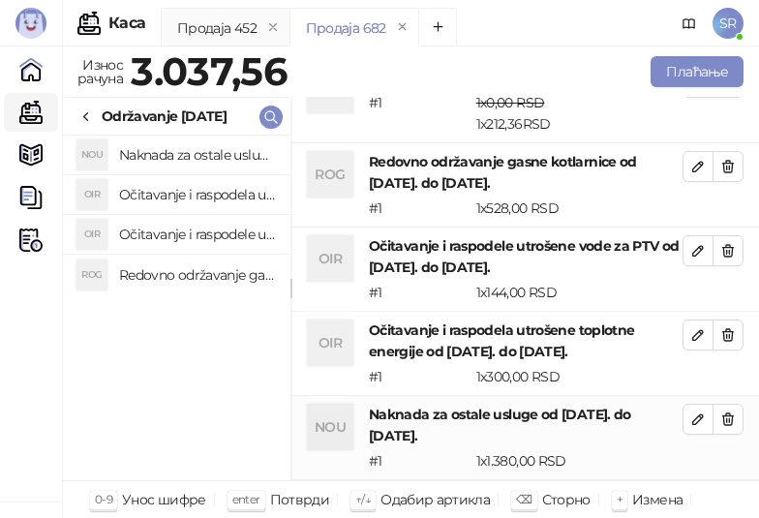
scroll to position [122, 0]
click at [695, 66] on button "Плаћање" at bounding box center [697, 71] width 93 height 31
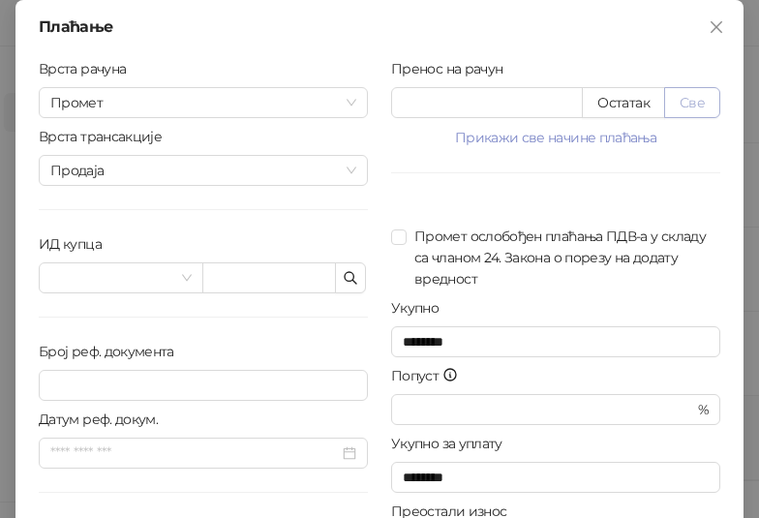
click at [697, 106] on button "Све" at bounding box center [693, 102] width 56 height 31
type input "*******"
type input "****"
drag, startPoint x: 464, startPoint y: 106, endPoint x: 380, endPoint y: 106, distance: 84.3
click at [380, 106] on div "Пренос на рачун ******* Остатак Све Прикажи све начине плаћања Платна картица *…" at bounding box center [556, 347] width 353 height 578
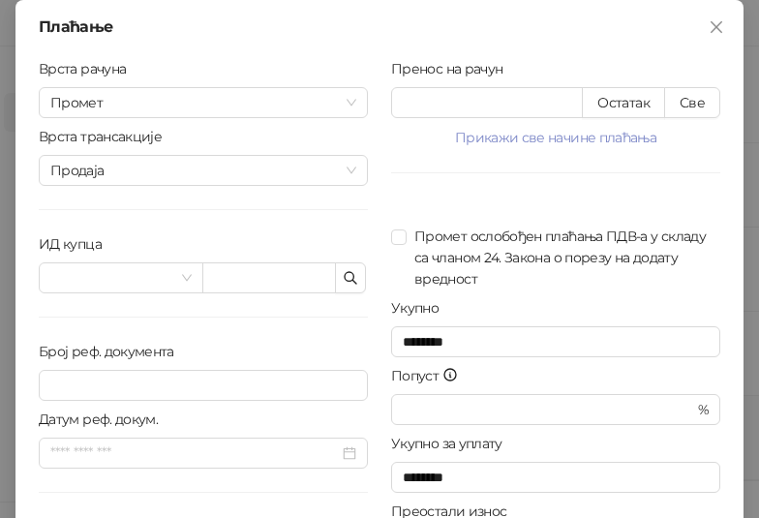
click at [661, 170] on div "Пренос на рачун ******* Остатак Све Прикажи све начине плаћања Платна картица *…" at bounding box center [556, 347] width 353 height 578
click at [345, 281] on icon "button" at bounding box center [351, 278] width 12 height 12
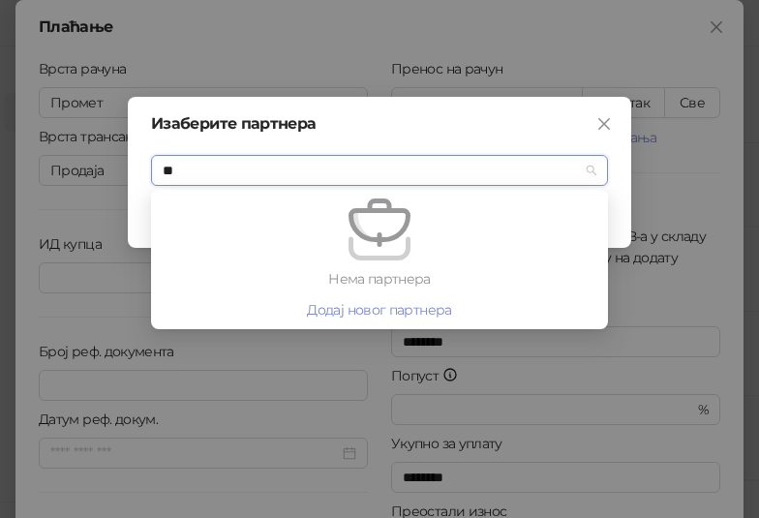
type input "*"
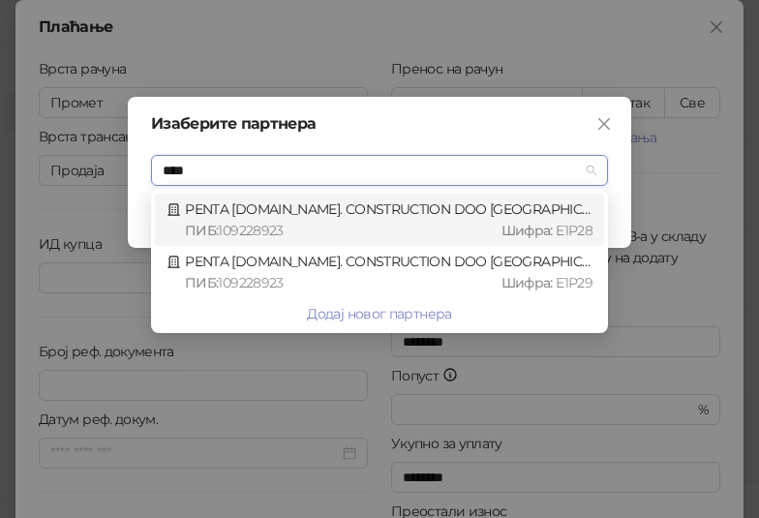
type input "*****"
click at [357, 217] on div "PENTA [DOMAIN_NAME]. CONSTRUCTION DOO [GEOGRAPHIC_DATA] : 109228923 [GEOGRAPHIC…" at bounding box center [380, 220] width 426 height 43
type input "*********"
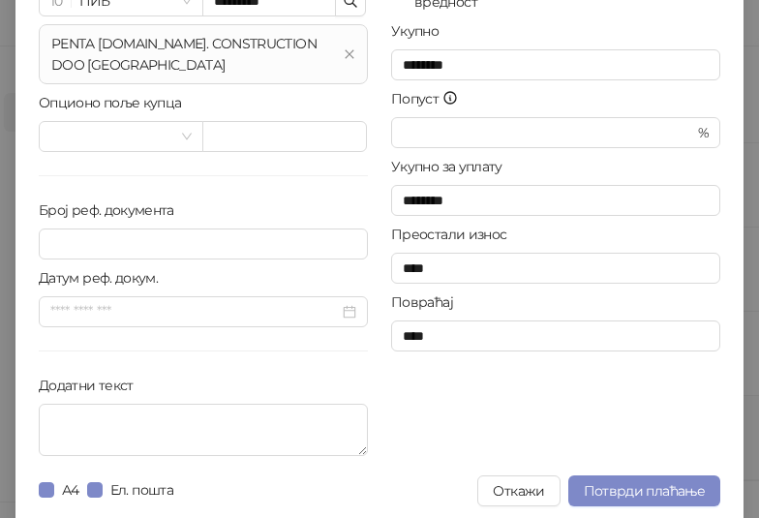
scroll to position [285, 0]
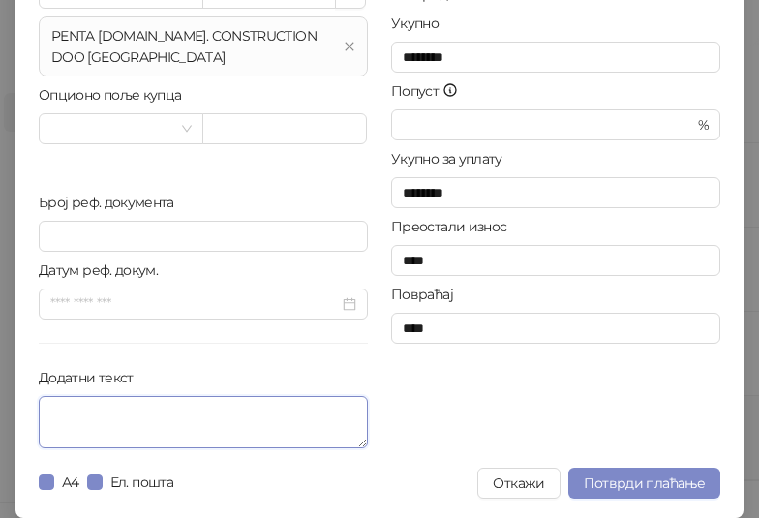
click at [221, 428] on textarea "Додатни текст" at bounding box center [203, 422] width 329 height 52
paste textarea "**********"
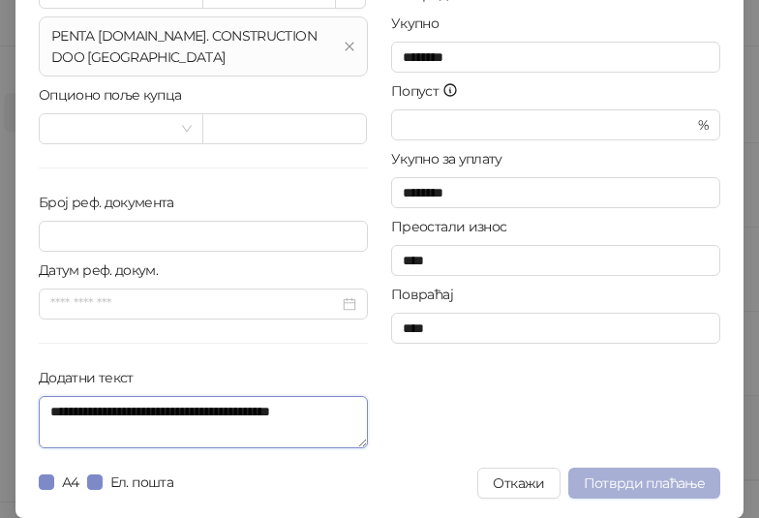
type textarea "**********"
click at [645, 479] on span "Потврди плаћање" at bounding box center [644, 483] width 121 height 17
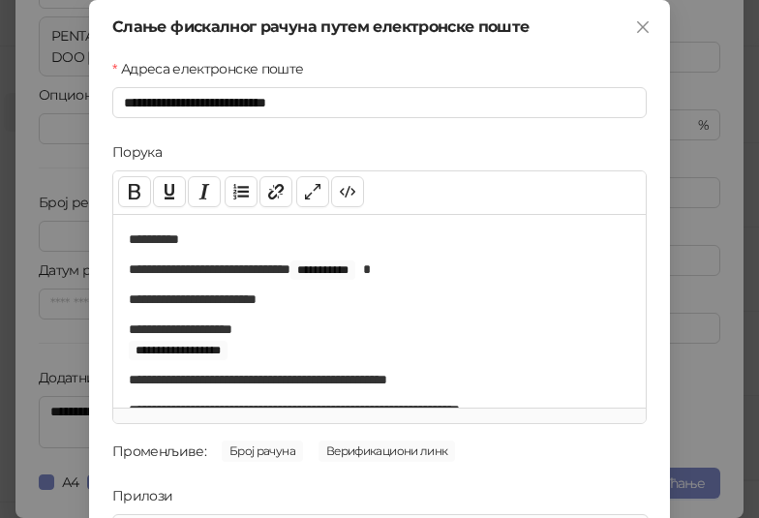
scroll to position [277, 0]
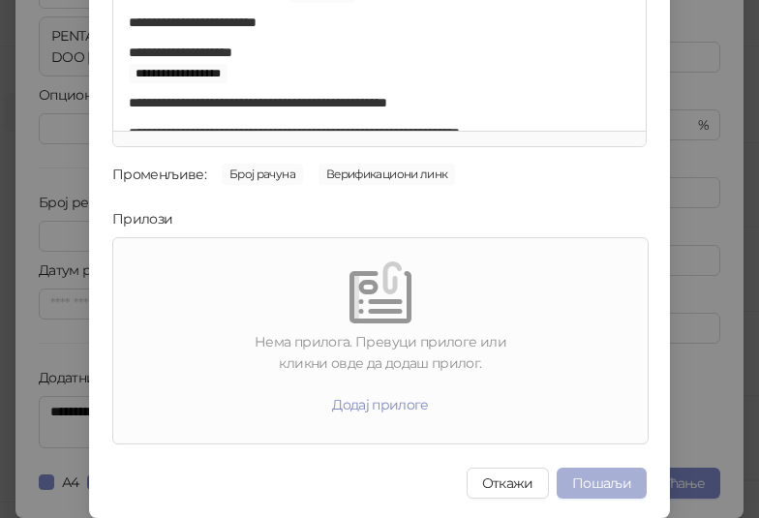
click at [602, 476] on button "Пошаљи" at bounding box center [602, 483] width 90 height 31
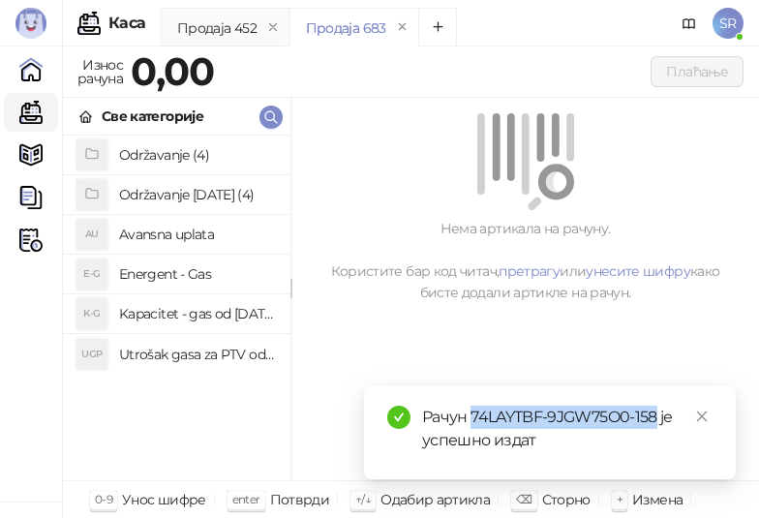
drag, startPoint x: 658, startPoint y: 417, endPoint x: 473, endPoint y: 423, distance: 185.1
click at [472, 422] on div "Рачун 74LAYTBF-9JGW75O0-158 је успешно издат" at bounding box center [567, 429] width 291 height 46
copy div "74LAYTBF-9JGW75O0-158"
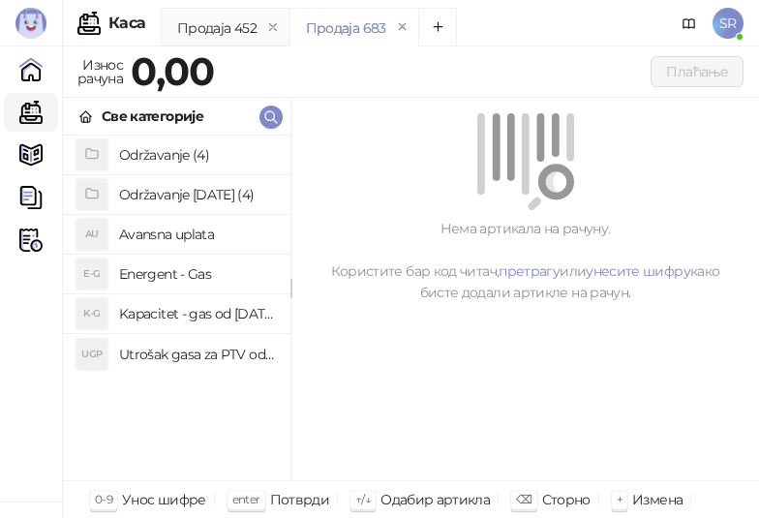
click at [510, 303] on div "Нема артикала на рачуну. Користите бар код читач, претрагу или унесите шифру ка…" at bounding box center [526, 208] width 468 height 221
click at [31, 114] on link "Каса" at bounding box center [31, 112] width 39 height 39
click at [224, 353] on h4 "Utrošak gasa za PTV od [DATE]. do [DATE]." at bounding box center [197, 354] width 156 height 31
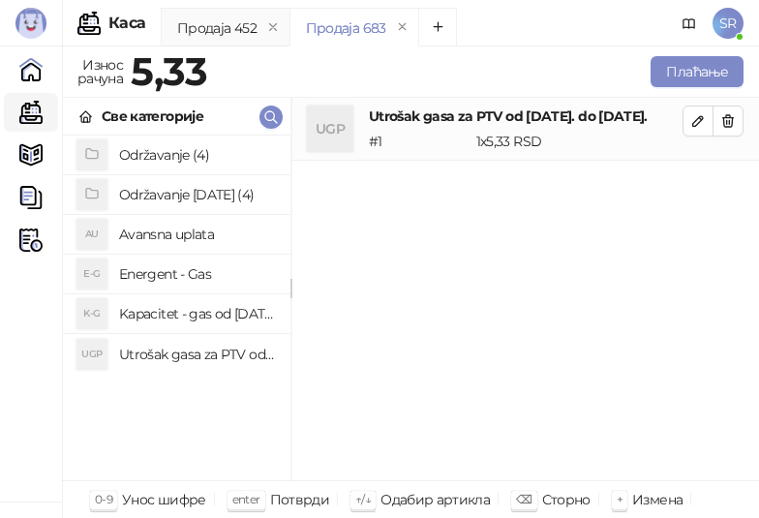
click at [232, 308] on h4 "Kapacitet - gas od [DATE]-[DATE]." at bounding box center [197, 313] width 156 height 31
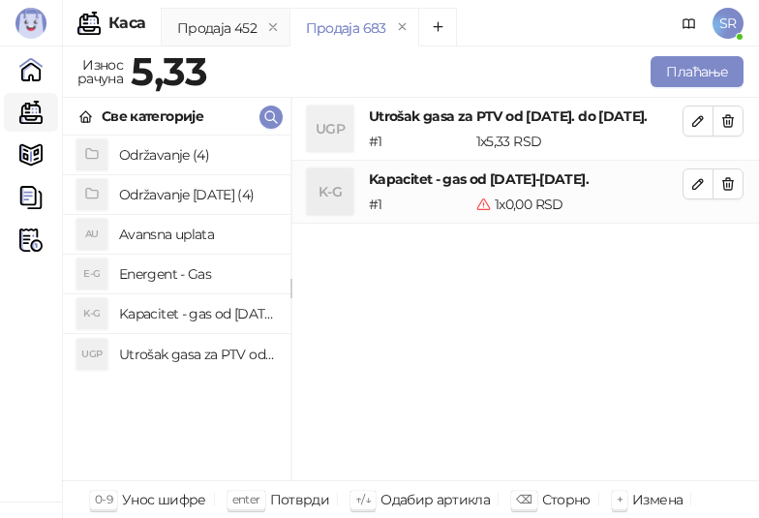
click at [529, 352] on div "UGP Utrošak gasa za PTV od [DATE]. do [DATE]. # 1 1 x 5,33 RSD 5,33 RSD K-G Kap…" at bounding box center [526, 290] width 468 height 384
click at [701, 118] on icon "button" at bounding box center [698, 120] width 15 height 15
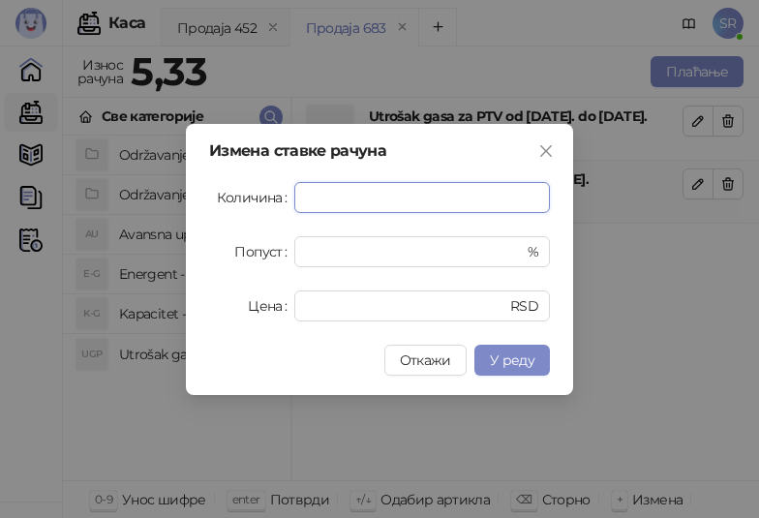
paste input "****"
drag, startPoint x: 514, startPoint y: 355, endPoint x: 490, endPoint y: 343, distance: 26.9
click at [514, 355] on span "У реду" at bounding box center [512, 360] width 45 height 17
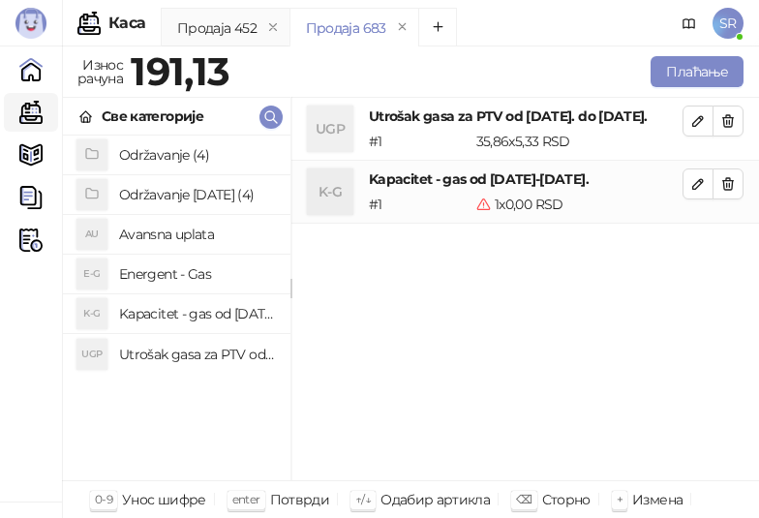
click at [575, 370] on div "UGP Utrošak gasa za PTV od [DATE]. do [DATE]. # 1 35,86 x 5,33 RSD 191,13 RSD K…" at bounding box center [526, 290] width 468 height 384
click at [696, 189] on icon "button" at bounding box center [699, 184] width 10 height 10
type input "*"
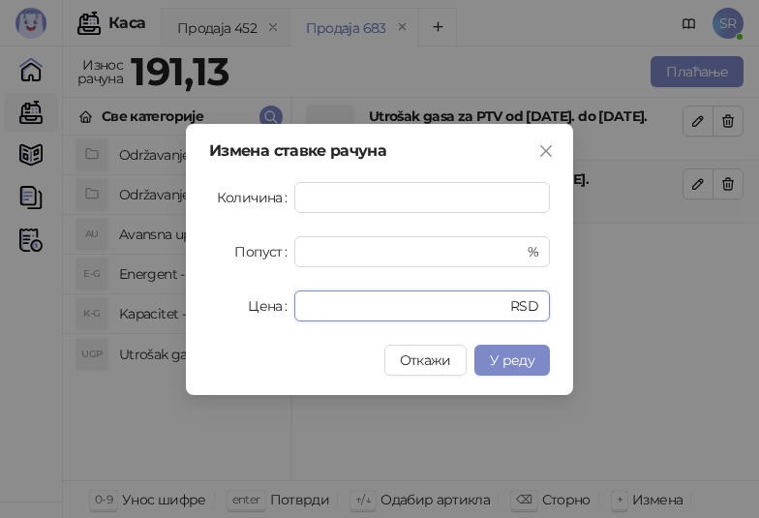
drag, startPoint x: 336, startPoint y: 303, endPoint x: 288, endPoint y: 314, distance: 49.6
click at [288, 314] on div "Цена * RSD" at bounding box center [379, 306] width 341 height 31
paste input "*****"
type input "******"
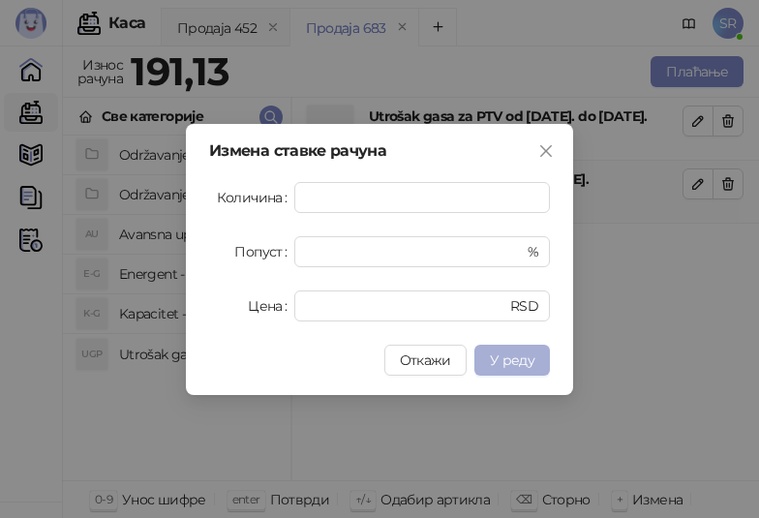
click at [536, 361] on button "У реду" at bounding box center [513, 360] width 76 height 31
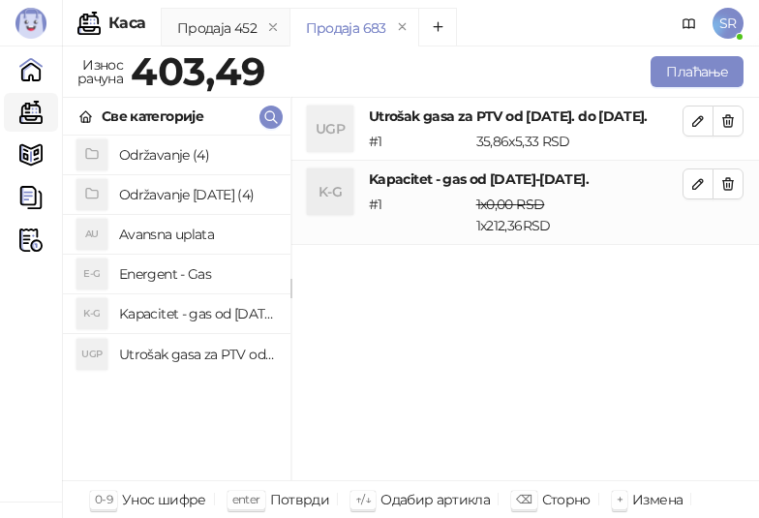
click at [152, 193] on h4 "Održavanje [DATE] (4)" at bounding box center [197, 194] width 156 height 31
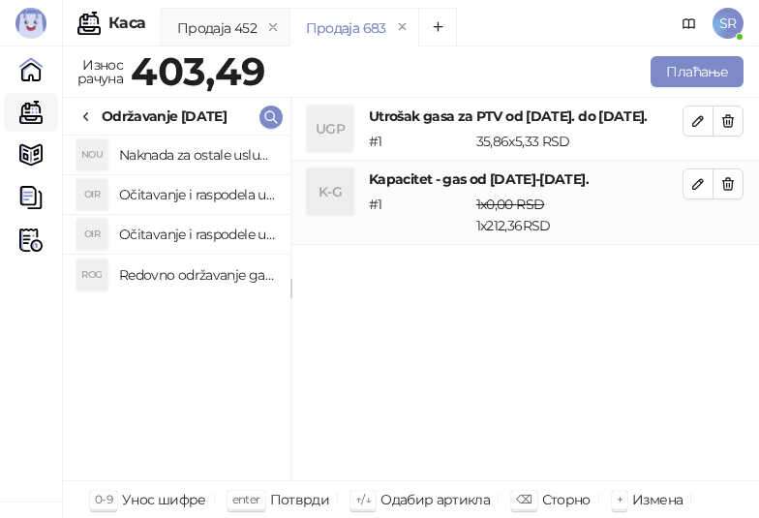
click at [242, 279] on h4 "Redovno održavanje gasne kotlarnice od [DATE]. do [DATE]." at bounding box center [197, 275] width 156 height 31
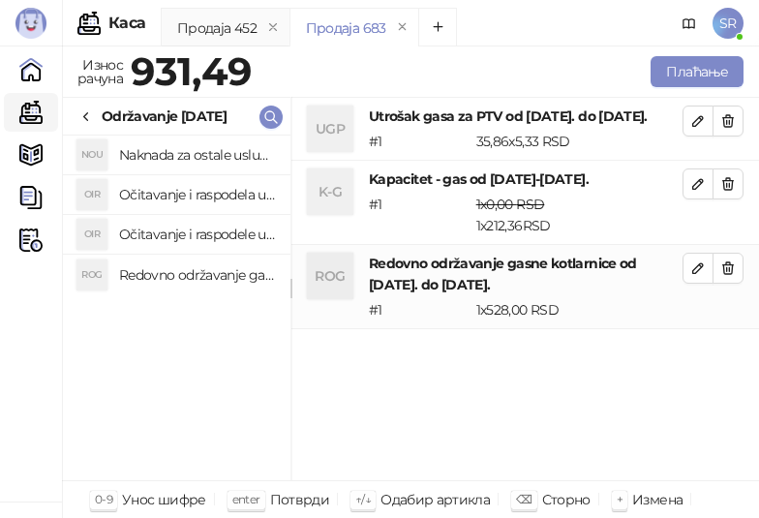
click at [223, 228] on h4 "Očitavanje i raspodele utrošene vode za PTV od [DATE]. do [DATE]." at bounding box center [197, 234] width 156 height 31
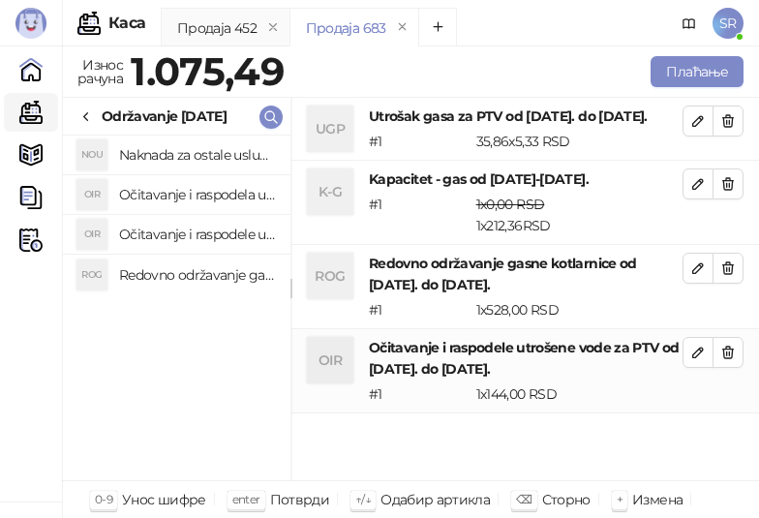
click at [205, 190] on h4 "Očitavanje i raspodela utrošene toplotne energije od [DATE]. do [DATE]." at bounding box center [197, 194] width 156 height 31
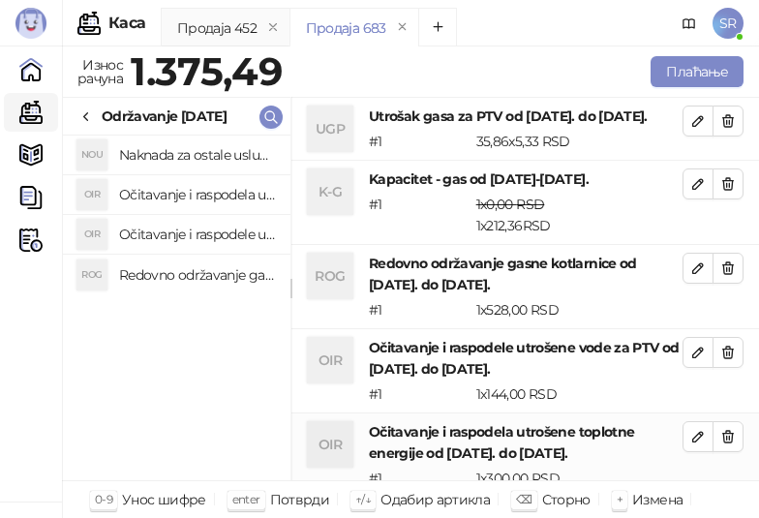
scroll to position [1, 0]
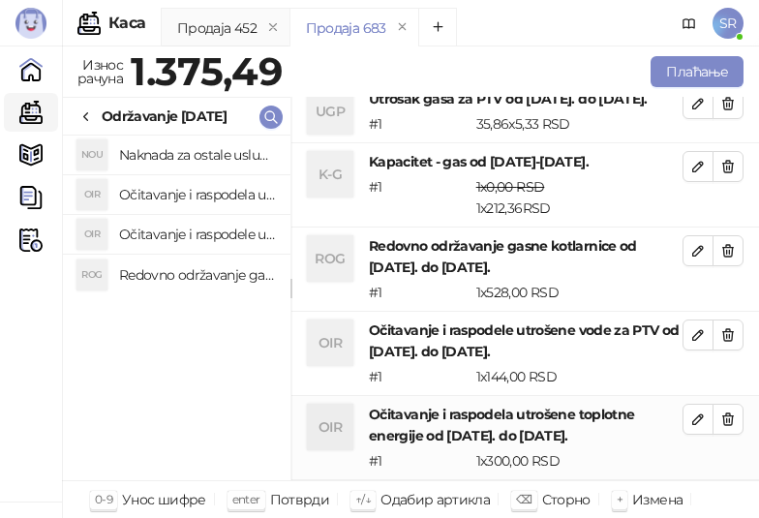
click at [198, 159] on h4 "Naknada za ostale usluge od [DATE]. do [DATE]." at bounding box center [197, 154] width 156 height 31
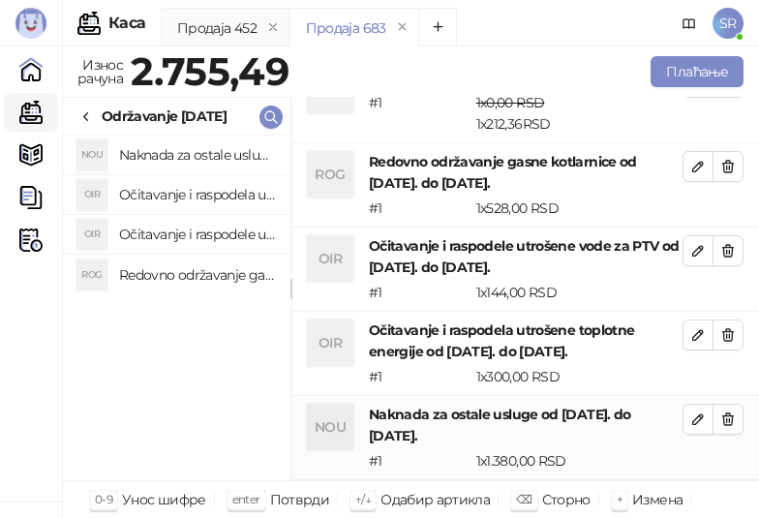
scroll to position [122, 0]
click at [719, 81] on button "Плаћање" at bounding box center [697, 71] width 93 height 31
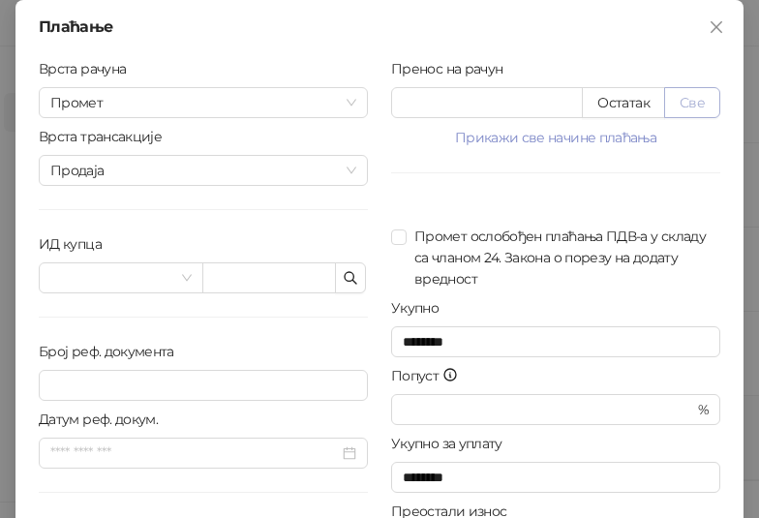
click at [693, 101] on button "Све" at bounding box center [693, 102] width 56 height 31
type input "*******"
type input "****"
drag, startPoint x: 466, startPoint y: 107, endPoint x: 390, endPoint y: 110, distance: 75.7
click at [392, 110] on input "*******" at bounding box center [487, 102] width 190 height 29
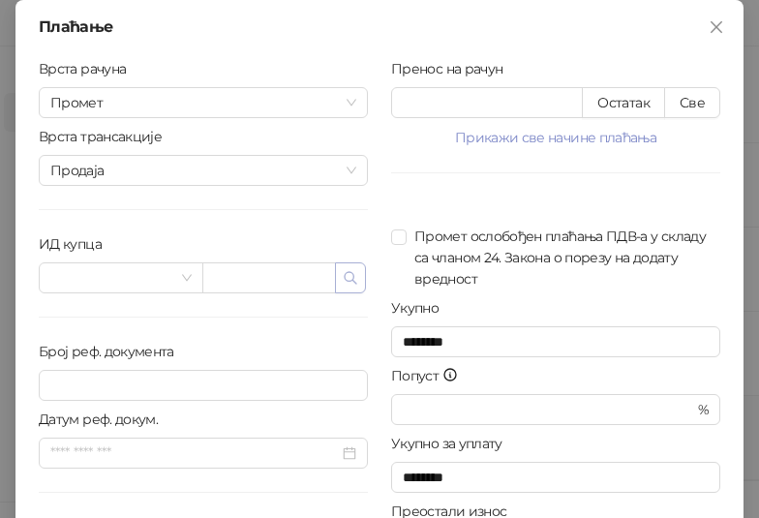
click at [351, 281] on icon "button" at bounding box center [350, 277] width 15 height 15
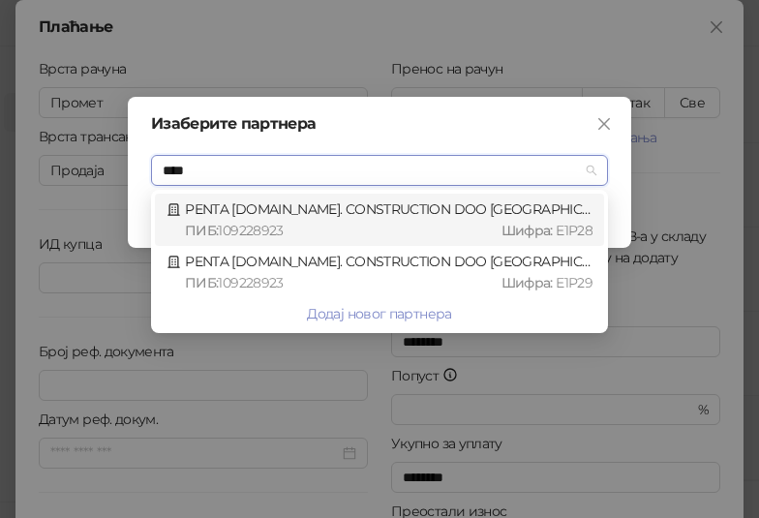
type input "*****"
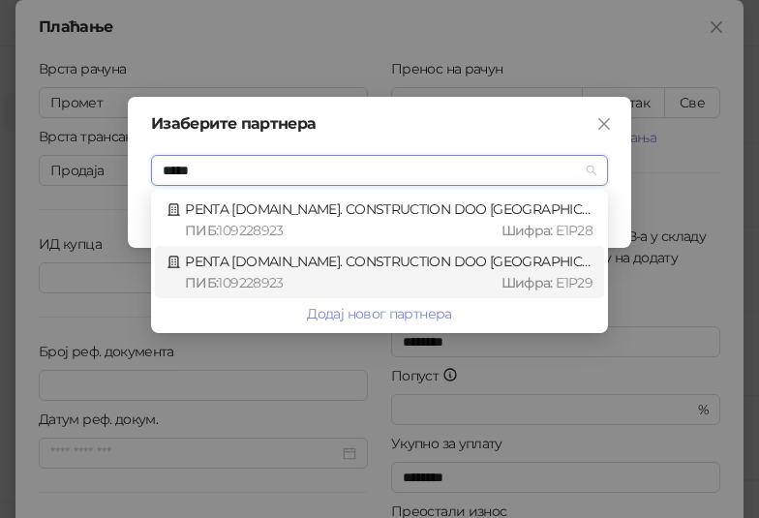
click at [341, 263] on div "PENTA [DOMAIN_NAME]. CONSTRUCTION DOO [GEOGRAPHIC_DATA] : 109228923 [GEOGRAPHIC…" at bounding box center [380, 272] width 426 height 43
type input "*********"
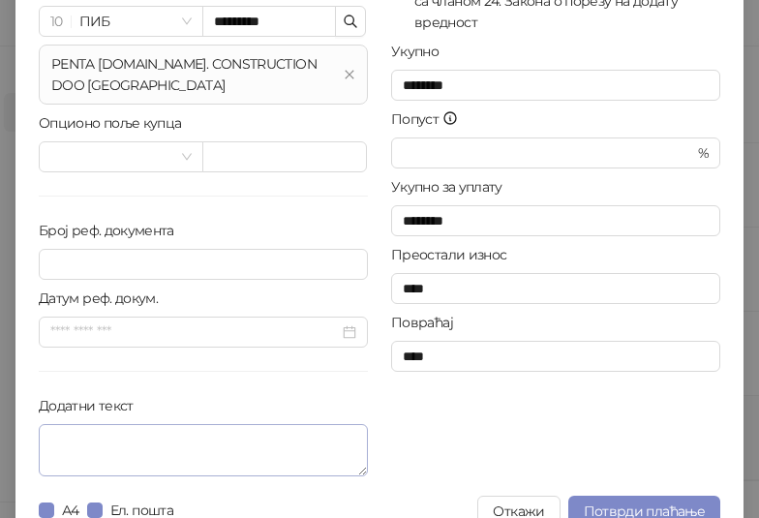
scroll to position [285, 0]
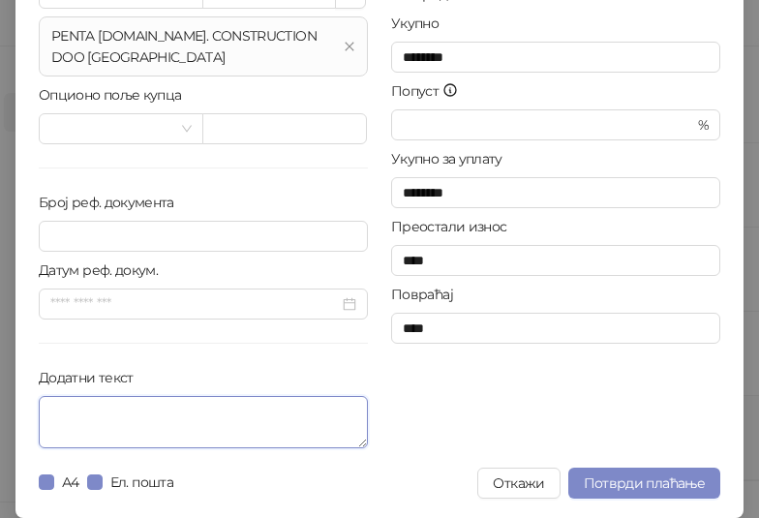
click at [167, 429] on textarea "Додатни текст" at bounding box center [203, 422] width 329 height 52
paste textarea "**********"
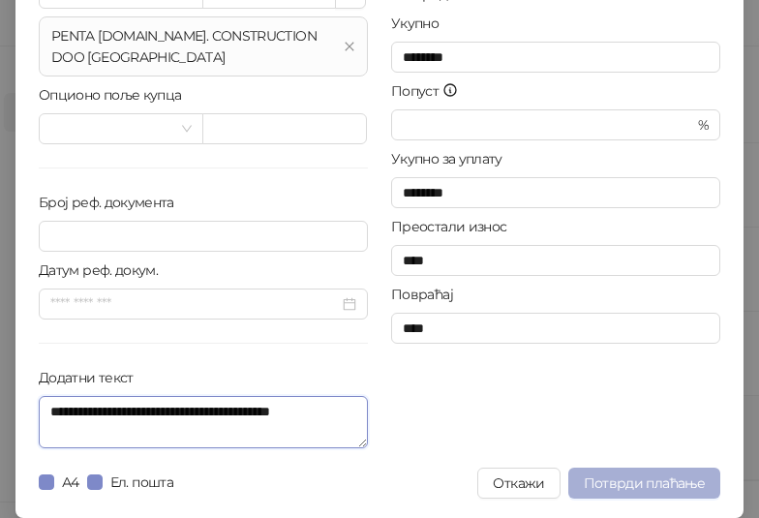
type textarea "**********"
click at [664, 481] on span "Потврди плаћање" at bounding box center [644, 483] width 121 height 17
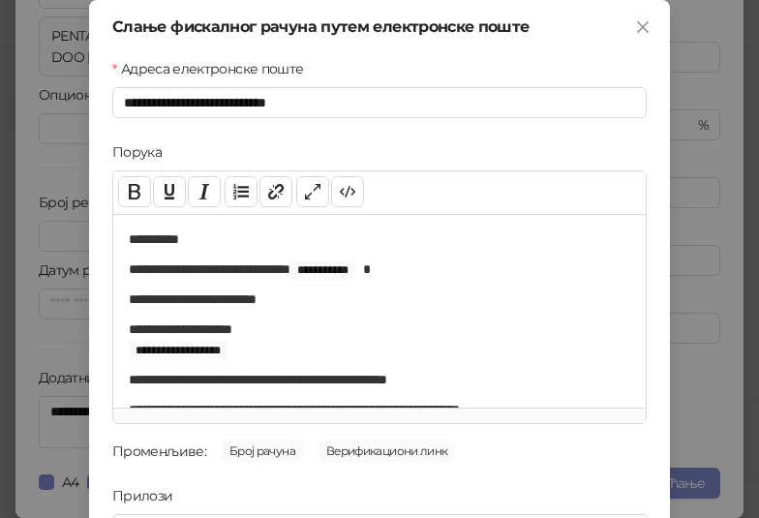
scroll to position [98, 0]
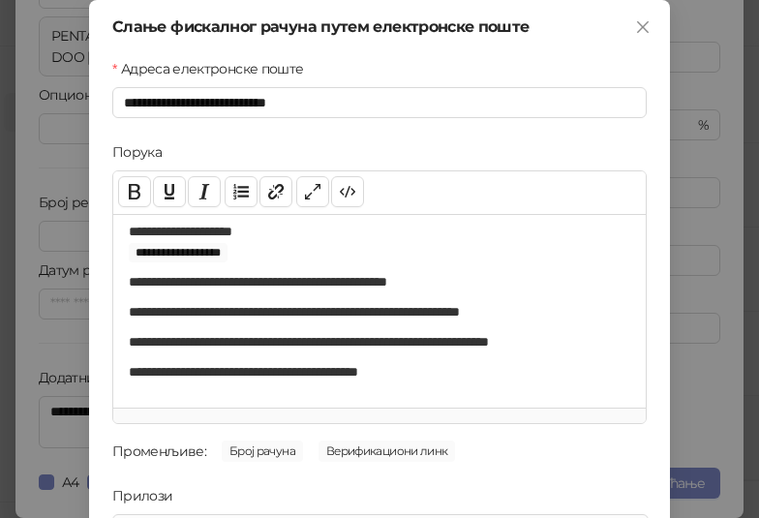
click at [722, 298] on div "**********" at bounding box center [379, 259] width 759 height 518
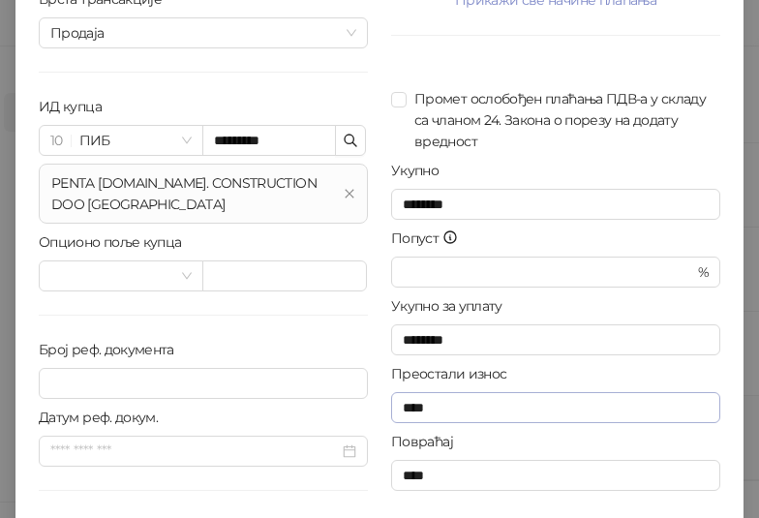
scroll to position [285, 0]
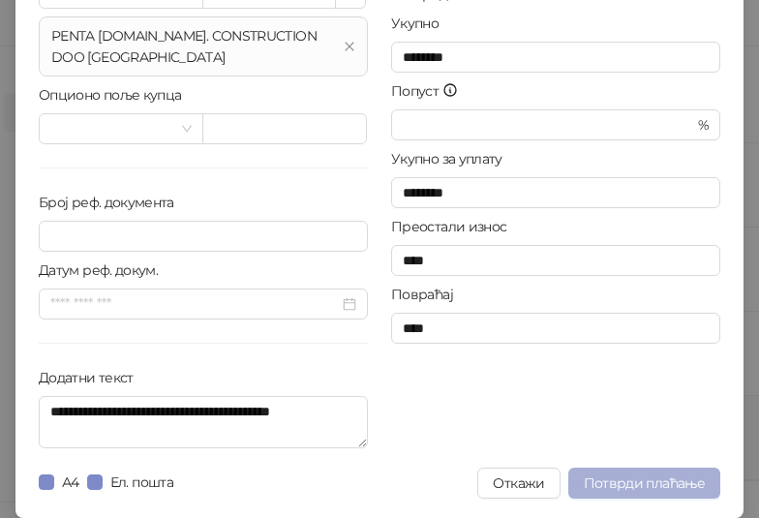
click at [645, 476] on span "Потврди плаћање" at bounding box center [644, 483] width 121 height 17
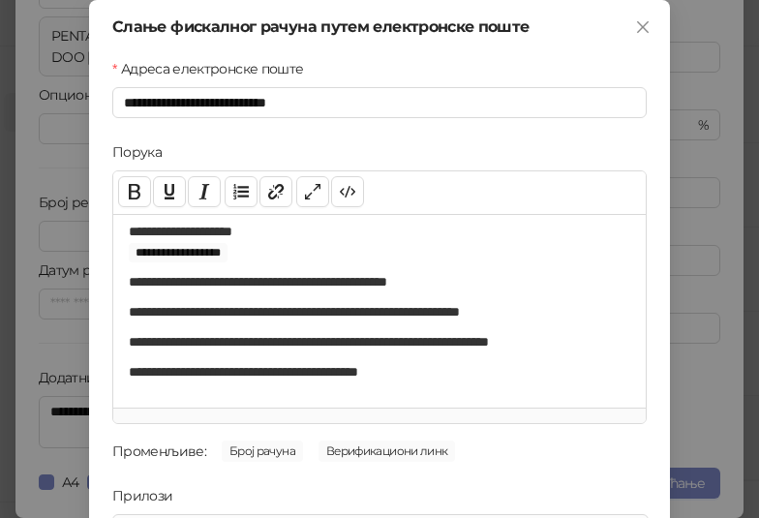
scroll to position [277, 0]
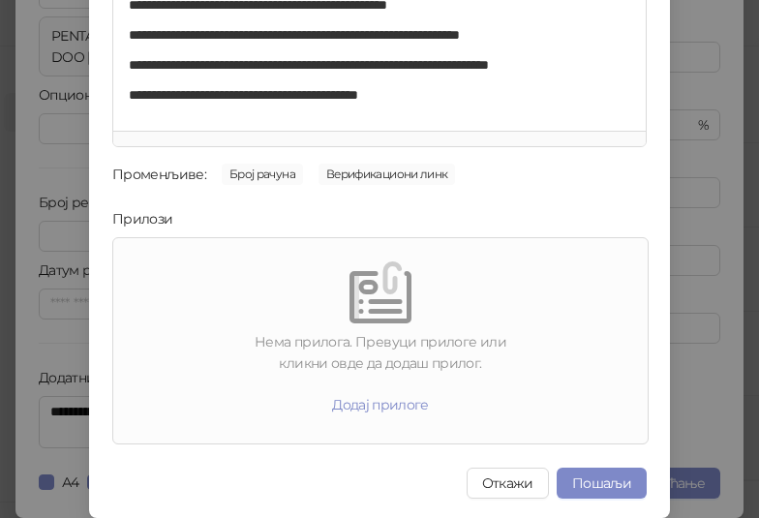
drag, startPoint x: 610, startPoint y: 481, endPoint x: 258, endPoint y: 482, distance: 352.6
click at [258, 482] on div "Откажи Пошаљи" at bounding box center [379, 483] width 535 height 31
click at [623, 482] on button "Пошаљи" at bounding box center [602, 483] width 90 height 31
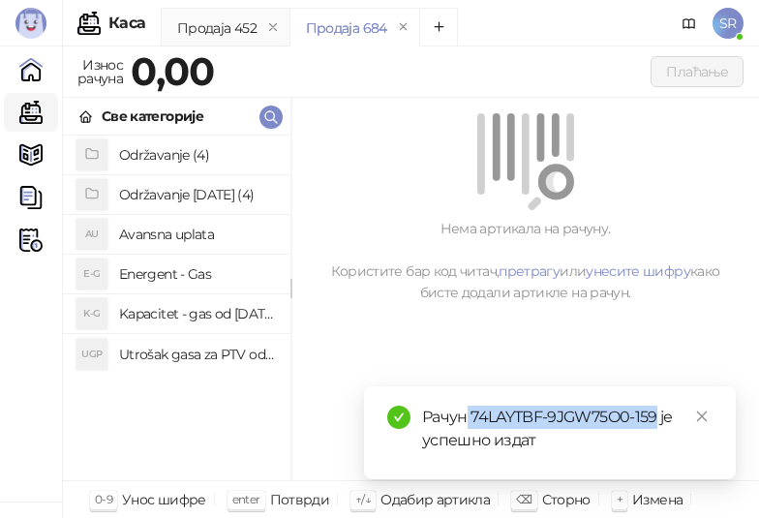
drag, startPoint x: 468, startPoint y: 419, endPoint x: 660, endPoint y: 412, distance: 192.0
click at [660, 412] on div "Рачун 74LAYTBF-9JGW75O0-159 је успешно издат" at bounding box center [567, 429] width 291 height 46
copy div "74LAYTBF-9JGW75O0-159"
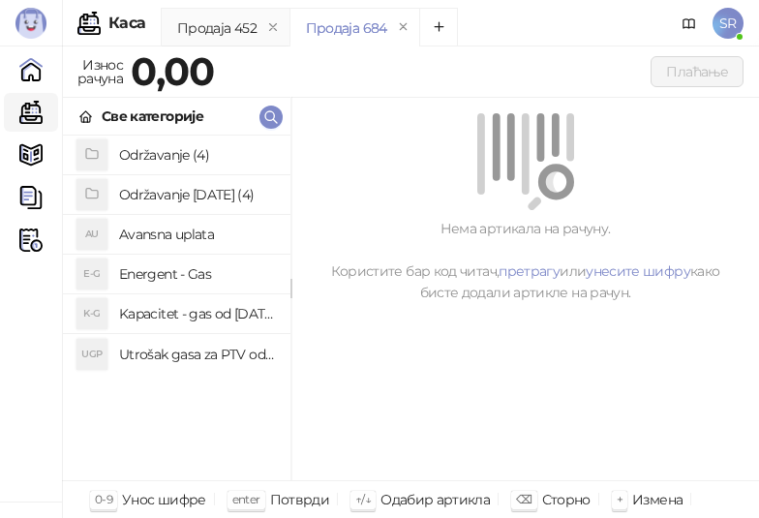
click at [531, 375] on div "Нема артикала на рачуну. Користите бар код читач, претрагу или унесите шифру ка…" at bounding box center [526, 290] width 468 height 384
click at [229, 362] on h4 "Utrošak gasa za PTV od [DATE]. do [DATE]." at bounding box center [197, 354] width 156 height 31
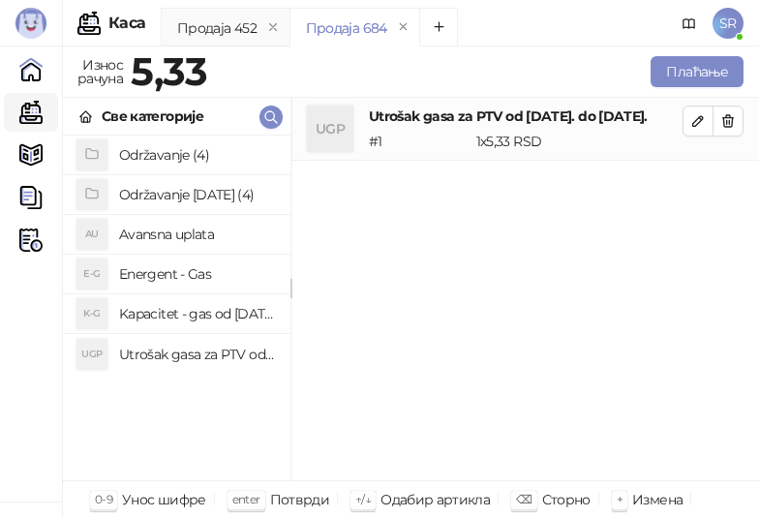
click at [229, 309] on h4 "Kapacitet - gas od [DATE]-[DATE]." at bounding box center [197, 313] width 156 height 31
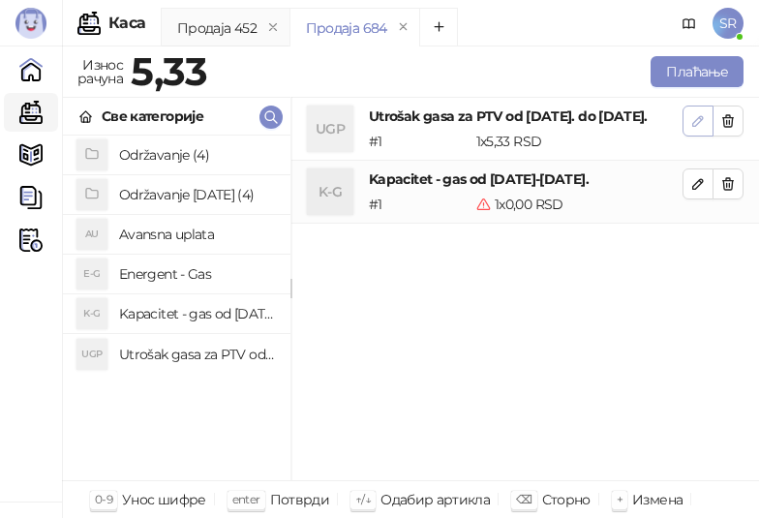
click at [703, 113] on icon "button" at bounding box center [698, 120] width 15 height 15
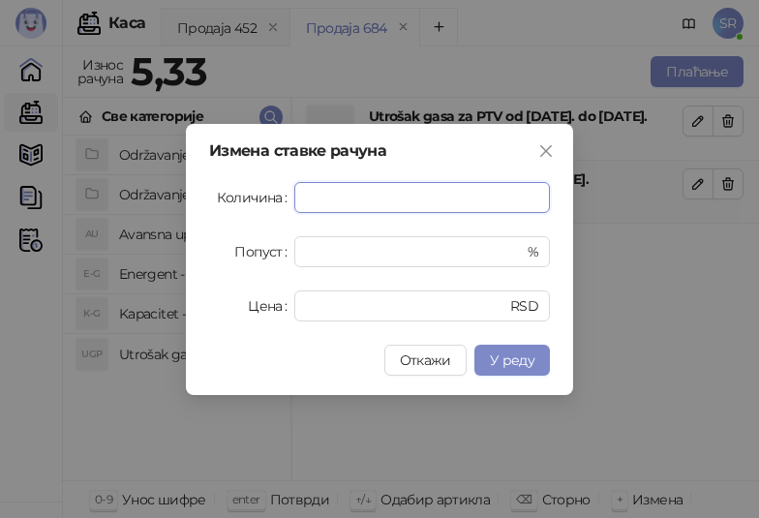
paste input "****"
click at [535, 358] on button "У реду" at bounding box center [513, 360] width 76 height 31
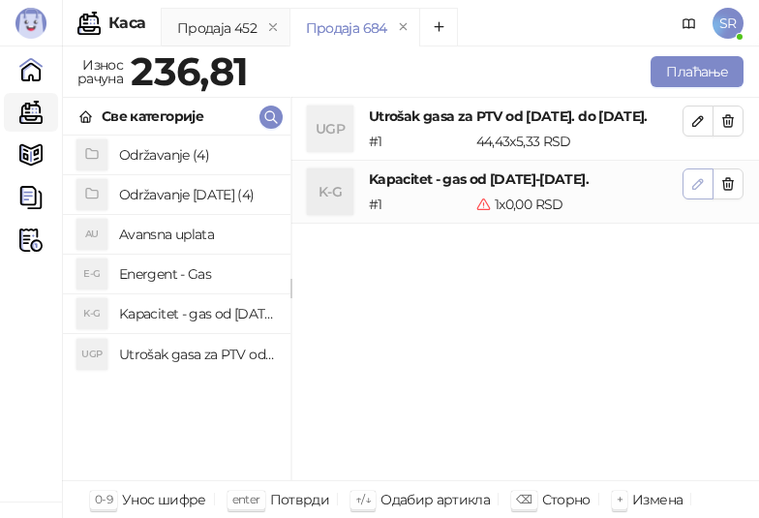
click at [698, 192] on icon "button" at bounding box center [698, 183] width 15 height 15
type input "*"
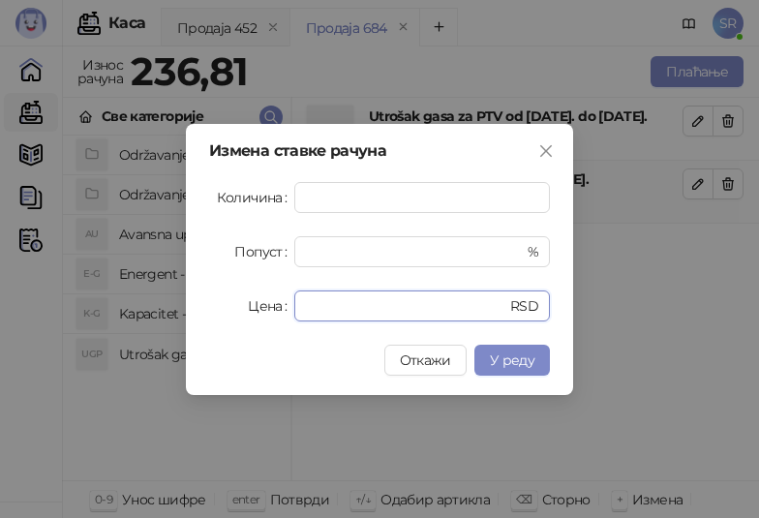
drag, startPoint x: 357, startPoint y: 310, endPoint x: 291, endPoint y: 315, distance: 67.0
click at [291, 315] on div "Цена * RSD" at bounding box center [379, 306] width 341 height 31
paste input "*****"
type input "******"
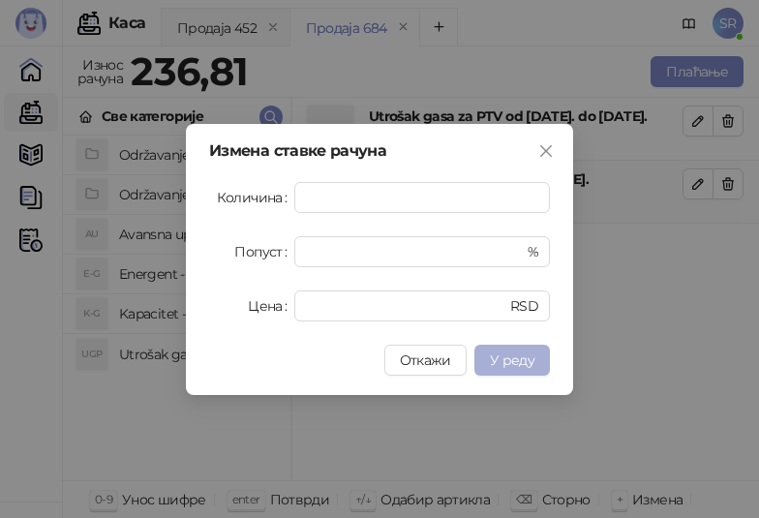
click at [536, 363] on button "У реду" at bounding box center [513, 360] width 76 height 31
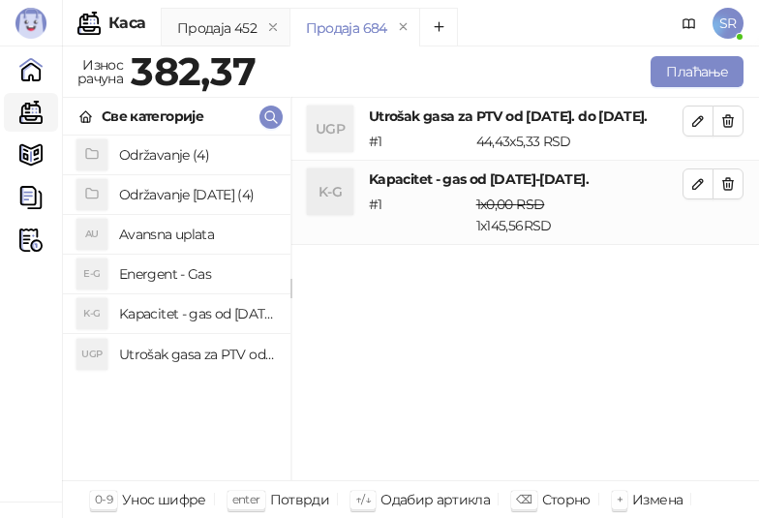
click at [188, 198] on h4 "Održavanje [DATE] (4)" at bounding box center [197, 194] width 156 height 31
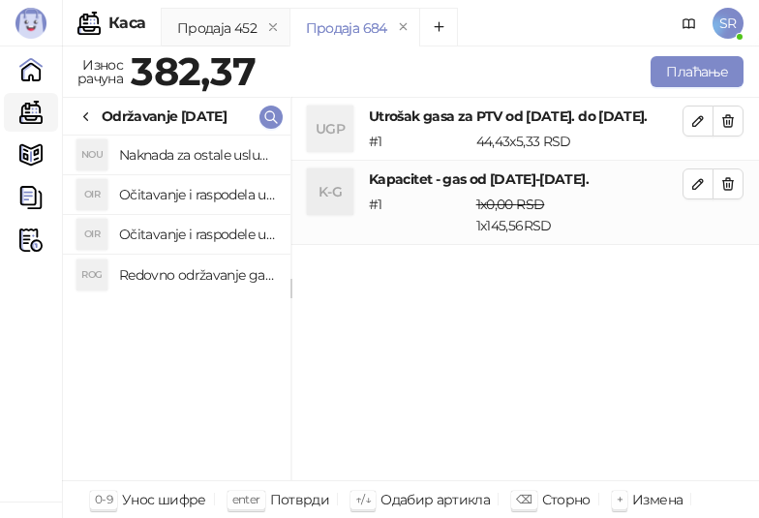
click at [192, 277] on h4 "Redovno održavanje gasne kotlarnice od [DATE]. do [DATE]." at bounding box center [197, 275] width 156 height 31
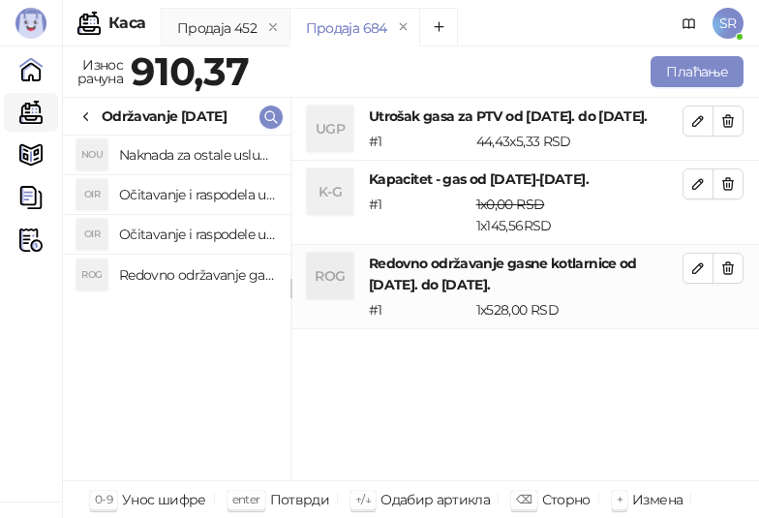
click at [196, 233] on h4 "Očitavanje i raspodele utrošene vode za PTV od [DATE]. do [DATE]." at bounding box center [197, 234] width 156 height 31
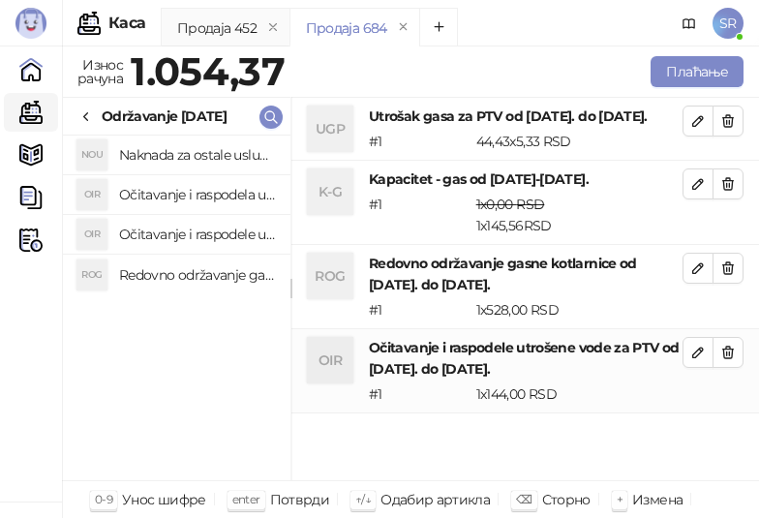
click at [188, 194] on h4 "Očitavanje i raspodela utrošene toplotne energije od [DATE]. do [DATE]." at bounding box center [197, 194] width 156 height 31
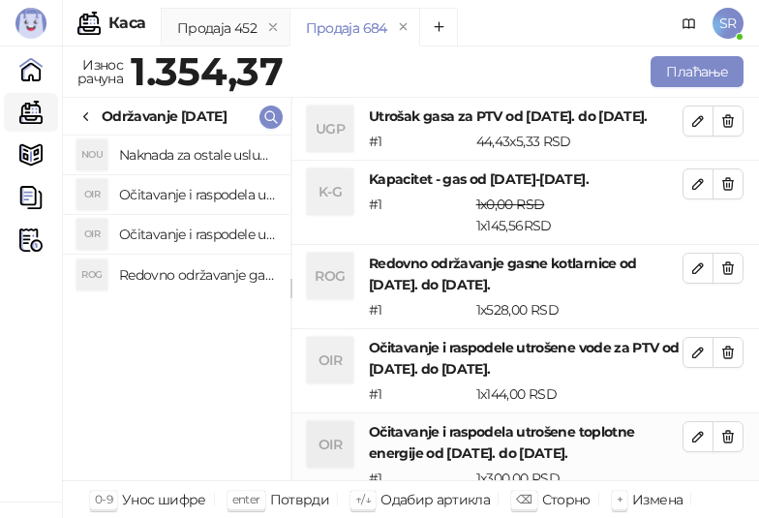
scroll to position [1, 0]
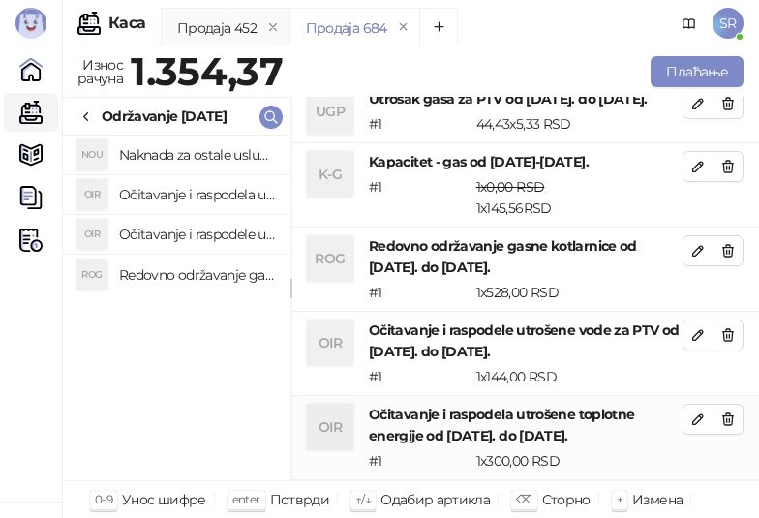
click at [183, 148] on h4 "Naknada za ostale usluge od [DATE]. do [DATE]." at bounding box center [197, 154] width 156 height 31
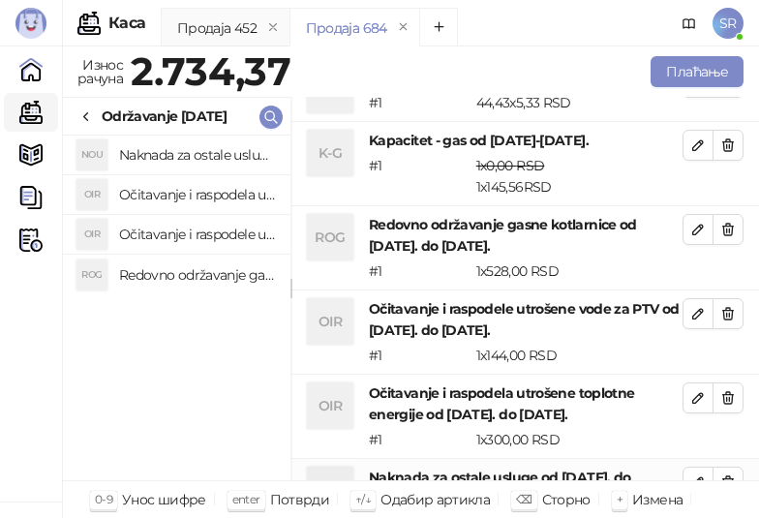
scroll to position [122, 0]
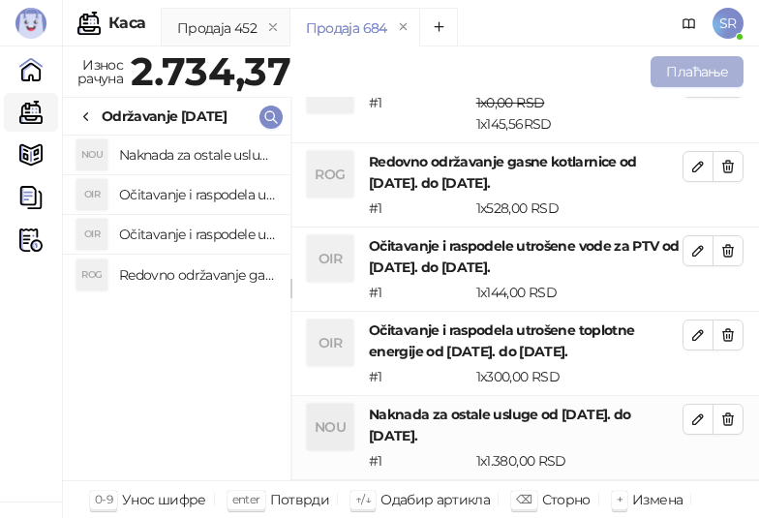
click at [680, 69] on button "Плаћање" at bounding box center [697, 71] width 93 height 31
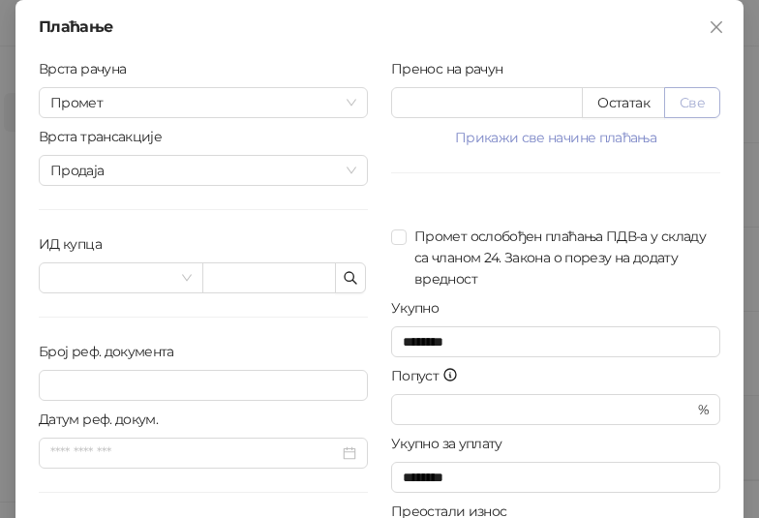
click at [686, 102] on button "Све" at bounding box center [693, 102] width 56 height 31
type input "*******"
type input "****"
drag, startPoint x: 468, startPoint y: 108, endPoint x: 392, endPoint y: 110, distance: 75.6
click at [392, 110] on input "*******" at bounding box center [487, 102] width 190 height 29
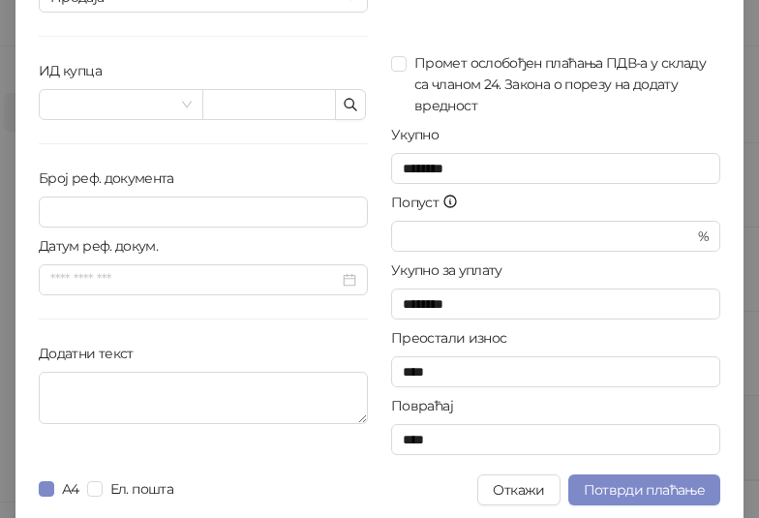
scroll to position [180, 0]
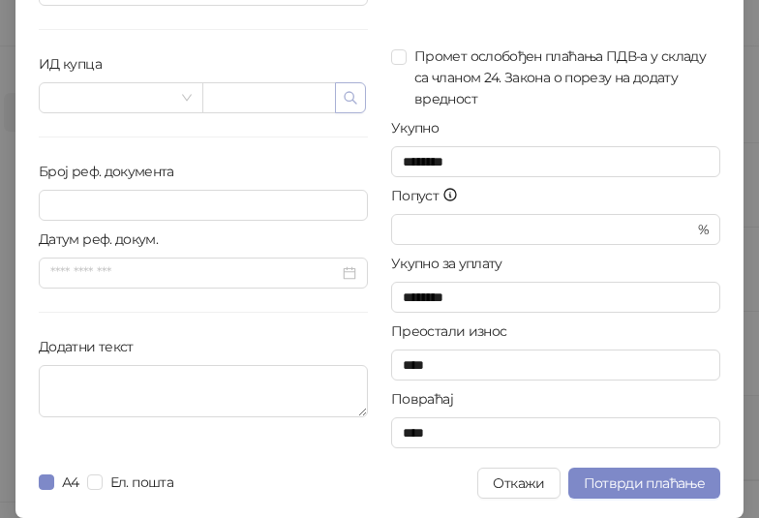
click at [346, 98] on icon "button" at bounding box center [351, 98] width 12 height 12
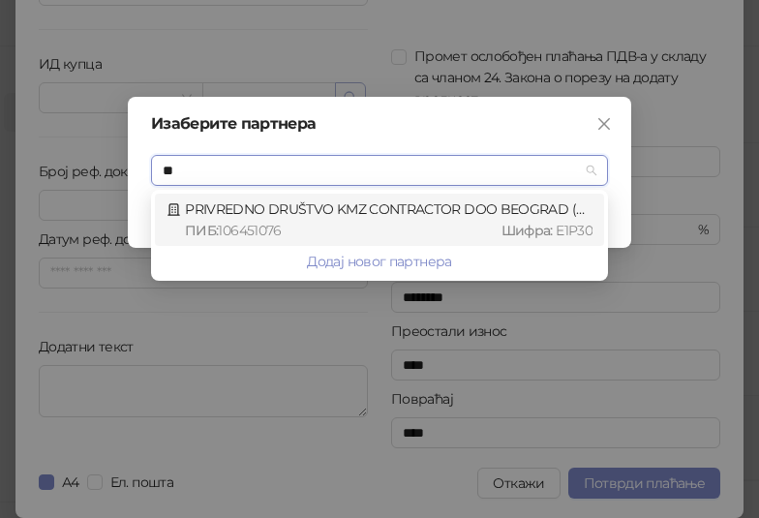
type input "***"
click at [404, 226] on div "ПИБ : 106451076 Шифра : E1P30" at bounding box center [389, 230] width 408 height 21
type input "*********"
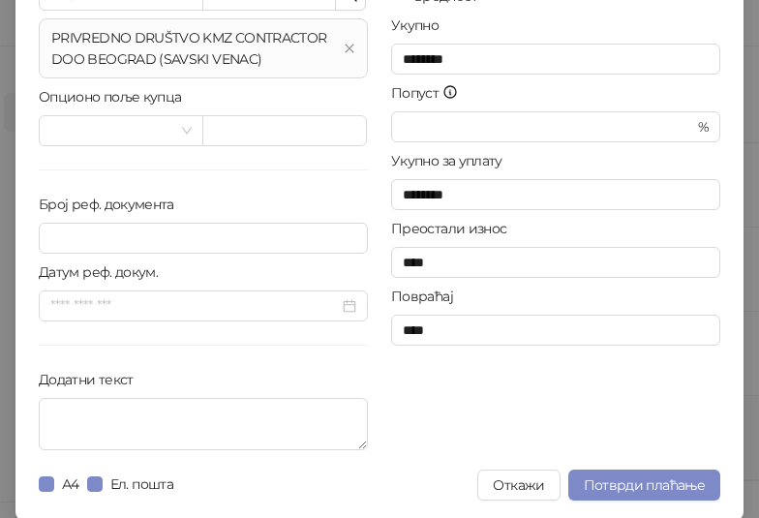
scroll to position [285, 0]
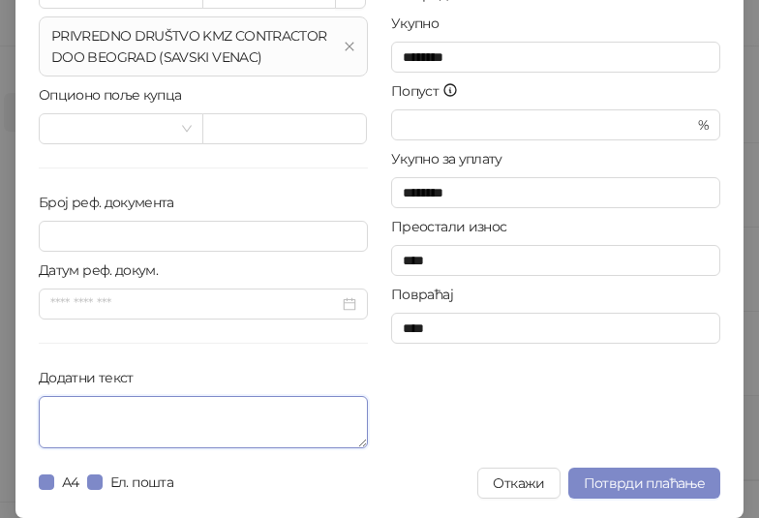
click at [154, 416] on textarea "Додатни текст" at bounding box center [203, 422] width 329 height 52
paste textarea "**********"
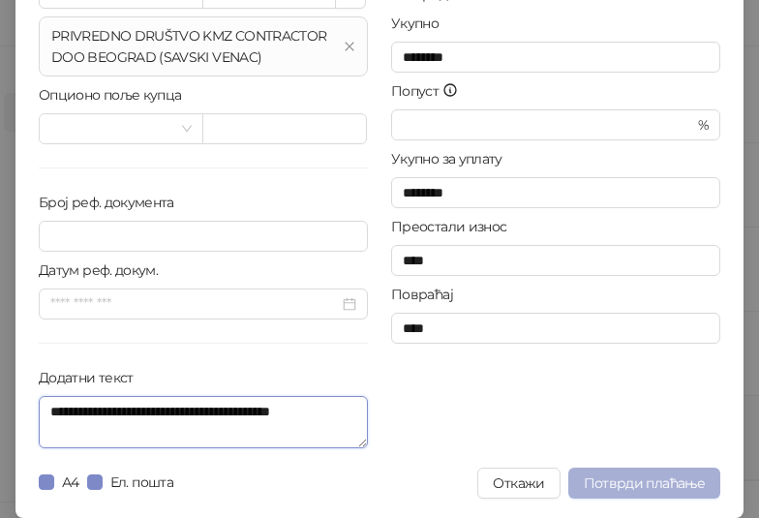
type textarea "**********"
click at [631, 476] on span "Потврди плаћање" at bounding box center [644, 483] width 121 height 17
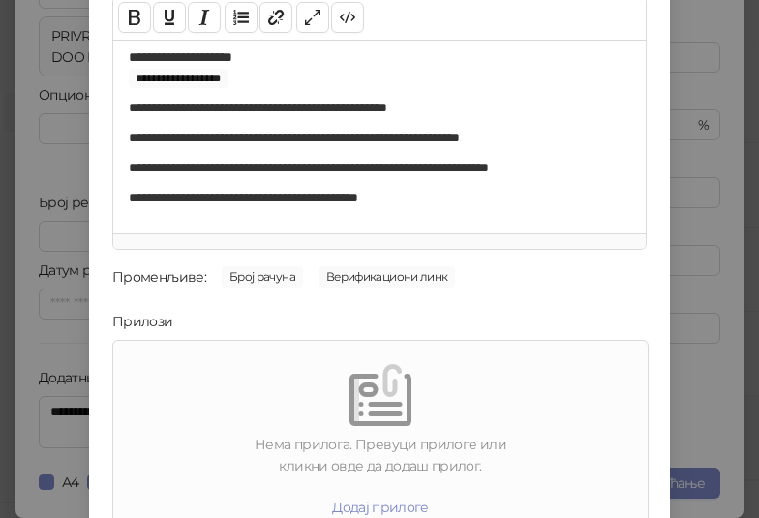
scroll to position [277, 0]
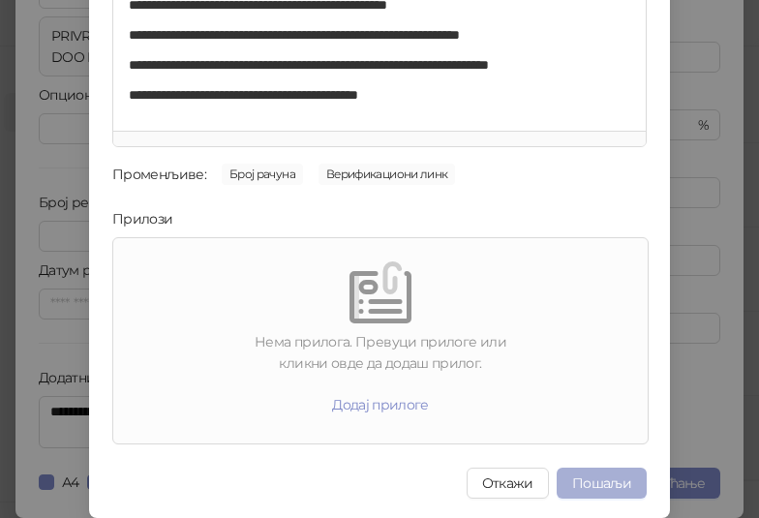
click at [600, 479] on button "Пошаљи" at bounding box center [602, 483] width 90 height 31
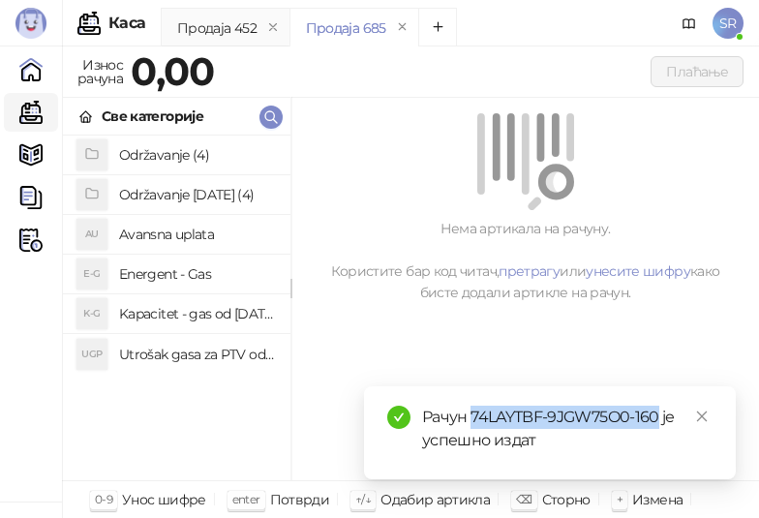
drag, startPoint x: 657, startPoint y: 417, endPoint x: 474, endPoint y: 422, distance: 183.2
click at [474, 422] on div "Рачун 74LAYTBF-9JGW75O0-160 је успешно издат" at bounding box center [567, 429] width 291 height 46
copy div "74LAYTBF-9JGW75O0-160"
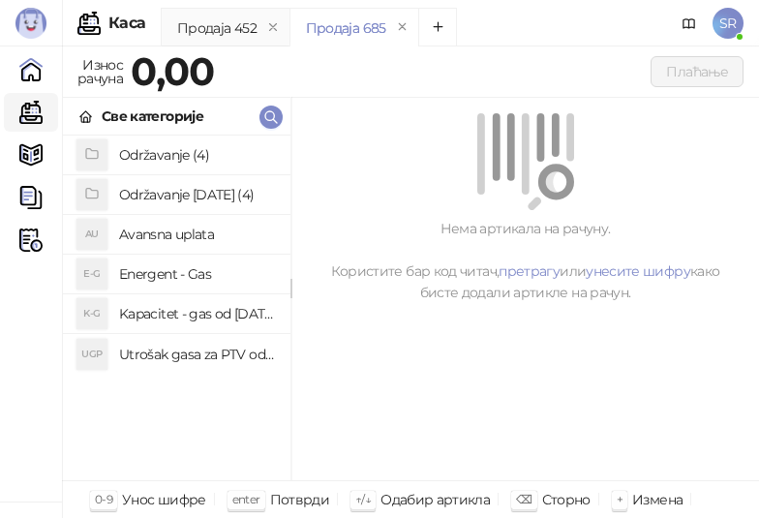
click at [214, 355] on h4 "Utrošak gasa za PTV od [DATE]. do [DATE]." at bounding box center [197, 354] width 156 height 31
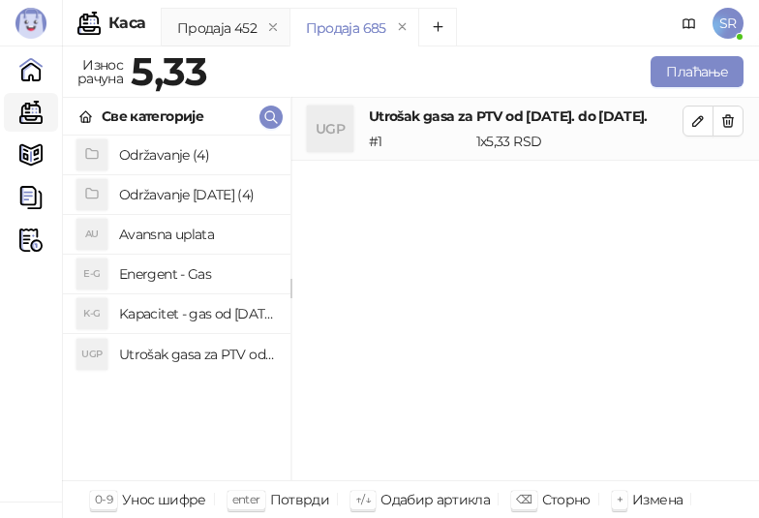
click at [219, 317] on h4 "Kapacitet - gas od [DATE]-[DATE]." at bounding box center [197, 313] width 156 height 31
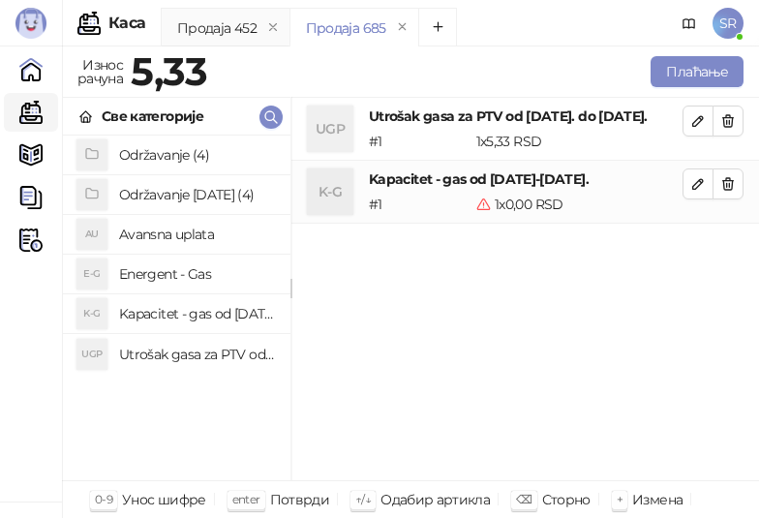
click at [660, 381] on div "UGP Utrošak gasa za PTV od [DATE]. do [DATE]. # 1 1 x 5,33 RSD 5,33 RSD K-G Kap…" at bounding box center [526, 290] width 468 height 384
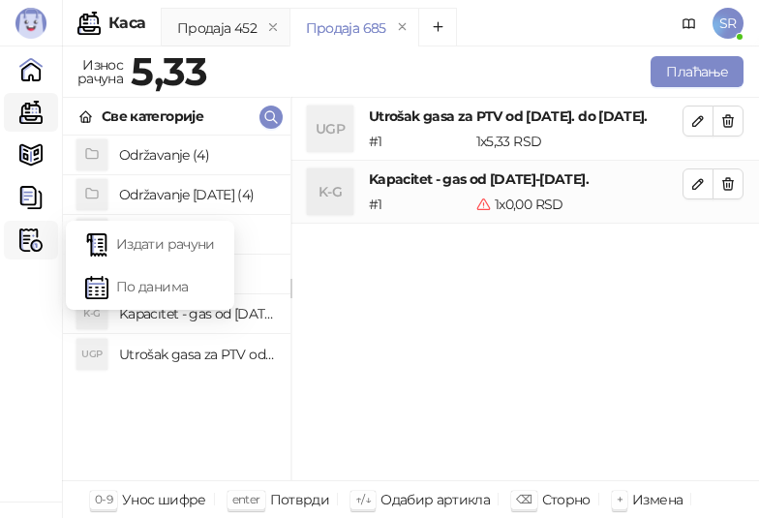
click at [36, 240] on icon at bounding box center [38, 240] width 10 height 0
click at [128, 238] on link "Издати рачуни" at bounding box center [150, 244] width 130 height 39
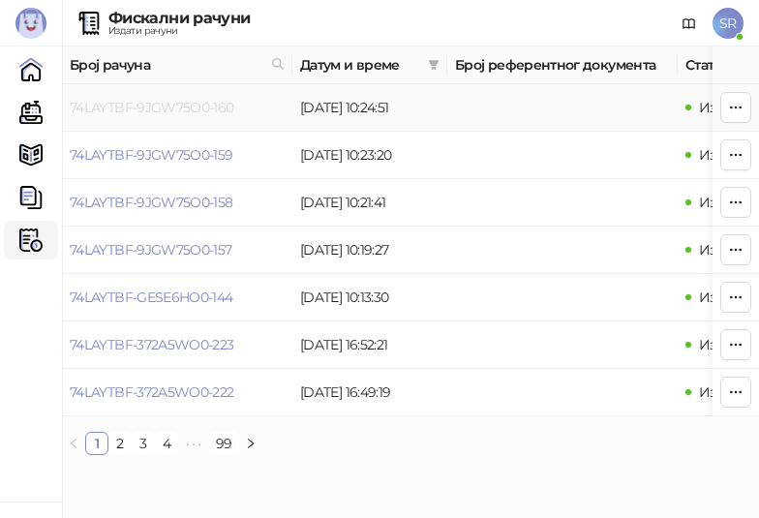
click at [181, 113] on link "74LAYTBF-9JGW75O0-160" at bounding box center [152, 107] width 165 height 17
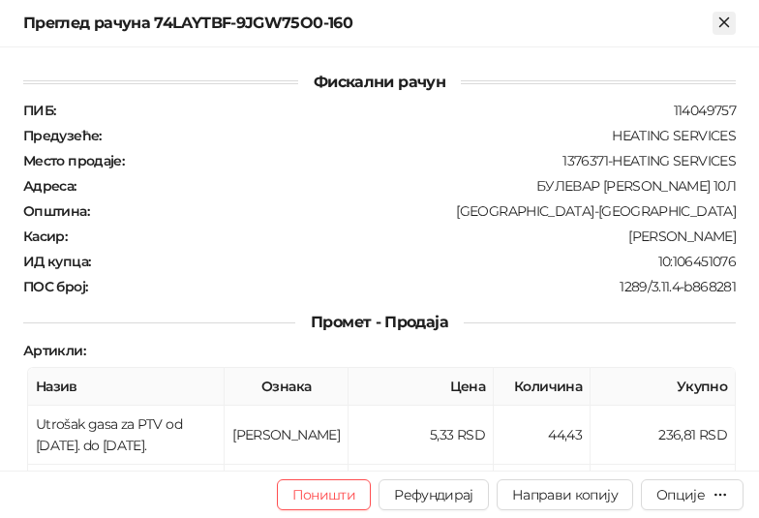
click at [729, 25] on icon "Close" at bounding box center [724, 22] width 17 height 17
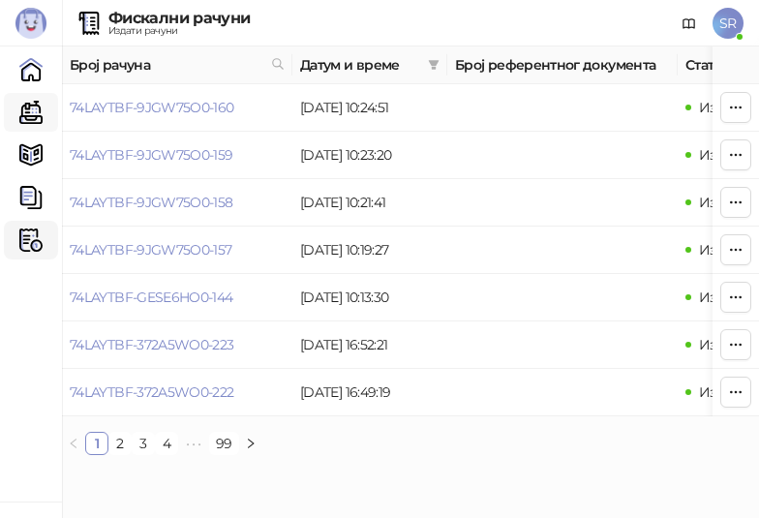
click at [33, 117] on link "Каса" at bounding box center [31, 112] width 39 height 39
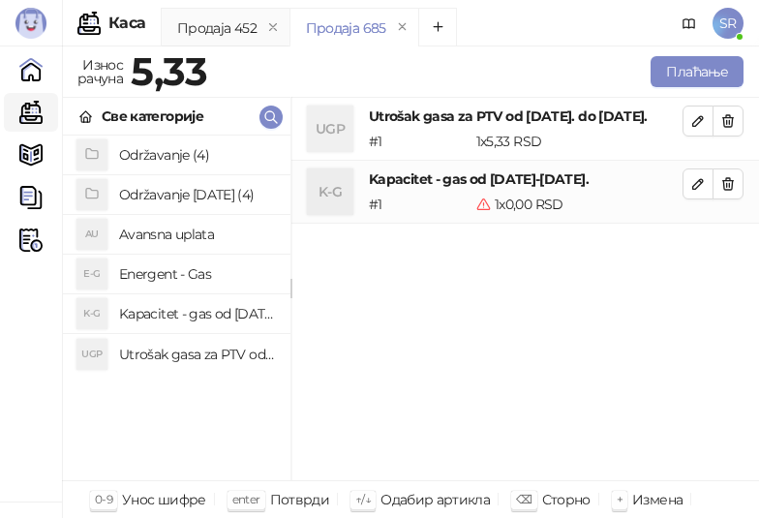
click at [582, 399] on div "UGP Utrošak gasa za PTV od [DATE]. do [DATE]. # 1 1 x 5,33 RSD 5,33 RSD K-G Kap…" at bounding box center [526, 290] width 468 height 384
click at [705, 129] on span "button" at bounding box center [698, 120] width 15 height 18
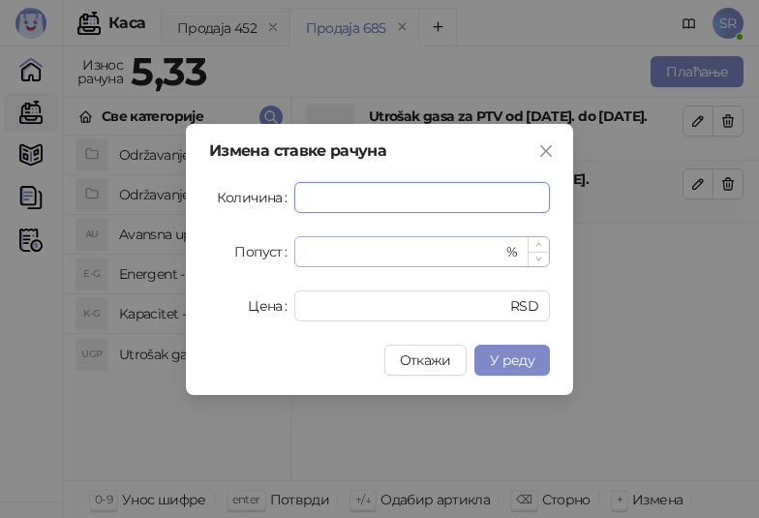
paste input "****"
click at [499, 364] on span "У реду" at bounding box center [512, 360] width 45 height 17
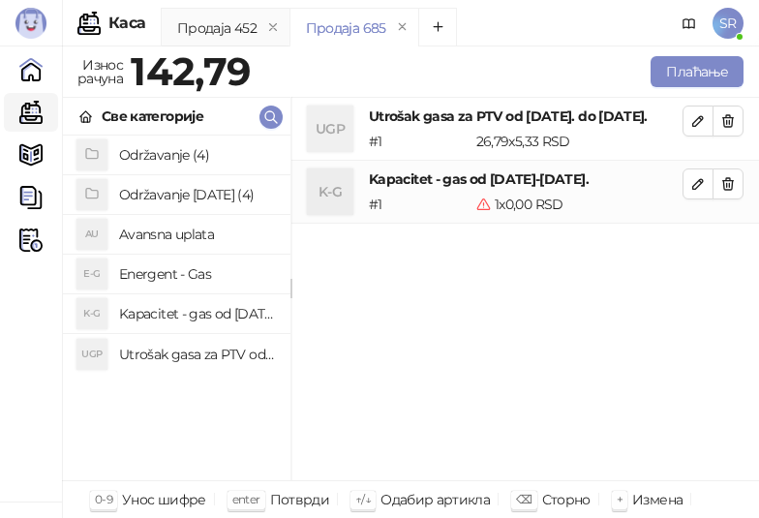
click at [536, 320] on div "UGP Utrošak gasa za PTV od [DATE]. do [DATE]. # 1 26,79 x 5,33 RSD 142,79 RSD K…" at bounding box center [526, 290] width 468 height 384
click at [699, 192] on icon "button" at bounding box center [698, 183] width 15 height 15
type input "*"
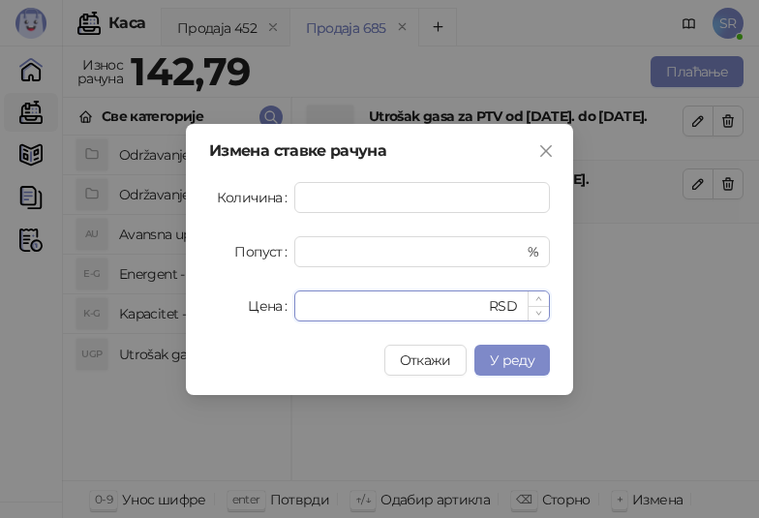
drag, startPoint x: 368, startPoint y: 312, endPoint x: 297, endPoint y: 317, distance: 70.9
click at [297, 317] on div "* RSD" at bounding box center [422, 306] width 256 height 31
paste input "*****"
type input "******"
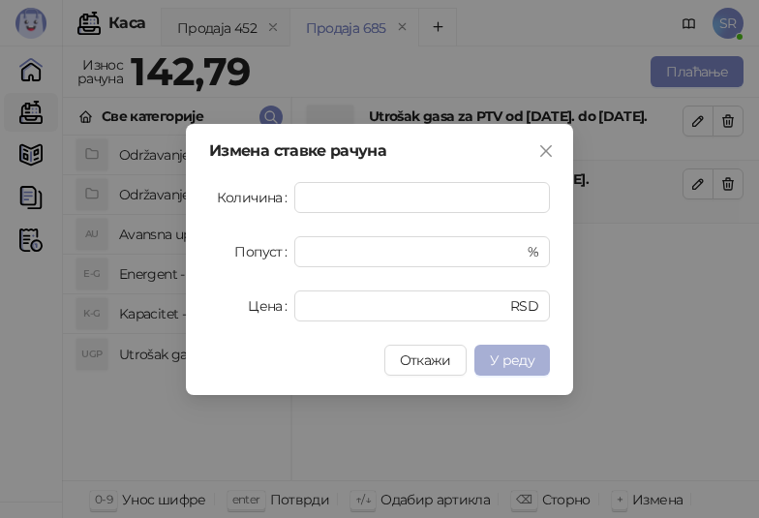
click at [511, 358] on span "У реду" at bounding box center [512, 360] width 45 height 17
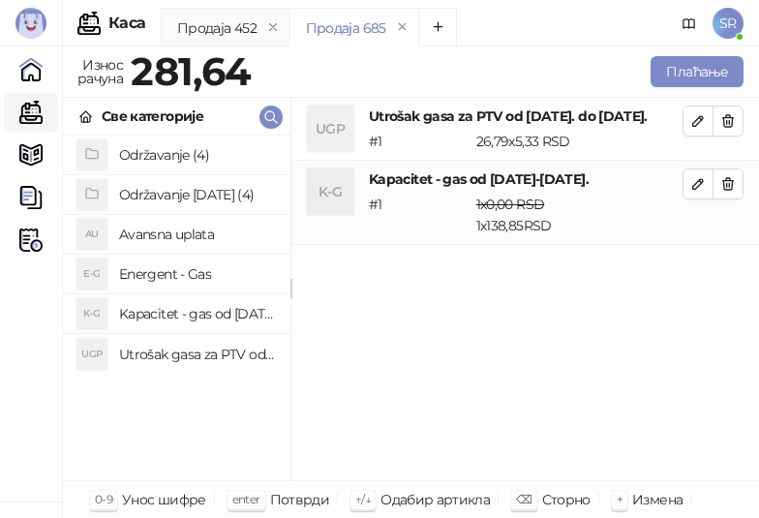
click at [174, 194] on h4 "Održavanje [DATE] (4)" at bounding box center [197, 194] width 156 height 31
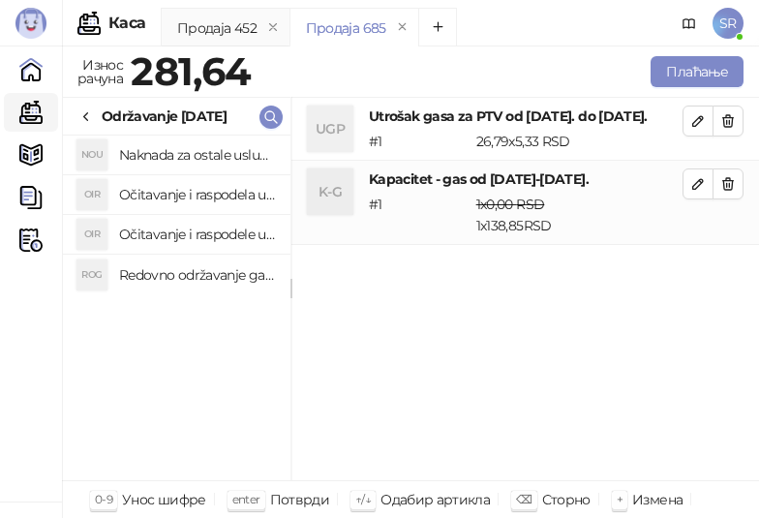
click at [200, 273] on h4 "Redovno održavanje gasne kotlarnice od [DATE]. do [DATE]." at bounding box center [197, 275] width 156 height 31
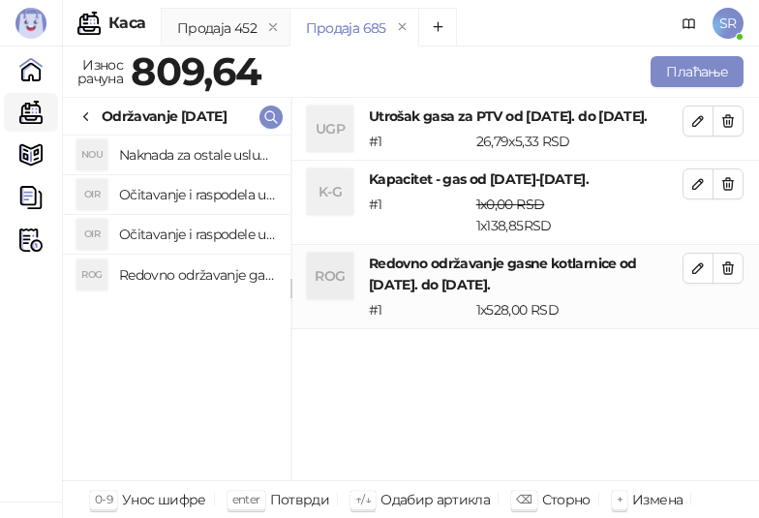
click at [204, 235] on h4 "Očitavanje i raspodele utrošene vode za PTV od [DATE]. do [DATE]." at bounding box center [197, 234] width 156 height 31
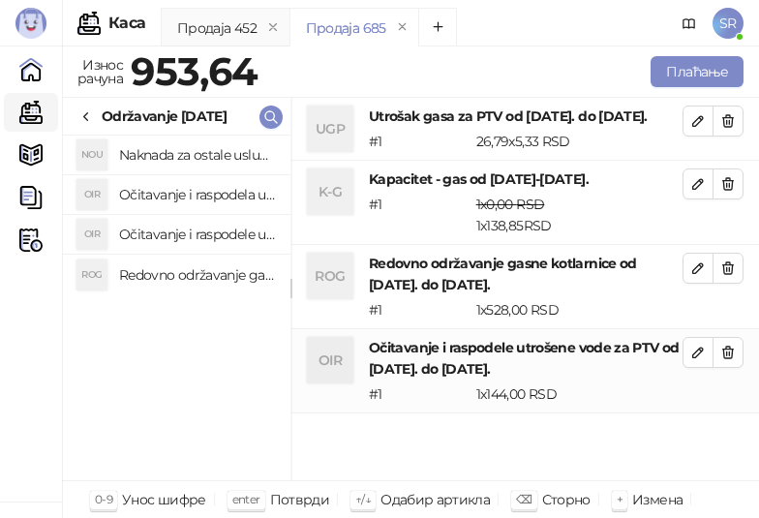
click at [216, 182] on h4 "Očitavanje i raspodela utrošene toplotne energije od [DATE]. do [DATE]." at bounding box center [197, 194] width 156 height 31
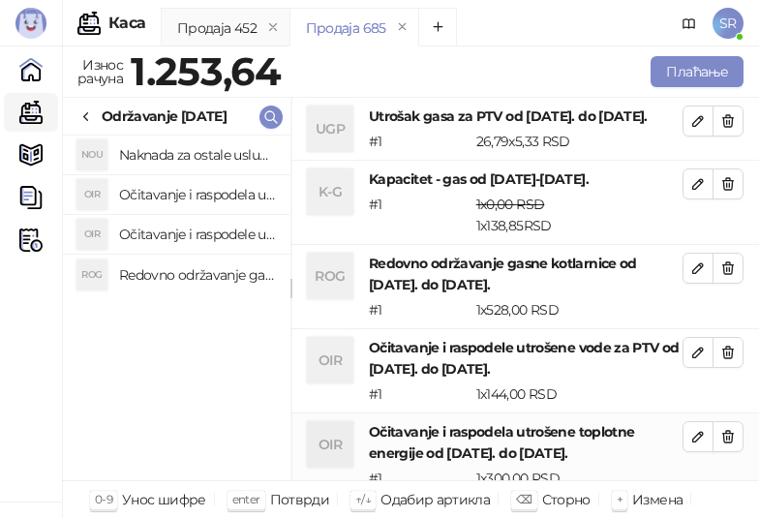
scroll to position [1, 0]
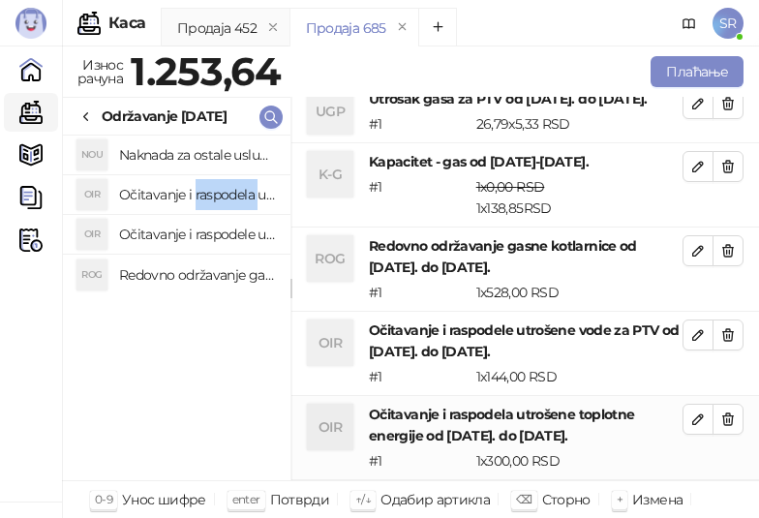
click at [216, 182] on h4 "Očitavanje i raspodela utrošene toplotne energije od [DATE]. do [DATE]." at bounding box center [197, 194] width 156 height 31
click at [724, 416] on icon "button" at bounding box center [729, 420] width 11 height 12
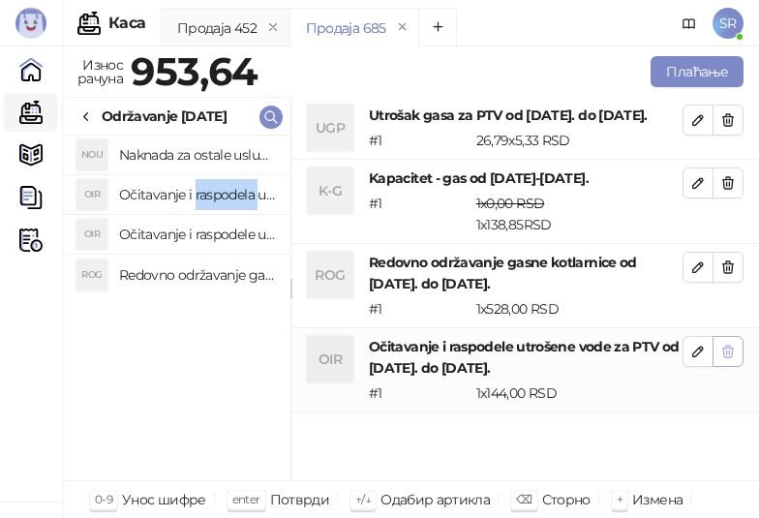
click at [740, 367] on button "button" at bounding box center [728, 351] width 31 height 31
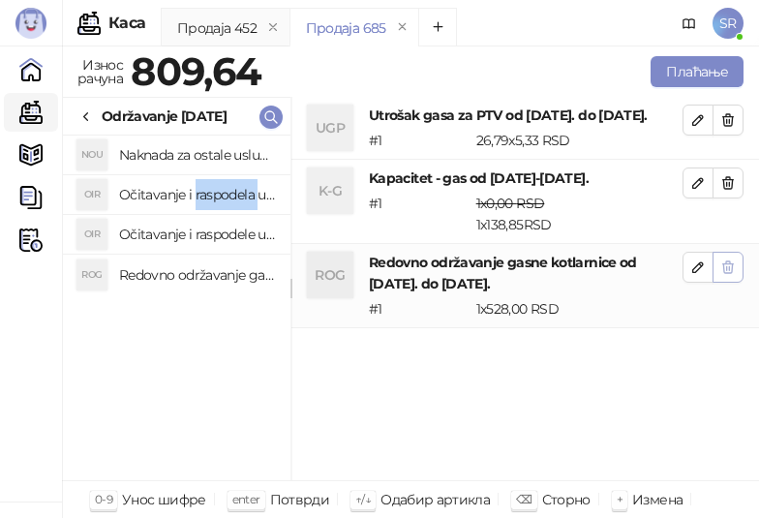
click at [734, 275] on icon "button" at bounding box center [728, 267] width 15 height 15
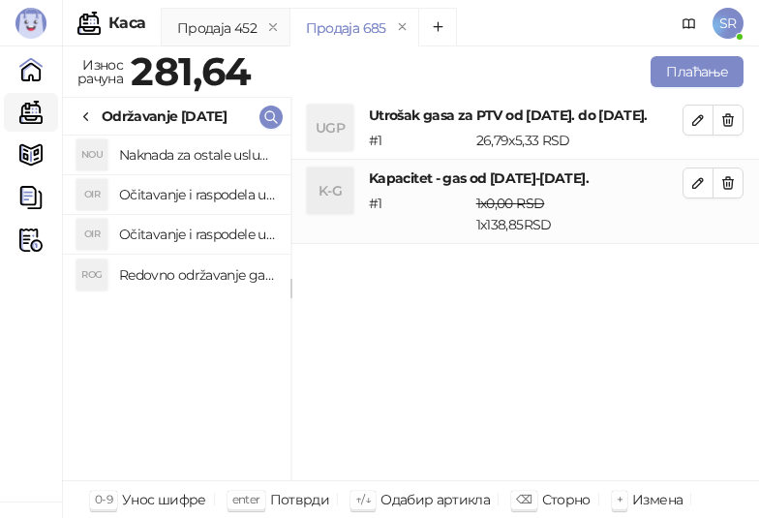
click at [181, 272] on h4 "Redovno održavanje gasne kotlarnice od [DATE]. do [DATE]." at bounding box center [197, 275] width 156 height 31
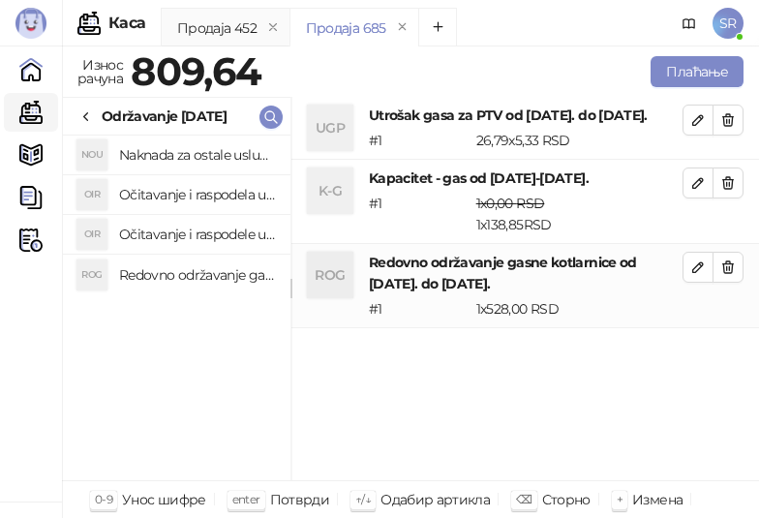
click at [183, 239] on h4 "Očitavanje i raspodele utrošene vode za PTV od [DATE]. do [DATE]." at bounding box center [197, 234] width 156 height 31
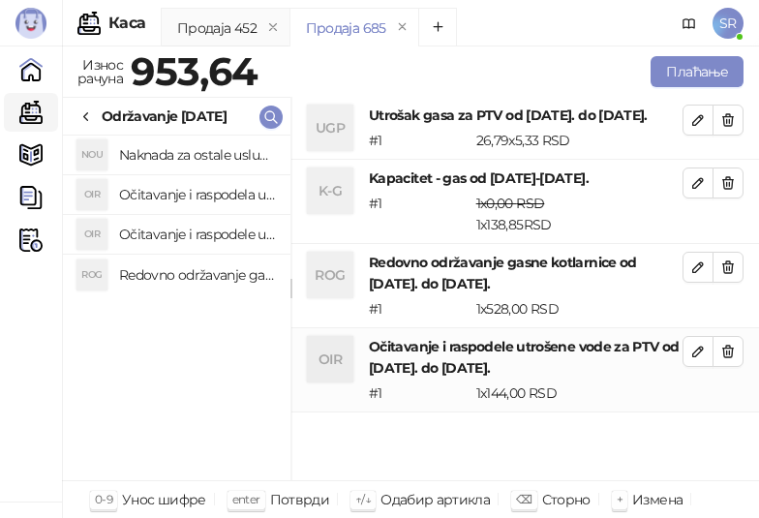
click at [170, 182] on h4 "Očitavanje i raspodela utrošene toplotne energije od [DATE]. do [DATE]." at bounding box center [197, 194] width 156 height 31
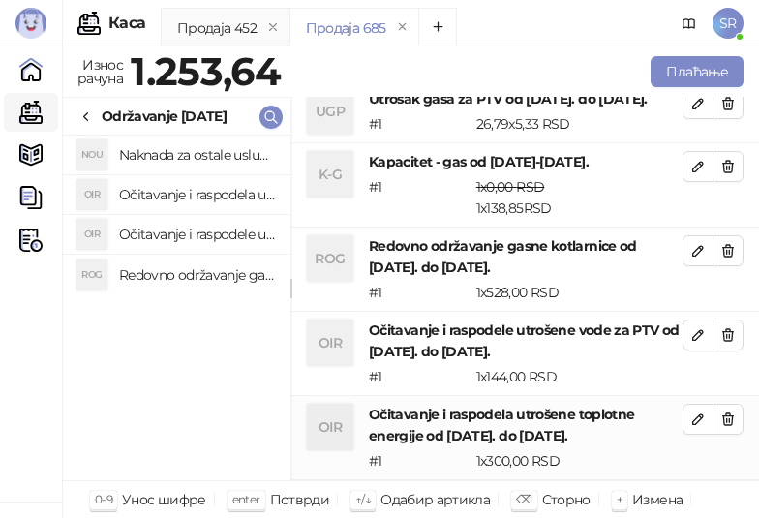
click at [170, 149] on h4 "Naknada za ostale usluge od [DATE]. do [DATE]." at bounding box center [197, 154] width 156 height 31
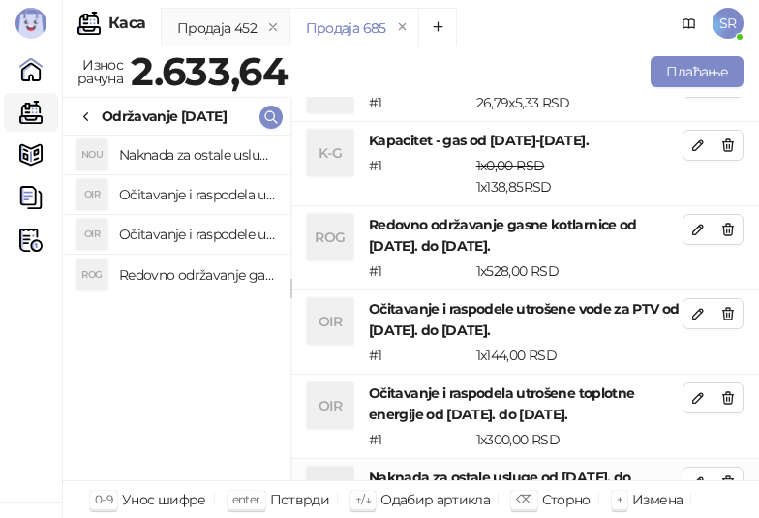
scroll to position [122, 0]
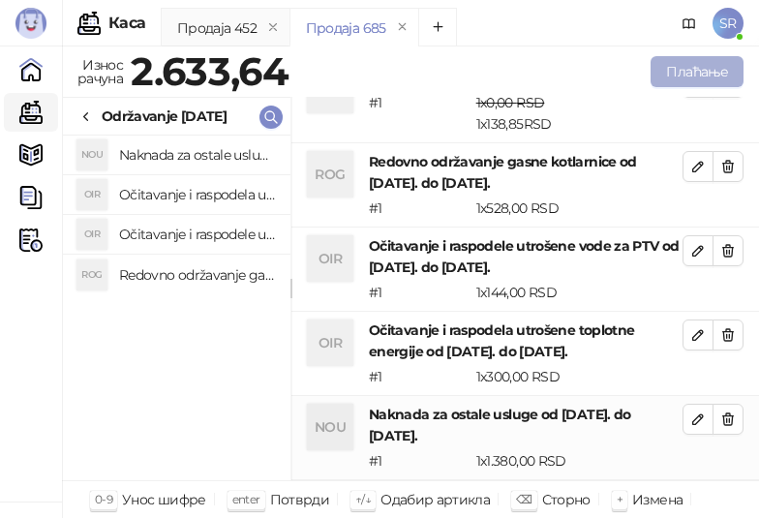
click at [668, 84] on button "Плаћање" at bounding box center [697, 71] width 93 height 31
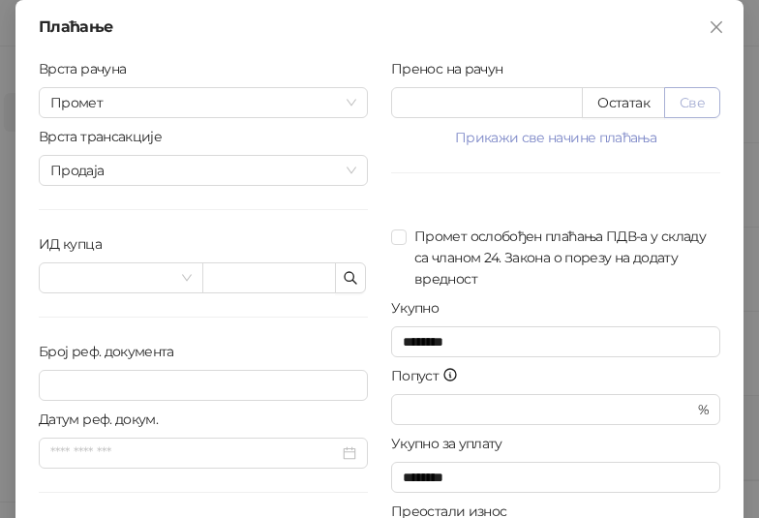
click at [695, 93] on button "Све" at bounding box center [693, 102] width 56 height 31
type input "*******"
type input "****"
drag, startPoint x: 449, startPoint y: 108, endPoint x: 370, endPoint y: 100, distance: 79.8
click at [370, 100] on div "Врста рачуна Промет Врста трансакције Продаја ИД купца Број реф. документа Дату…" at bounding box center [379, 347] width 705 height 578
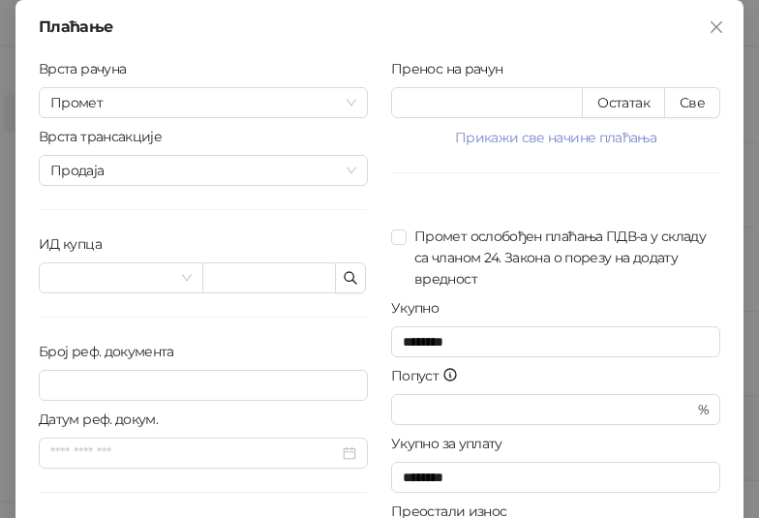
click at [627, 293] on div "Пренос на рачун ******* Остатак Све Прикажи све начине плаћања Платна картица *…" at bounding box center [556, 347] width 353 height 578
click at [349, 279] on icon "button" at bounding box center [350, 277] width 15 height 15
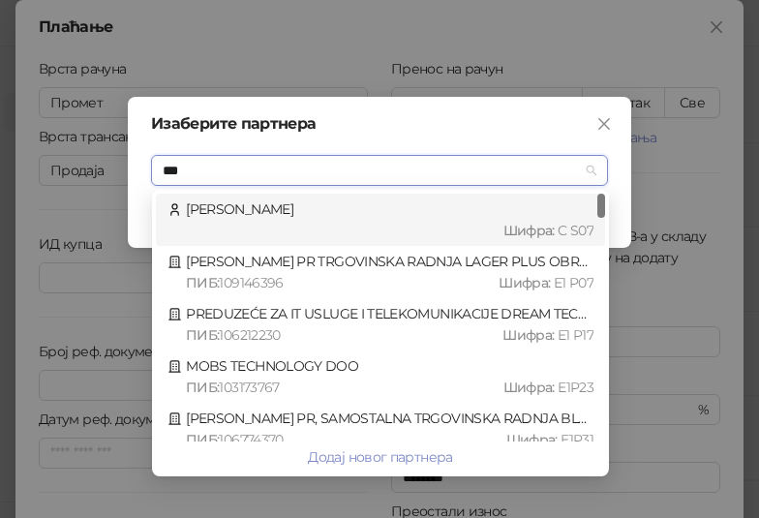
type input "****"
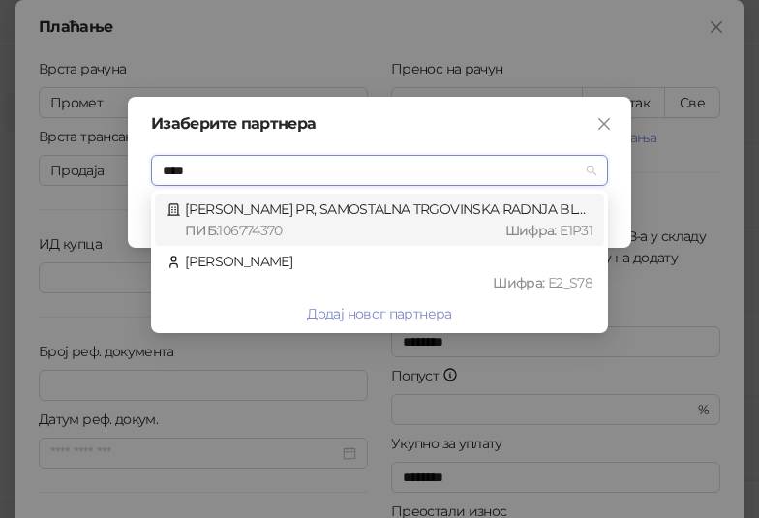
click at [363, 221] on div "ПИБ : 106774370 Шифра : E1P31" at bounding box center [389, 230] width 408 height 21
type input "*********"
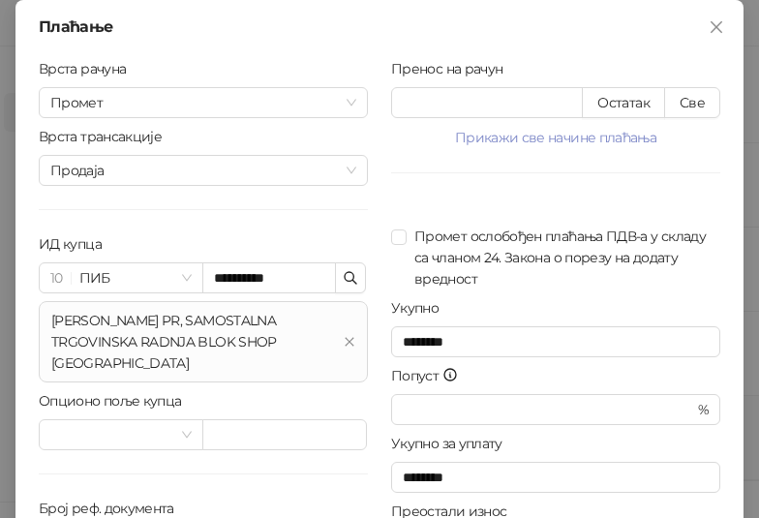
click at [250, 476] on div "Врста рачуна Промет Врста трансакције Продаја ИД купца 10 ПИБ ********* [PERSON…" at bounding box center [203, 410] width 353 height 704
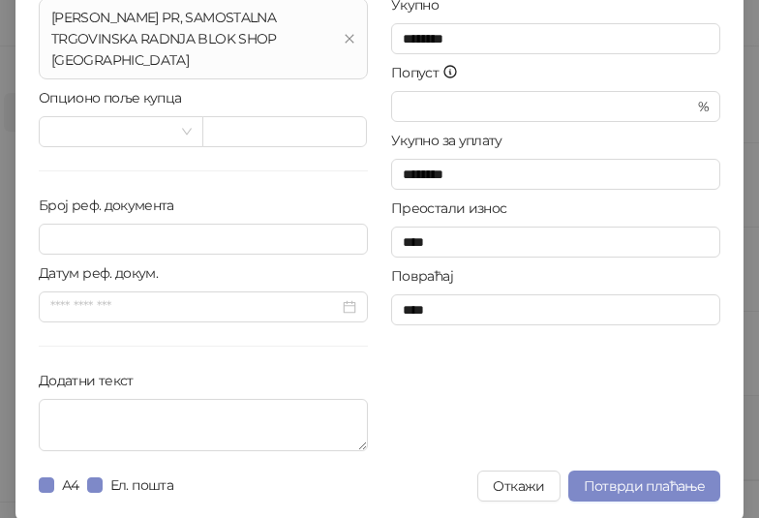
scroll to position [306, 0]
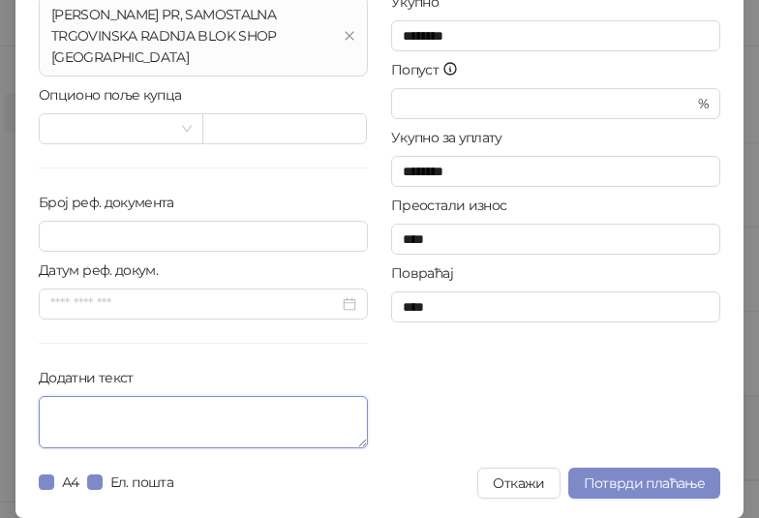
click at [241, 431] on textarea "Додатни текст" at bounding box center [203, 422] width 329 height 52
paste textarea "**********"
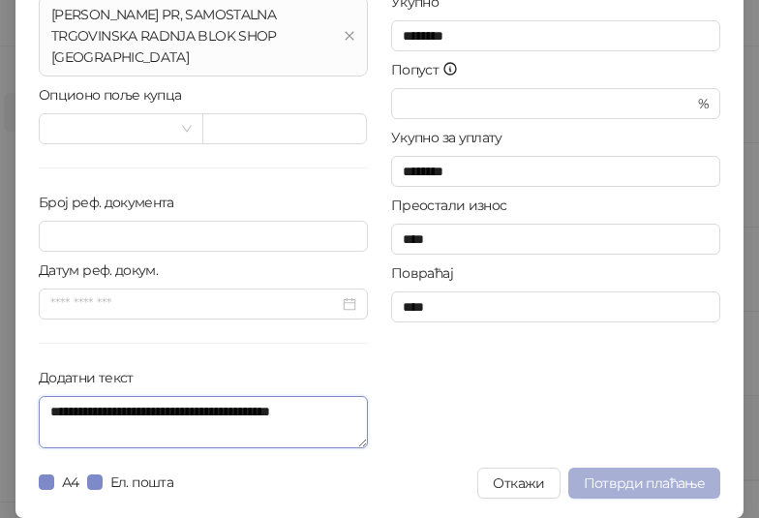
type textarea "**********"
click at [656, 477] on span "Потврди плаћање" at bounding box center [644, 483] width 121 height 17
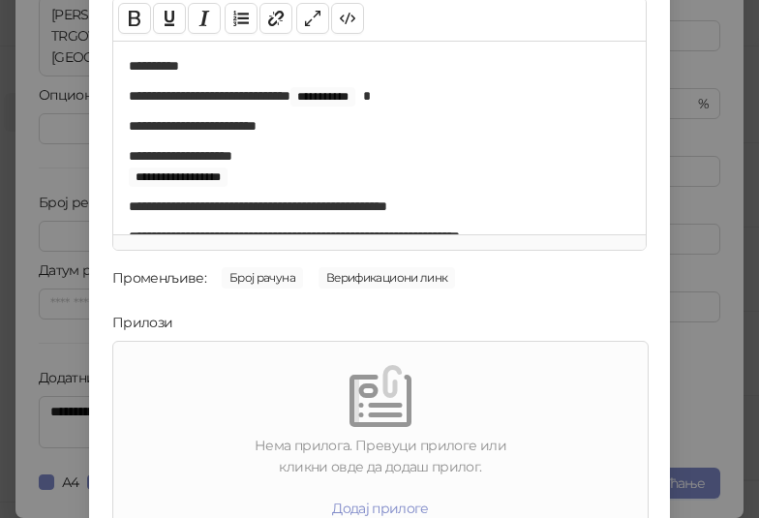
scroll to position [277, 0]
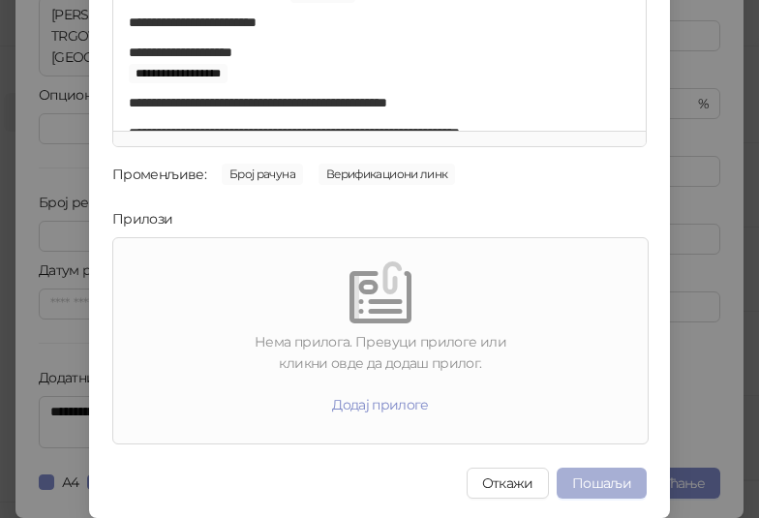
click at [617, 474] on button "Пошаљи" at bounding box center [602, 483] width 90 height 31
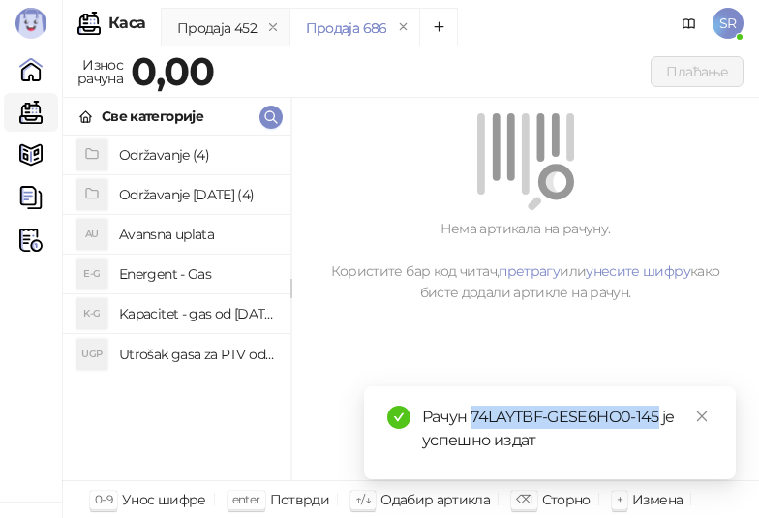
drag, startPoint x: 660, startPoint y: 416, endPoint x: 471, endPoint y: 416, distance: 188.9
click at [471, 416] on div "Рачун 74LAYTBF-GESE6HO0-145 је успешно издат" at bounding box center [567, 429] width 291 height 46
copy div "74LAYTBF-GESE6HO0-145"
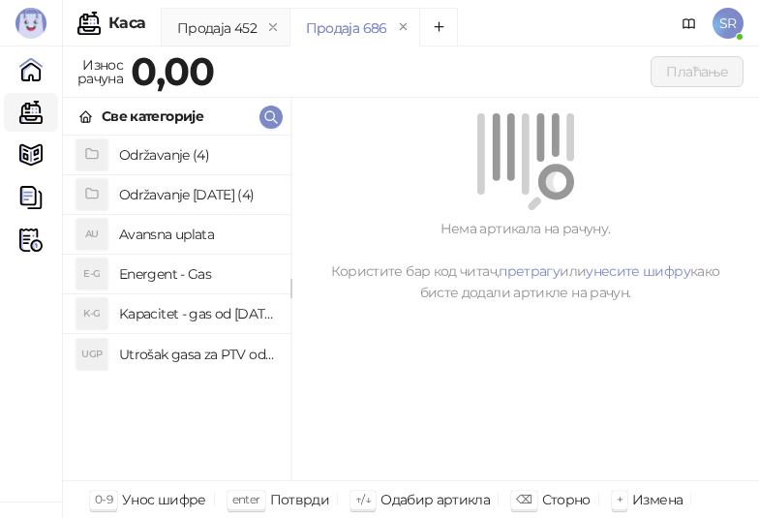
click at [657, 369] on div "Нема артикала на рачуну. Користите бар код читач, претрагу или унесите шифру ка…" at bounding box center [526, 290] width 468 height 384
click at [183, 355] on h4 "Utrošak gasa za PTV od [DATE]. do [DATE]." at bounding box center [197, 354] width 156 height 31
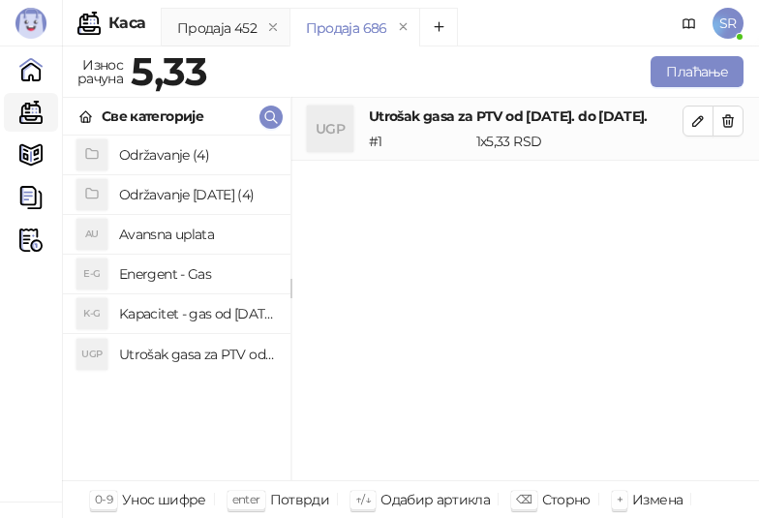
click at [186, 313] on h4 "Kapacitet - gas od [DATE]-[DATE]." at bounding box center [197, 313] width 156 height 31
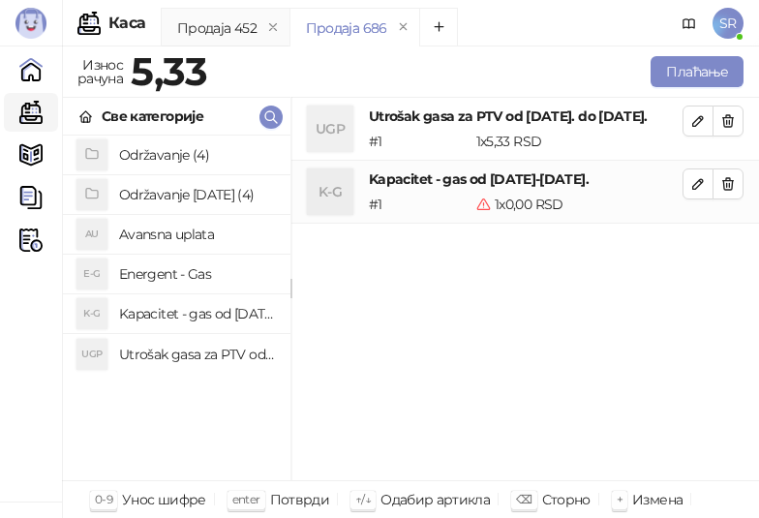
click at [654, 373] on div "UGP Utrošak gasa za PTV od [DATE]. do [DATE]. # 1 1 x 5,33 RSD 5,33 RSD K-G Kap…" at bounding box center [526, 290] width 468 height 384
click at [694, 114] on icon "button" at bounding box center [698, 120] width 15 height 15
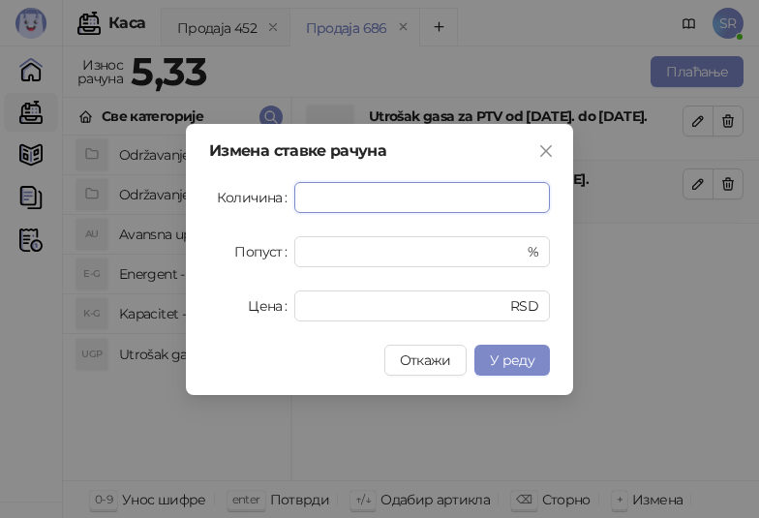
paste input "****"
click at [519, 362] on span "У реду" at bounding box center [512, 360] width 45 height 17
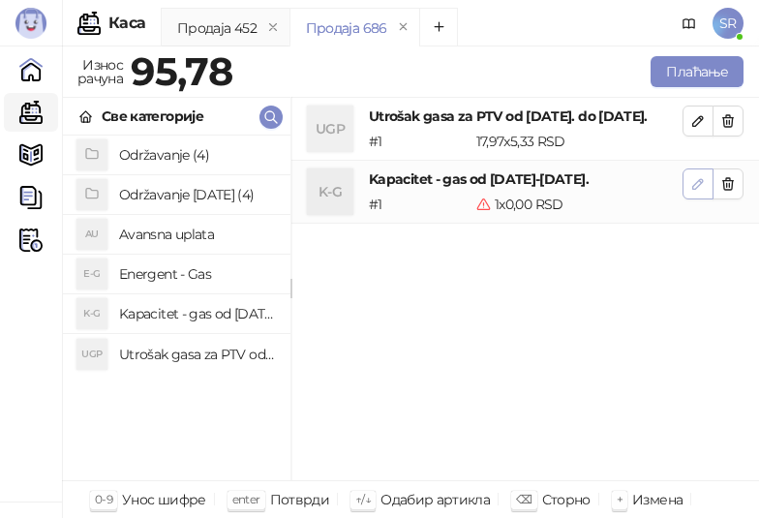
click at [699, 192] on icon "button" at bounding box center [698, 183] width 15 height 15
type input "*"
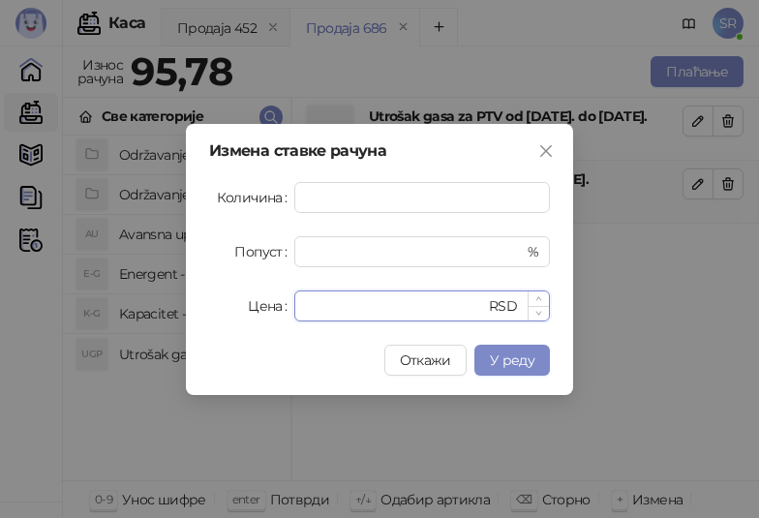
drag, startPoint x: 358, startPoint y: 307, endPoint x: 302, endPoint y: 309, distance: 56.2
click at [306, 310] on input "*" at bounding box center [395, 306] width 179 height 29
paste input "*****"
type input "******"
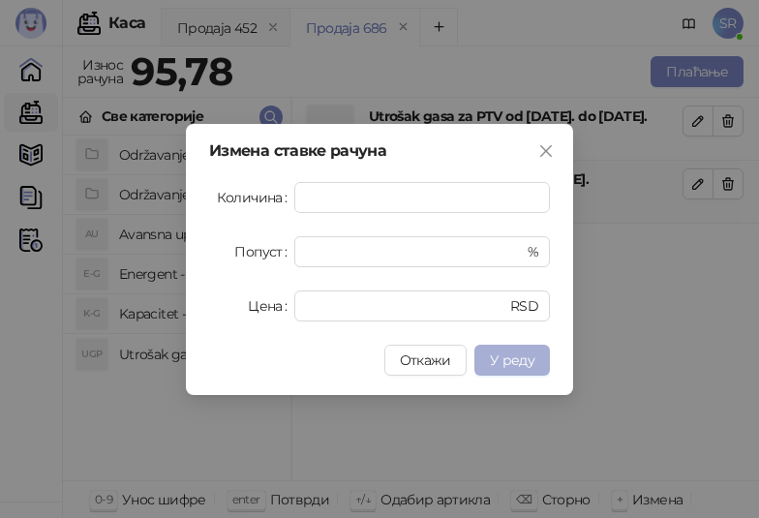
click at [533, 365] on span "У реду" at bounding box center [512, 360] width 45 height 17
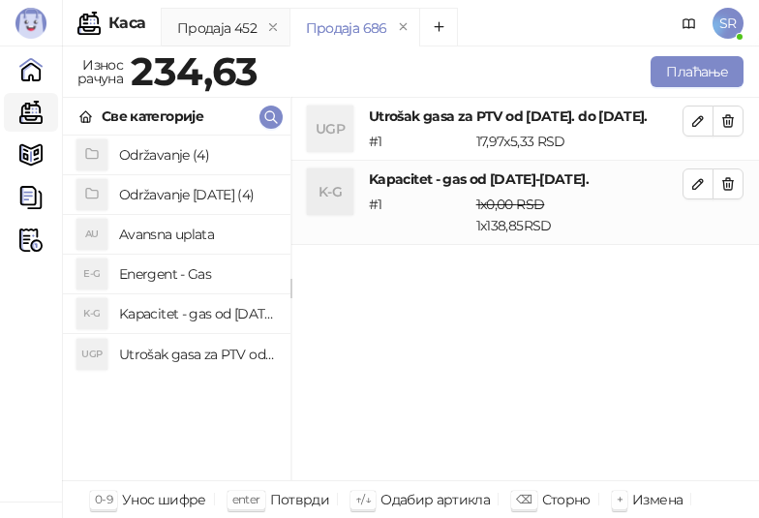
click at [506, 338] on div "UGP Utrošak gasa za PTV od [DATE]. do [DATE]. # 1 17,97 x 5,33 RSD 95,78 RSD K-…" at bounding box center [526, 290] width 468 height 384
click at [181, 194] on h4 "Održavanje [DATE] (4)" at bounding box center [197, 194] width 156 height 31
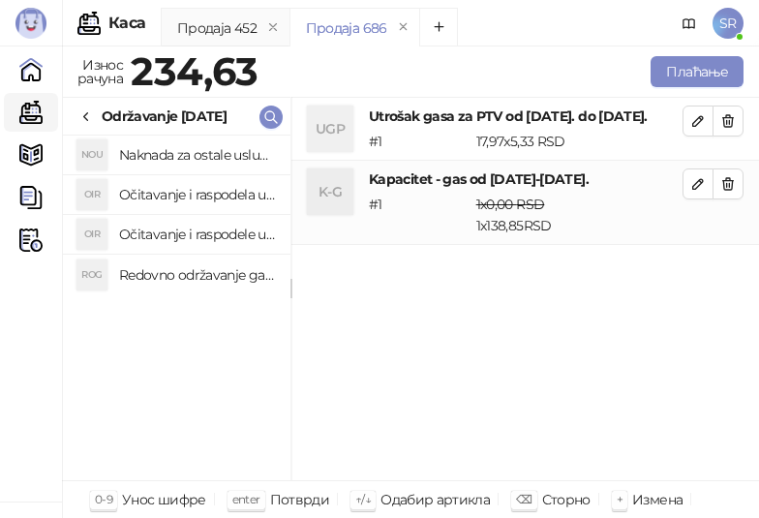
click at [199, 274] on h4 "Redovno održavanje gasne kotlarnice od [DATE]. do [DATE]." at bounding box center [197, 275] width 156 height 31
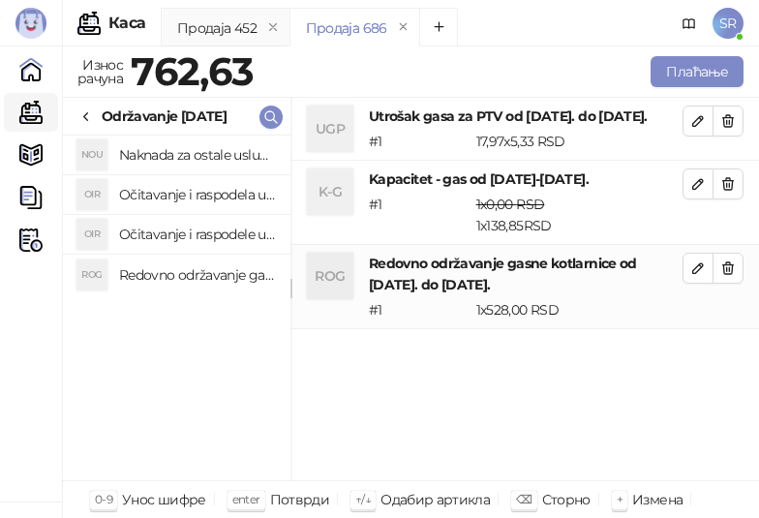
click at [201, 235] on h4 "Očitavanje i raspodele utrošene vode za PTV od [DATE]. do [DATE]." at bounding box center [197, 234] width 156 height 31
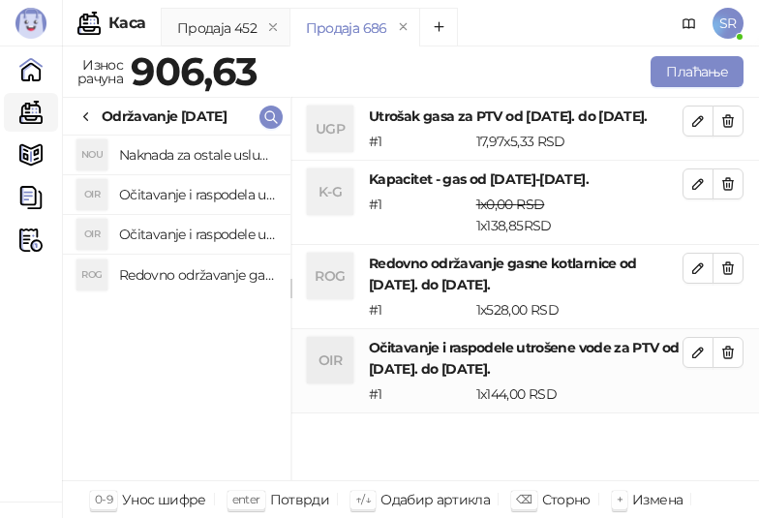
click at [201, 199] on h4 "Očitavanje i raspodela utrošene toplotne energije od [DATE]. do [DATE]." at bounding box center [197, 194] width 156 height 31
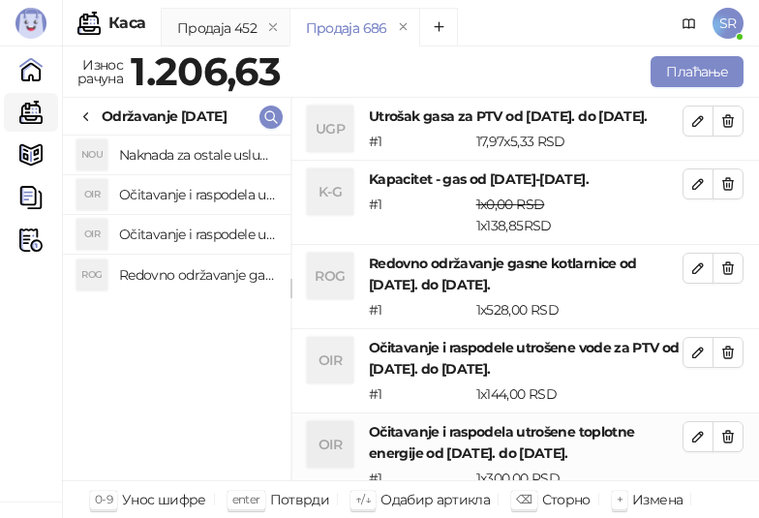
scroll to position [1, 0]
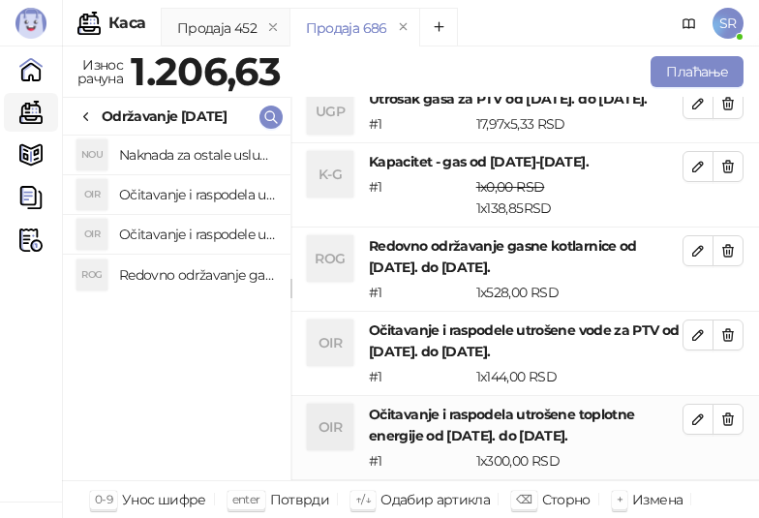
click at [198, 159] on h4 "Naknada za ostale usluge od [DATE]. do [DATE]." at bounding box center [197, 154] width 156 height 31
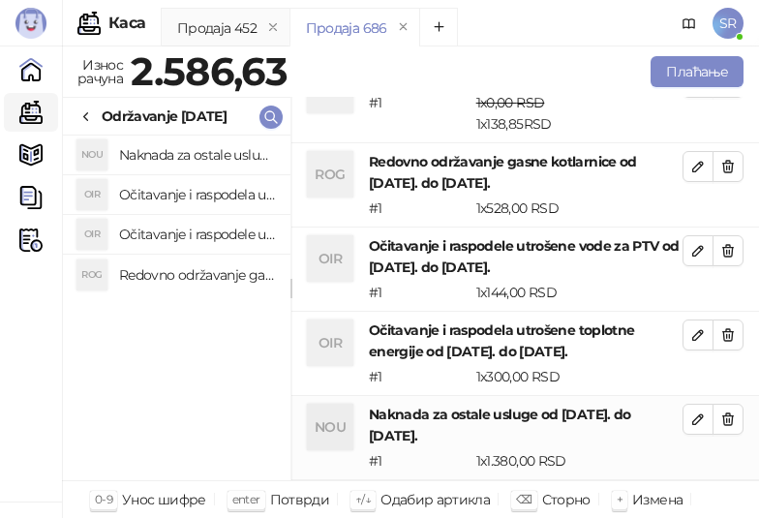
scroll to position [122, 0]
click at [685, 73] on button "Плаћање" at bounding box center [697, 71] width 93 height 31
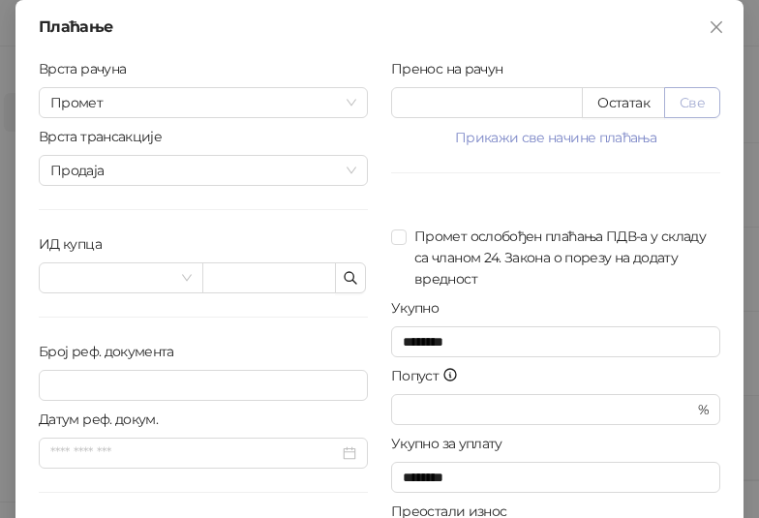
click at [681, 98] on button "Све" at bounding box center [693, 102] width 56 height 31
type input "*******"
type input "****"
drag, startPoint x: 463, startPoint y: 103, endPoint x: 376, endPoint y: 107, distance: 87.3
click at [380, 107] on div "Пренос на рачун ******* Остатак Све Прикажи све начине плаћања Платна картица *…" at bounding box center [556, 347] width 353 height 578
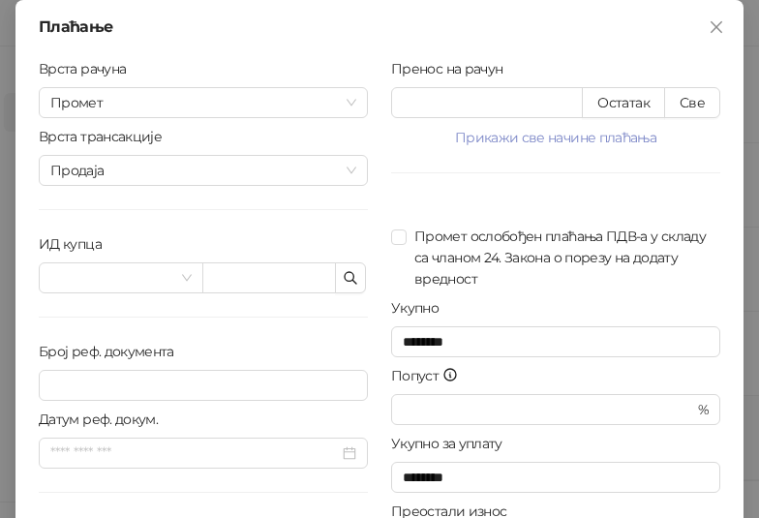
click at [702, 303] on div "Укупно" at bounding box center [555, 311] width 329 height 29
click at [356, 277] on button "button" at bounding box center [350, 278] width 31 height 31
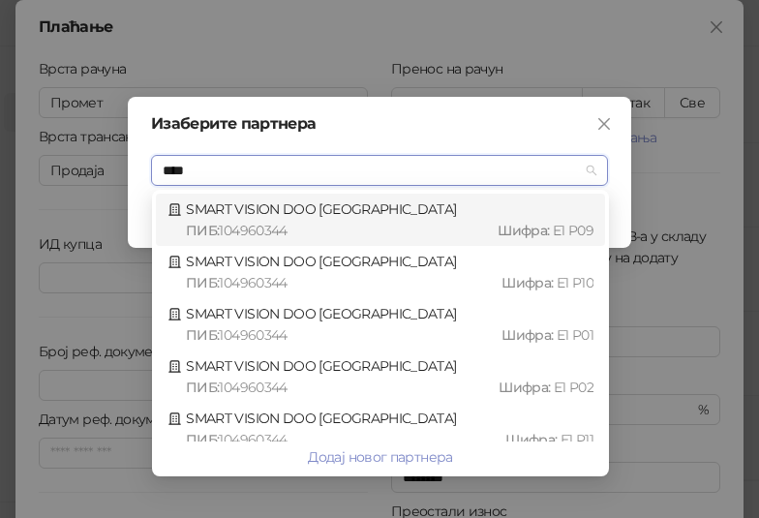
type input "*****"
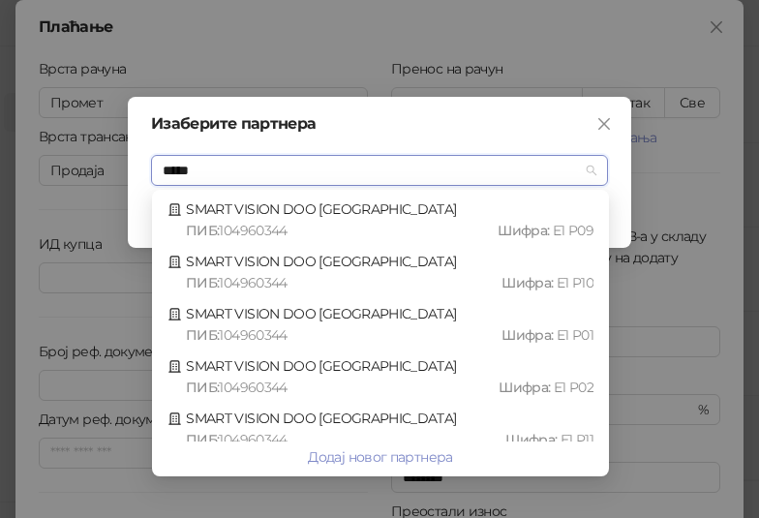
scroll to position [170, 0]
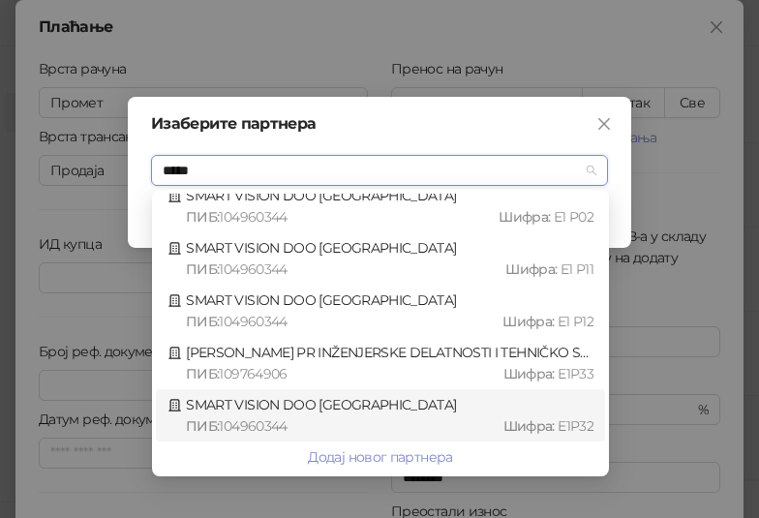
click at [365, 416] on div "ПИБ : 104960344 Шифра : E1P32" at bounding box center [390, 426] width 408 height 21
type input "*********"
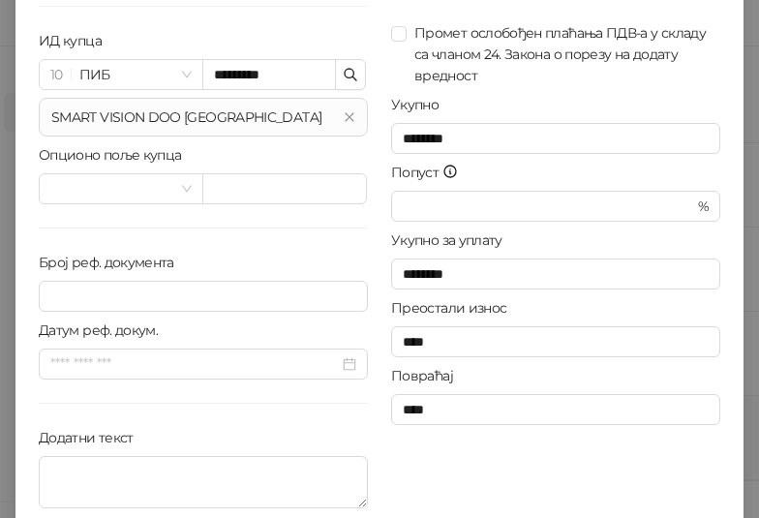
scroll to position [263, 0]
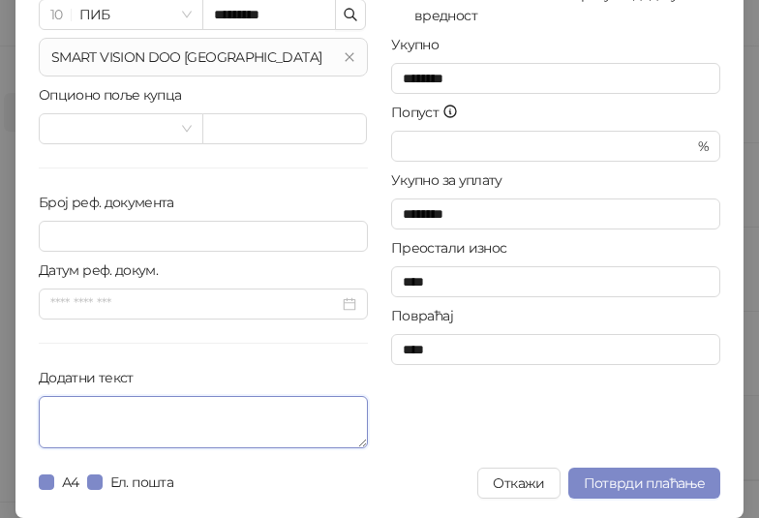
click at [143, 414] on textarea "Додатни текст" at bounding box center [203, 422] width 329 height 52
paste textarea "**********"
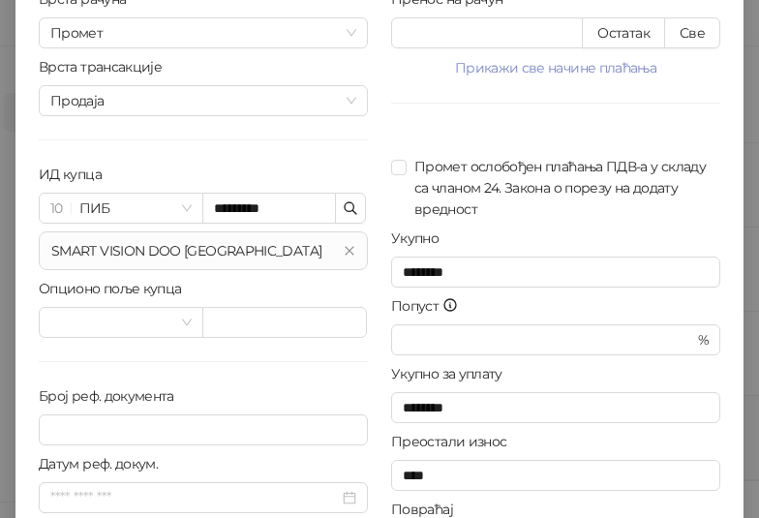
type textarea "**********"
type input "********"
type input "******"
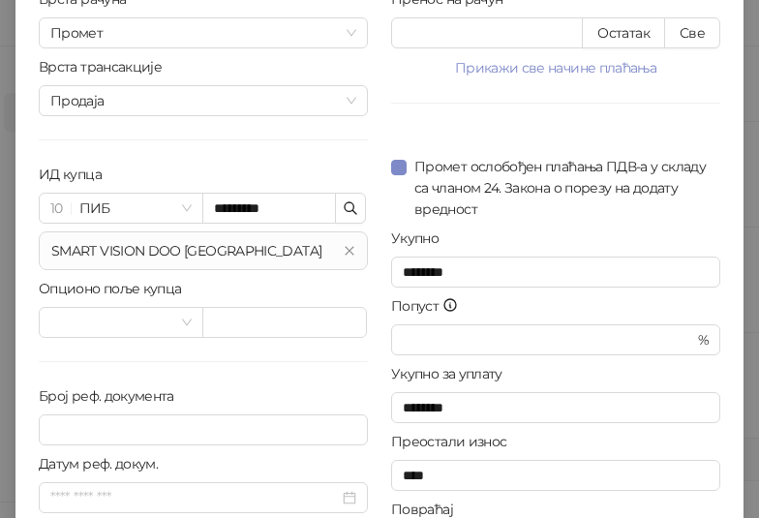
type input "********"
type input "****"
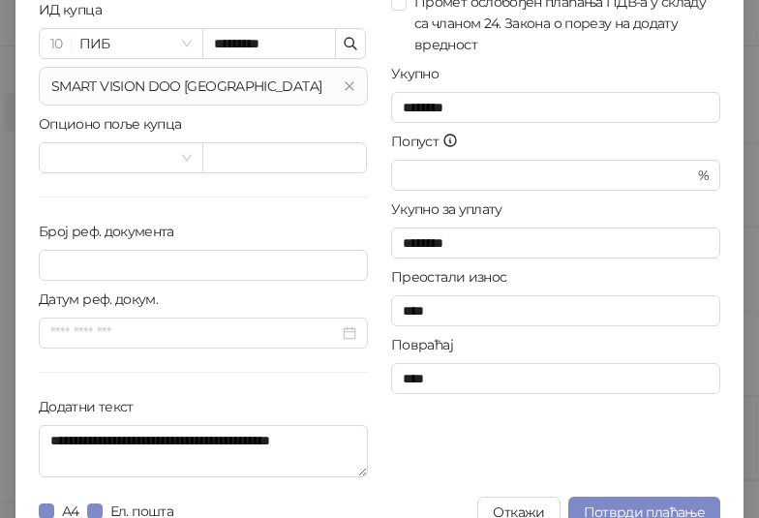
scroll to position [263, 0]
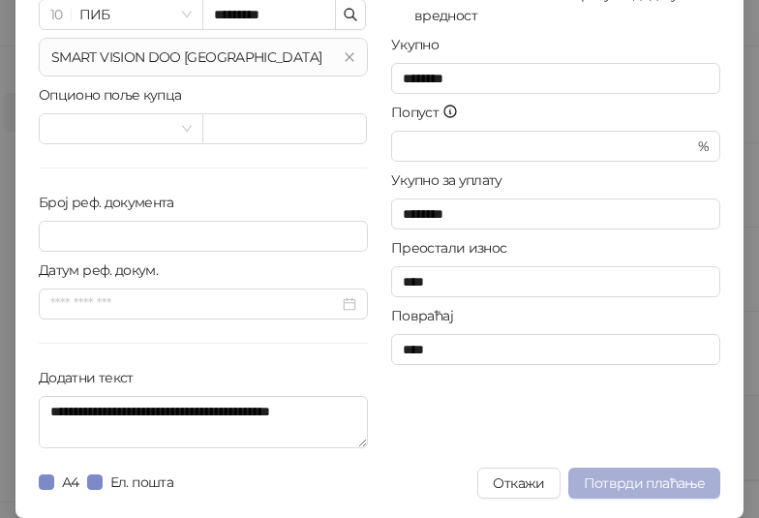
click at [654, 485] on span "Потврди плаћање" at bounding box center [644, 483] width 121 height 17
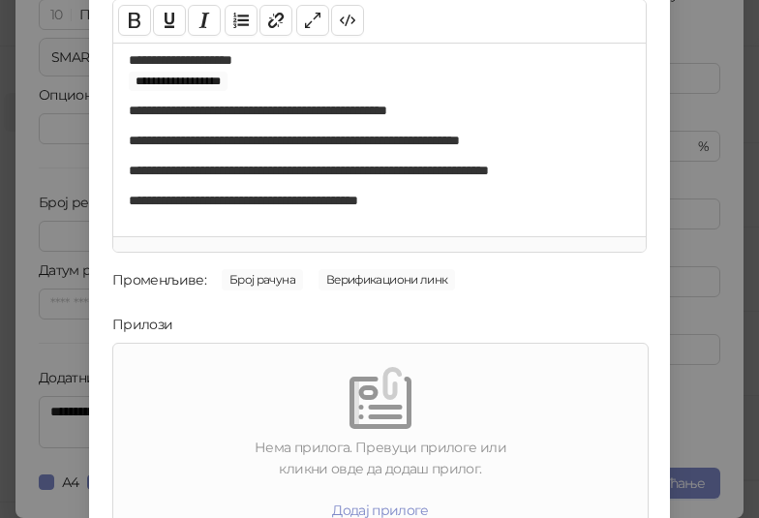
scroll to position [277, 0]
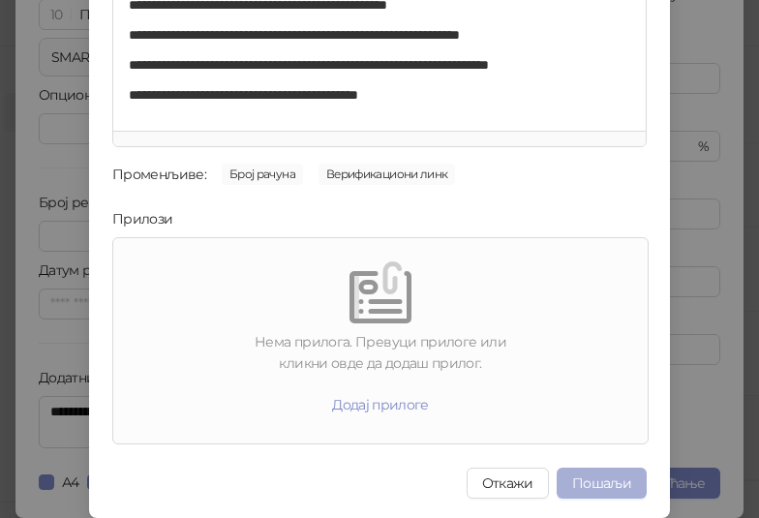
click at [600, 483] on button "Пошаљи" at bounding box center [602, 483] width 90 height 31
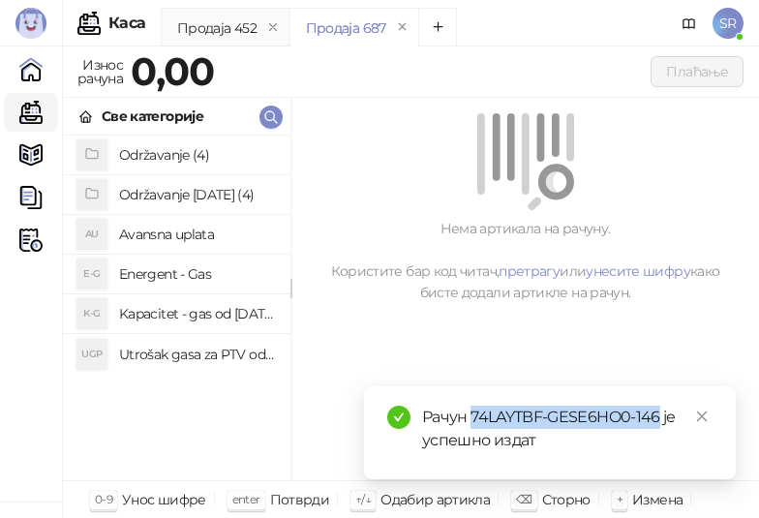
drag, startPoint x: 660, startPoint y: 418, endPoint x: 470, endPoint y: 417, distance: 189.9
click at [470, 417] on div "Рачун 74LAYTBF-GESE6HO0-146 је успешно издат" at bounding box center [567, 429] width 291 height 46
copy div "74LAYTBF-GESE6HO0-146"
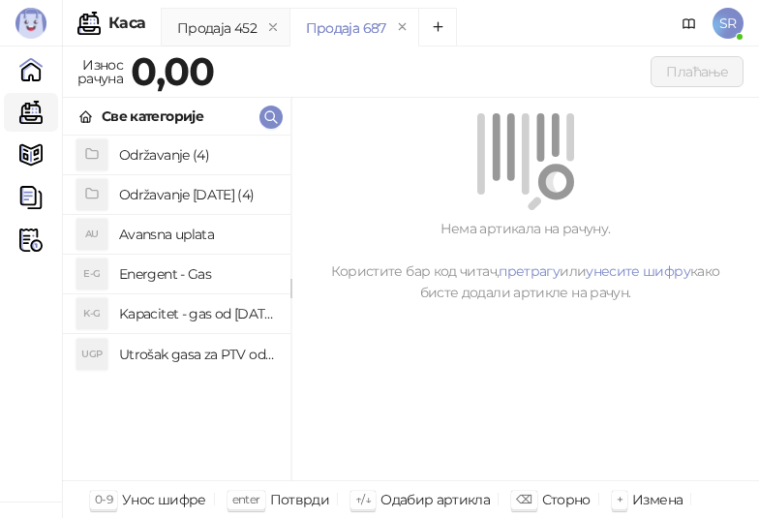
click at [634, 299] on div "Нема артикала на рачуну. Користите бар код читач, претрагу или унесите шифру ка…" at bounding box center [525, 260] width 421 height 85
click at [184, 352] on h4 "Utrošak gasa za PTV od [DATE]. do [DATE]." at bounding box center [197, 354] width 156 height 31
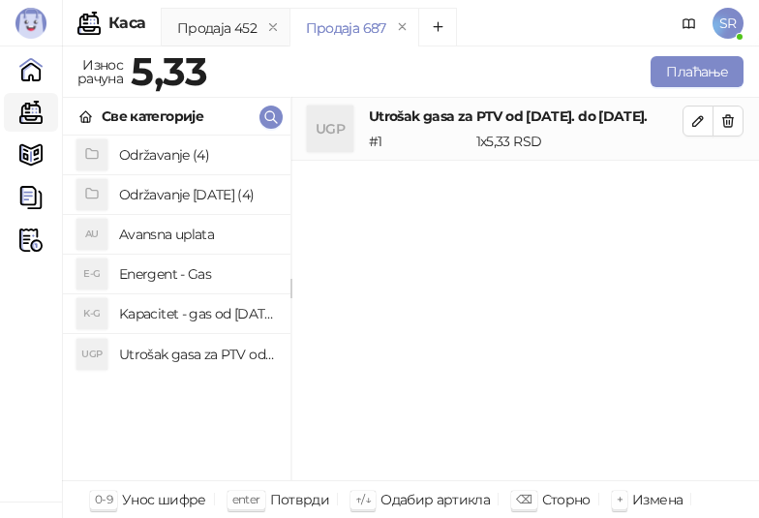
click at [183, 315] on h4 "Kapacitet - gas od [DATE]-[DATE]." at bounding box center [197, 313] width 156 height 31
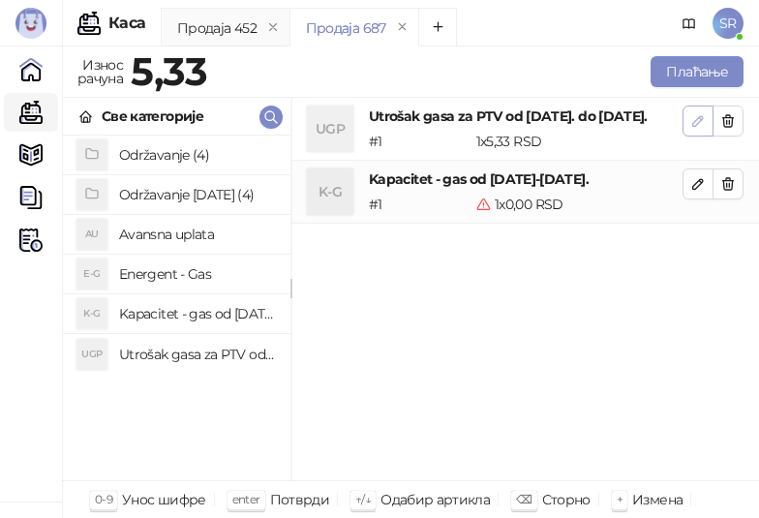
click at [698, 121] on icon "button" at bounding box center [698, 120] width 15 height 15
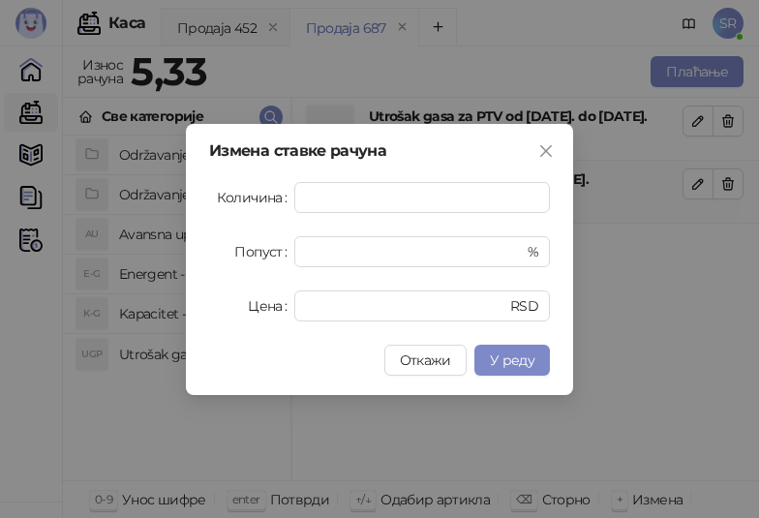
click at [535, 359] on button "У реду" at bounding box center [513, 360] width 76 height 31
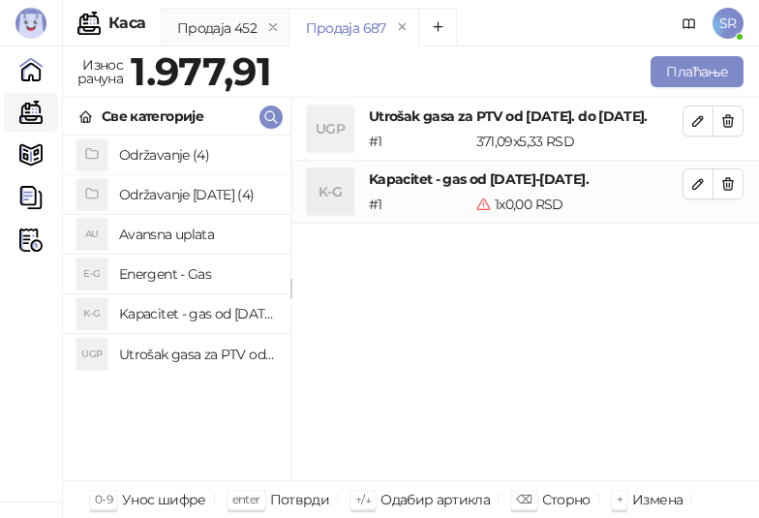
click at [522, 318] on div "UGP Utrošak gasa za PTV od [DATE]. do [DATE]. # 1 371,09 x 5,33 RSD 1.977,91 RS…" at bounding box center [526, 290] width 468 height 384
click at [696, 192] on icon "button" at bounding box center [698, 183] width 15 height 15
type input "*"
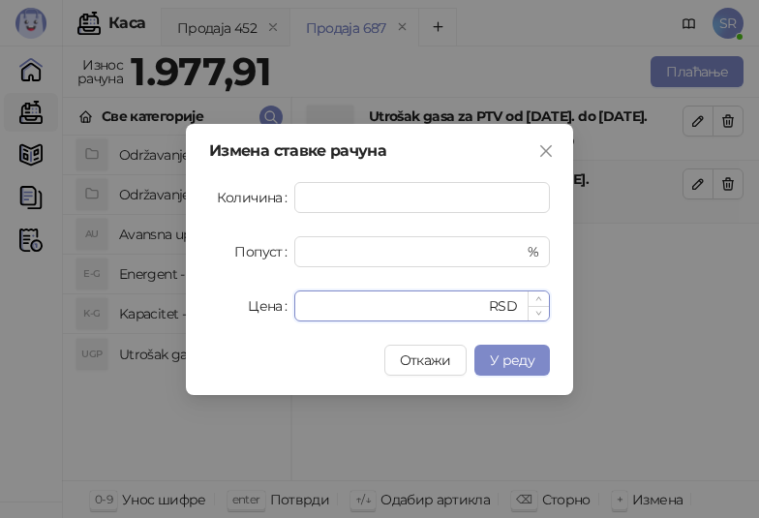
drag, startPoint x: 355, startPoint y: 311, endPoint x: 297, endPoint y: 315, distance: 58.2
click at [297, 315] on div "* RSD" at bounding box center [422, 306] width 256 height 31
paste input "*****"
type input "******"
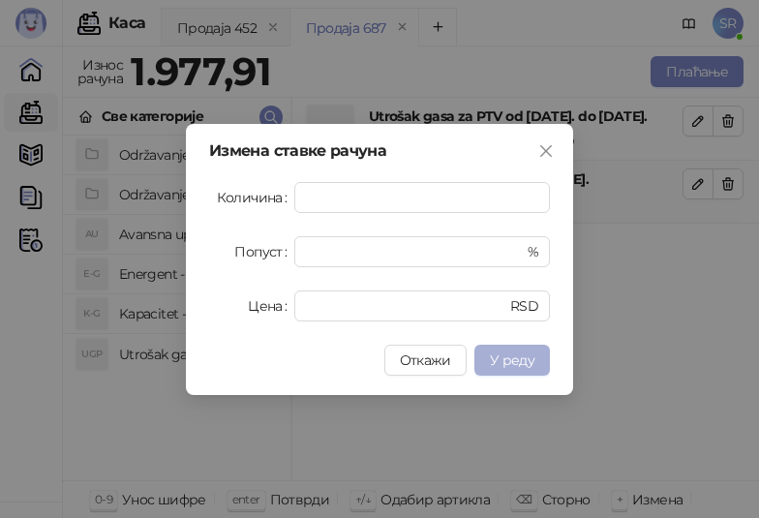
click at [525, 360] on span "У реду" at bounding box center [512, 360] width 45 height 17
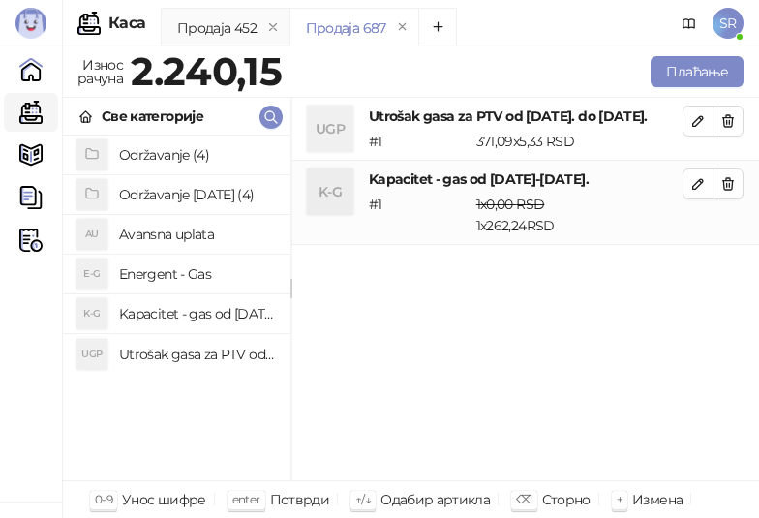
click at [189, 198] on h4 "Održavanje [DATE] (4)" at bounding box center [197, 194] width 156 height 31
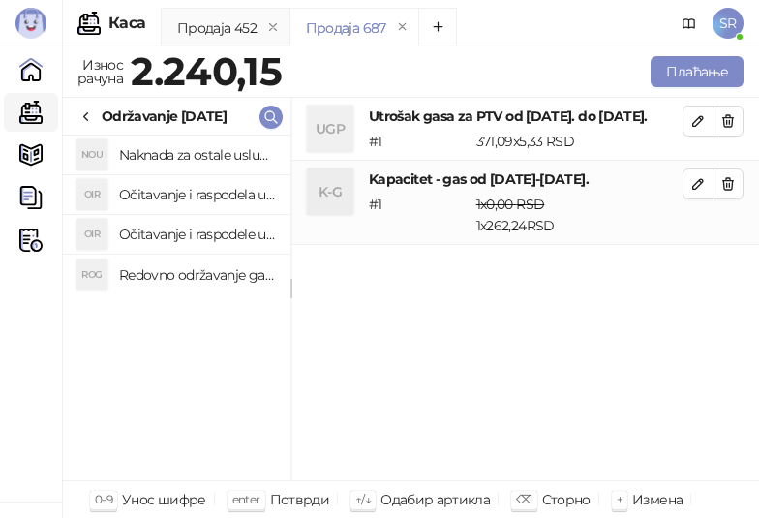
click at [225, 281] on h4 "Redovno održavanje gasne kotlarnice od [DATE]. do [DATE]." at bounding box center [197, 275] width 156 height 31
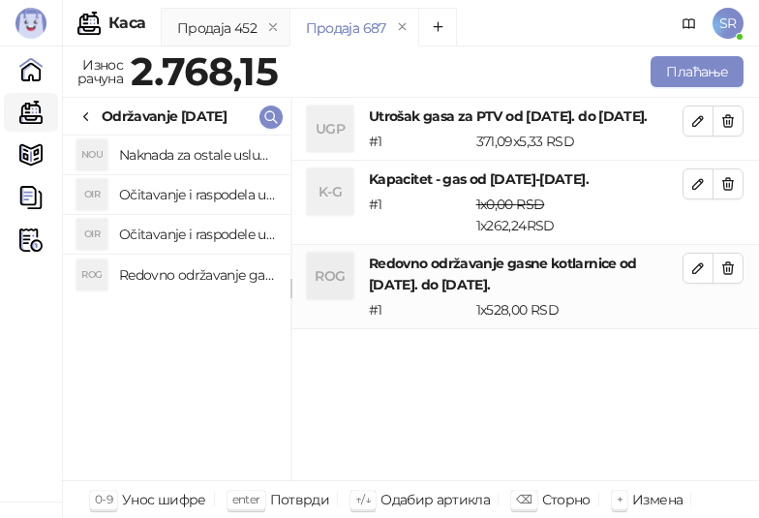
click at [220, 232] on h4 "Očitavanje i raspodele utrošene vode za PTV od [DATE]. do [DATE]." at bounding box center [197, 234] width 156 height 31
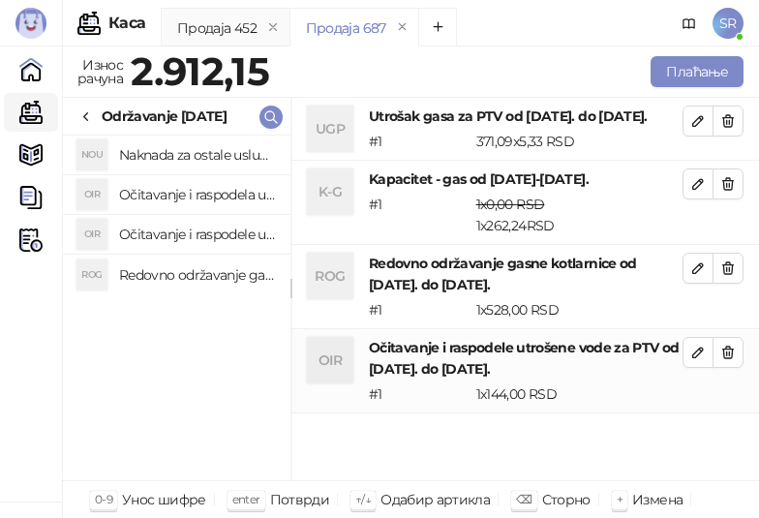
click at [212, 195] on h4 "Očitavanje i raspodela utrošene toplotne energije od [DATE]. do [DATE]." at bounding box center [197, 194] width 156 height 31
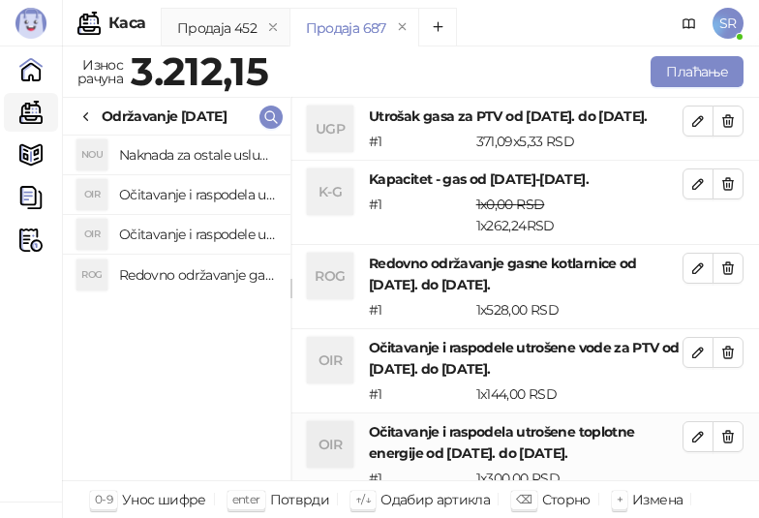
scroll to position [1, 0]
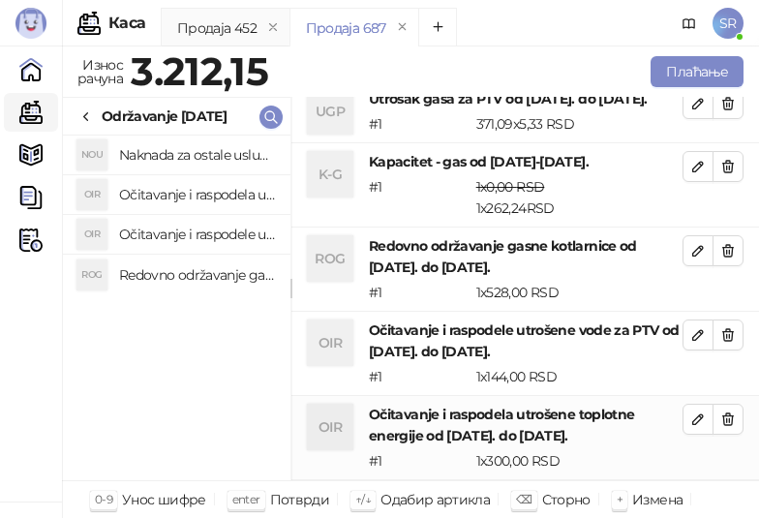
click at [207, 154] on h4 "Naknada za ostale usluge od [DATE]. do [DATE]." at bounding box center [197, 154] width 156 height 31
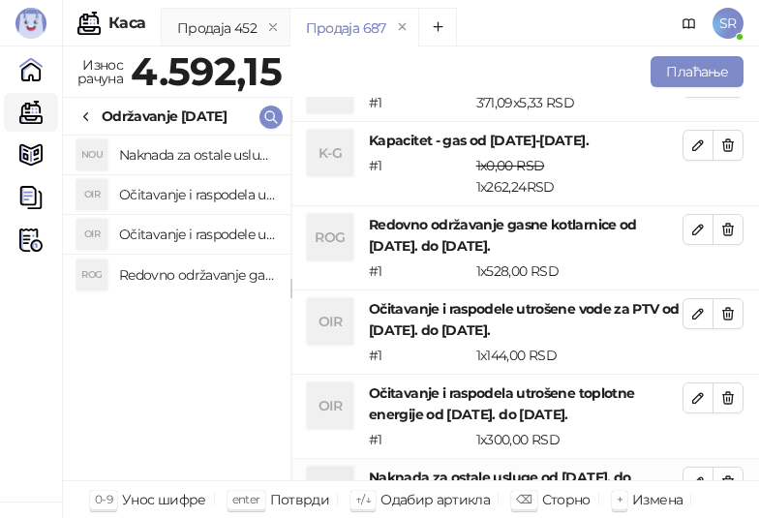
scroll to position [122, 0]
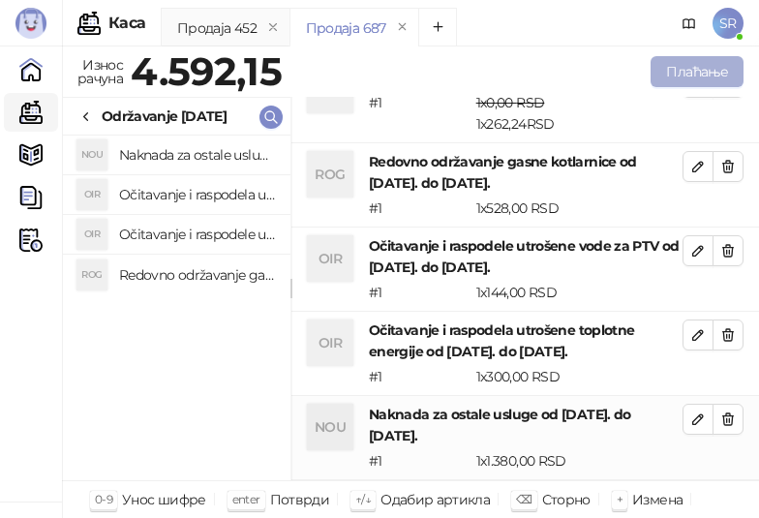
click at [684, 75] on button "Плаћање" at bounding box center [697, 71] width 93 height 31
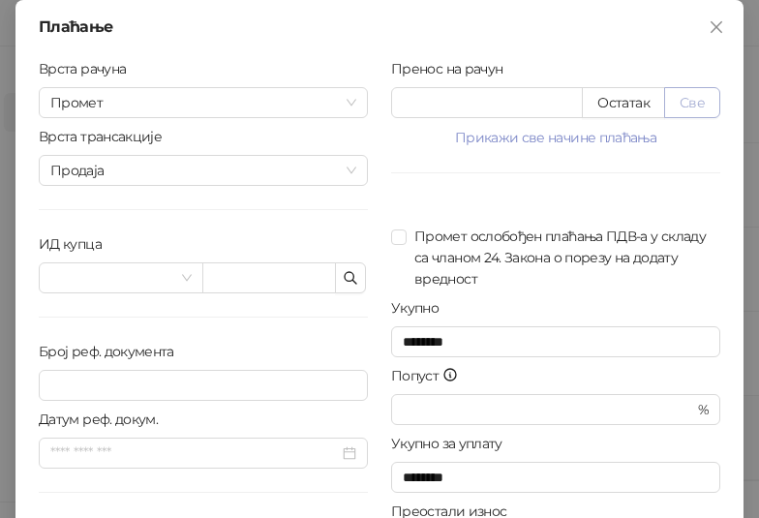
drag, startPoint x: 683, startPoint y: 96, endPoint x: 659, endPoint y: 100, distance: 24.5
click at [684, 96] on button "Све" at bounding box center [693, 102] width 56 height 31
type input "*******"
type input "****"
drag, startPoint x: 432, startPoint y: 107, endPoint x: 386, endPoint y: 99, distance: 47.1
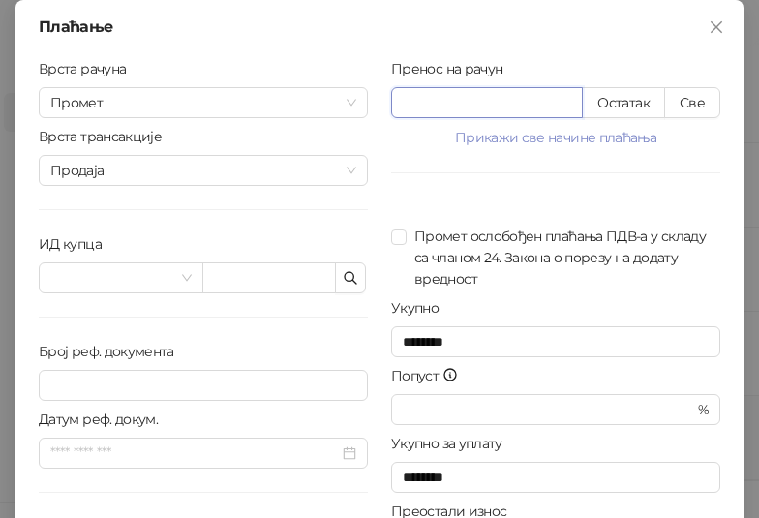
click at [392, 99] on input "*******" at bounding box center [487, 102] width 190 height 29
click at [692, 201] on div at bounding box center [555, 211] width 329 height 29
click at [350, 276] on icon "button" at bounding box center [350, 277] width 15 height 15
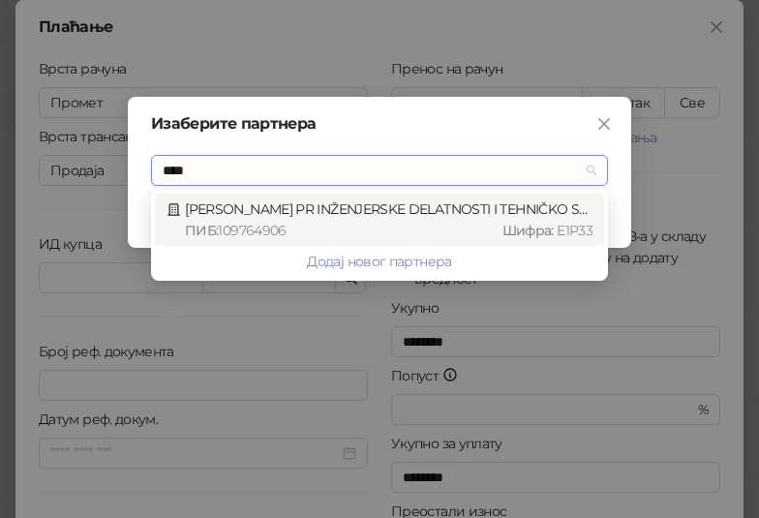
type input "*****"
click at [340, 225] on div "ПИБ : 109764906 Шифра : E1P33" at bounding box center [389, 230] width 408 height 21
type input "*********"
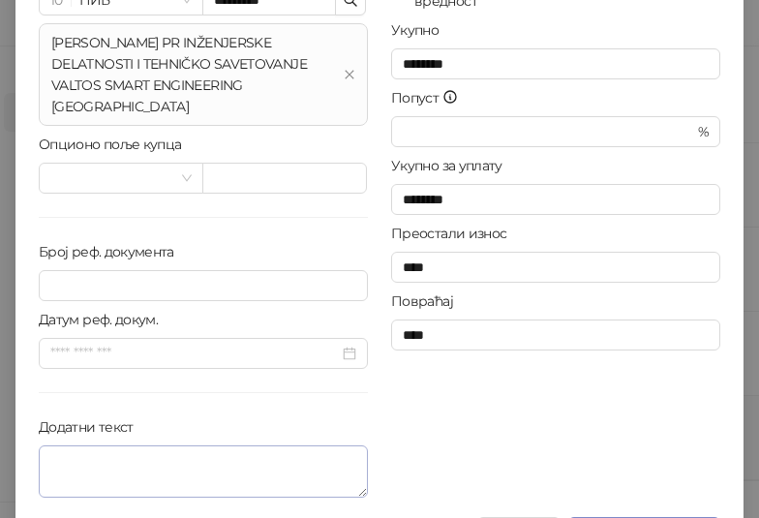
scroll to position [306, 0]
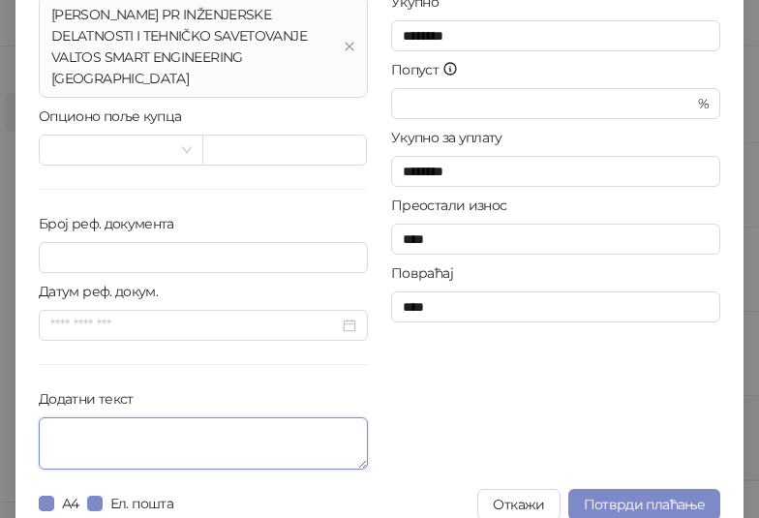
click at [194, 428] on textarea "Додатни текст" at bounding box center [203, 443] width 329 height 52
paste textarea "**********"
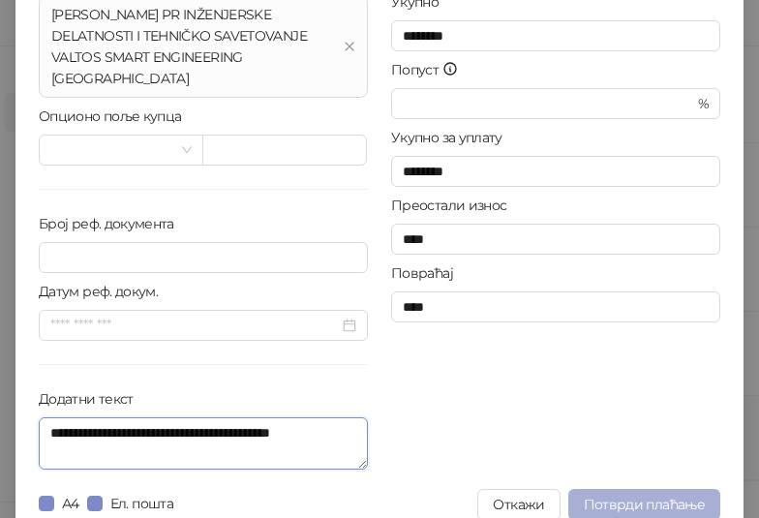
type textarea "**********"
click at [654, 496] on span "Потврди плаћање" at bounding box center [644, 504] width 121 height 17
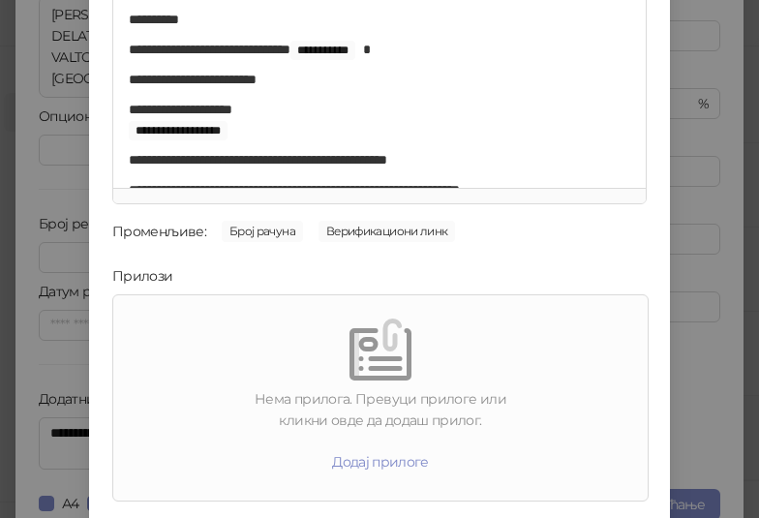
scroll to position [277, 0]
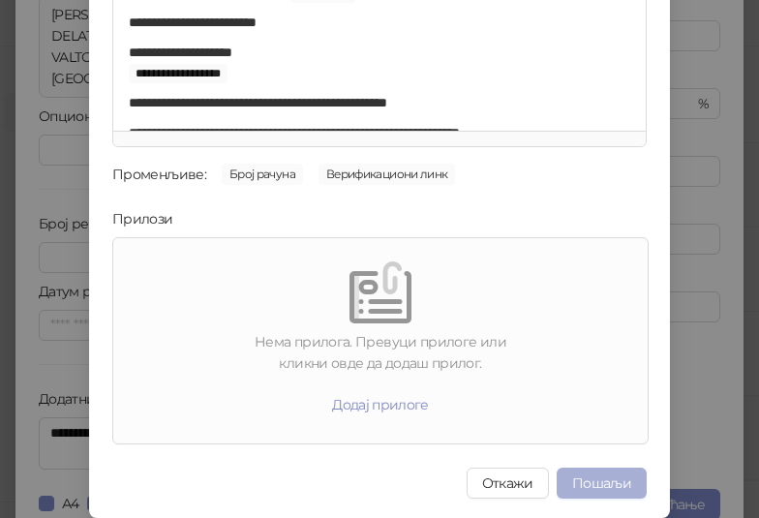
click at [614, 479] on button "Пошаљи" at bounding box center [602, 483] width 90 height 31
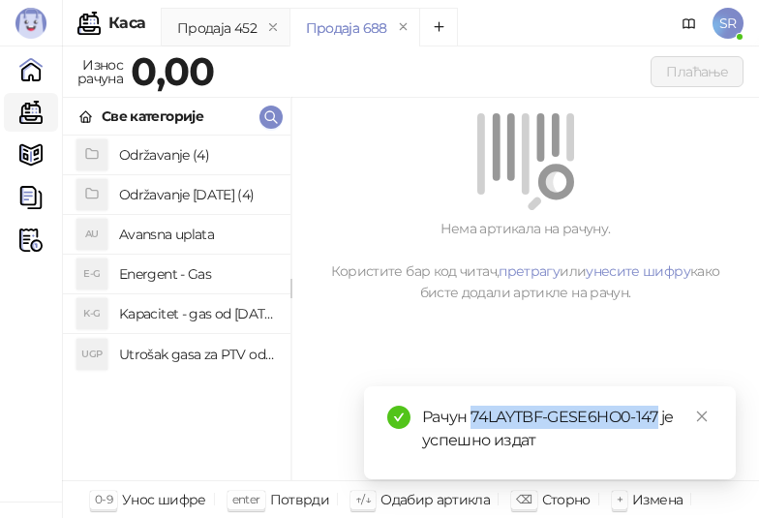
drag, startPoint x: 657, startPoint y: 417, endPoint x: 472, endPoint y: 422, distance: 185.1
click at [472, 422] on div "Рачун 74LAYTBF-GESE6HO0-147 је успешно издат" at bounding box center [567, 429] width 291 height 46
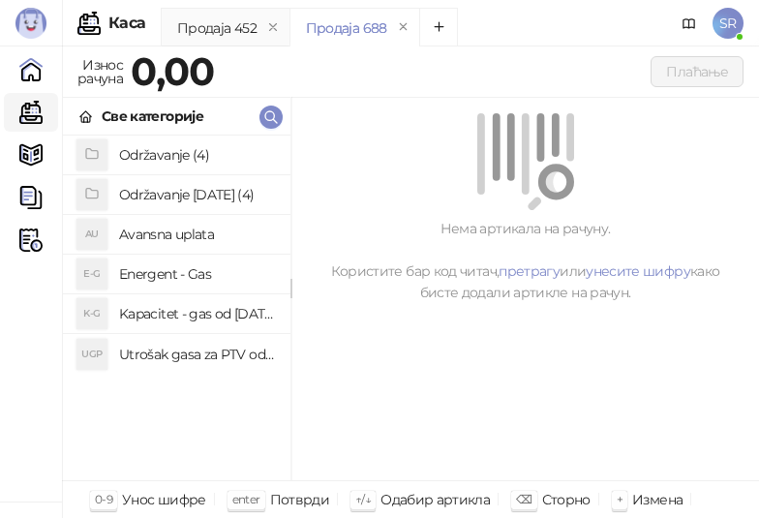
click at [618, 370] on div "Нема артикала на рачуну. Користите бар код читач, претрагу или унесите шифру ка…" at bounding box center [526, 290] width 468 height 384
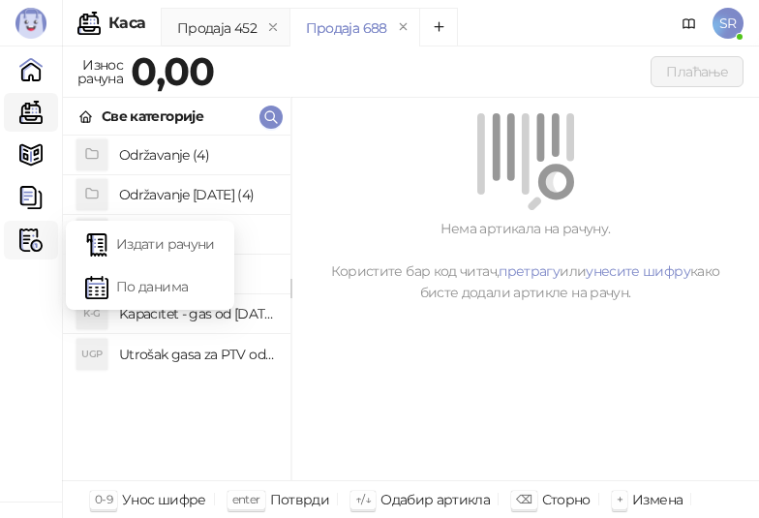
click at [26, 246] on img at bounding box center [30, 240] width 23 height 23
click at [129, 243] on link "Издати рачуни" at bounding box center [150, 244] width 130 height 39
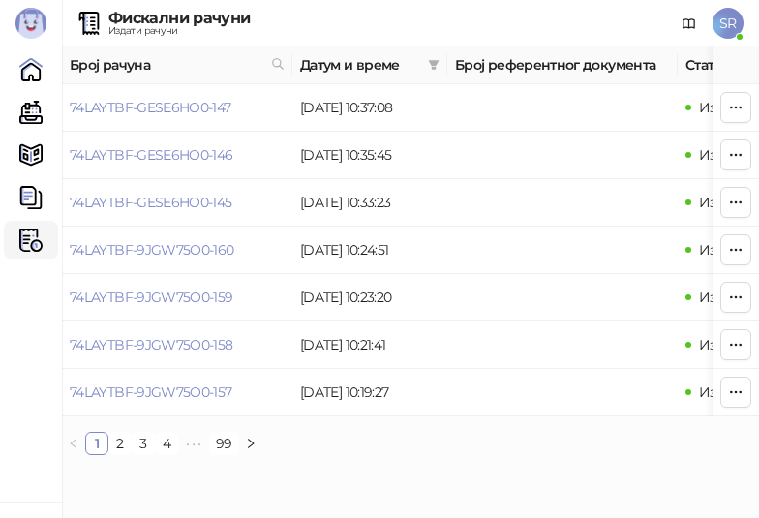
click at [633, 471] on div "Број рачуна Датум и време Број референтног документа Статус Врста рачуна Врста …" at bounding box center [410, 258] width 697 height 424
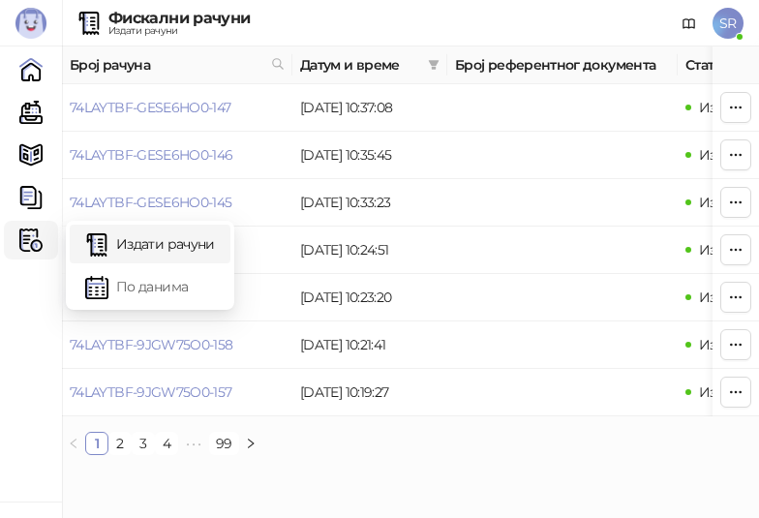
click at [37, 241] on img at bounding box center [30, 240] width 23 height 23
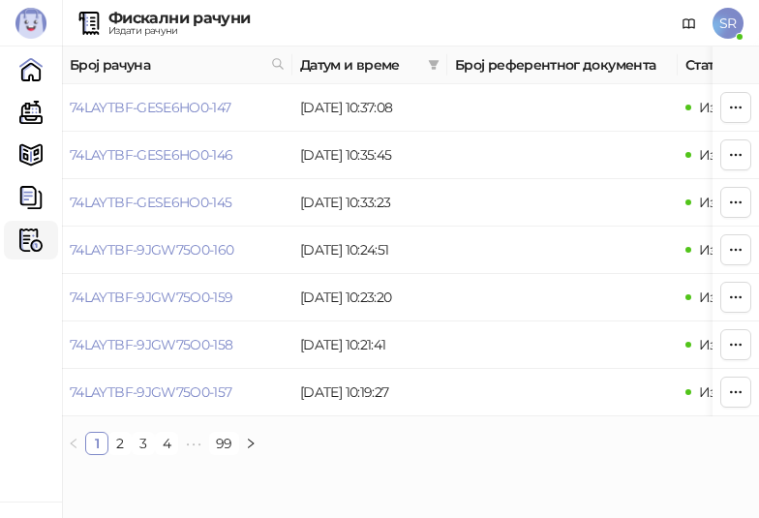
click at [681, 471] on div "Број рачуна Датум и време Број референтног документа Статус Врста рачуна Врста …" at bounding box center [410, 258] width 697 height 424
click at [575, 471] on html "[PERSON_NAME] 3.11.4-b868281 Почетна Каса Каталог Документи Фискални рачуни HEA…" at bounding box center [379, 235] width 759 height 471
click at [523, 455] on ul "1 2 3 4 5 ••• 99" at bounding box center [410, 443] width 697 height 23
click at [21, 112] on link "Каса" at bounding box center [31, 112] width 39 height 39
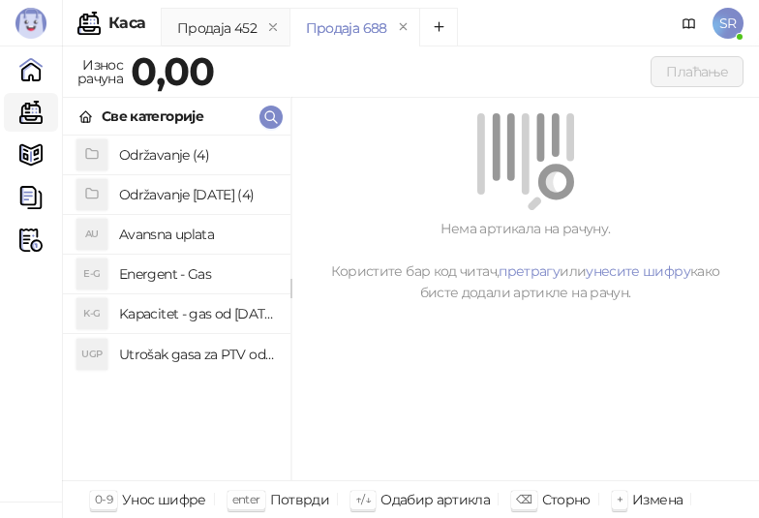
click at [164, 355] on h4 "Utrošak gasa za PTV od [DATE]. do [DATE]." at bounding box center [197, 354] width 156 height 31
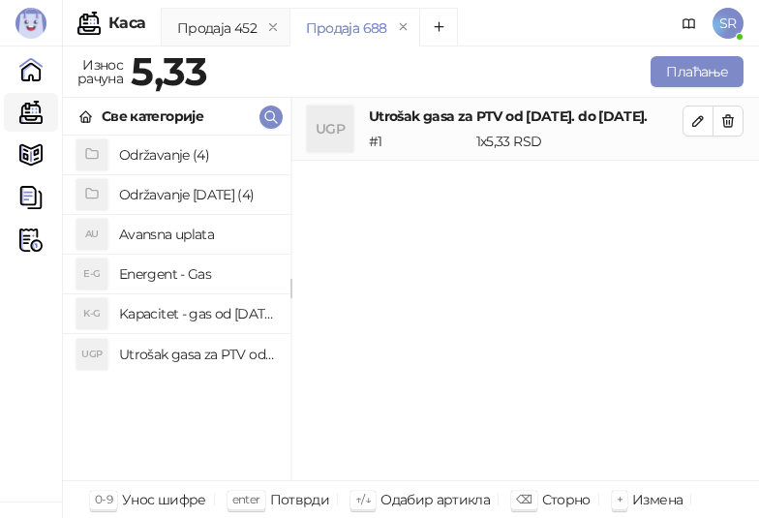
click at [171, 313] on h4 "Kapacitet - gas od [DATE]-[DATE]." at bounding box center [197, 313] width 156 height 31
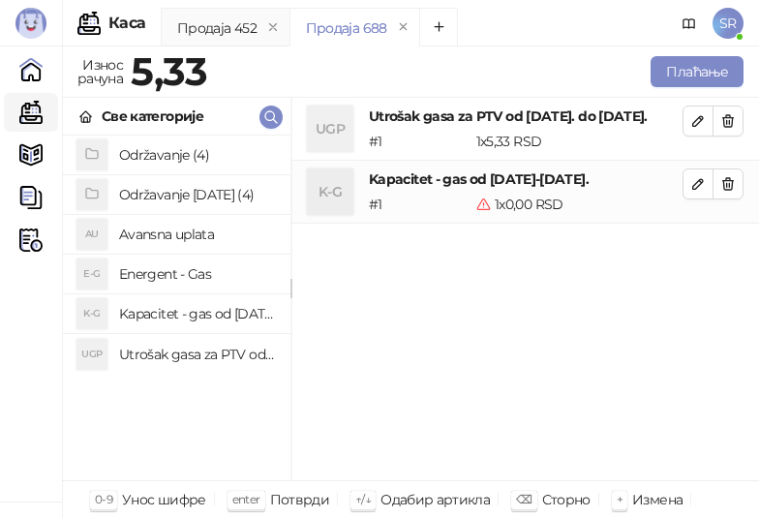
click at [588, 416] on div "UGP Utrošak gasa za PTV od [DATE]. do [DATE]. # 1 1 x 5,33 RSD 5,33 RSD K-G Kap…" at bounding box center [526, 290] width 468 height 384
click at [696, 125] on icon "button" at bounding box center [699, 121] width 10 height 10
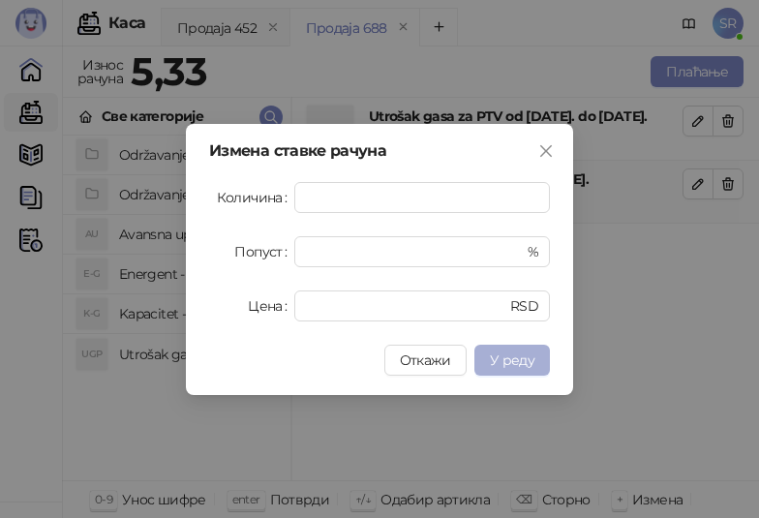
click at [531, 360] on span "У реду" at bounding box center [512, 360] width 45 height 17
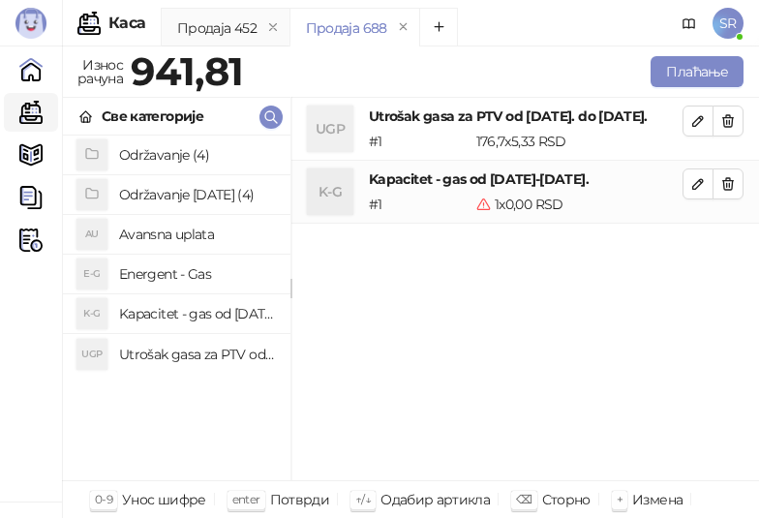
click at [549, 429] on div "UGP Utrošak gasa za PTV od [DATE]. do [DATE]. # 1 176,7 x 5,33 RSD 941,81 RSD K…" at bounding box center [526, 290] width 468 height 384
click at [703, 192] on icon "button" at bounding box center [698, 183] width 15 height 15
type input "*"
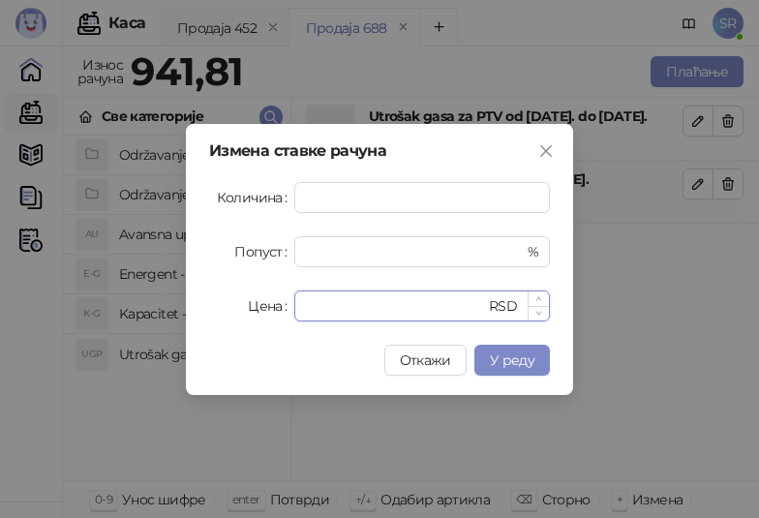
drag, startPoint x: 325, startPoint y: 312, endPoint x: 301, endPoint y: 316, distance: 24.5
click at [301, 316] on div "* RSD" at bounding box center [422, 306] width 256 height 31
paste input "****"
type input "*****"
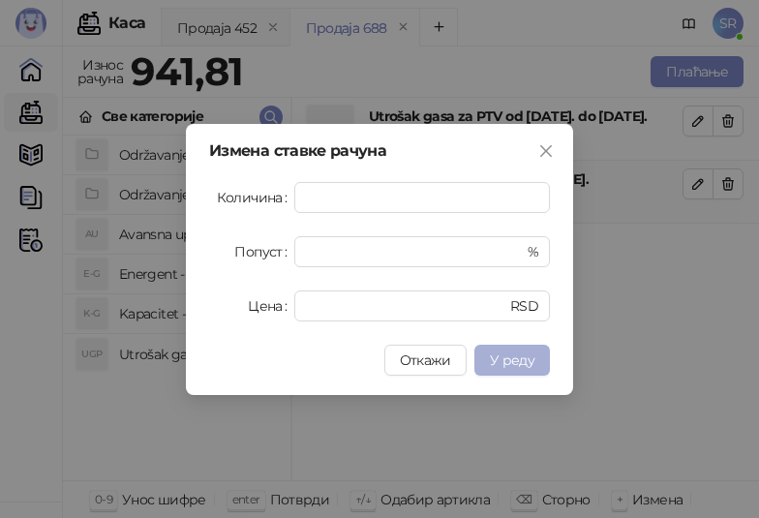
click at [507, 357] on span "У реду" at bounding box center [512, 360] width 45 height 17
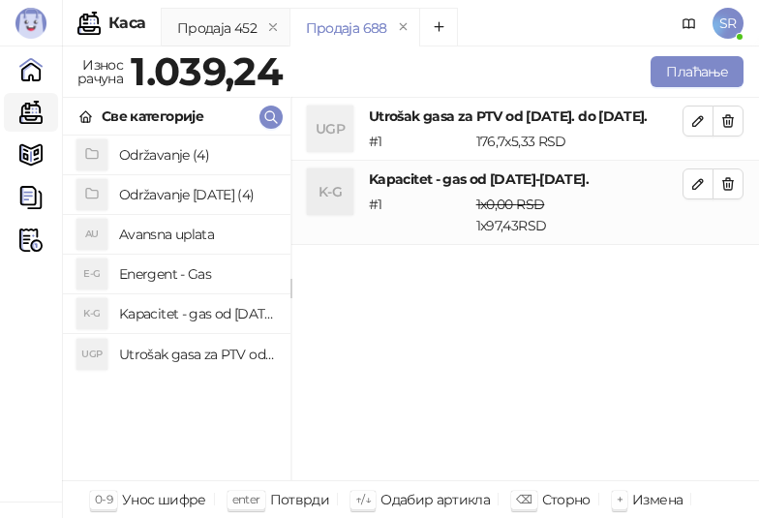
click at [178, 195] on h4 "Održavanje [DATE] (4)" at bounding box center [197, 194] width 156 height 31
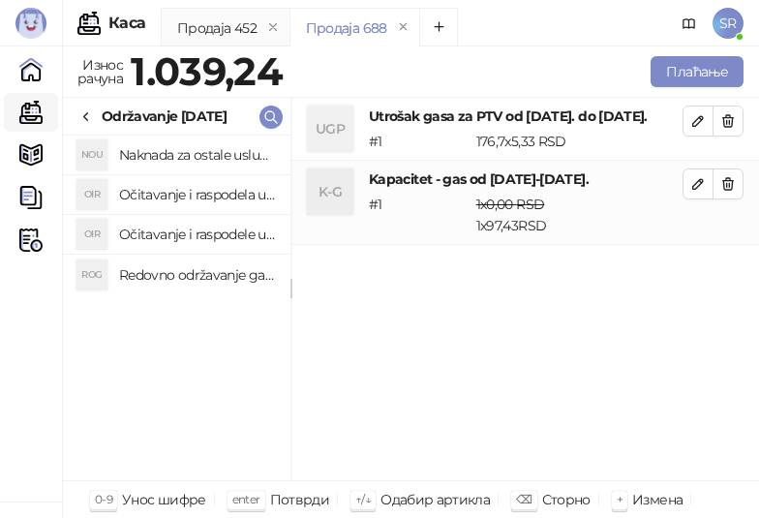
click at [175, 270] on h4 "Redovno održavanje gasne kotlarnice od [DATE]. do [DATE]." at bounding box center [197, 275] width 156 height 31
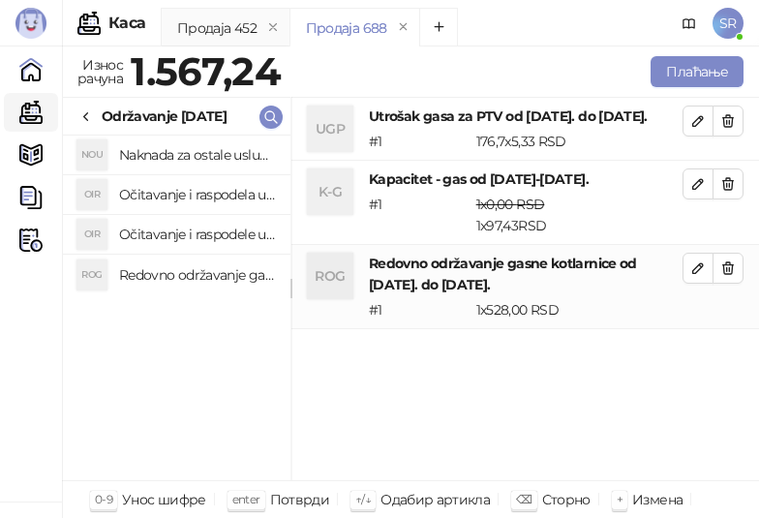
click at [173, 232] on h4 "Očitavanje i raspodele utrošene vode za PTV od [DATE]. do [DATE]." at bounding box center [197, 234] width 156 height 31
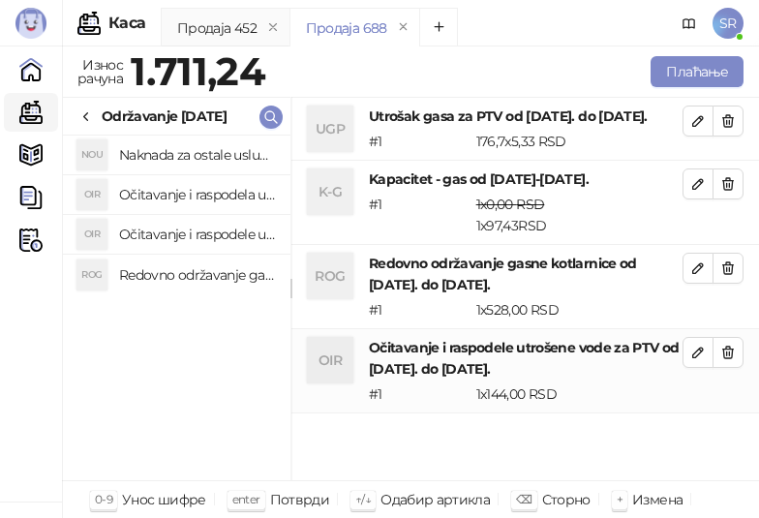
click at [180, 190] on h4 "Očitavanje i raspodela utrošene toplotne energije od [DATE]. do [DATE]." at bounding box center [197, 194] width 156 height 31
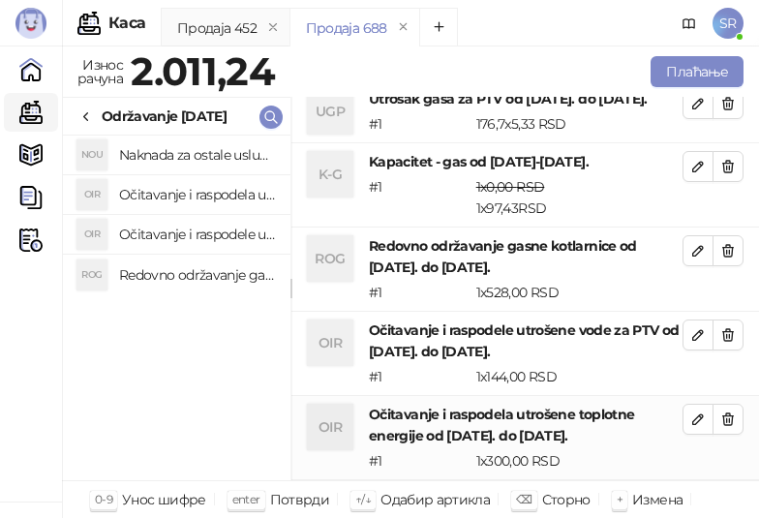
click at [200, 150] on h4 "Naknada za ostale usluge od [DATE]. do [DATE]." at bounding box center [197, 154] width 156 height 31
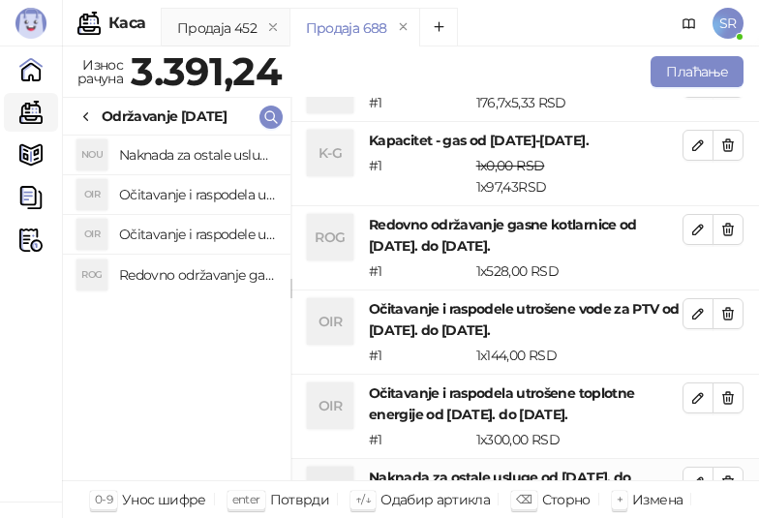
scroll to position [122, 0]
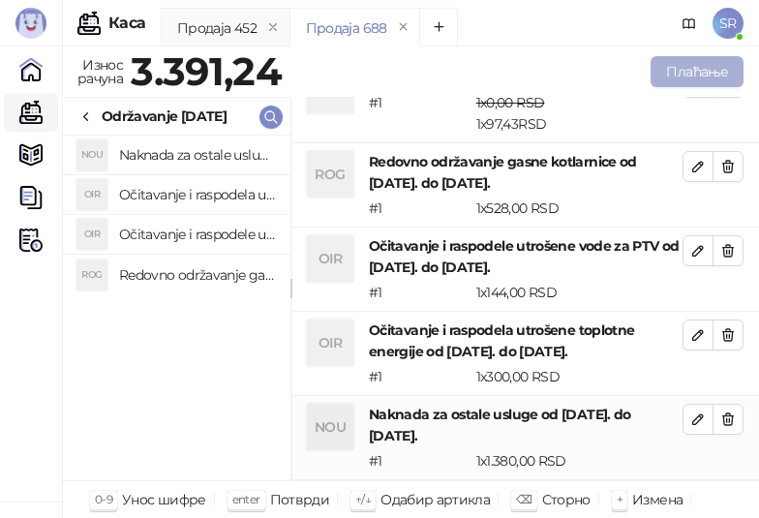
click at [695, 64] on button "Плаћање" at bounding box center [697, 71] width 93 height 31
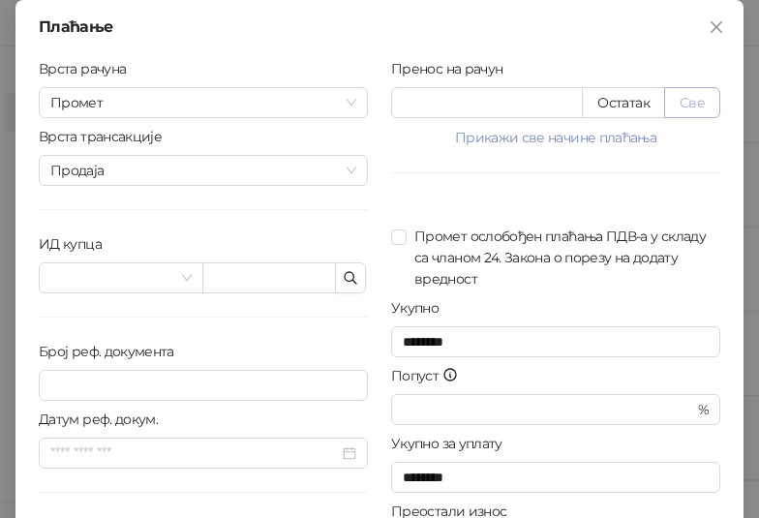
click at [699, 101] on button "Све" at bounding box center [693, 102] width 56 height 31
type input "*******"
type input "****"
drag, startPoint x: 512, startPoint y: 106, endPoint x: 396, endPoint y: 107, distance: 116.2
click at [396, 107] on input "*******" at bounding box center [487, 102] width 190 height 29
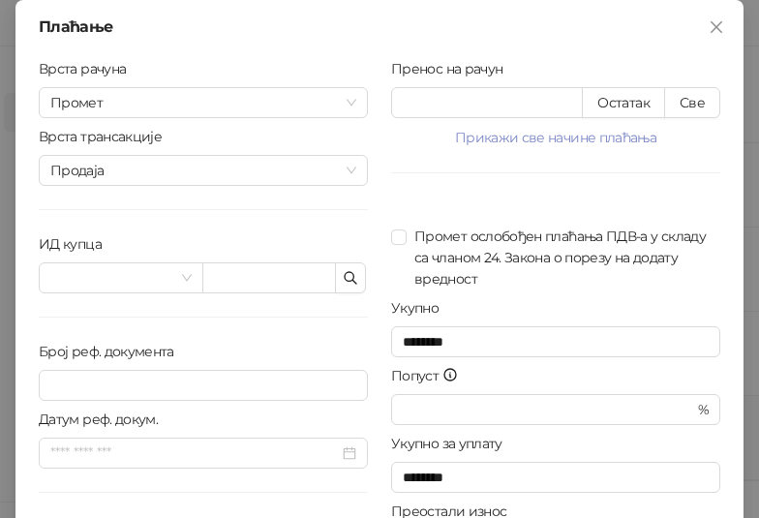
click at [720, 445] on div "Пренос на рачун ******* Остатак Све Прикажи све начине плаћања Платна картица *…" at bounding box center [556, 347] width 353 height 578
click at [345, 286] on span "button" at bounding box center [350, 277] width 15 height 18
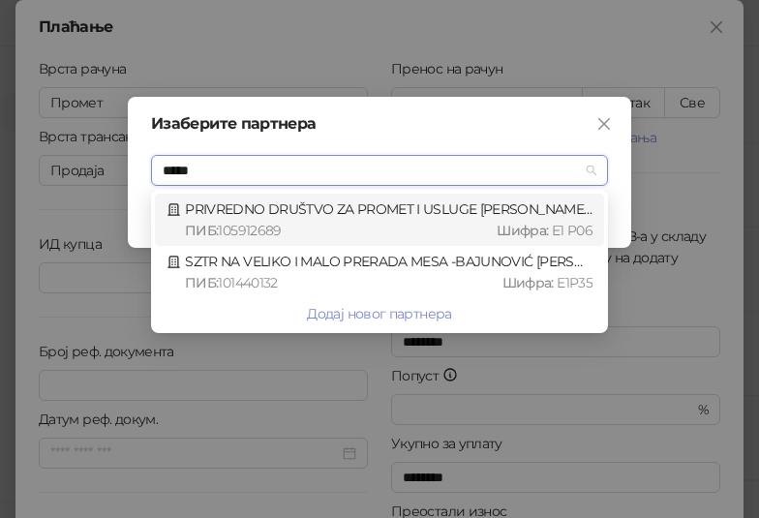
type input "******"
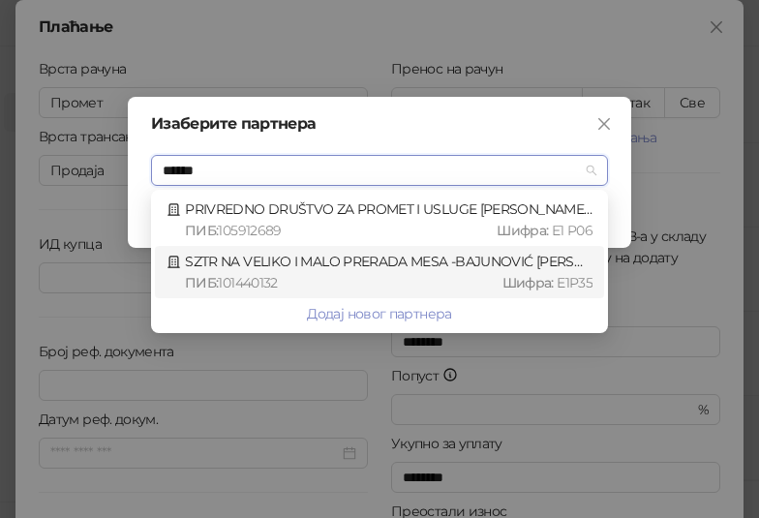
click at [347, 265] on div "SZTR NA VELIKO I MALO PRERADA MESA -BAJUNOVIĆ [PERSON_NAME] PREDUZETNIK BADINOV…" at bounding box center [380, 272] width 426 height 43
type input "*********"
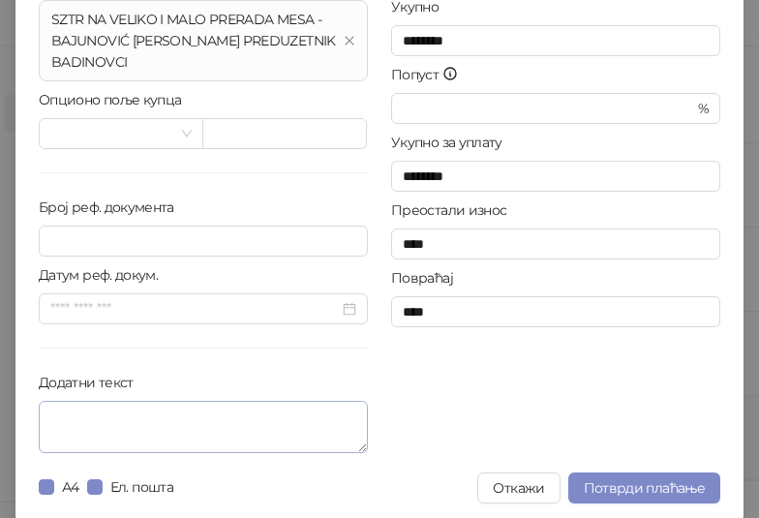
scroll to position [306, 0]
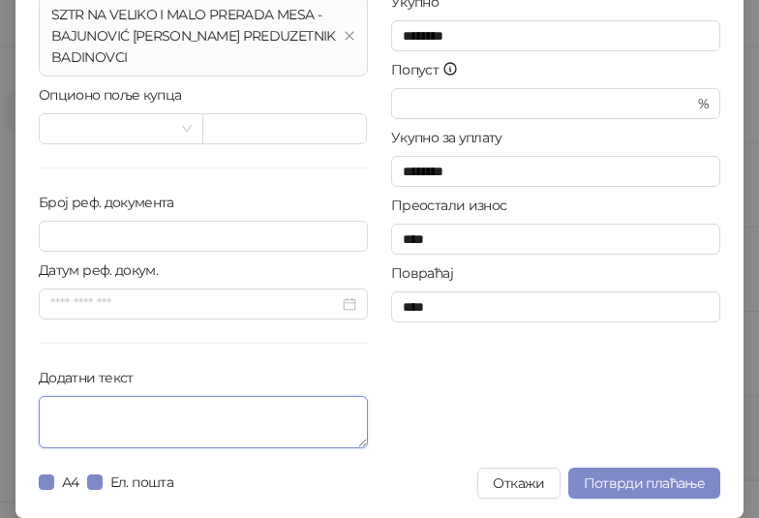
click at [129, 412] on textarea "Додатни текст" at bounding box center [203, 422] width 329 height 52
type textarea "*"
click at [114, 435] on textarea "**********" at bounding box center [203, 422] width 329 height 52
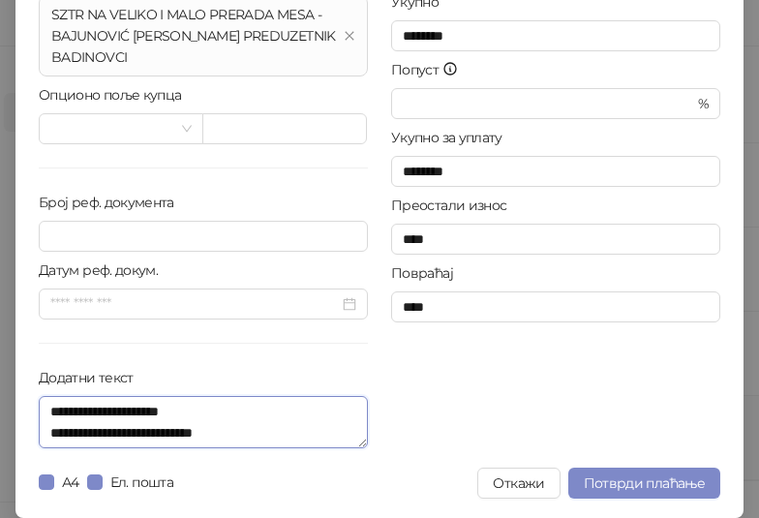
paste textarea "**********"
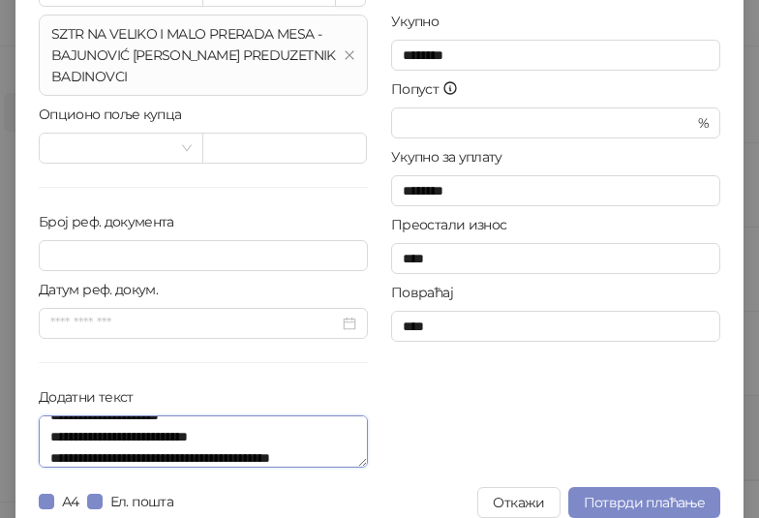
scroll to position [306, 0]
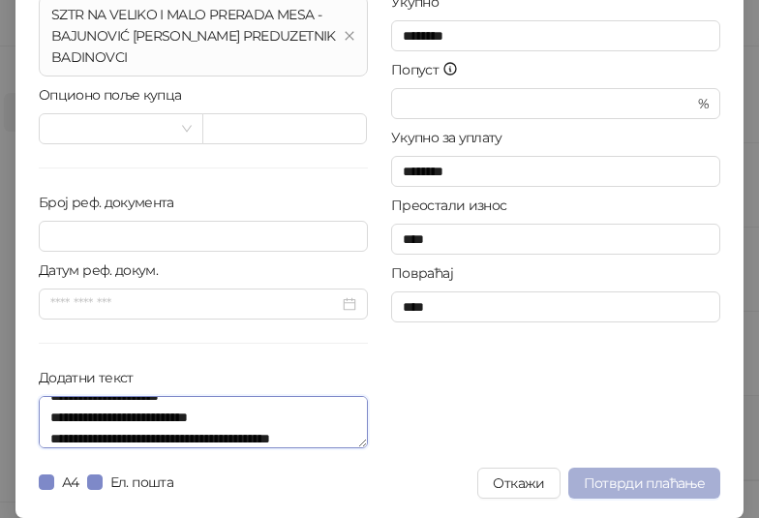
type textarea "**********"
click at [618, 483] on span "Потврди плаћање" at bounding box center [644, 483] width 121 height 17
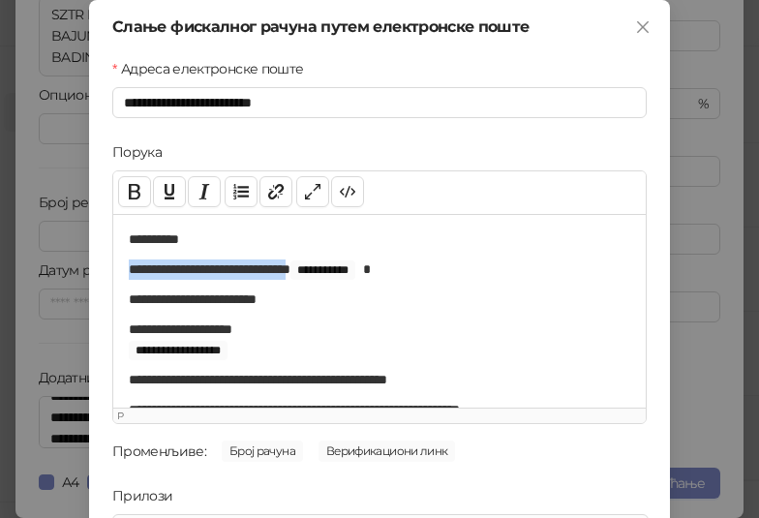
drag, startPoint x: 122, startPoint y: 268, endPoint x: 308, endPoint y: 273, distance: 186.0
click at [308, 273] on p "**********" at bounding box center [372, 270] width 487 height 20
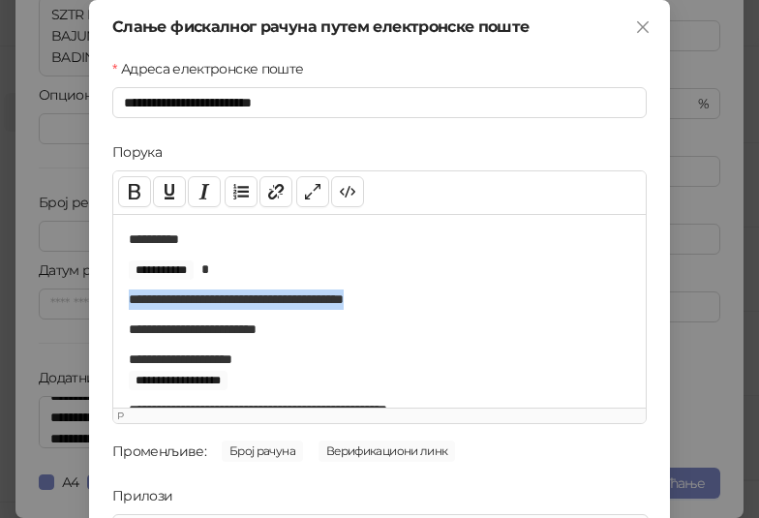
drag, startPoint x: 395, startPoint y: 299, endPoint x: 120, endPoint y: 299, distance: 275.1
click at [120, 299] on div "**********" at bounding box center [379, 311] width 533 height 194
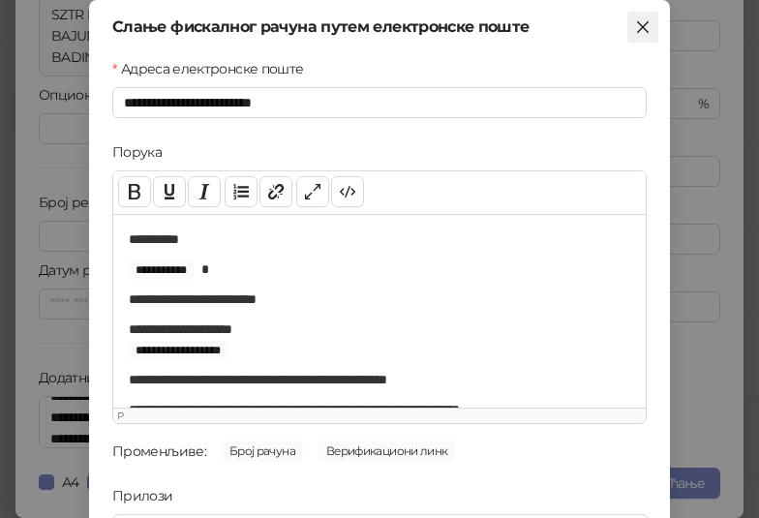
click at [635, 32] on icon "close" at bounding box center [642, 26] width 15 height 15
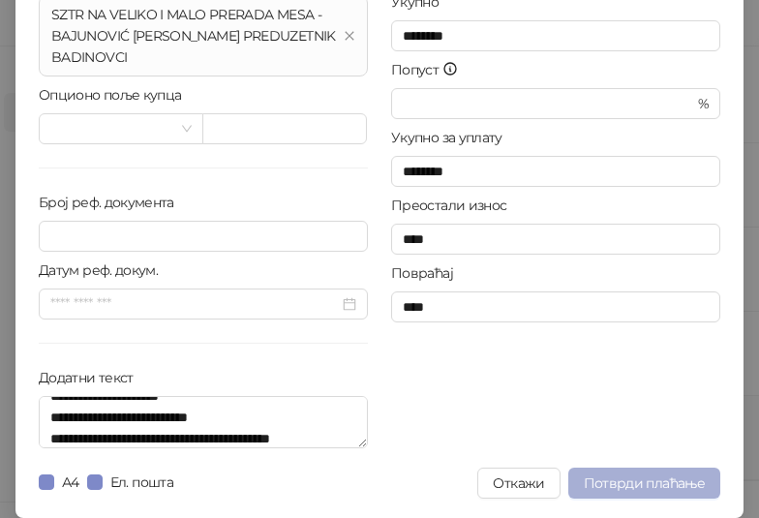
click at [658, 479] on span "Потврди плаћање" at bounding box center [644, 483] width 121 height 17
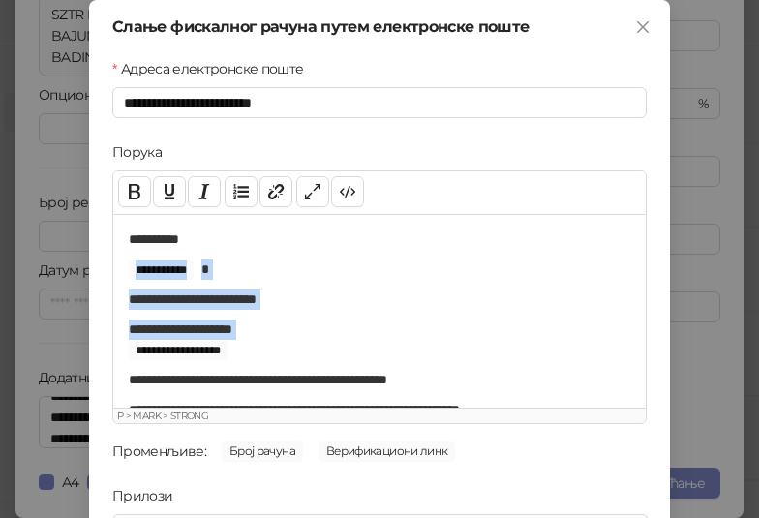
drag, startPoint x: 129, startPoint y: 269, endPoint x: 309, endPoint y: 348, distance: 196.5
click at [309, 348] on div "**********" at bounding box center [379, 311] width 533 height 194
click at [240, 285] on div "**********" at bounding box center [379, 311] width 533 height 194
drag, startPoint x: 124, startPoint y: 270, endPoint x: 262, endPoint y: 344, distance: 156.0
click at [262, 344] on div "**********" at bounding box center [379, 311] width 533 height 194
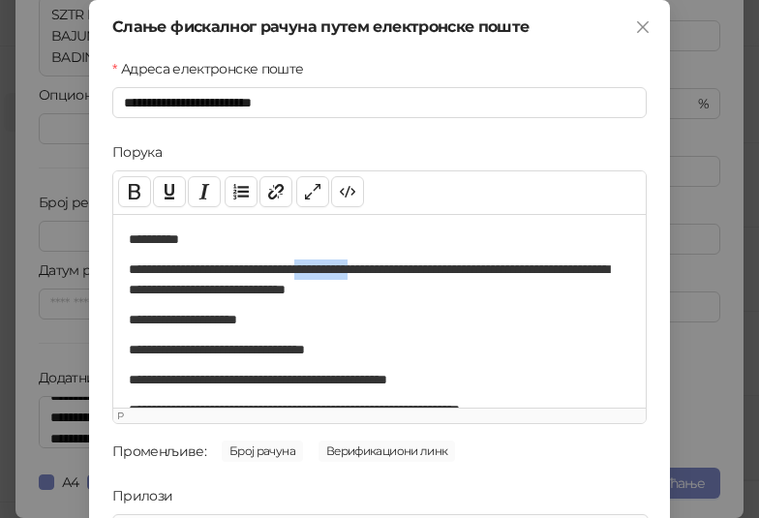
drag, startPoint x: 335, startPoint y: 269, endPoint x: 401, endPoint y: 268, distance: 65.9
click at [401, 268] on p "**********" at bounding box center [372, 280] width 487 height 41
drag, startPoint x: 253, startPoint y: 269, endPoint x: 402, endPoint y: 270, distance: 149.2
click at [402, 270] on p "**********" at bounding box center [372, 280] width 487 height 41
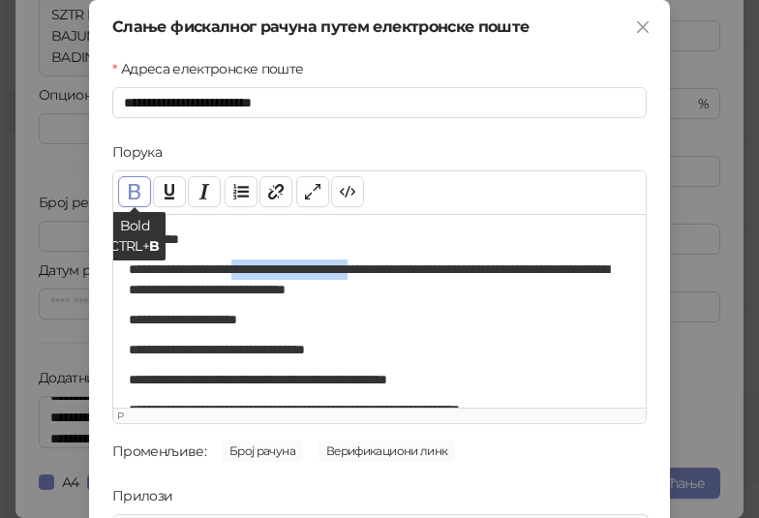
click at [135, 193] on button "Bold CTRL+ B" at bounding box center [134, 191] width 33 height 31
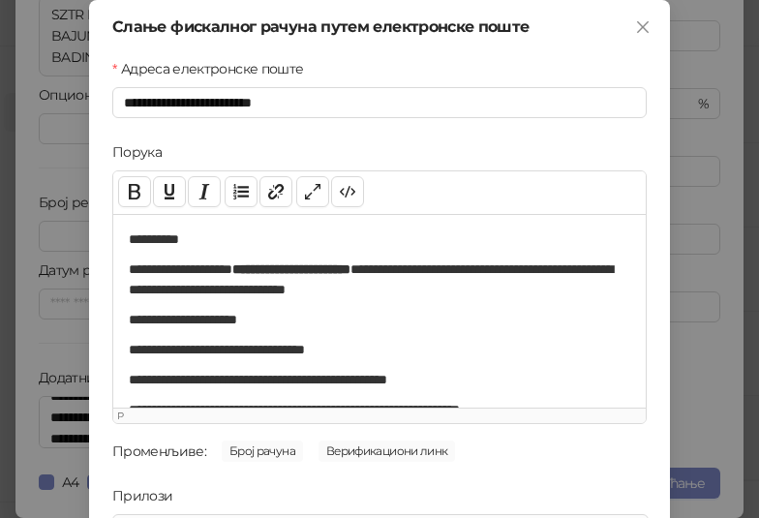
click at [585, 337] on div "**********" at bounding box center [379, 311] width 533 height 194
drag, startPoint x: 317, startPoint y: 351, endPoint x: 389, endPoint y: 347, distance: 72.8
click at [389, 347] on p "**********" at bounding box center [372, 350] width 487 height 20
drag, startPoint x: 121, startPoint y: 348, endPoint x: 460, endPoint y: 344, distance: 339.1
click at [460, 344] on p "**********" at bounding box center [372, 350] width 487 height 20
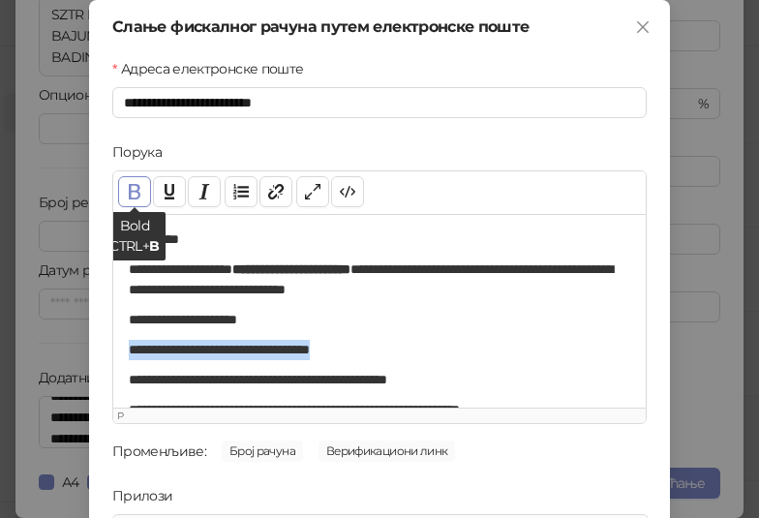
click at [128, 190] on button "Bold CTRL+ B" at bounding box center [134, 191] width 33 height 31
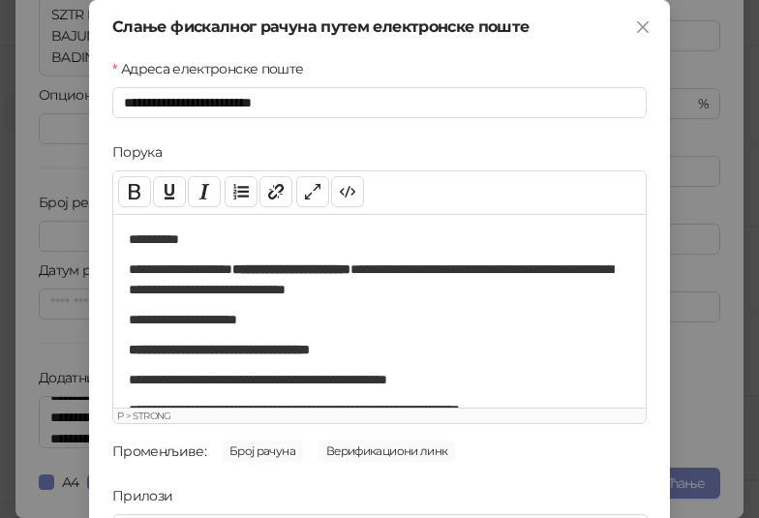
click at [482, 347] on p "**********" at bounding box center [380, 350] width 502 height 20
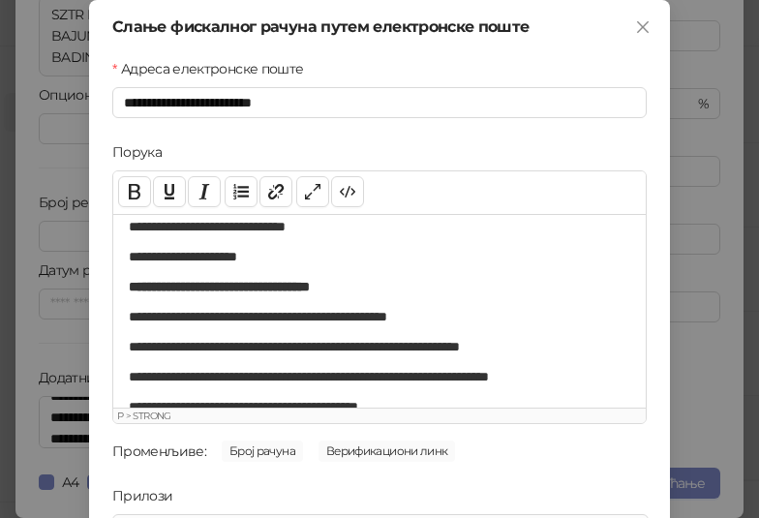
scroll to position [97, 0]
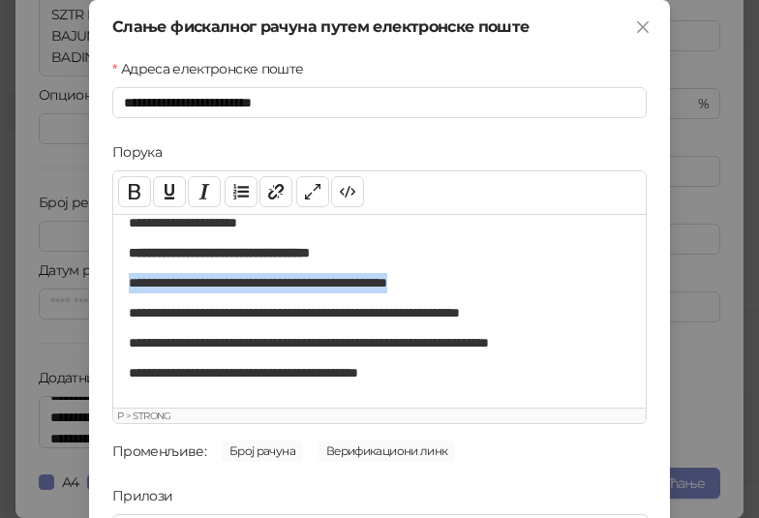
drag, startPoint x: 118, startPoint y: 283, endPoint x: 501, endPoint y: 282, distance: 382.6
click at [501, 282] on div "**********" at bounding box center [379, 311] width 533 height 194
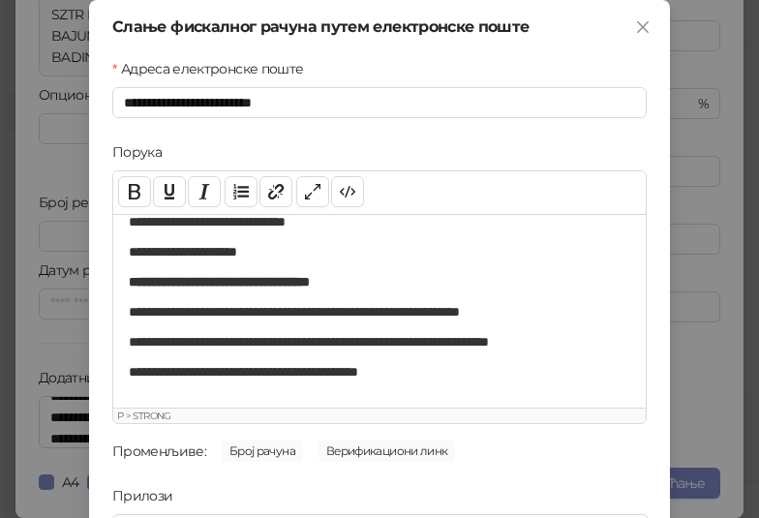
scroll to position [0, 0]
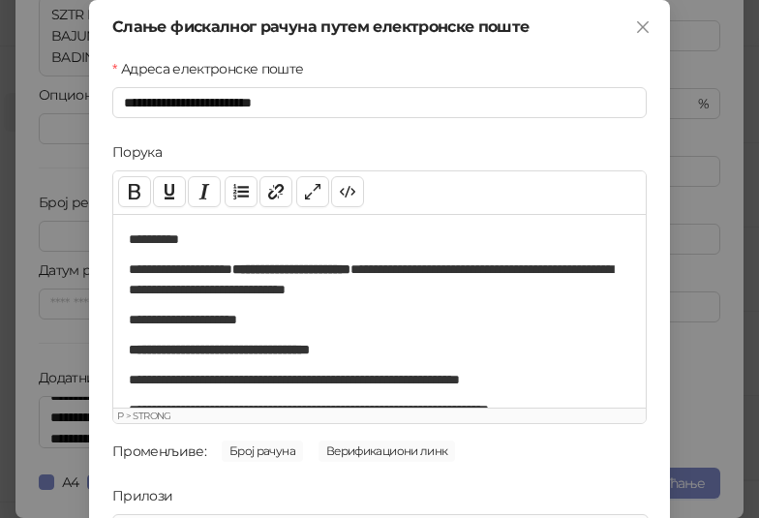
click at [214, 241] on p "**********" at bounding box center [372, 240] width 487 height 20
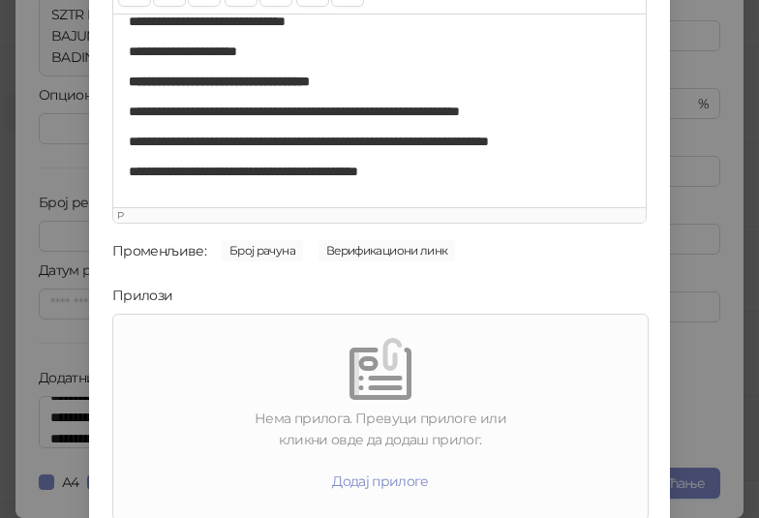
scroll to position [277, 0]
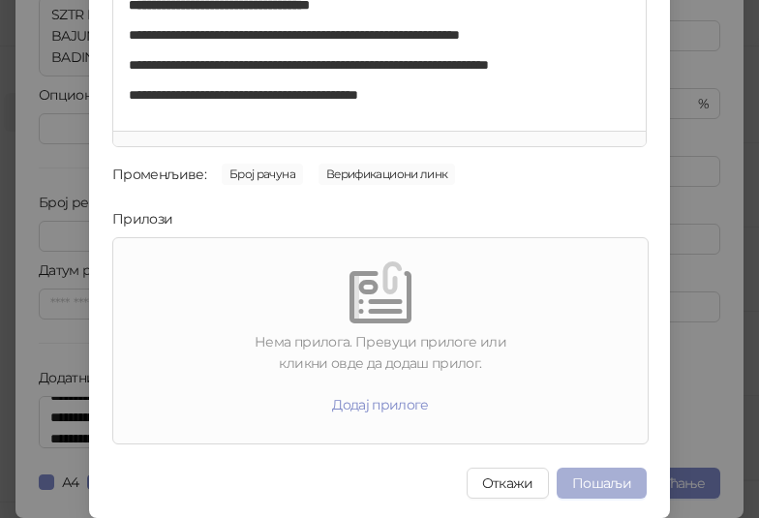
click at [601, 482] on button "Пошаљи" at bounding box center [602, 483] width 90 height 31
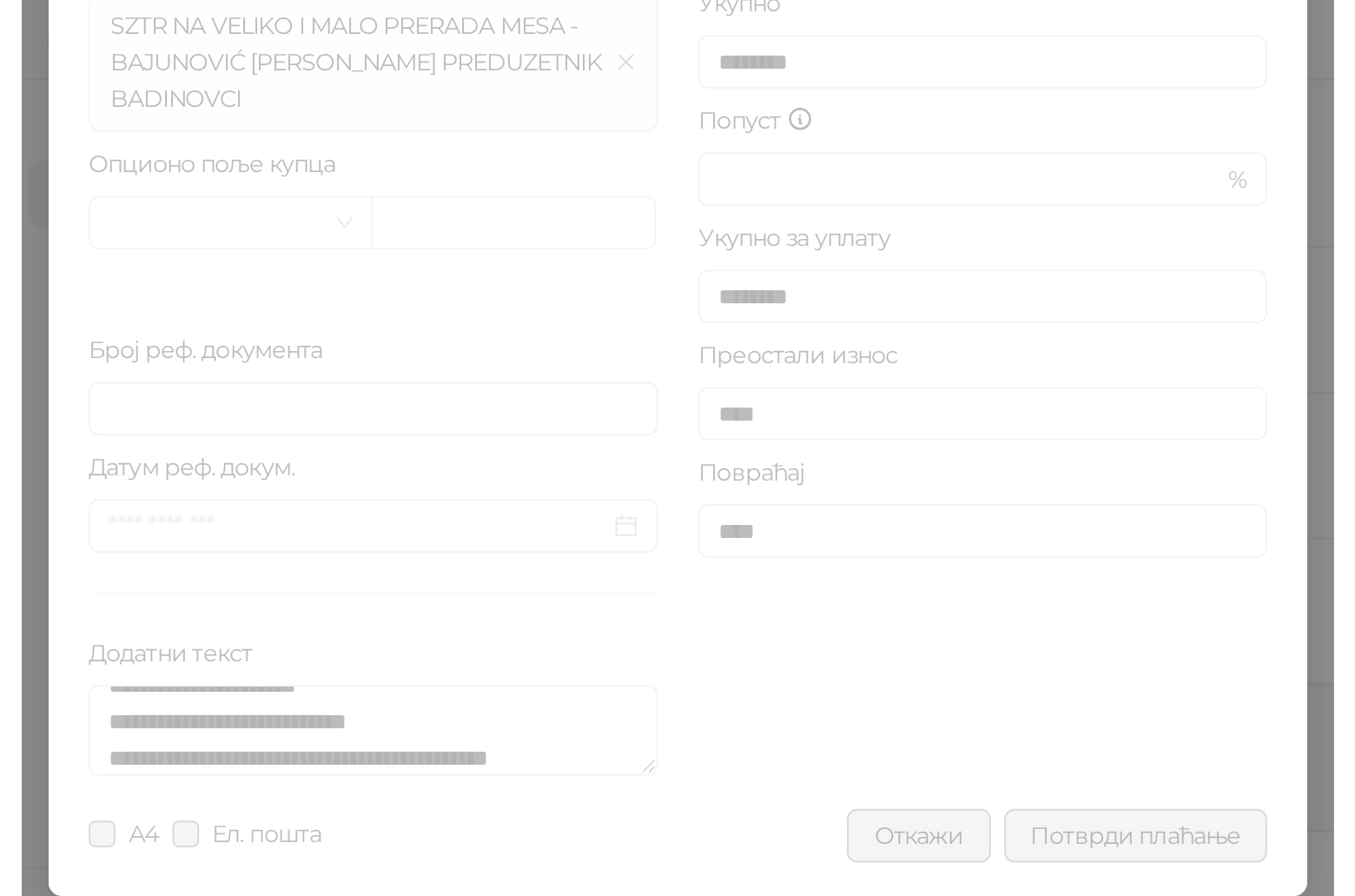
scroll to position [0, 0]
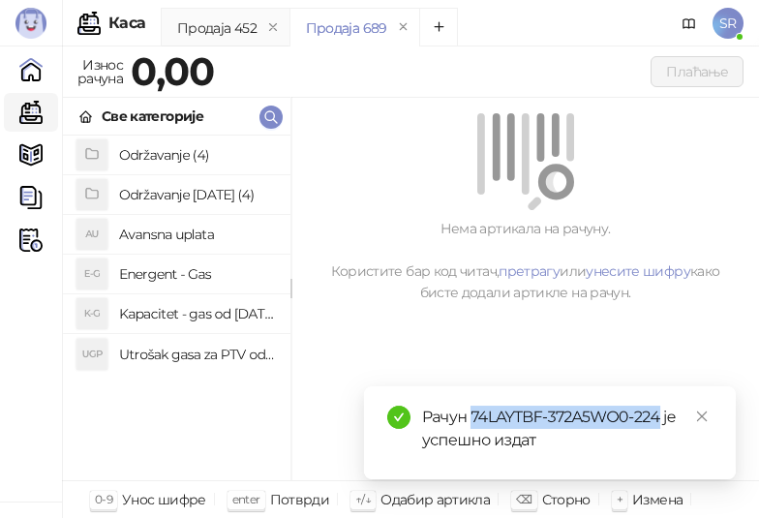
drag, startPoint x: 659, startPoint y: 418, endPoint x: 472, endPoint y: 417, distance: 187.0
click at [472, 417] on div "Рачун 74LAYTBF-372A5WO0-224 је успешно издат" at bounding box center [567, 429] width 291 height 46
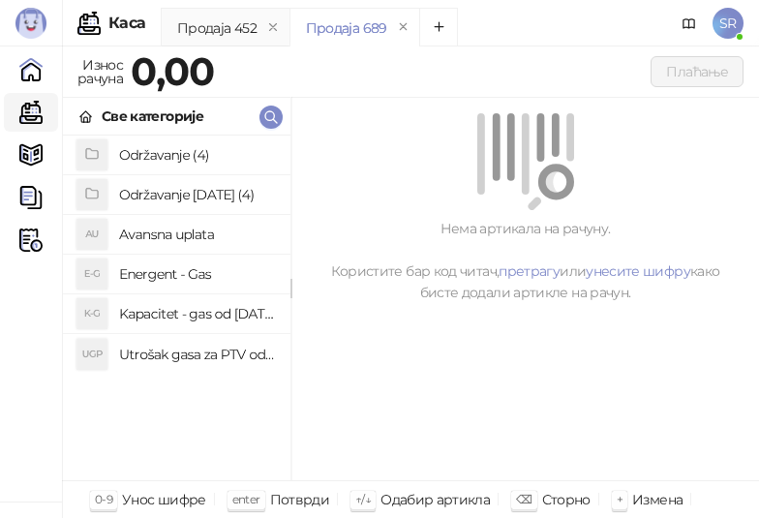
click at [665, 392] on div "Нема артикала на рачуну. Користите бар код читач, претрагу или унесите шифру ка…" at bounding box center [526, 290] width 468 height 384
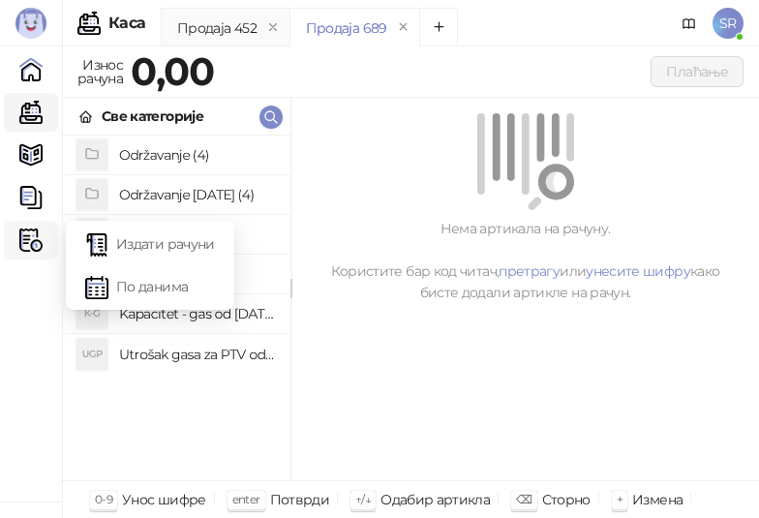
click at [30, 235] on img at bounding box center [30, 240] width 23 height 23
click at [170, 230] on link "Издати рачуни" at bounding box center [150, 244] width 130 height 39
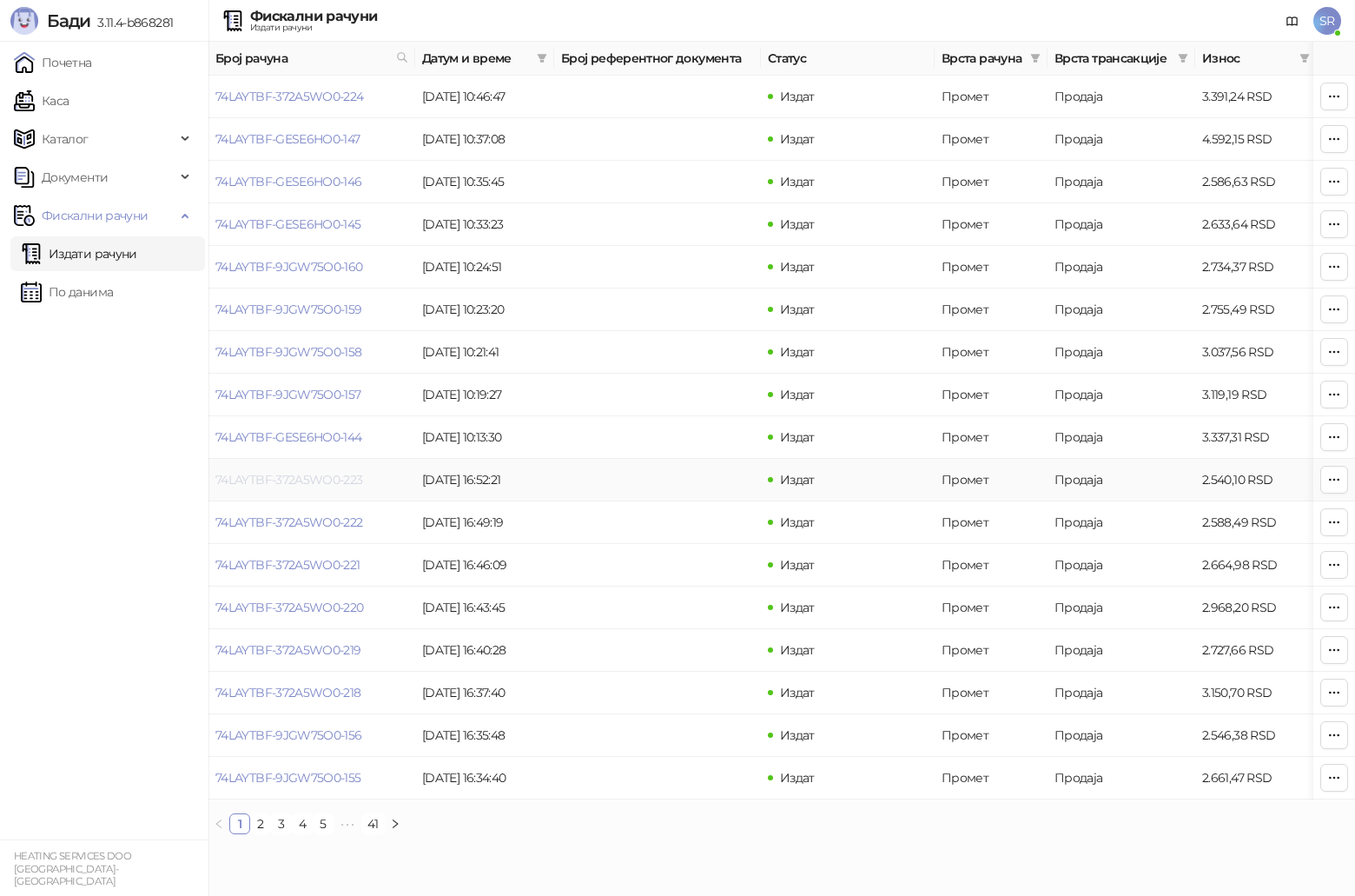
click at [349, 480] on link "74LAYTBF-372A5WO0-223" at bounding box center [289, 479] width 148 height 15
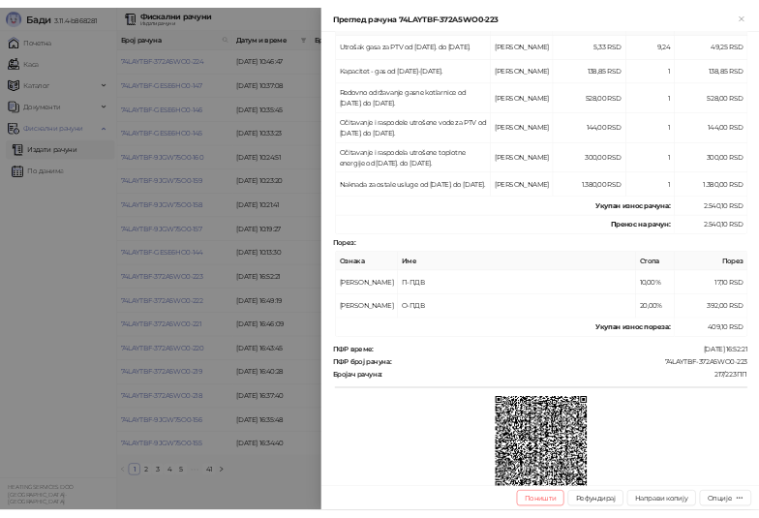
scroll to position [508, 0]
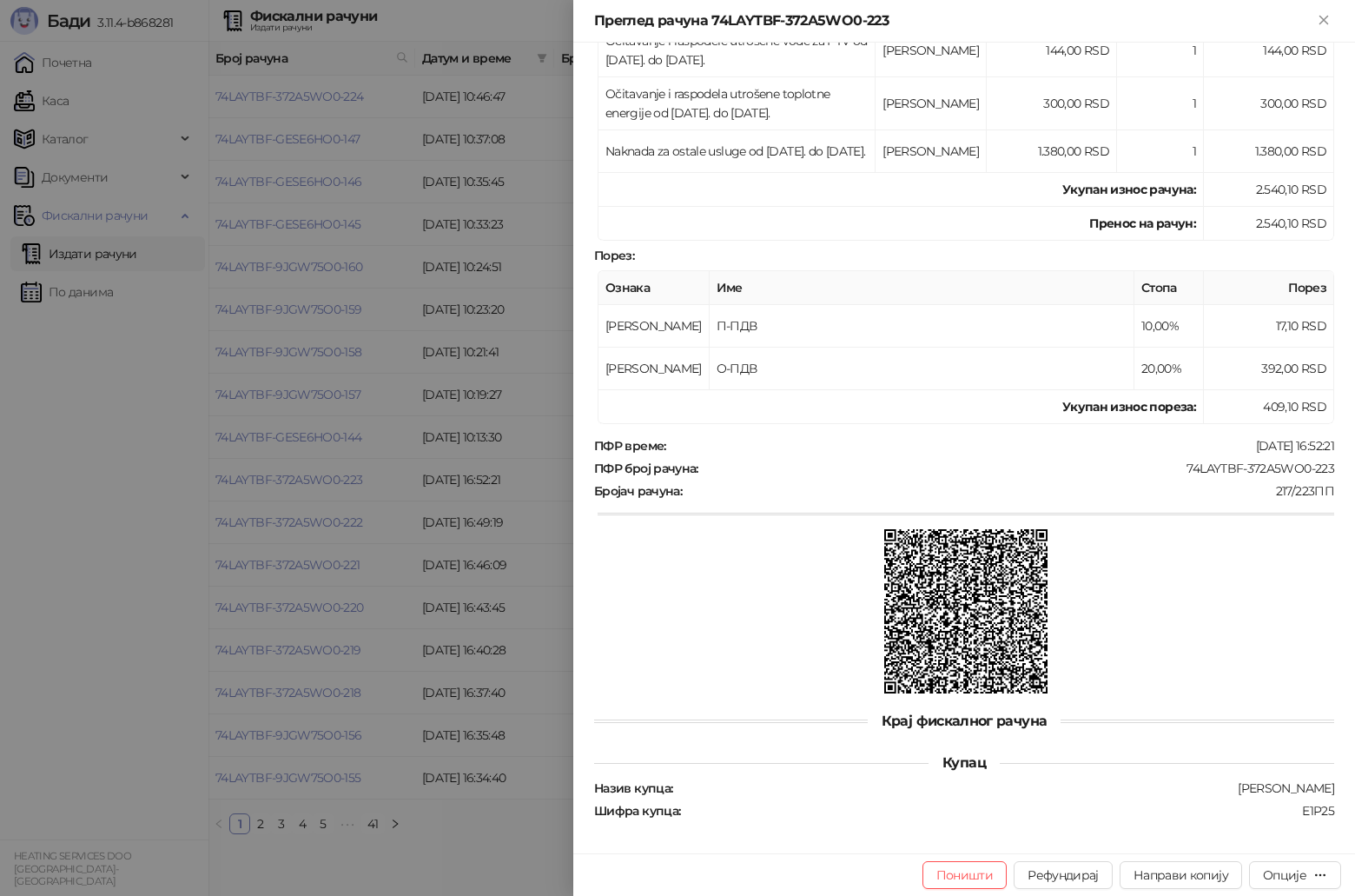
click at [1175, 465] on div "74LAYTBF-372A5WO0-223" at bounding box center [1018, 467] width 636 height 15
drag, startPoint x: 1175, startPoint y: 465, endPoint x: 1325, endPoint y: 461, distance: 150.1
click at [1325, 461] on div "Фискални рачун ПИБ : 114049757 Предузеће : HEATING SERVICES Место продаје : 137…" at bounding box center [964, 448] width 782 height 811
click at [1324, 25] on icon "Close" at bounding box center [1324, 20] width 15 height 15
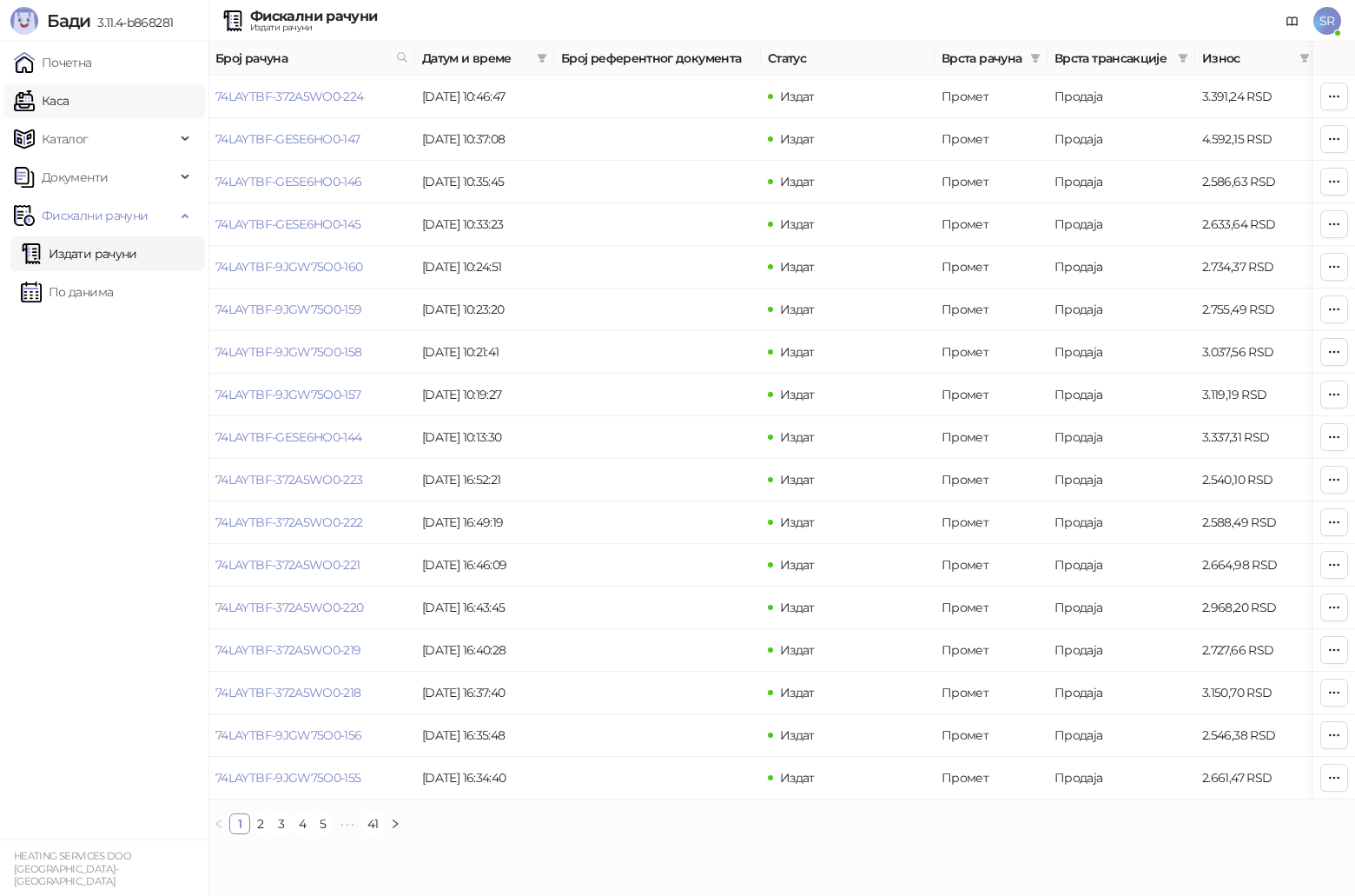
click at [69, 103] on link "Каса" at bounding box center [40, 100] width 55 height 35
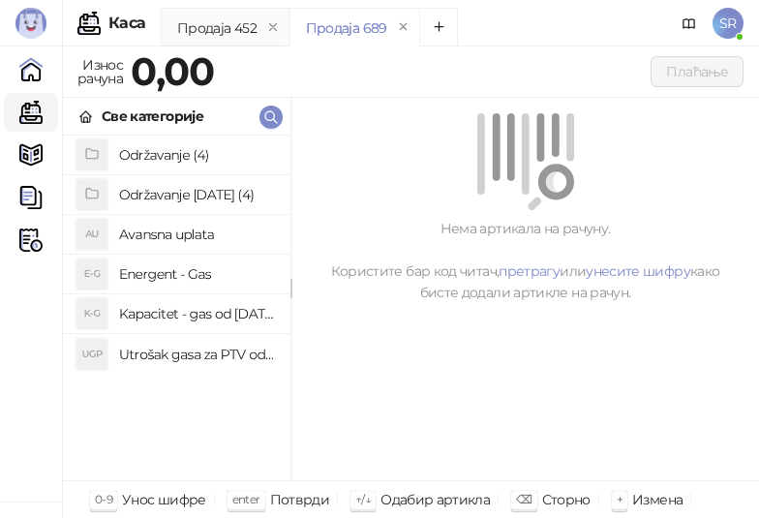
click at [196, 359] on h4 "Utrošak gasa za PTV od [DATE]. do [DATE]." at bounding box center [197, 354] width 156 height 31
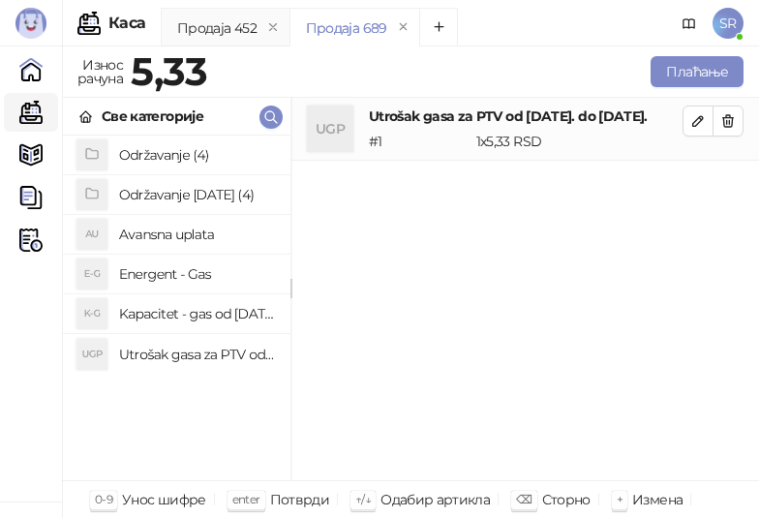
click at [200, 306] on h4 "Kapacitet - gas od [DATE]-[DATE]." at bounding box center [197, 313] width 156 height 31
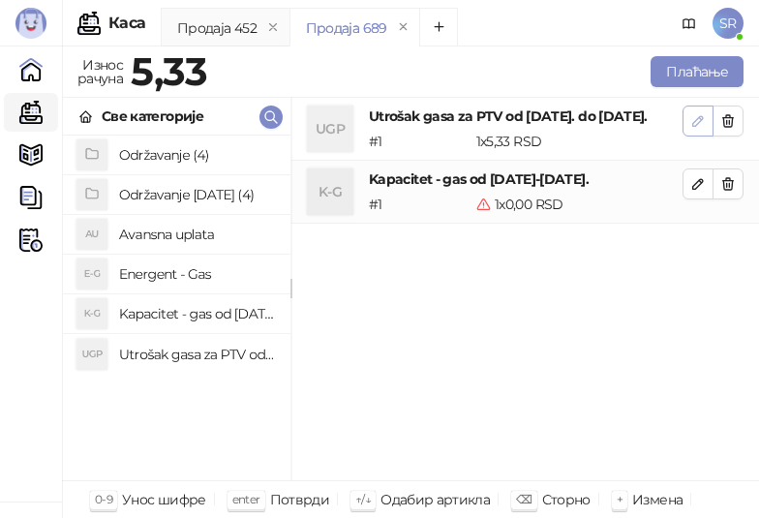
click at [699, 122] on icon "button" at bounding box center [699, 121] width 10 height 10
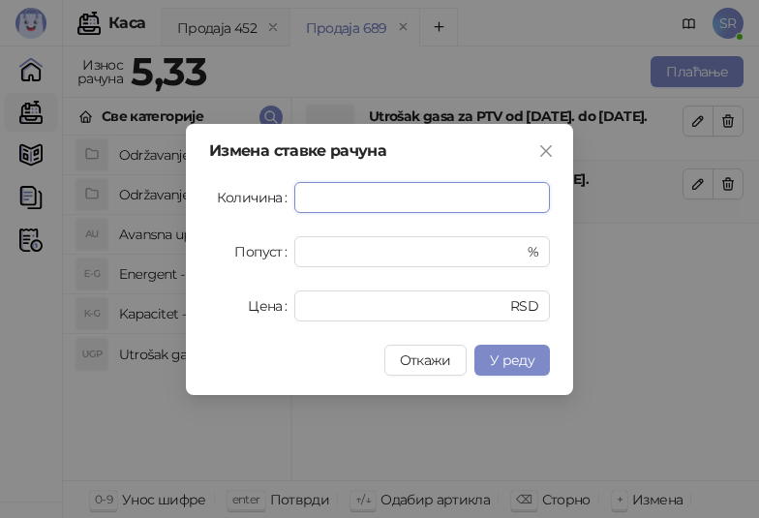
paste input "*****"
click at [522, 360] on span "У реду" at bounding box center [512, 360] width 45 height 17
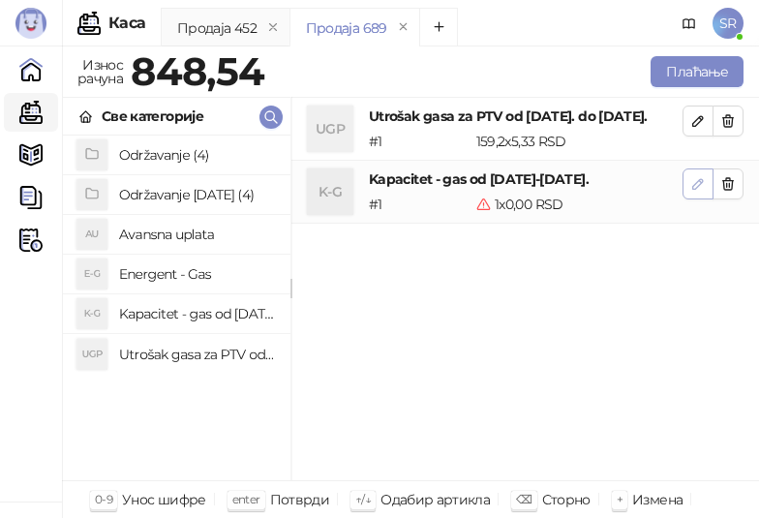
click at [699, 192] on icon "button" at bounding box center [698, 183] width 15 height 15
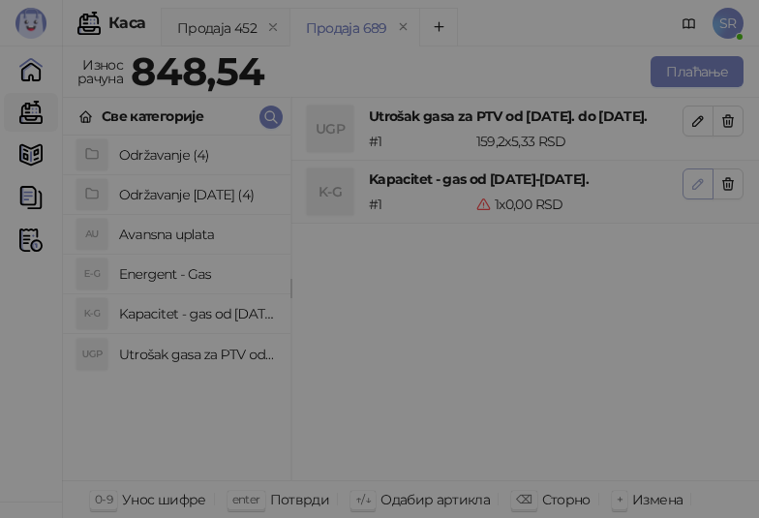
type input "*"
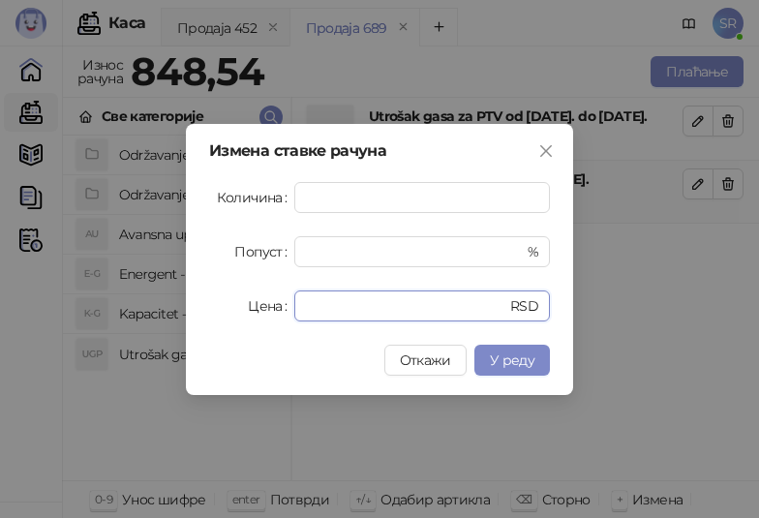
drag, startPoint x: 354, startPoint y: 310, endPoint x: 279, endPoint y: 324, distance: 75.8
click at [279, 324] on div "Измена ставке рачуна Количина * Попуст * % Цена * RSD Откажи У реду" at bounding box center [379, 259] width 387 height 271
paste input "*****"
type input "******"
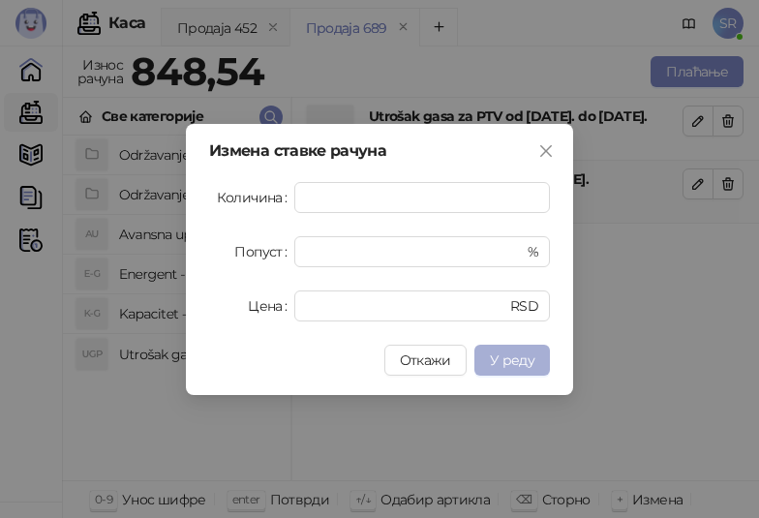
click at [512, 357] on span "У реду" at bounding box center [512, 360] width 45 height 17
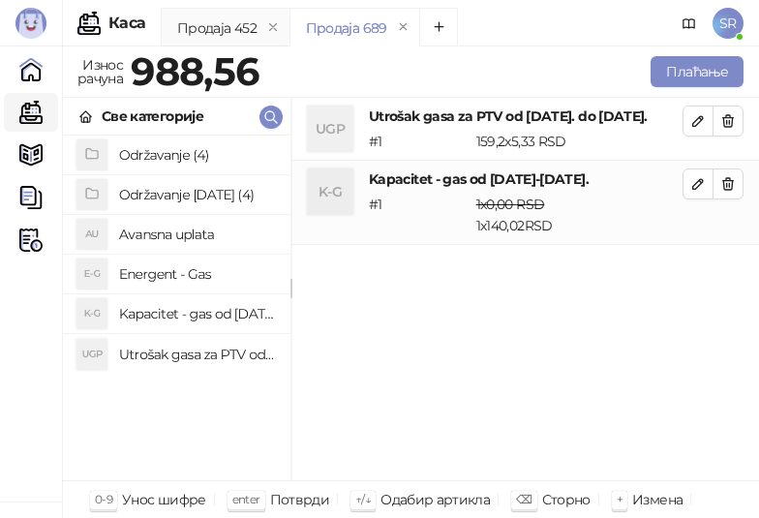
click at [175, 150] on h4 "Održavanje (4)" at bounding box center [197, 154] width 156 height 31
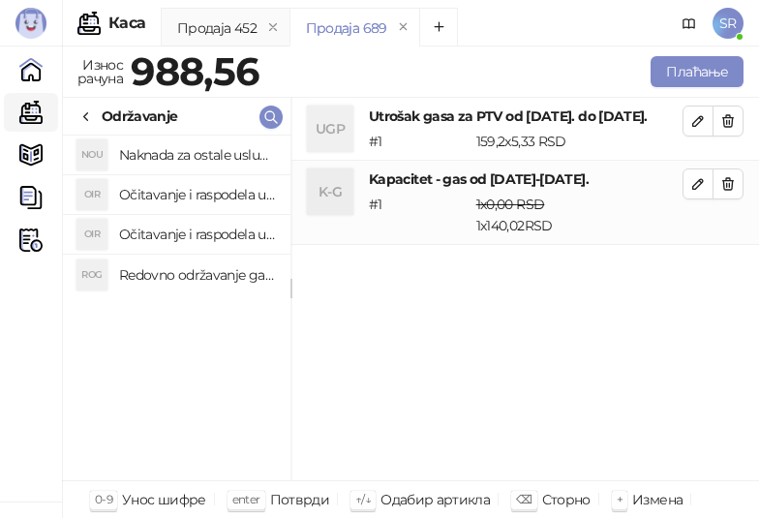
click at [212, 270] on h4 "Redovno održavanje gasne kotlarnice" at bounding box center [197, 275] width 156 height 31
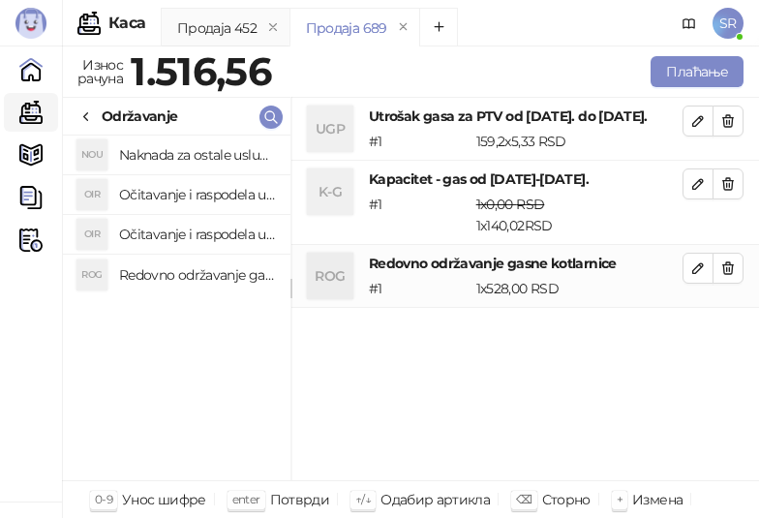
click at [204, 232] on h4 "Očitavanje i raspodela utrošene vode za PTV" at bounding box center [197, 234] width 156 height 31
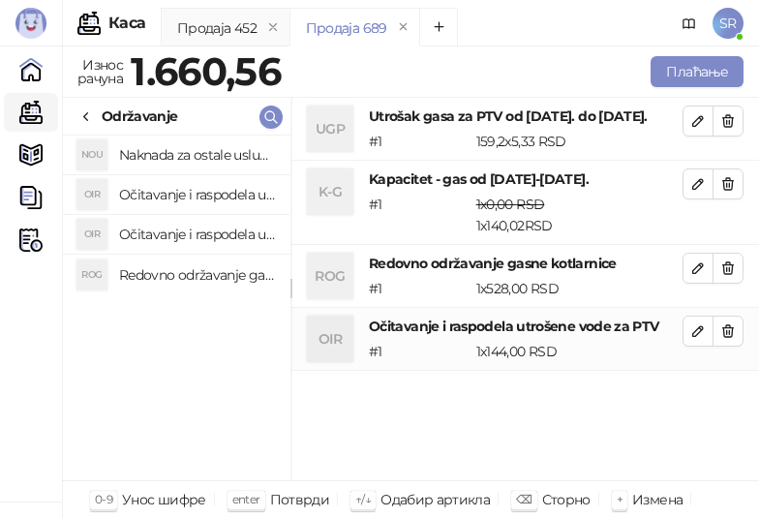
click at [200, 195] on h4 "Očitavanje i raspodela utrošene toplotne energije" at bounding box center [197, 194] width 156 height 31
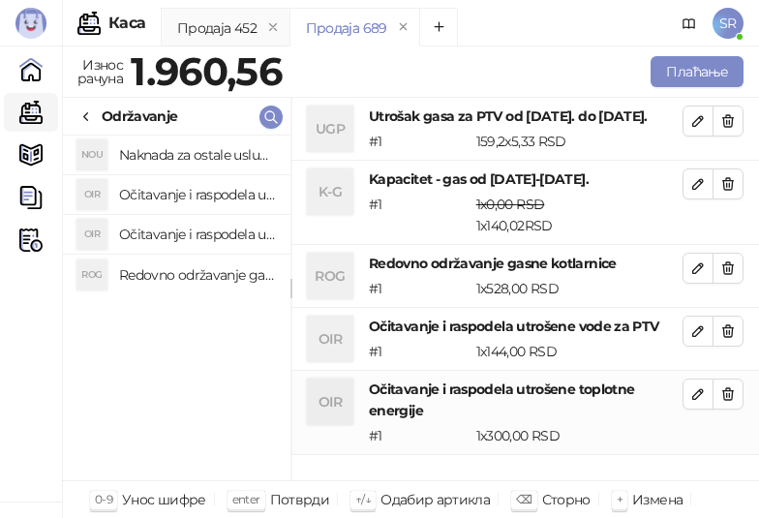
click at [197, 150] on h4 "Naknada za ostale usluge" at bounding box center [197, 154] width 156 height 31
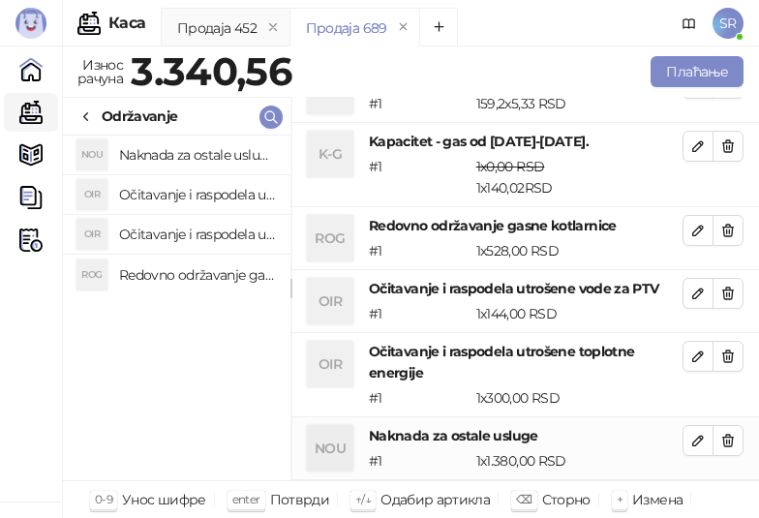
scroll to position [58, 0]
click at [722, 441] on button "button" at bounding box center [728, 440] width 31 height 31
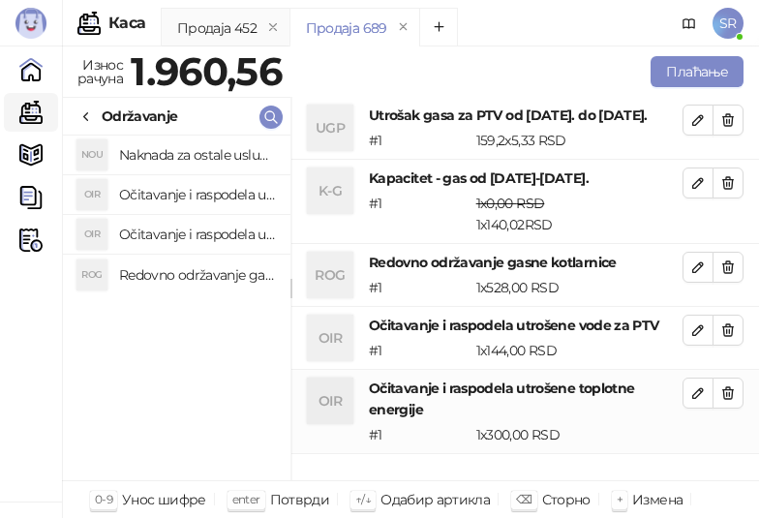
scroll to position [0, 0]
click at [732, 401] on icon "button" at bounding box center [728, 393] width 15 height 15
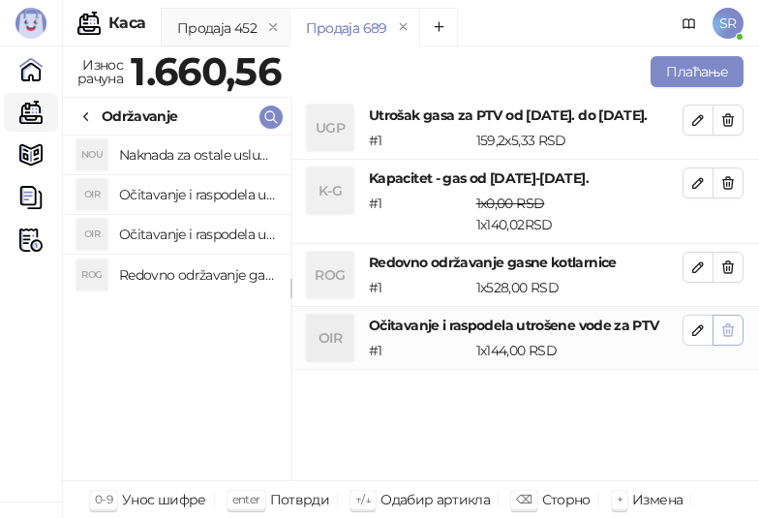
click at [732, 336] on icon "button" at bounding box center [729, 331] width 11 height 12
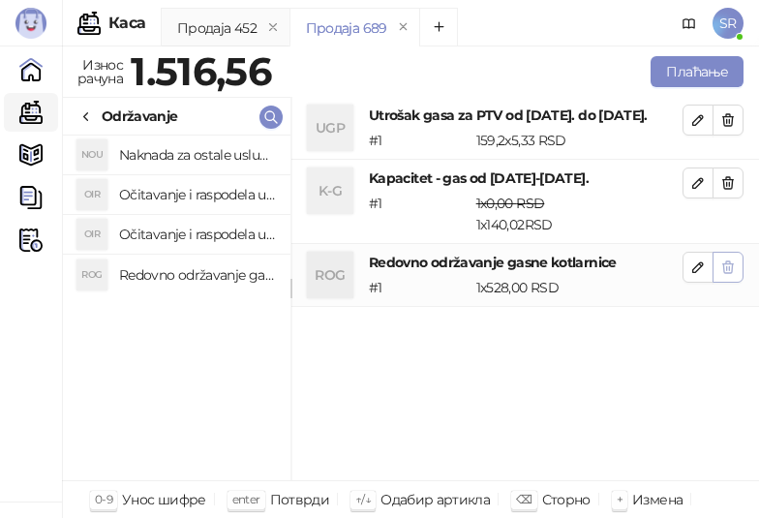
click at [730, 273] on icon "button" at bounding box center [729, 268] width 11 height 12
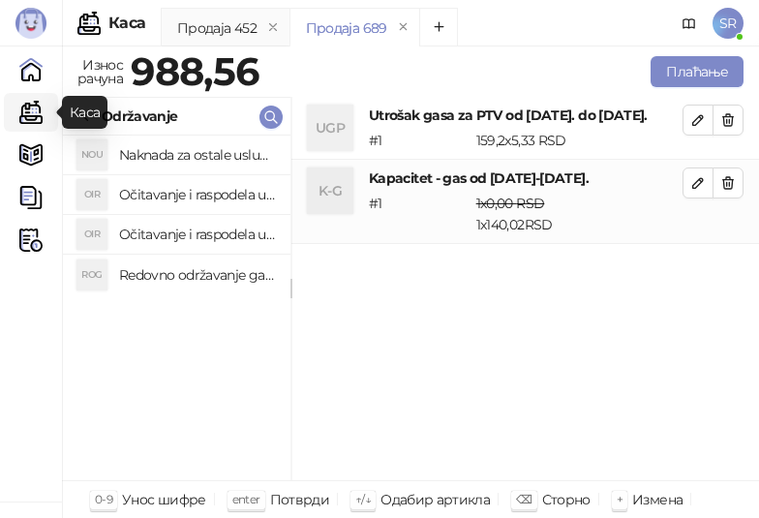
click at [31, 121] on link "Каса" at bounding box center [31, 112] width 39 height 39
click at [126, 107] on div "Održavanje" at bounding box center [140, 116] width 77 height 21
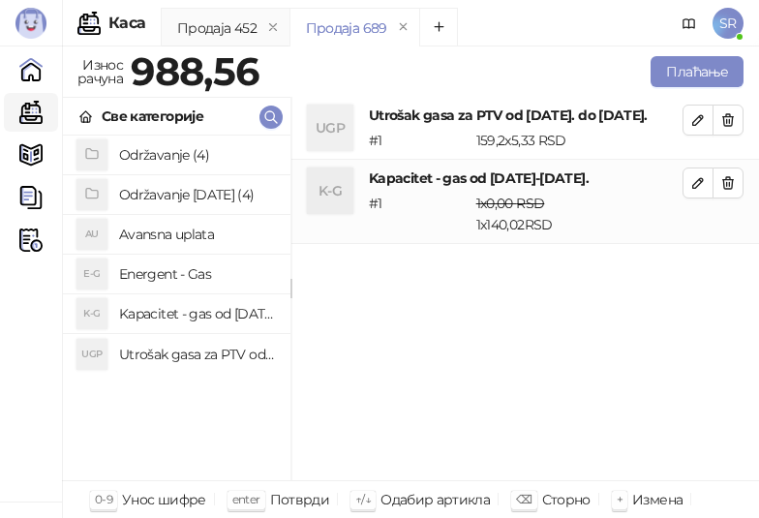
click at [198, 196] on h4 "Održavanje [DATE] (4)" at bounding box center [197, 194] width 156 height 31
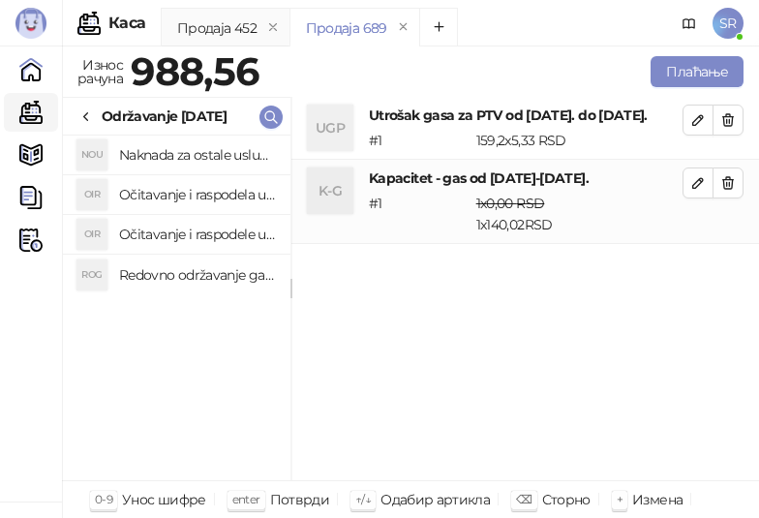
click at [182, 279] on h4 "Redovno održavanje gasne kotlarnice od [DATE]. do [DATE]." at bounding box center [197, 275] width 156 height 31
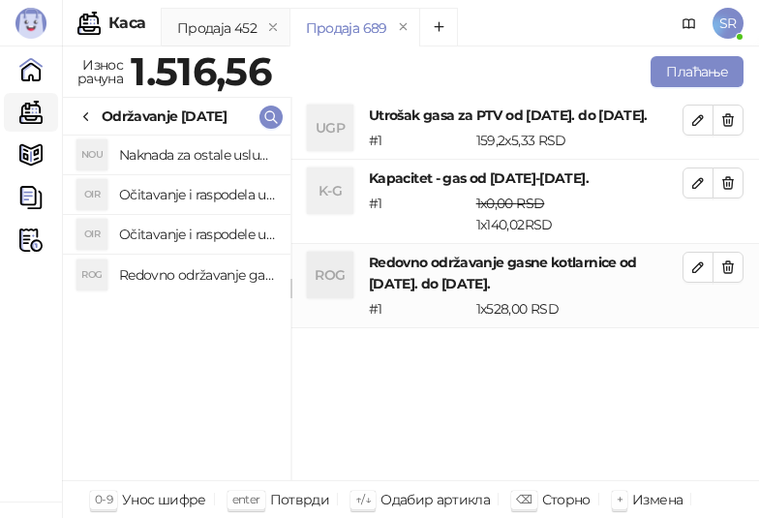
click at [183, 231] on h4 "Očitavanje i raspodele utrošene vode za PTV od [DATE]. do [DATE]." at bounding box center [197, 234] width 156 height 31
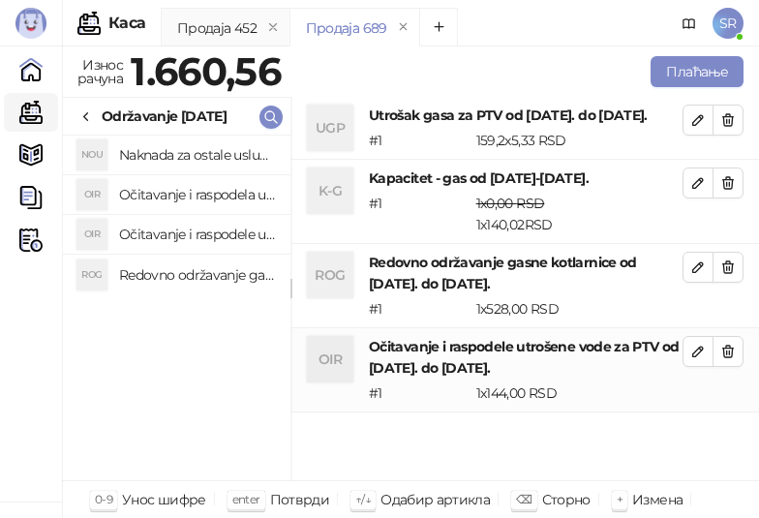
click at [177, 192] on h4 "Očitavanje i raspodela utrošene toplotne energije od [DATE]. do [DATE]." at bounding box center [197, 194] width 156 height 31
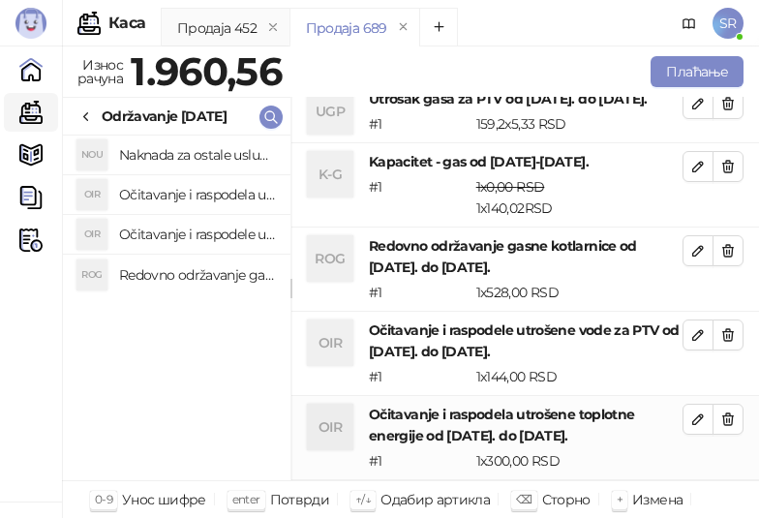
click at [169, 151] on h4 "Naknada za ostale usluge od [DATE]. do [DATE]." at bounding box center [197, 154] width 156 height 31
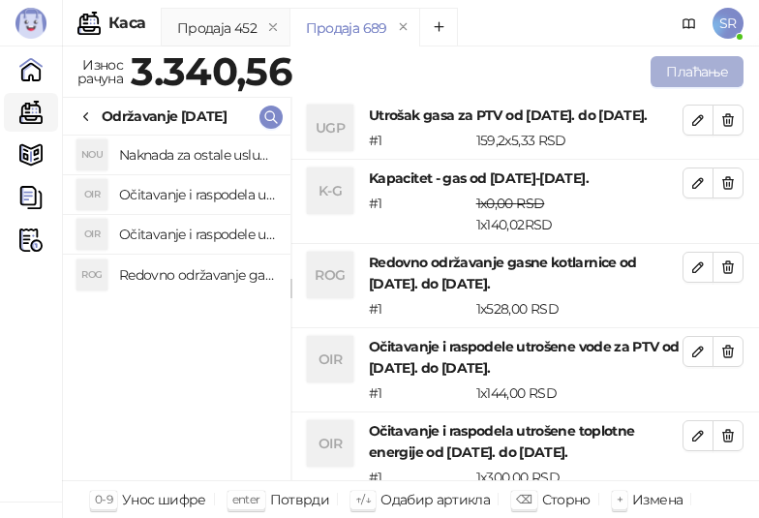
click at [679, 69] on button "Плаћање" at bounding box center [697, 71] width 93 height 31
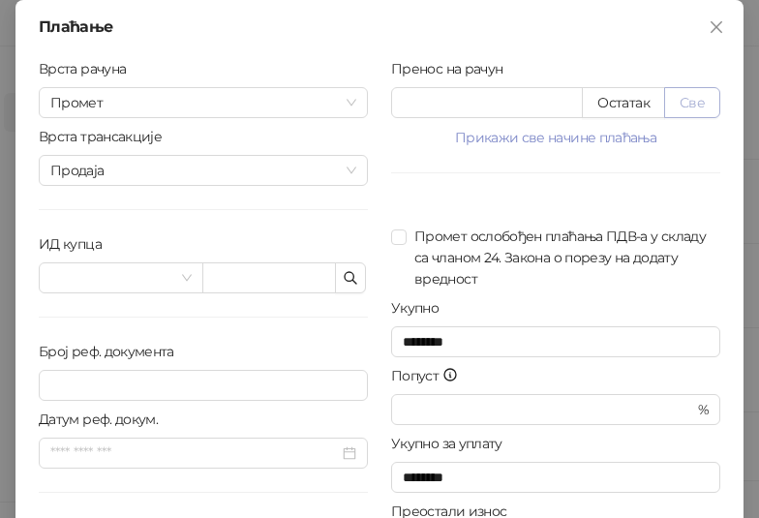
click at [697, 106] on button "Све" at bounding box center [693, 102] width 56 height 31
type input "*******"
type input "****"
drag, startPoint x: 425, startPoint y: 107, endPoint x: 376, endPoint y: 101, distance: 49.7
click at [380, 101] on div "Пренос на рачун ******* Остатак Све Прикажи све начине плаћања Платна картица *…" at bounding box center [556, 347] width 353 height 578
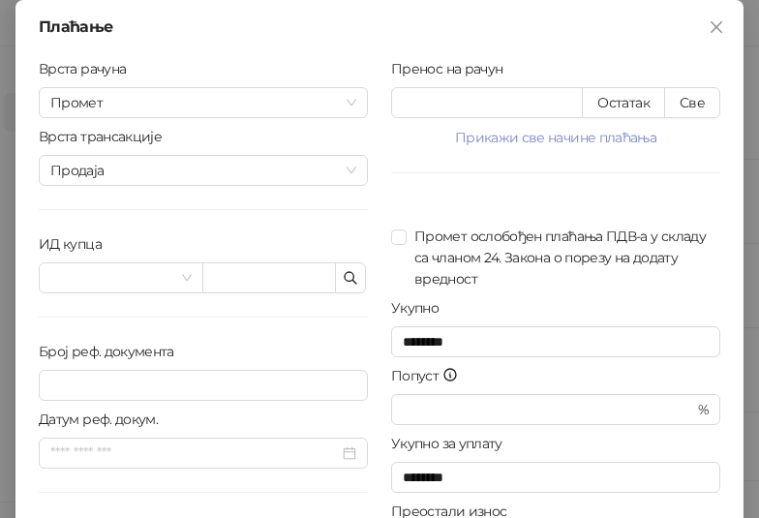
click at [604, 28] on div "Плаћање" at bounding box center [380, 26] width 682 height 15
click at [349, 281] on icon "button" at bounding box center [350, 277] width 15 height 15
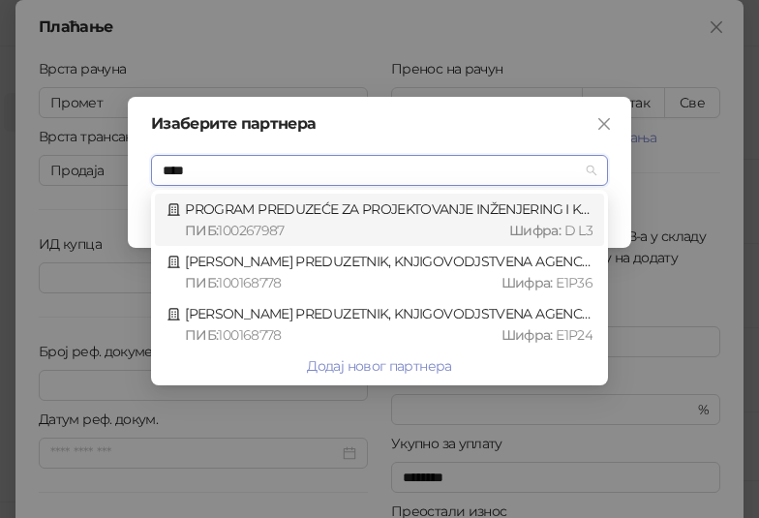
type input "*****"
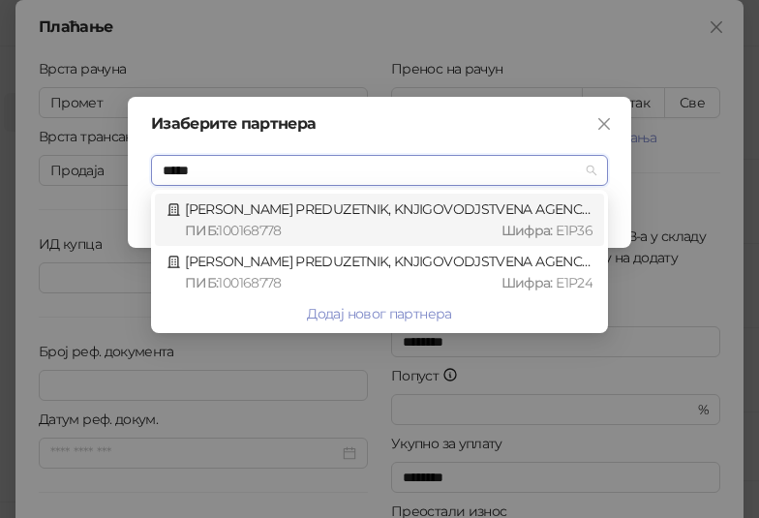
click at [321, 228] on div "ПИБ : 100168778 Шифра : E1P36" at bounding box center [389, 230] width 408 height 21
type input "*********"
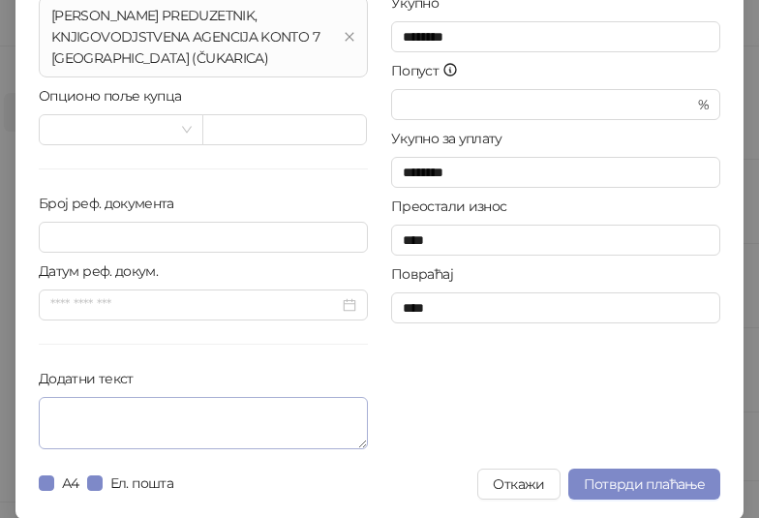
scroll to position [306, 0]
click at [89, 424] on textarea "Додатни текст" at bounding box center [203, 422] width 329 height 52
paste textarea "**********"
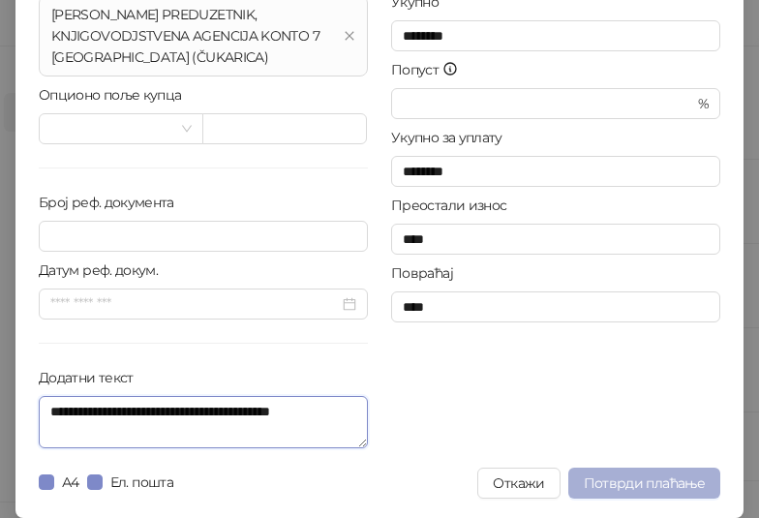
type textarea "**********"
click at [644, 482] on span "Потврди плаћање" at bounding box center [644, 483] width 121 height 17
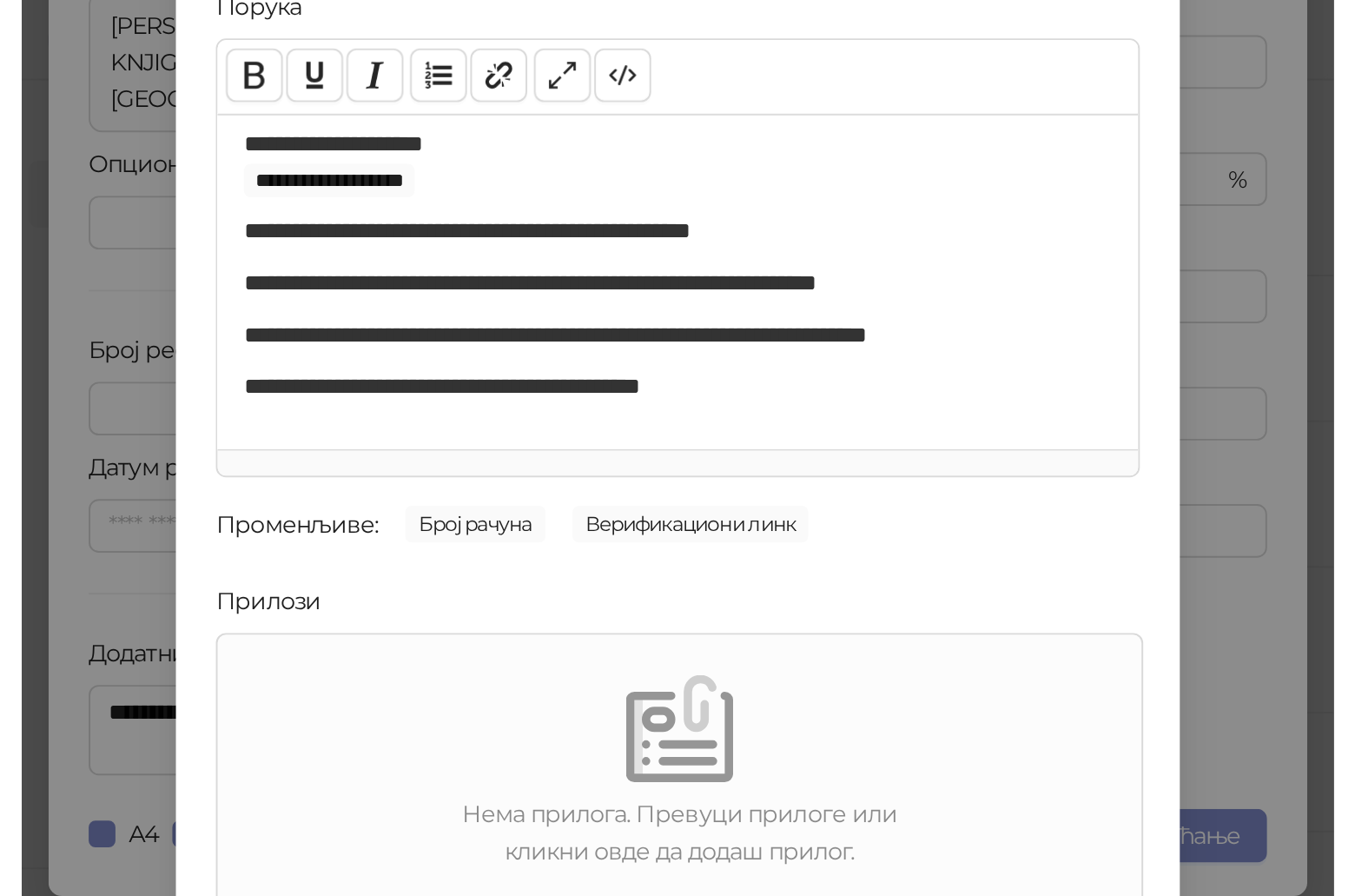
scroll to position [248, 0]
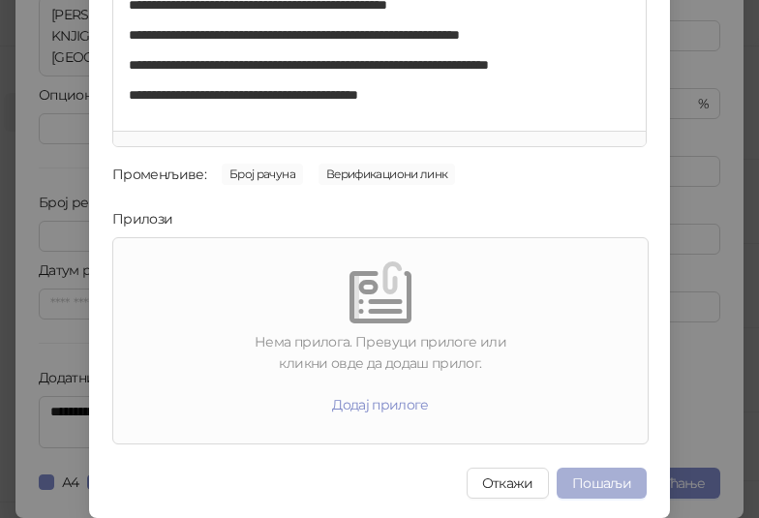
click at [603, 478] on button "Пошаљи" at bounding box center [602, 483] width 90 height 31
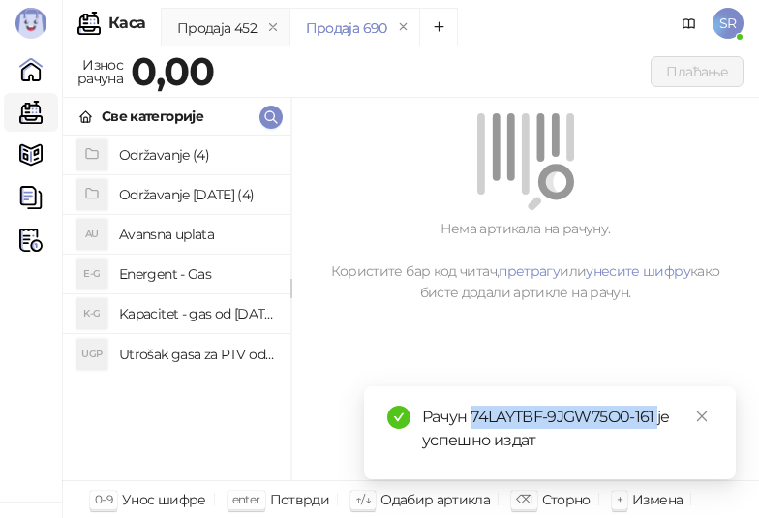
drag, startPoint x: 474, startPoint y: 417, endPoint x: 659, endPoint y: 408, distance: 185.2
click at [659, 408] on div "Рачун 74LAYTBF-9JGW75O0-161 је успешно издат" at bounding box center [567, 429] width 291 height 46
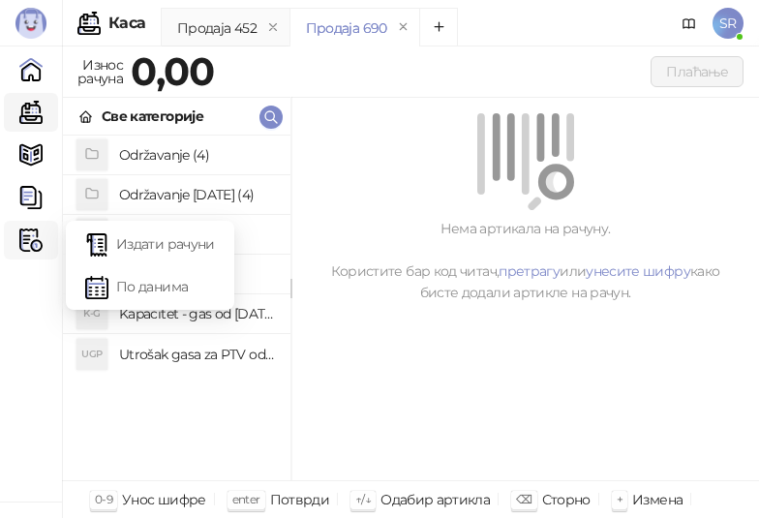
click at [37, 234] on img at bounding box center [30, 240] width 23 height 23
click at [149, 247] on link "Издати рачуни" at bounding box center [150, 244] width 130 height 39
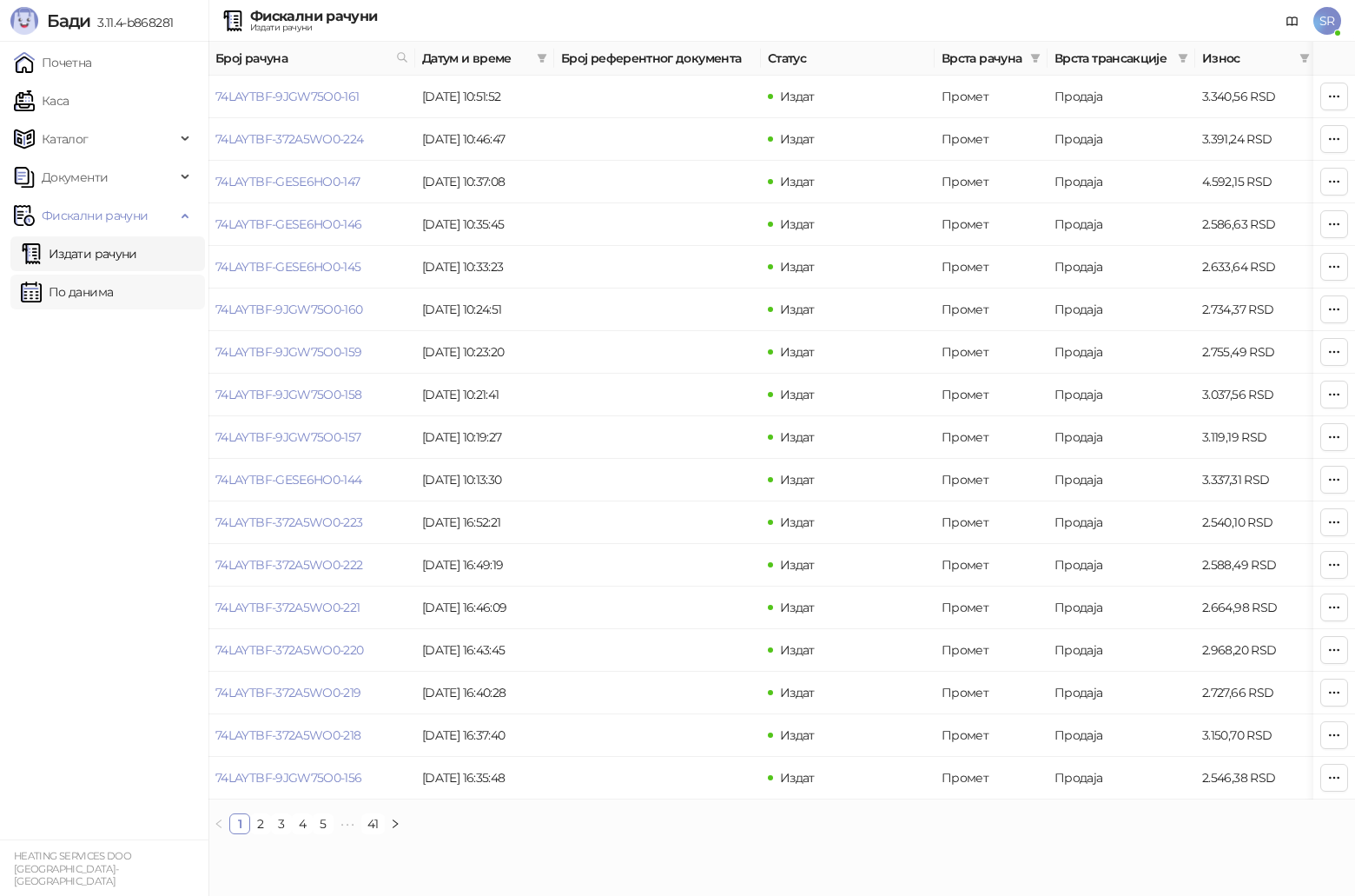
click at [113, 291] on link "По данима" at bounding box center [66, 291] width 92 height 35
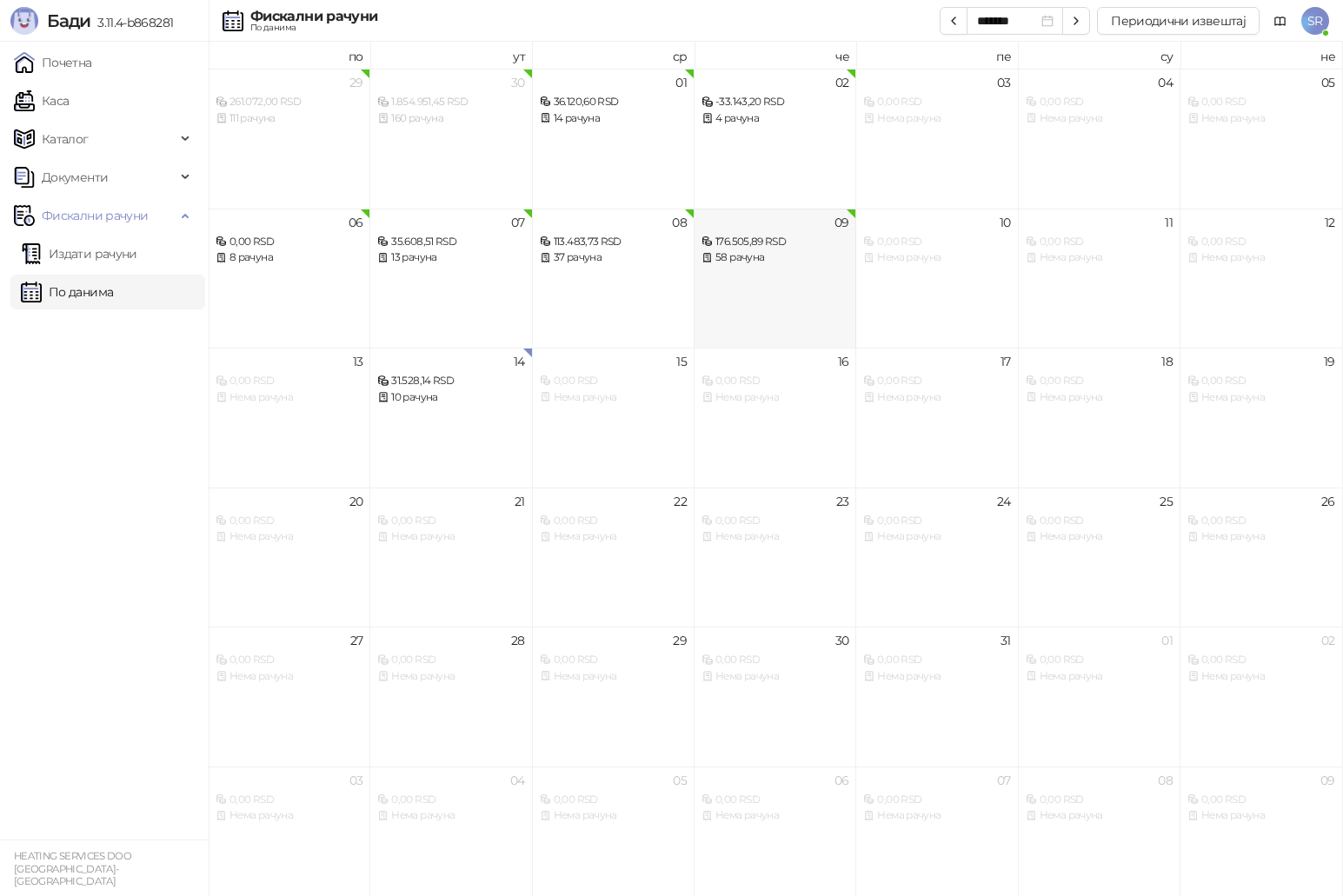
click at [801, 256] on div "58 рачуна" at bounding box center [775, 257] width 147 height 16
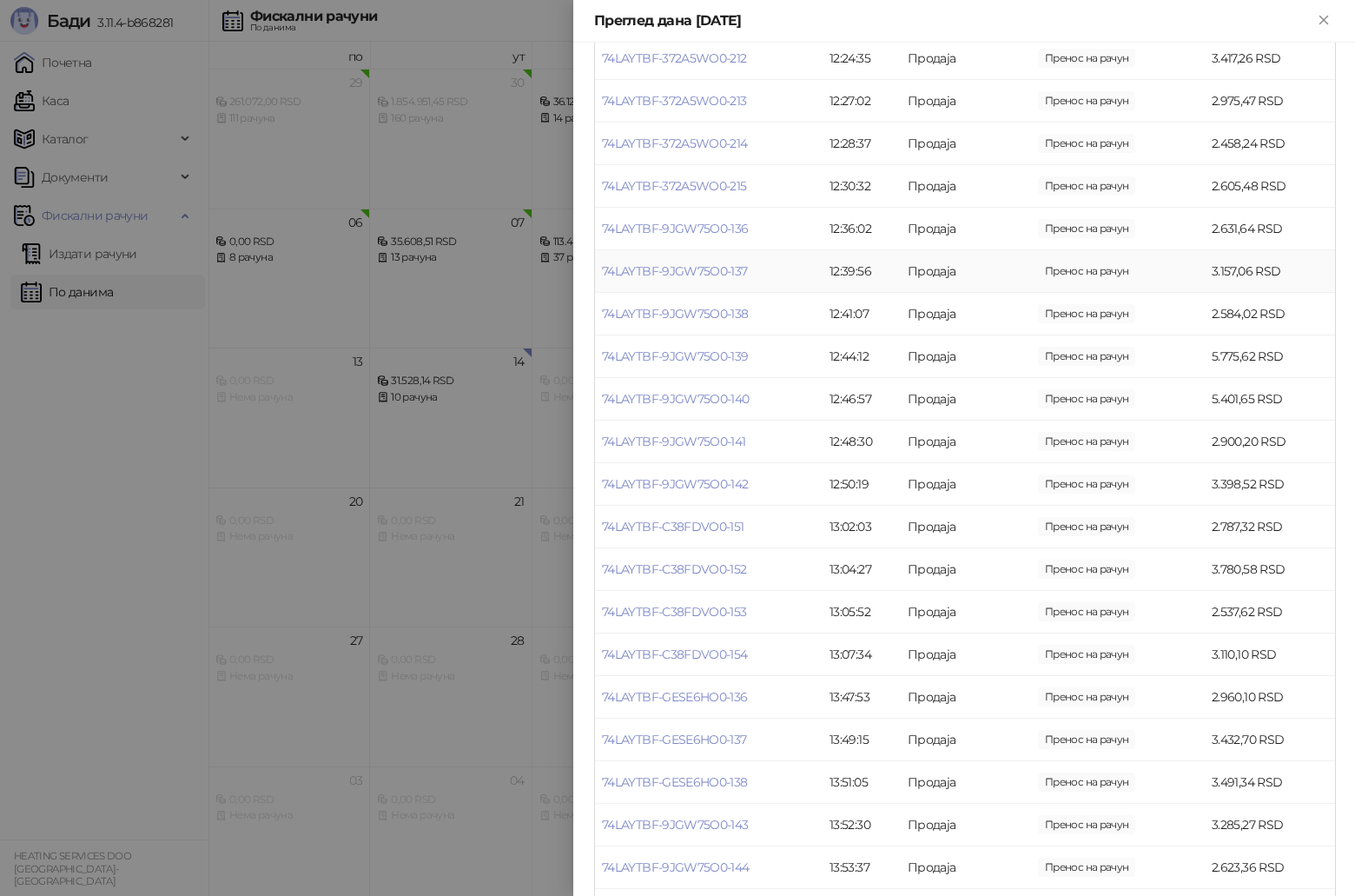
scroll to position [521, 0]
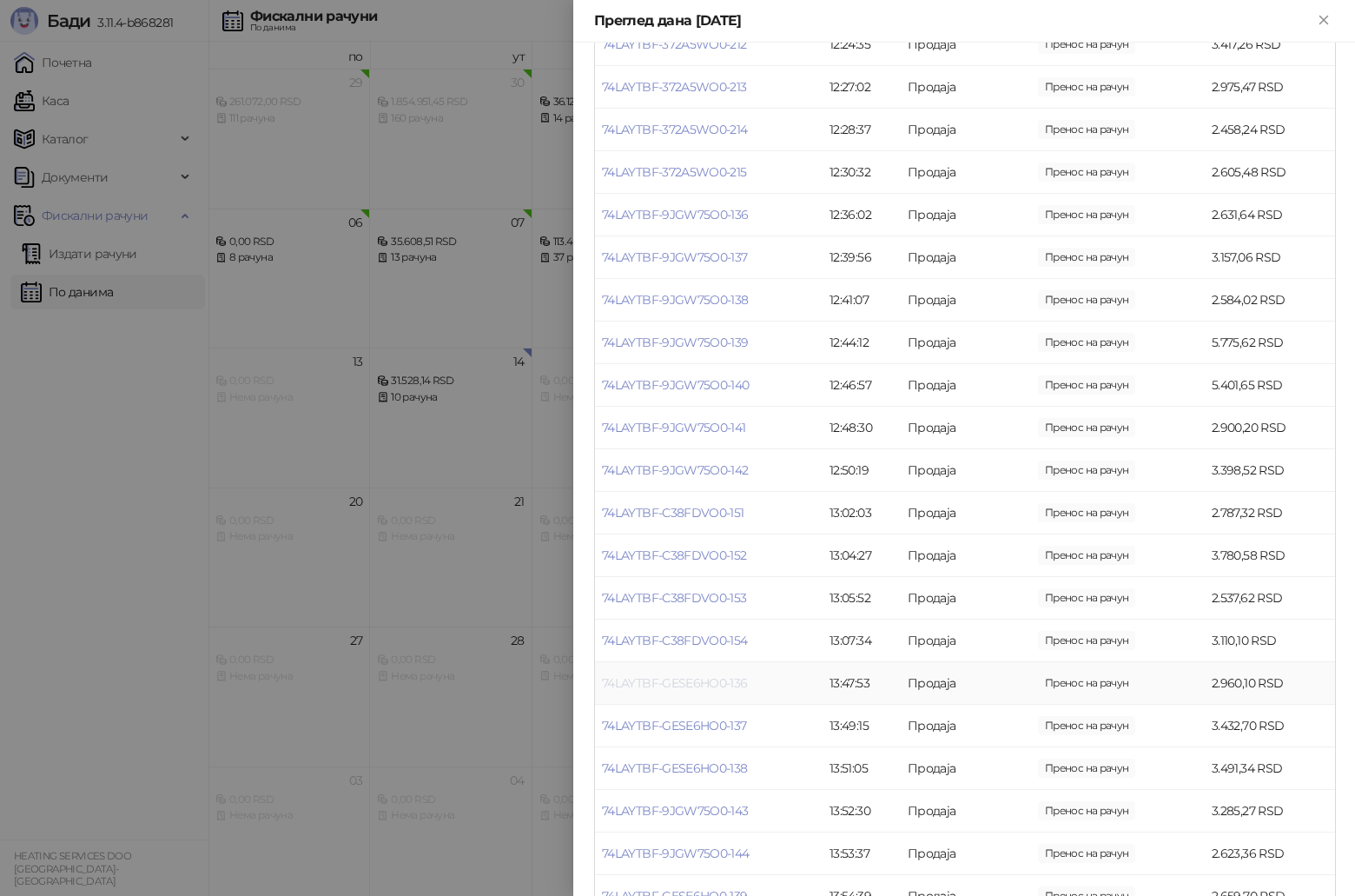
click at [688, 691] on link "74LAYTBF-GESE6HO0-136" at bounding box center [674, 683] width 146 height 15
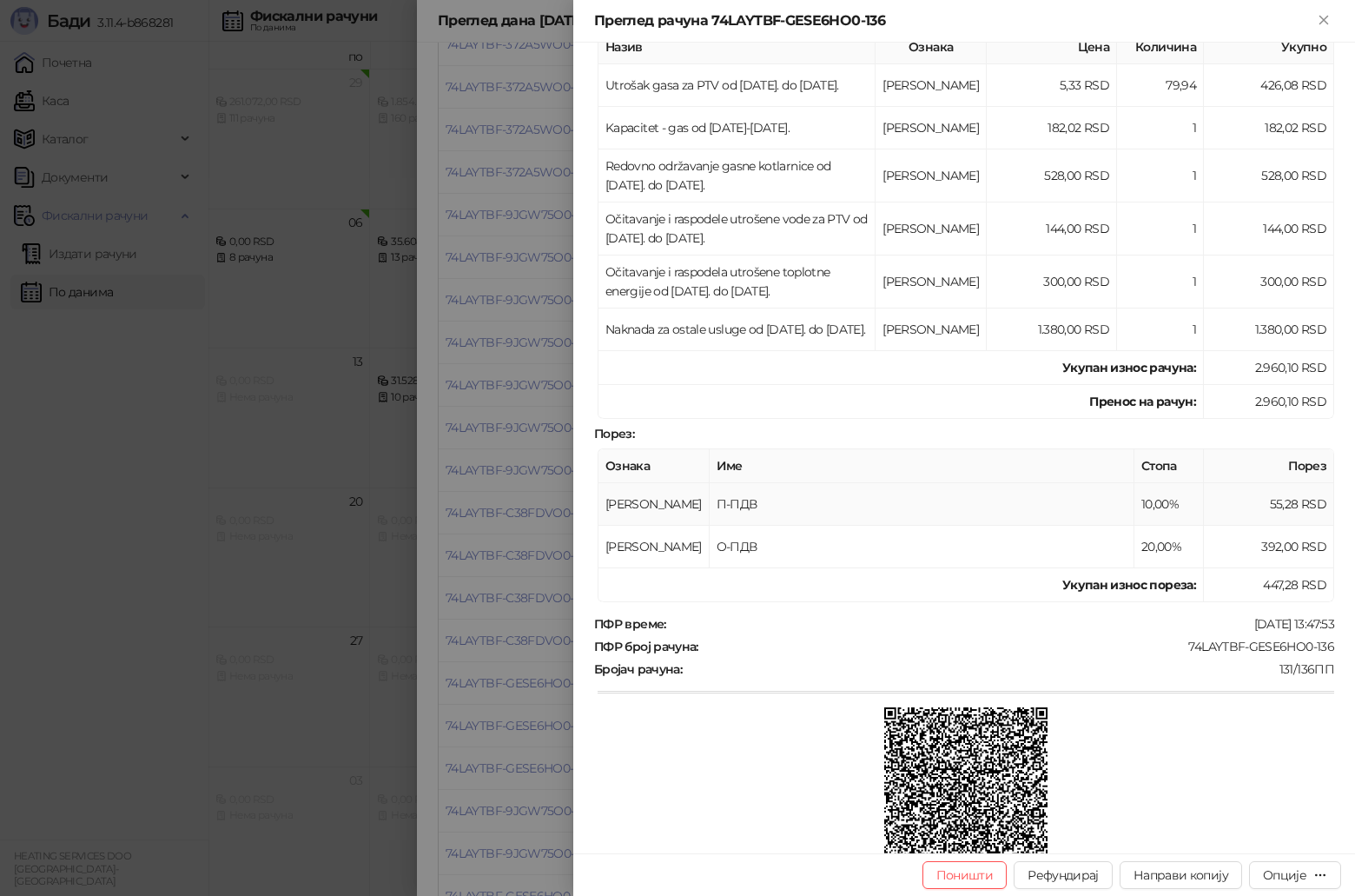
scroll to position [456, 0]
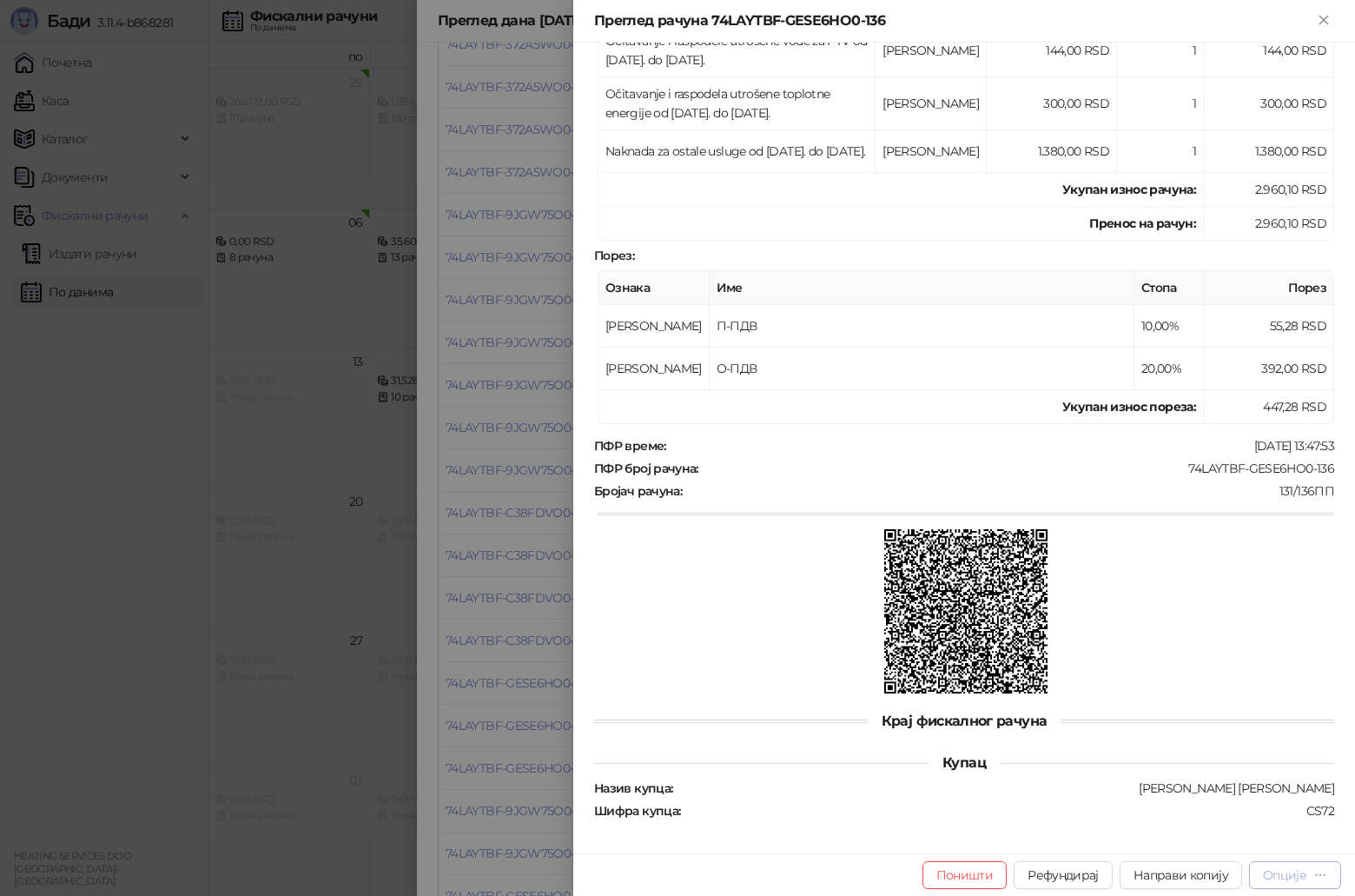
click at [1307, 878] on div "Опције" at bounding box center [1295, 874] width 65 height 16
click at [1224, 843] on span "Преузми у ПДФ формату" at bounding box center [1221, 839] width 212 height 19
click at [1302, 877] on div "Опције" at bounding box center [1284, 874] width 43 height 15
click at [1279, 840] on span "Преузми у ПДФ формату" at bounding box center [1221, 839] width 212 height 19
drag, startPoint x: 296, startPoint y: 738, endPoint x: 404, endPoint y: 774, distance: 113.8
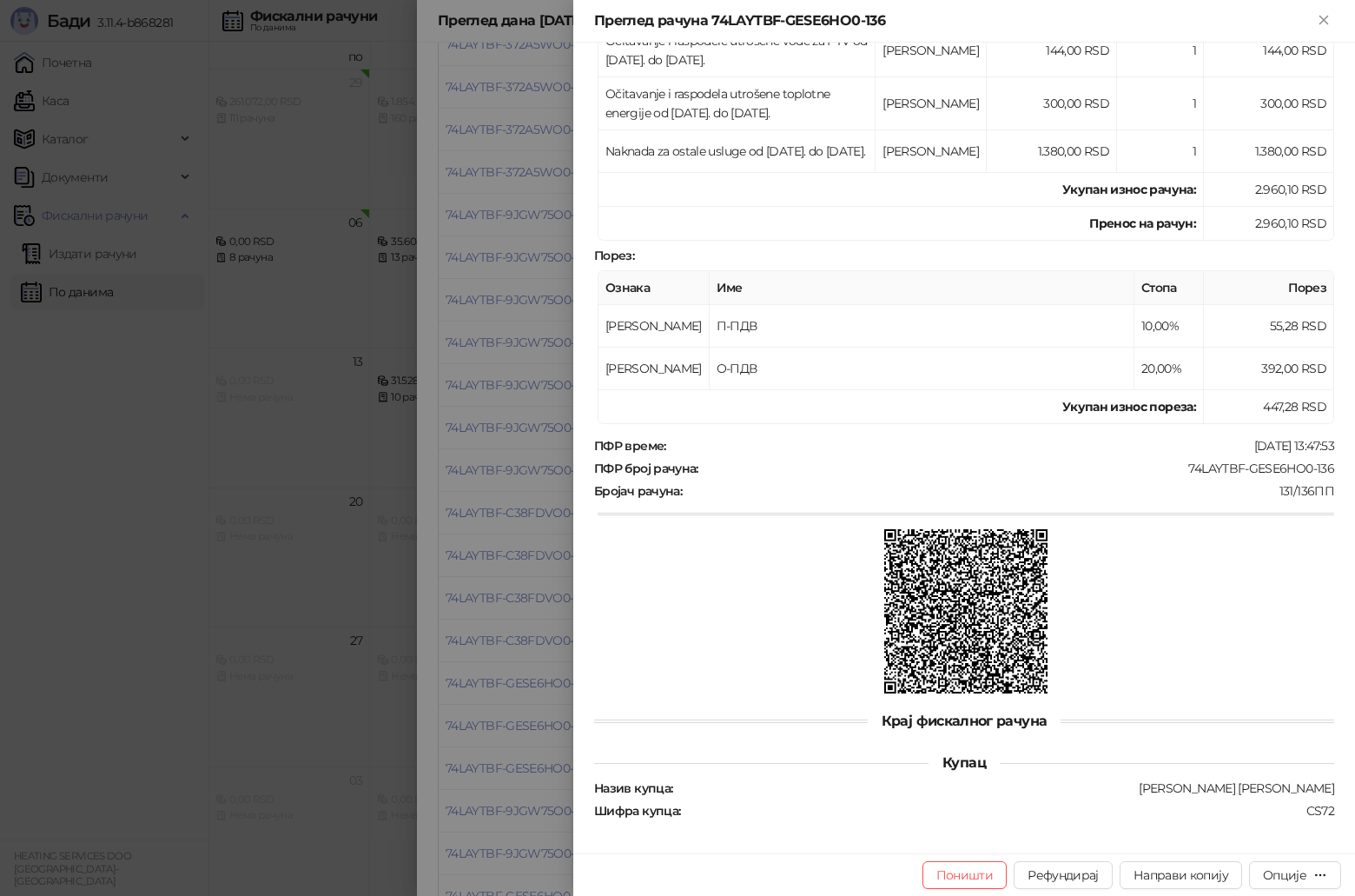
click at [296, 738] on div at bounding box center [677, 448] width 1355 height 896
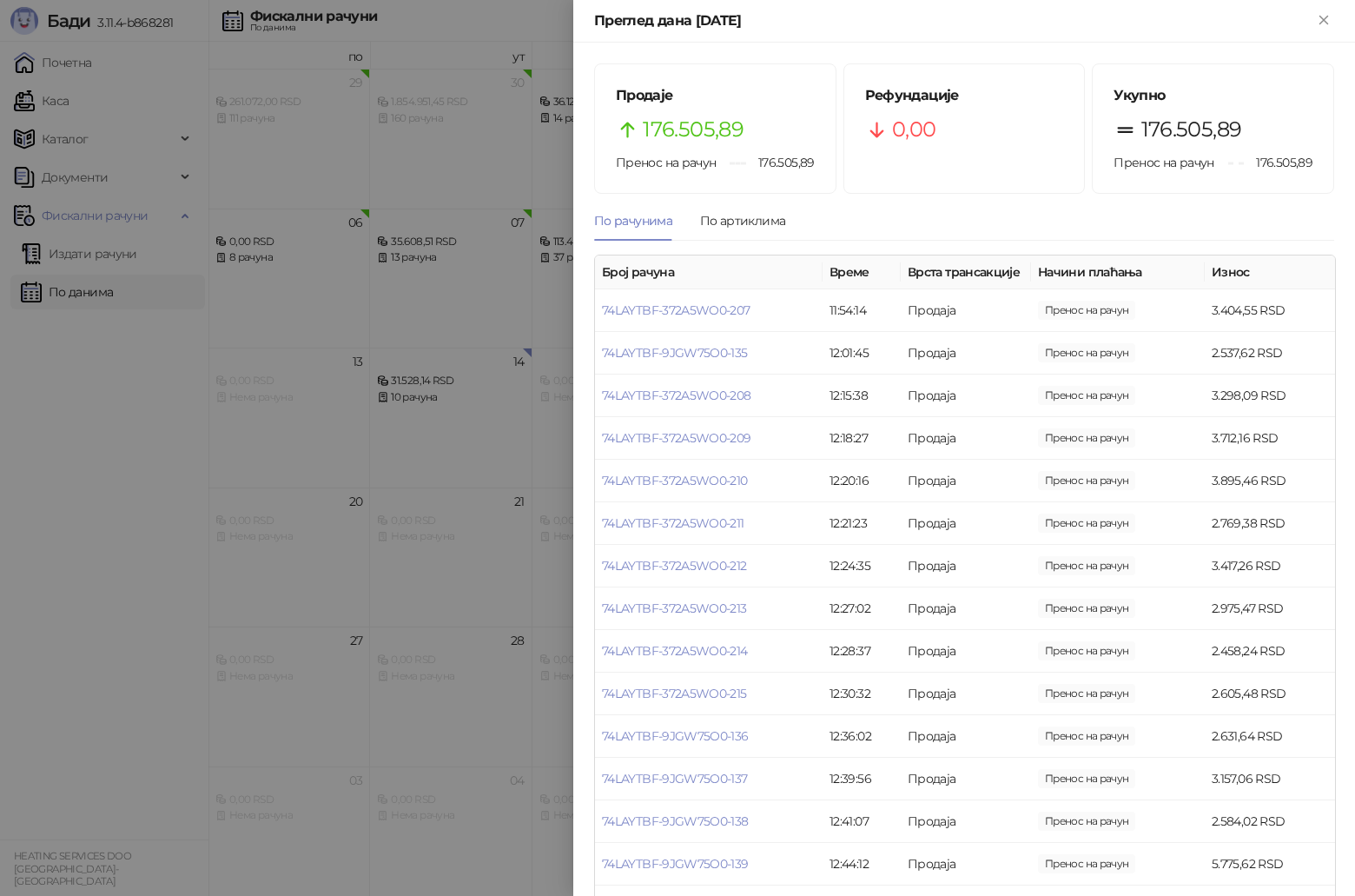
click at [482, 620] on div at bounding box center [677, 448] width 1355 height 896
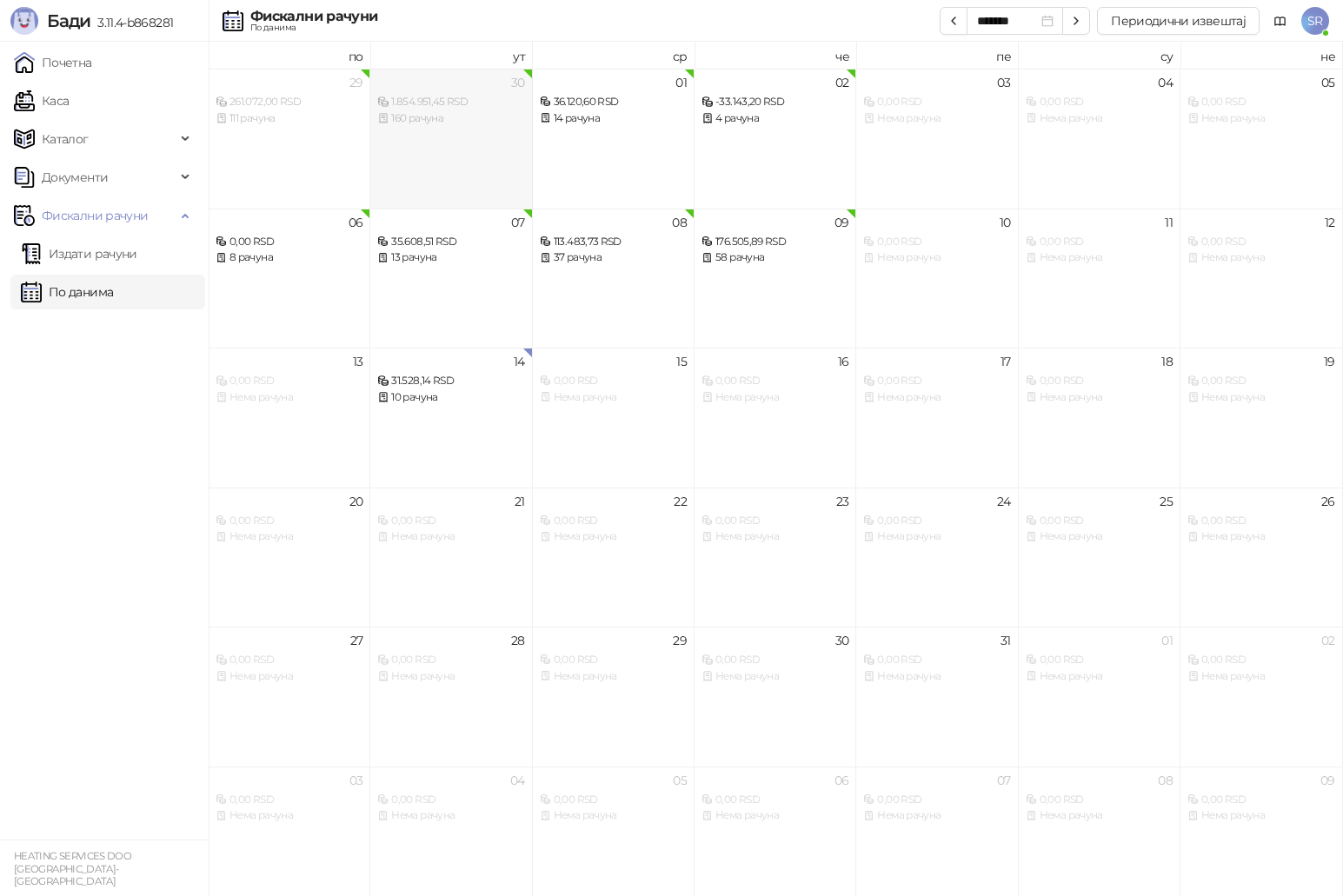
click at [464, 133] on div "30 1.854.951,45 RSD 160 рачуна" at bounding box center [451, 139] width 161 height 140
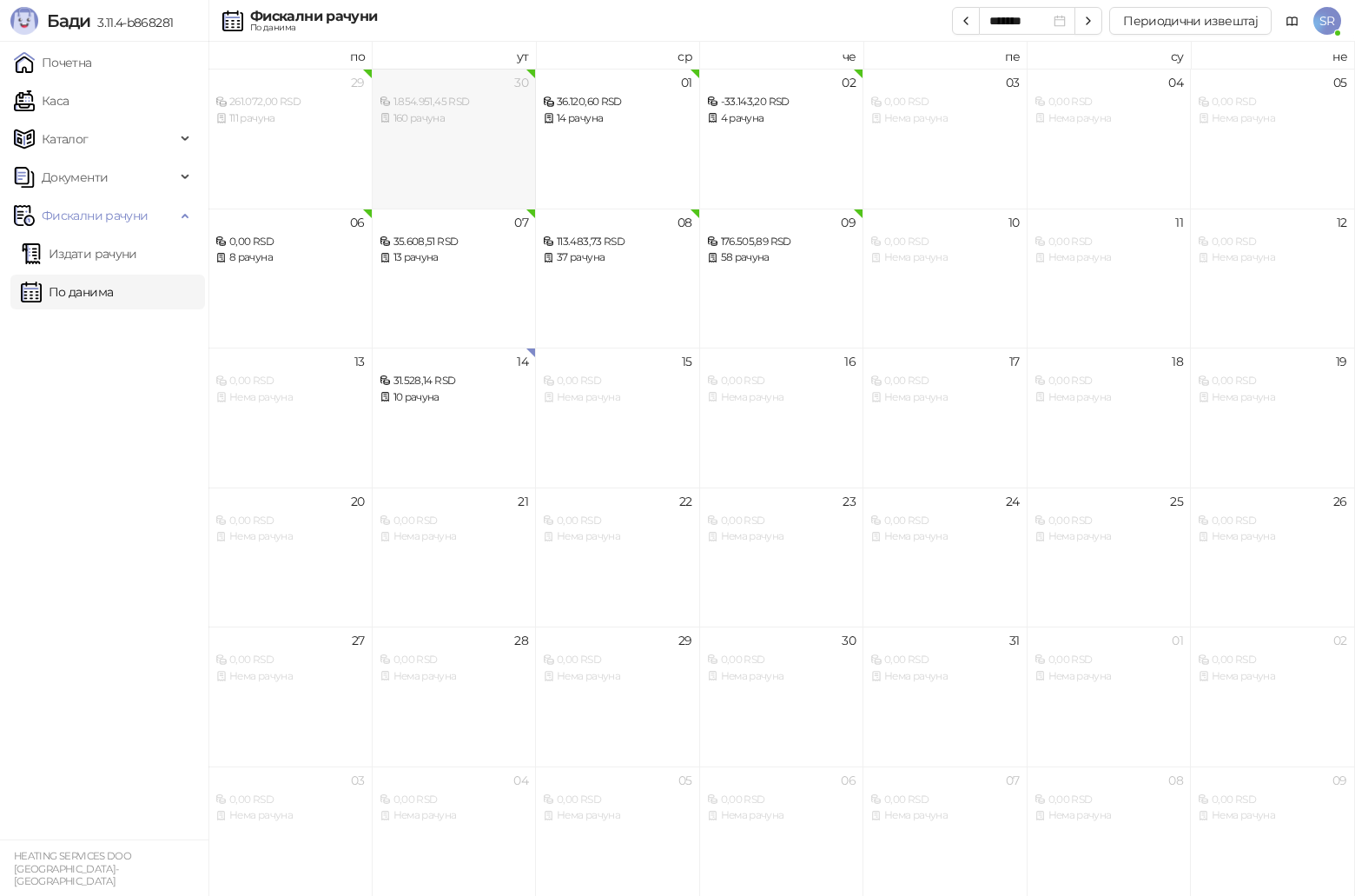
type input "*******"
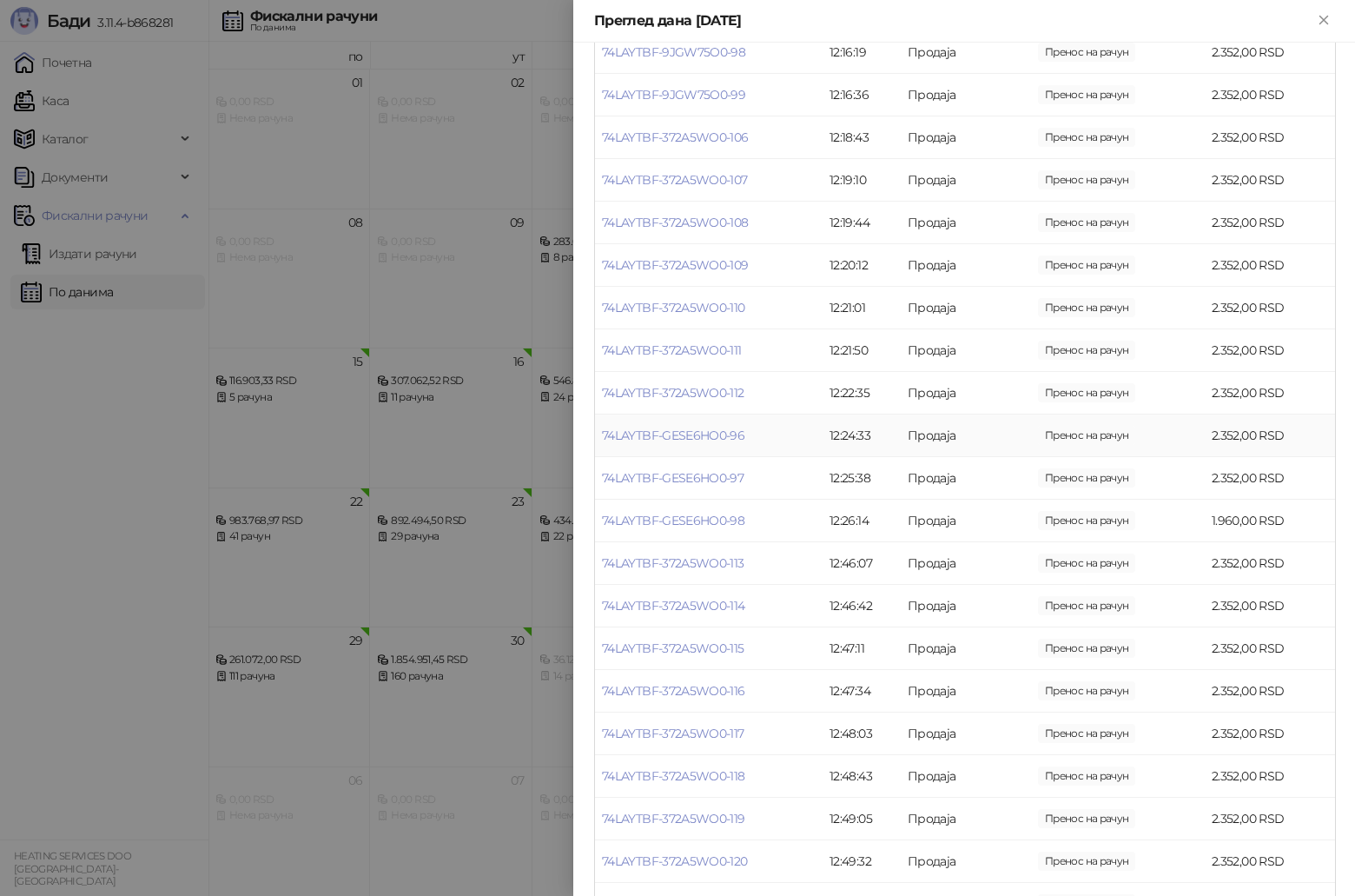
scroll to position [1303, 0]
click at [729, 683] on link "74LAYTBF-372A5WO0-116" at bounding box center [673, 686] width 143 height 15
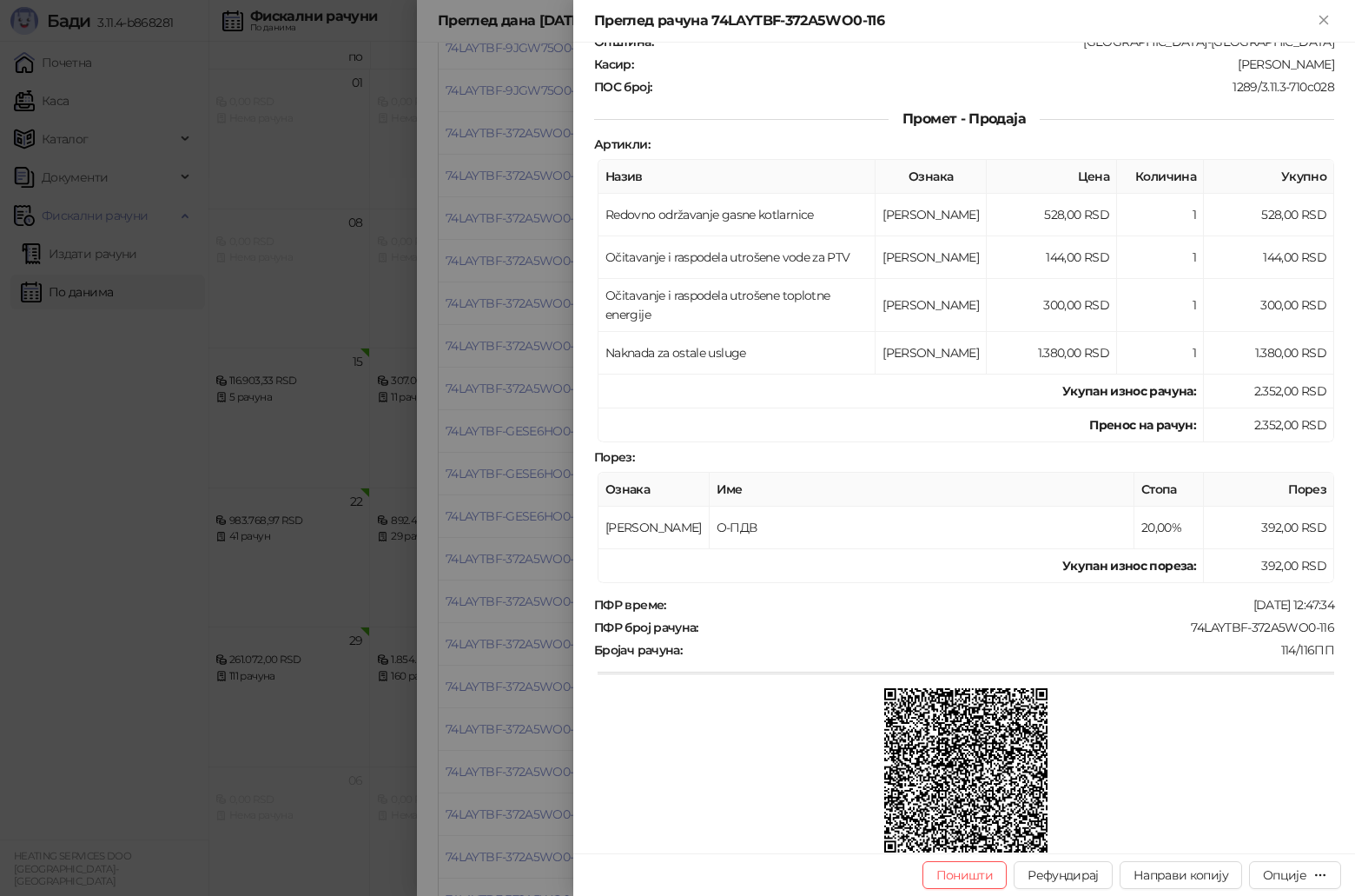
scroll to position [296, 0]
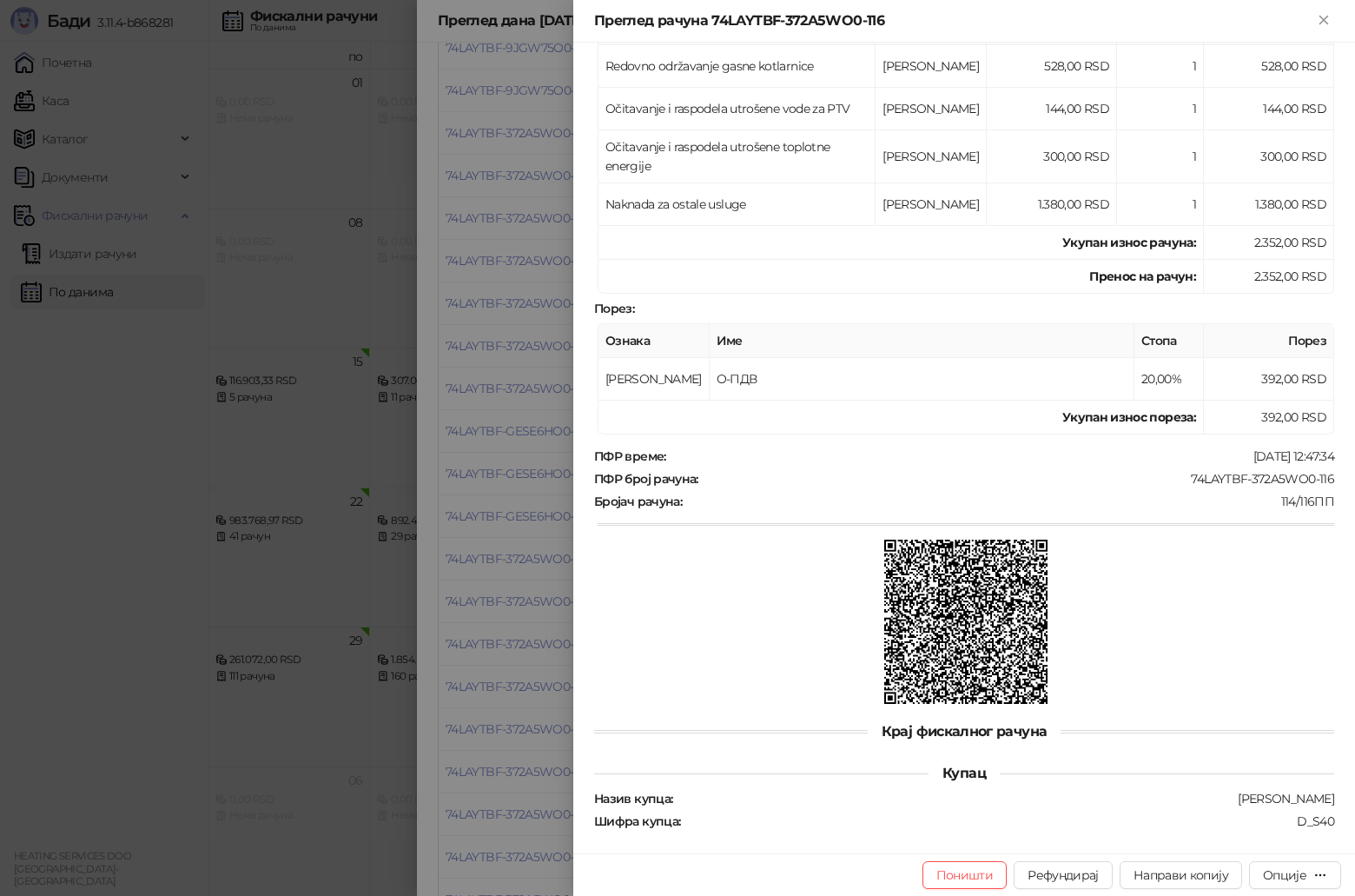
click at [556, 624] on div at bounding box center [677, 448] width 1355 height 896
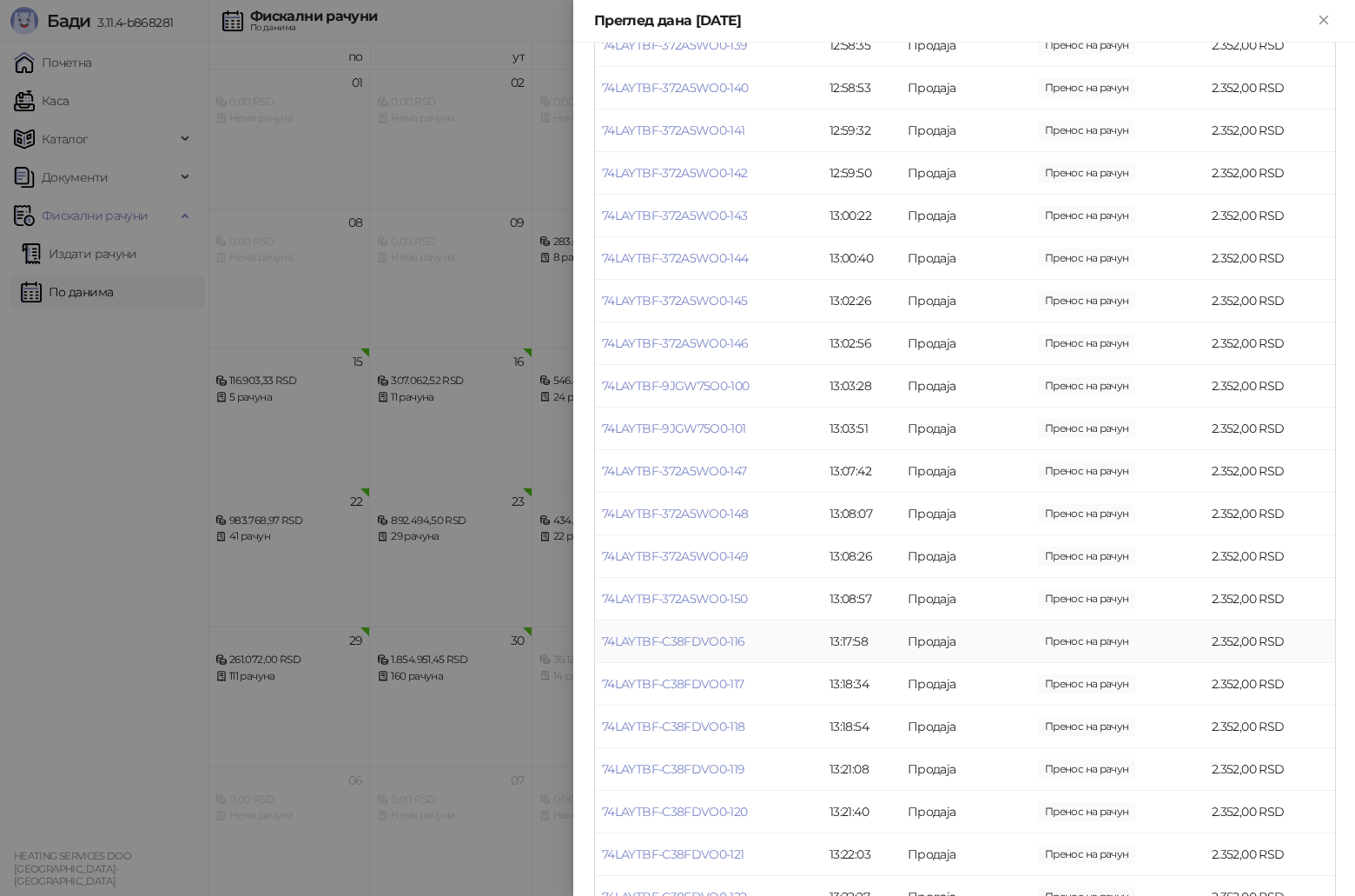
scroll to position [2953, 0]
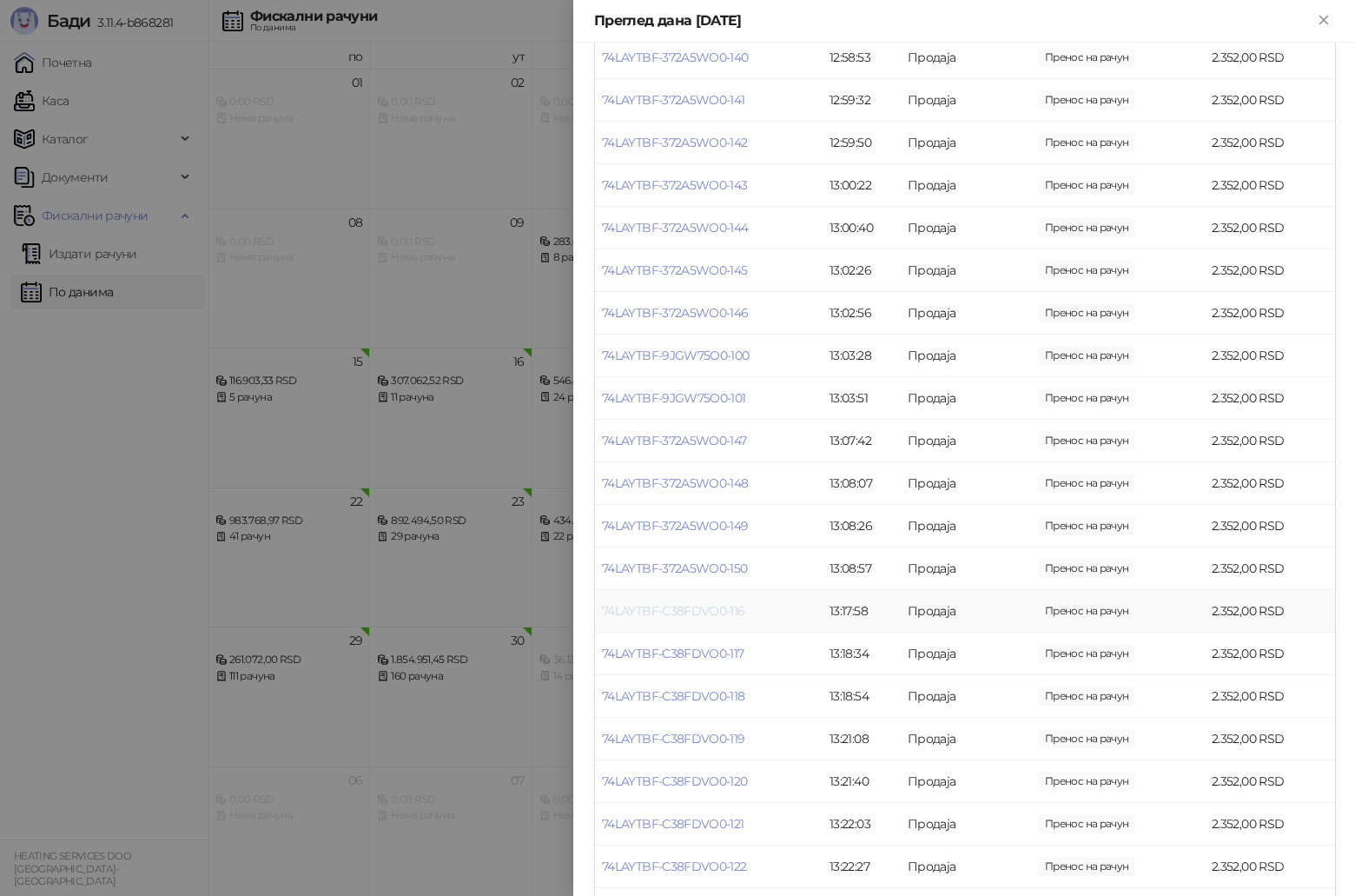
click at [699, 607] on link "74LAYTBF-C38FDVO0-116" at bounding box center [673, 610] width 143 height 15
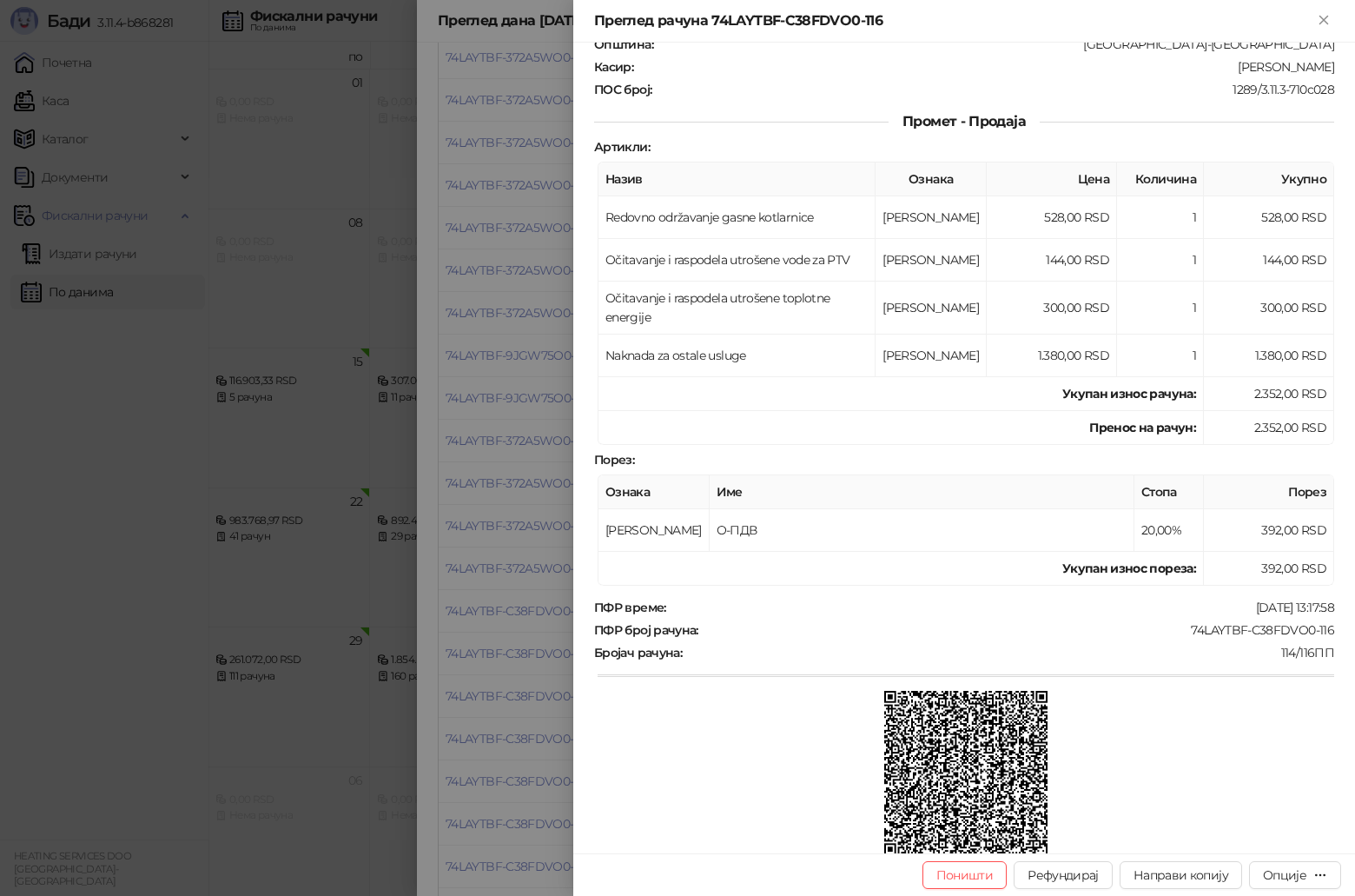
scroll to position [296, 0]
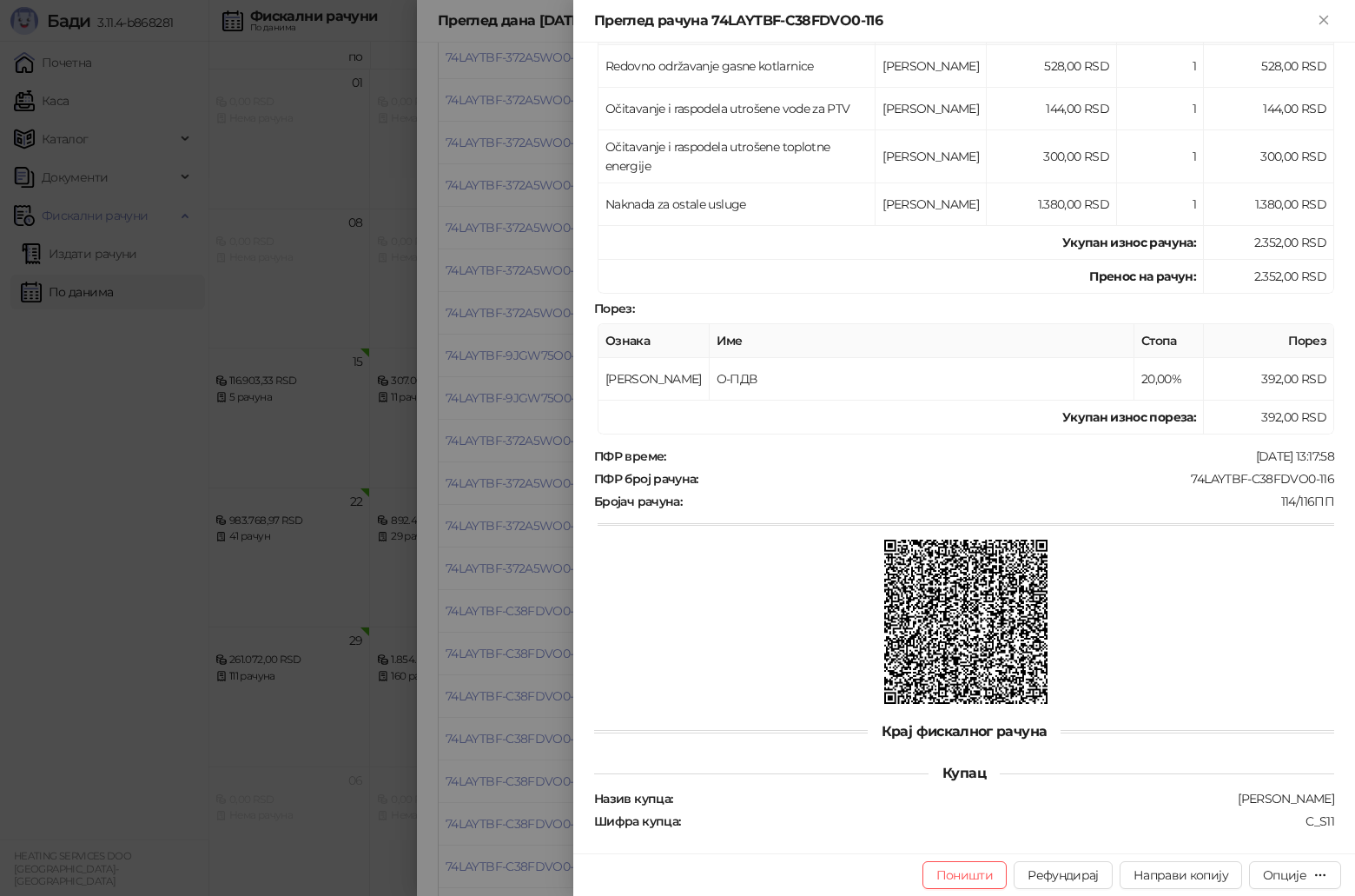
click at [495, 623] on div at bounding box center [677, 448] width 1355 height 896
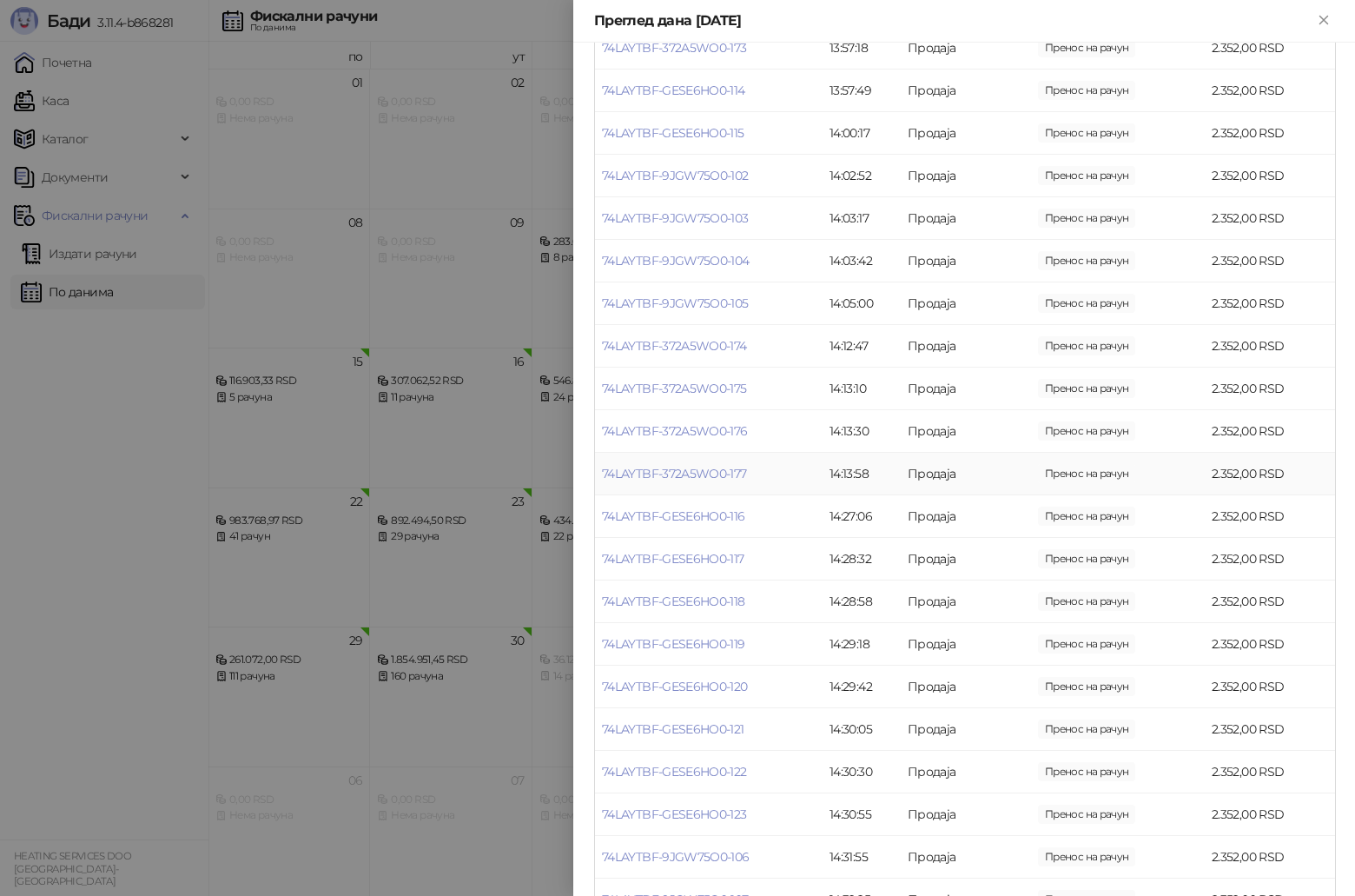
scroll to position [5647, 0]
click at [705, 511] on link "74LAYTBF-GESE6HO0-116" at bounding box center [673, 514] width 143 height 15
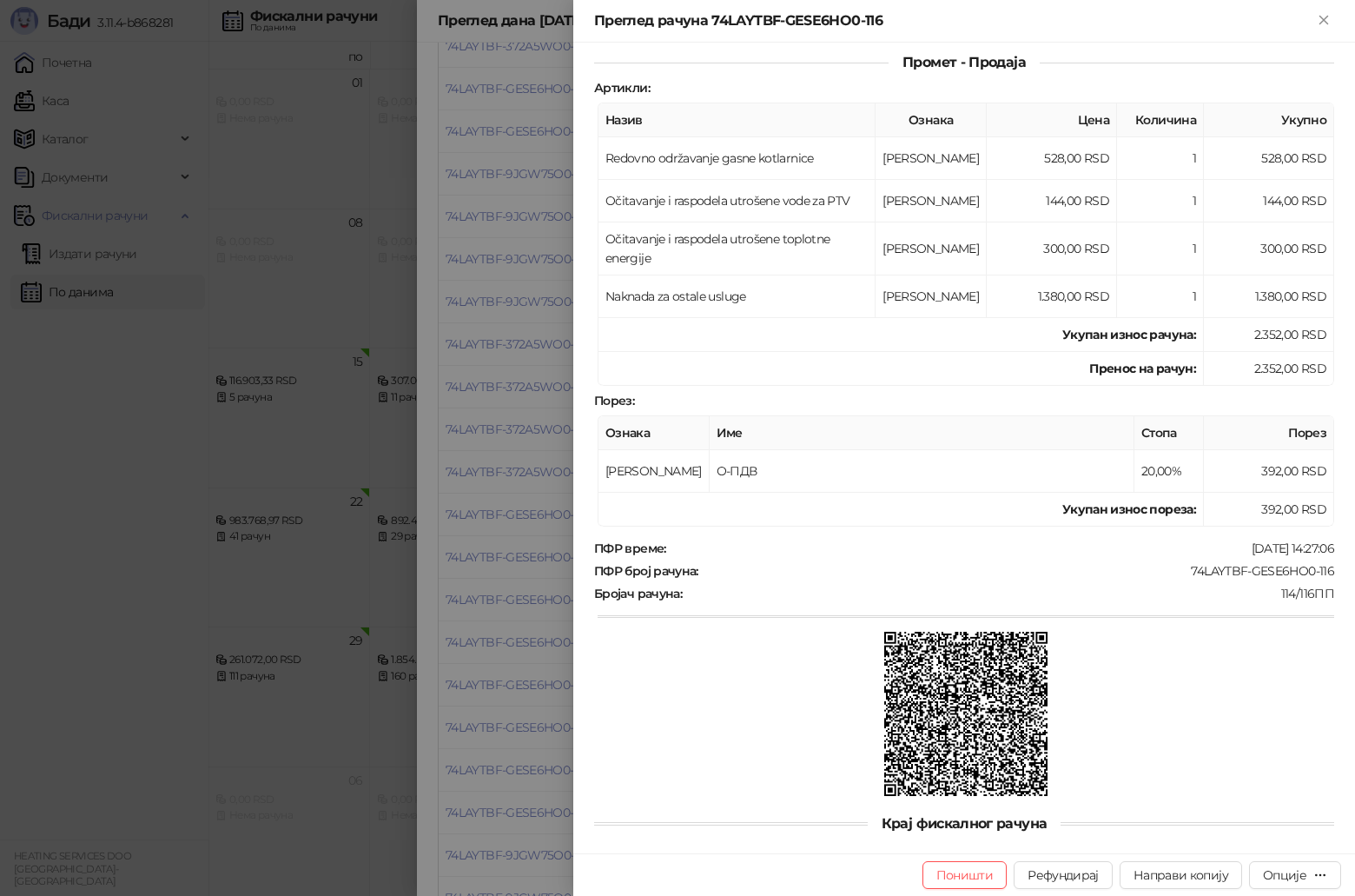
scroll to position [261, 0]
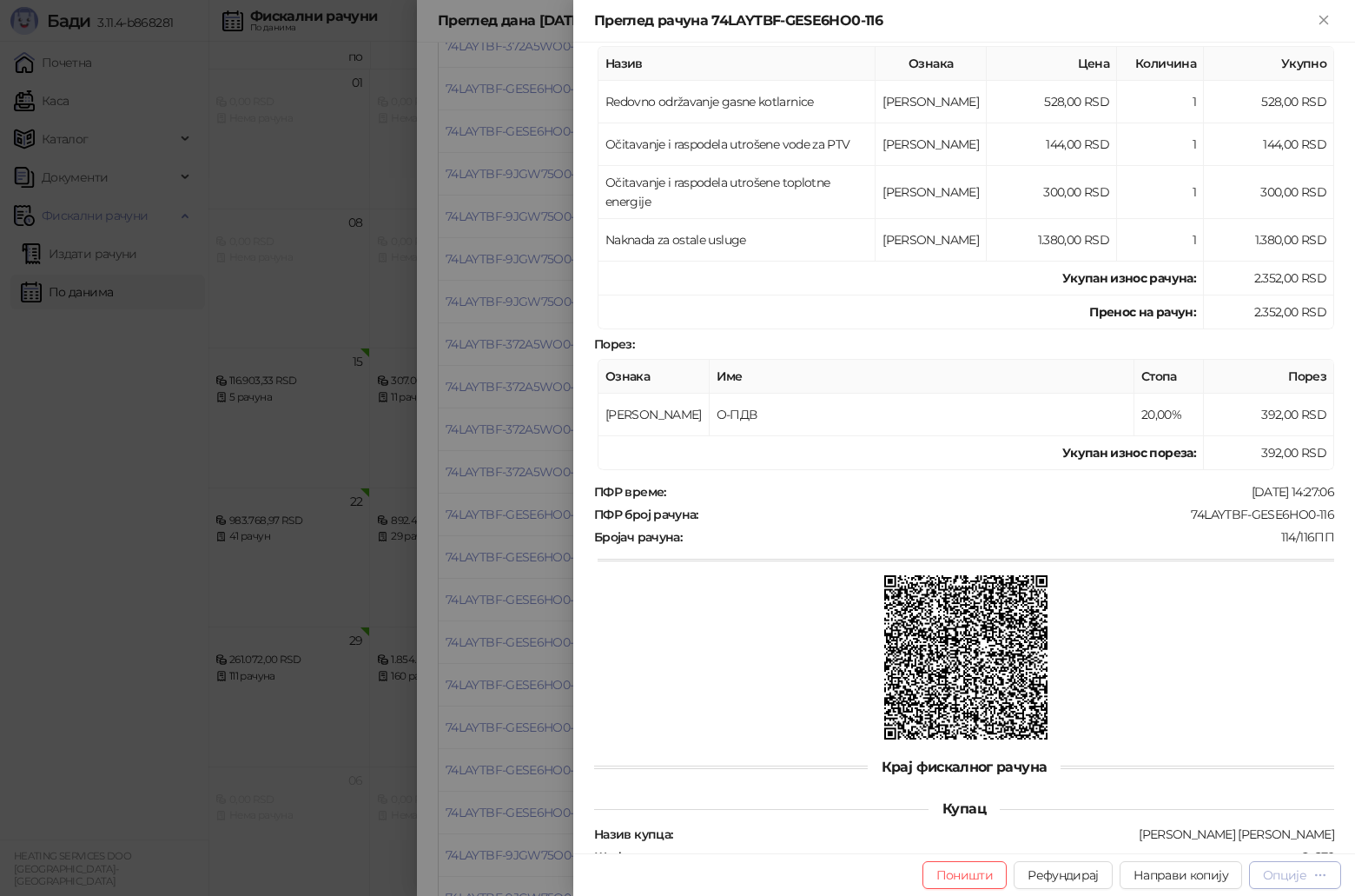
click at [1292, 872] on div "Опције" at bounding box center [1284, 874] width 43 height 15
click at [1195, 842] on span "Преузми у ПДФ формату" at bounding box center [1221, 839] width 212 height 19
click at [809, 682] on div at bounding box center [965, 658] width 736 height 168
